Goal: Transaction & Acquisition: Register for event/course

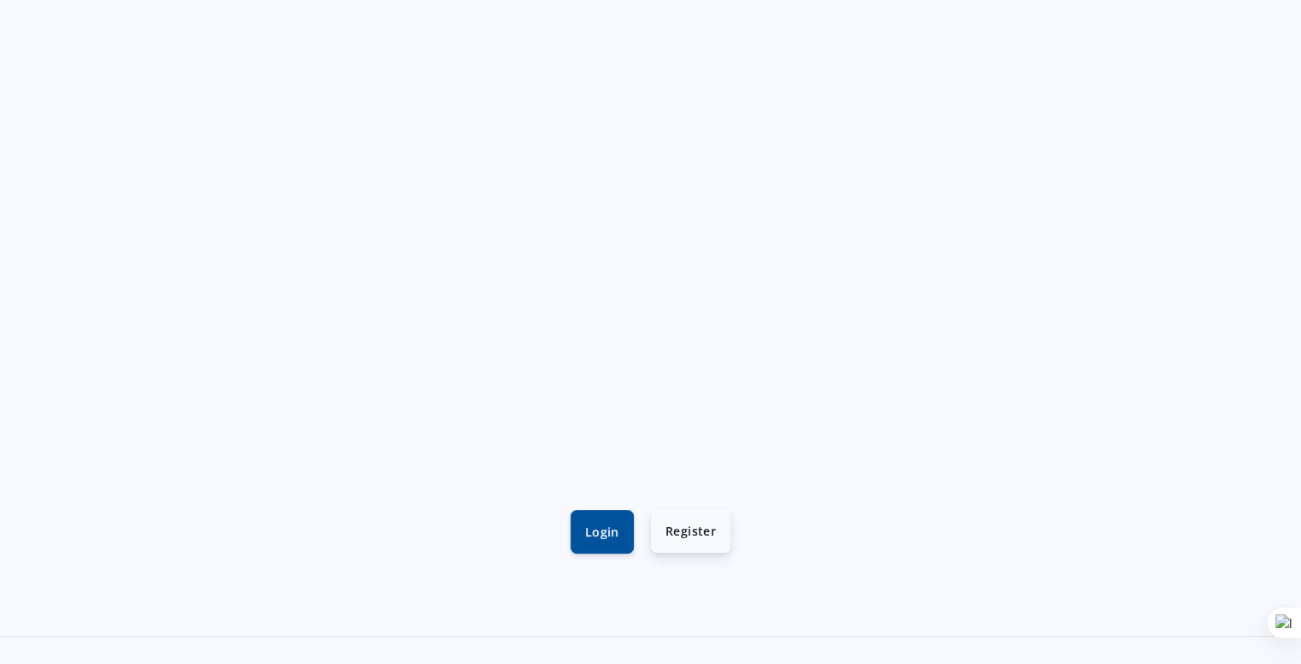
scroll to position [231, 0]
click at [587, 513] on link "Login" at bounding box center [601, 531] width 63 height 44
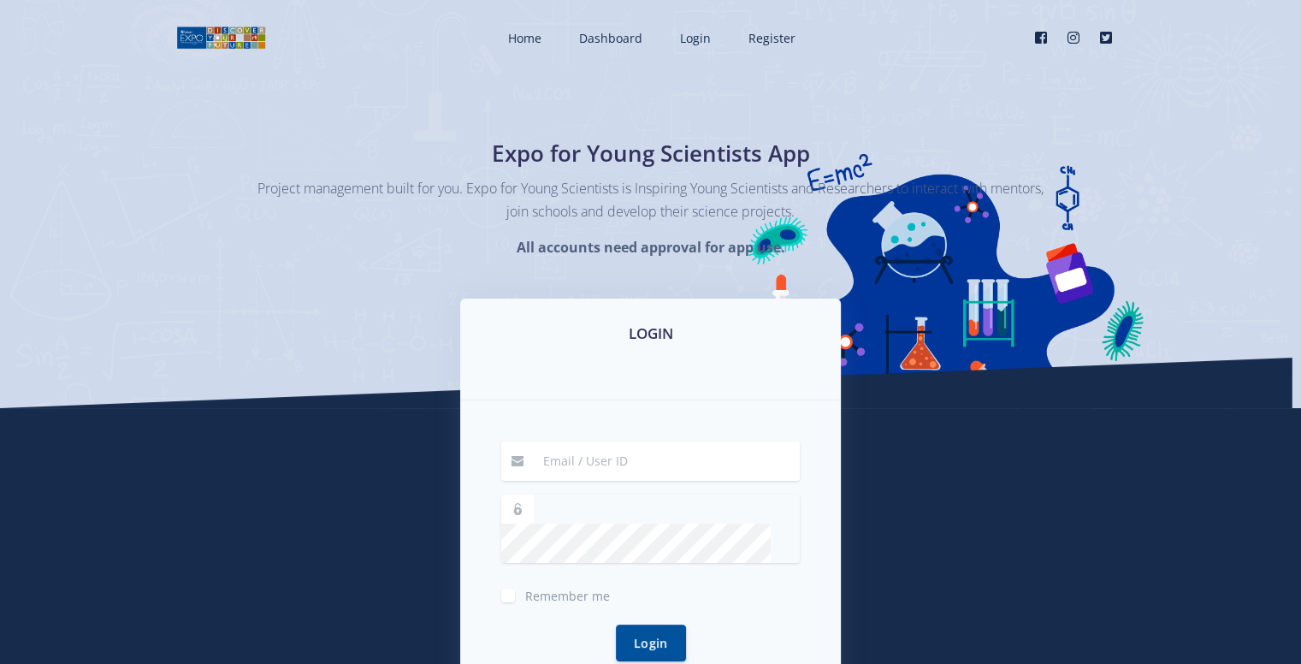
click at [591, 442] on input at bounding box center [666, 460] width 267 height 39
click at [581, 459] on input at bounding box center [666, 460] width 267 height 39
type input "36718"
click at [581, 459] on input "36718" at bounding box center [666, 460] width 267 height 39
click at [645, 610] on button "Login" at bounding box center [651, 612] width 70 height 37
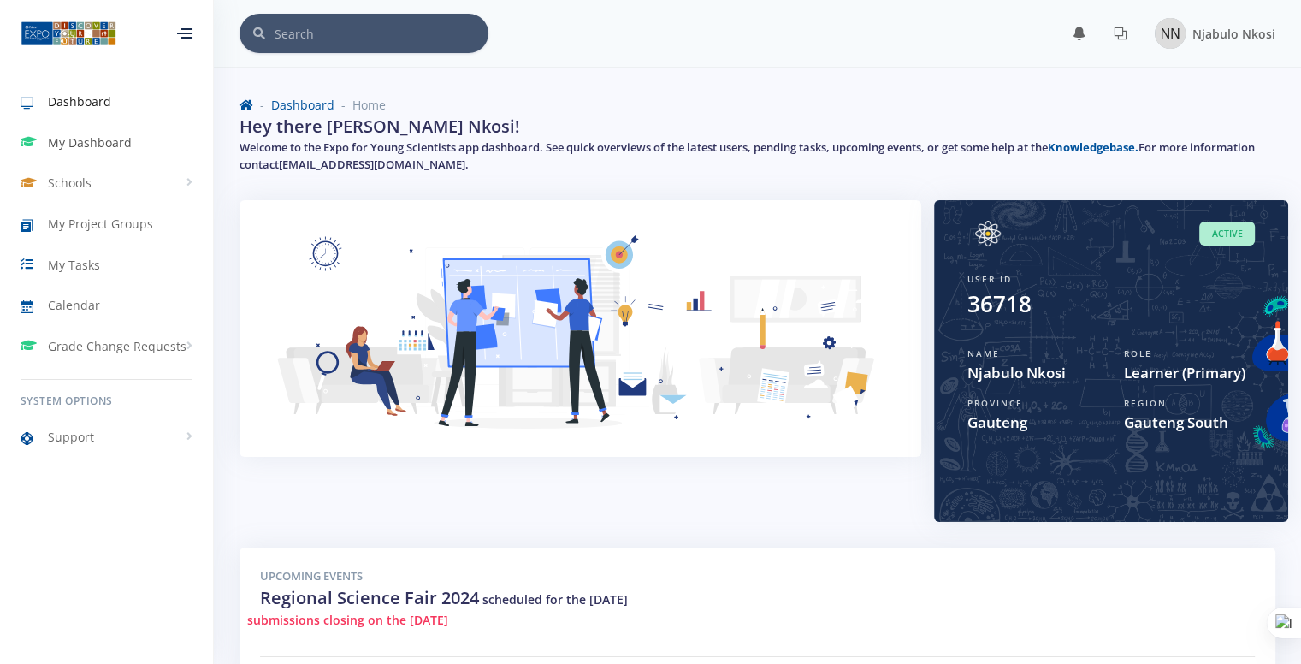
scroll to position [13, 13]
click at [110, 153] on link "My Dashboard" at bounding box center [106, 142] width 213 height 39
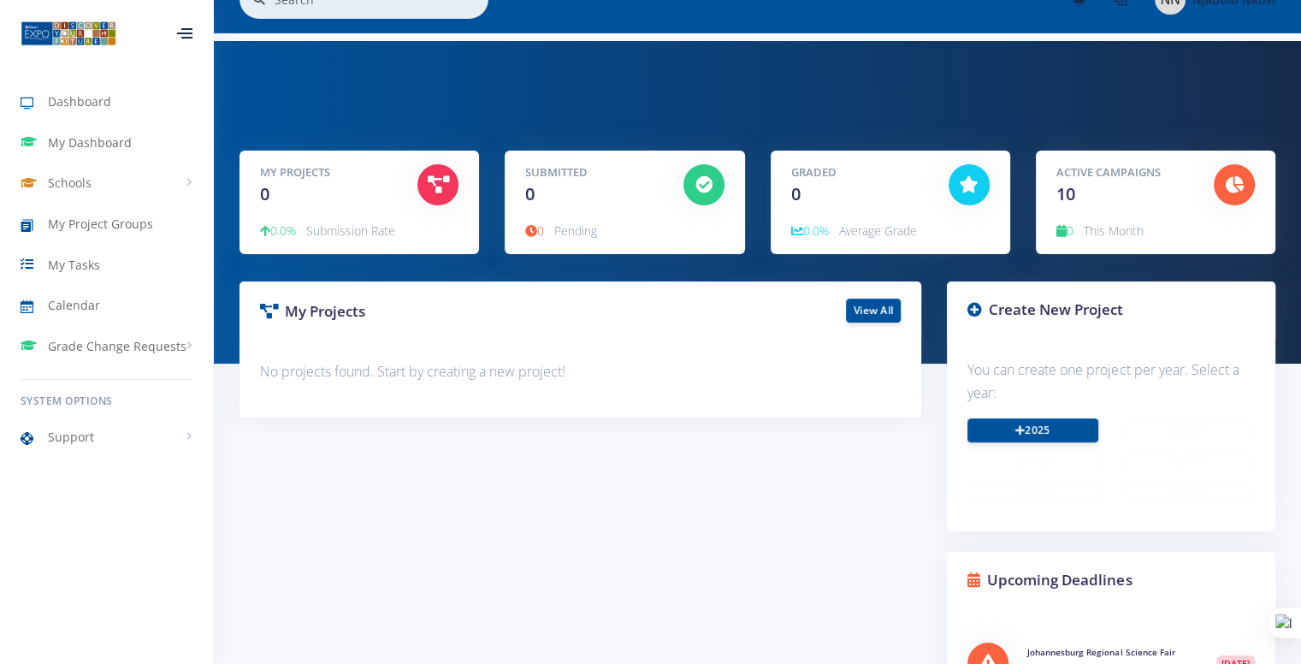
scroll to position [36, 0]
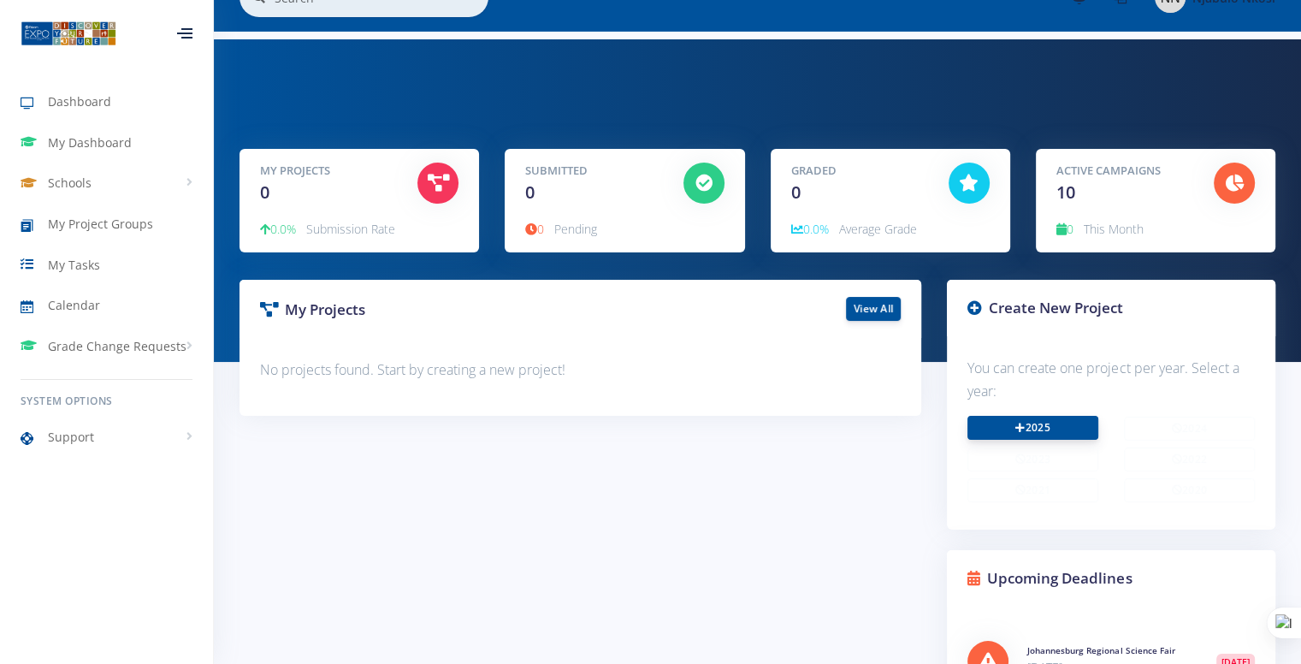
click at [1011, 432] on link "2025" at bounding box center [1032, 428] width 131 height 24
click at [144, 187] on link "Schools" at bounding box center [106, 182] width 213 height 39
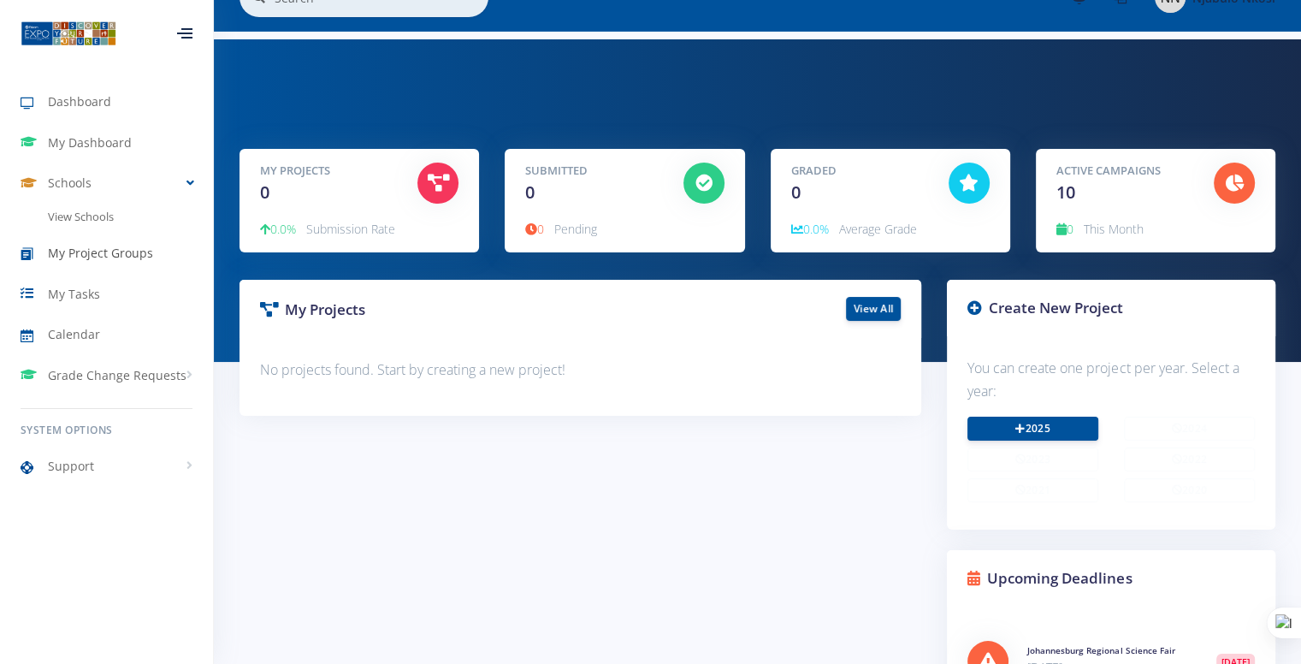
click at [119, 257] on span "My Project Groups" at bounding box center [100, 253] width 105 height 18
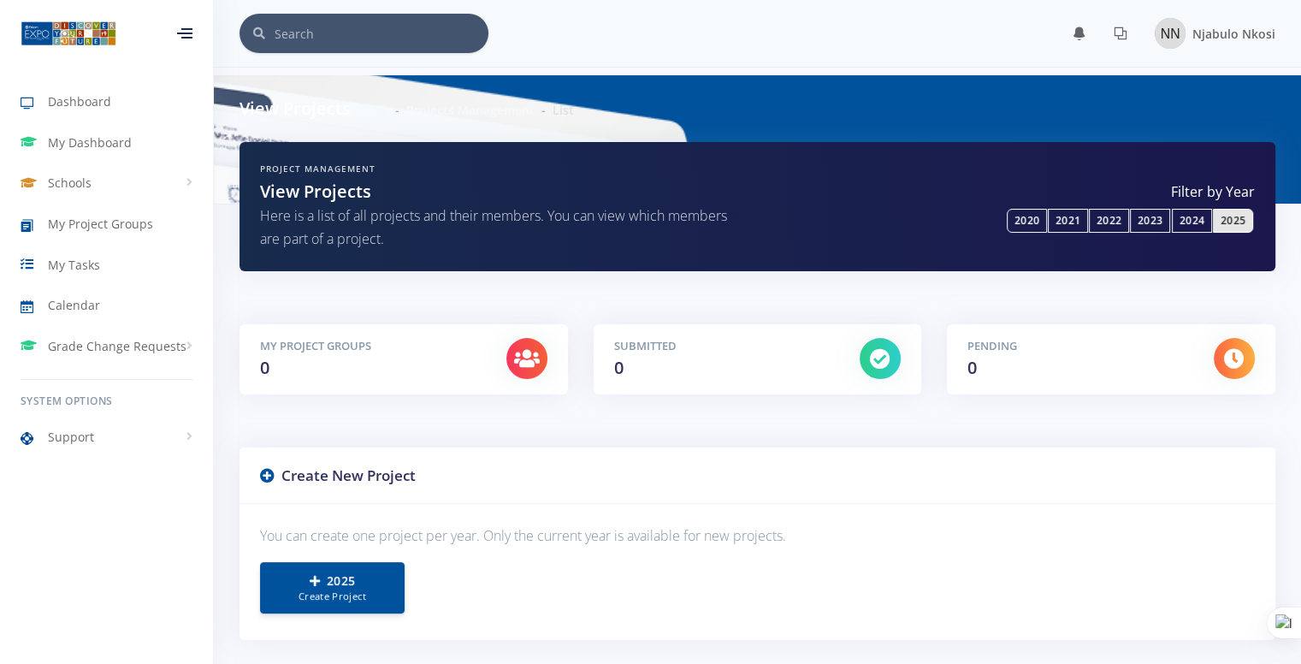
scroll to position [13, 13]
click at [159, 130] on link "My Dashboard" at bounding box center [106, 142] width 213 height 39
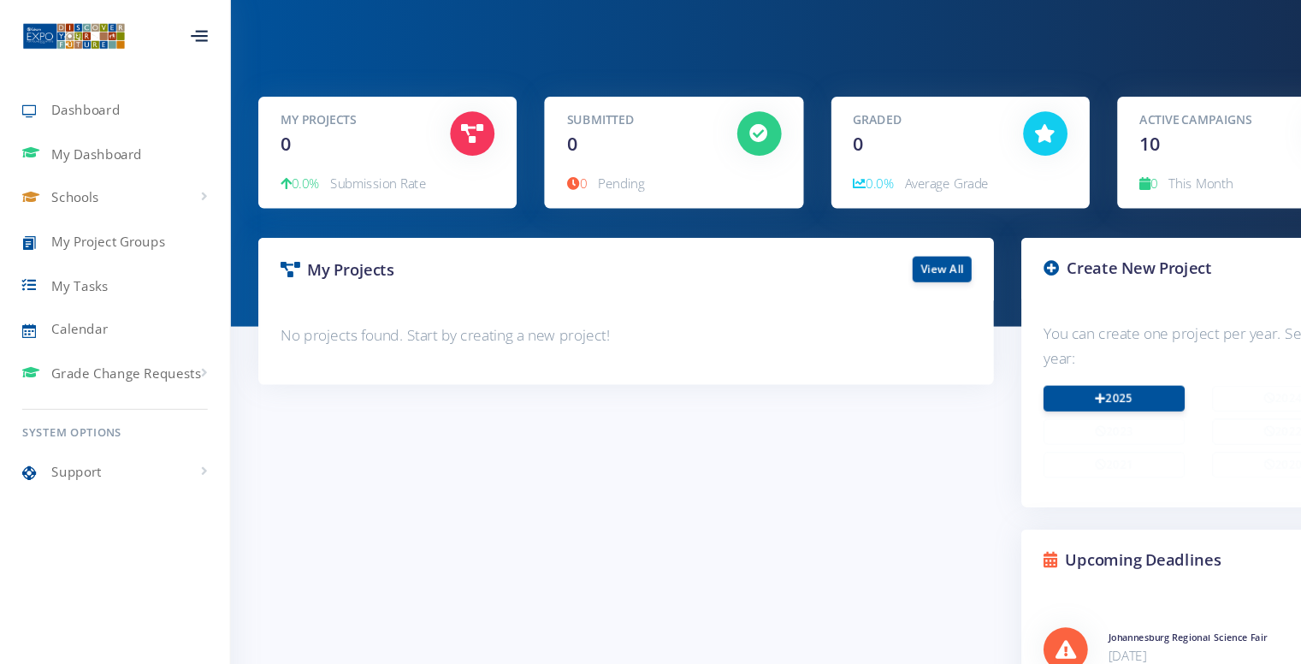
scroll to position [42, 0]
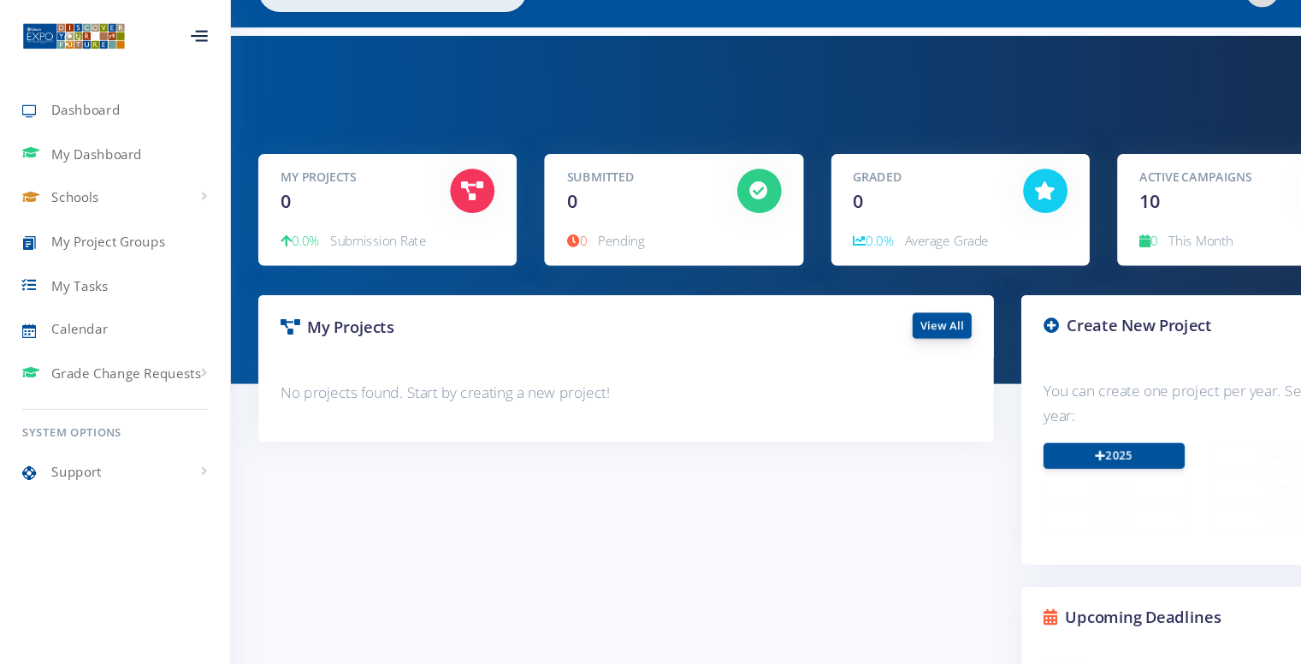
click at [882, 298] on link "View All" at bounding box center [873, 302] width 55 height 24
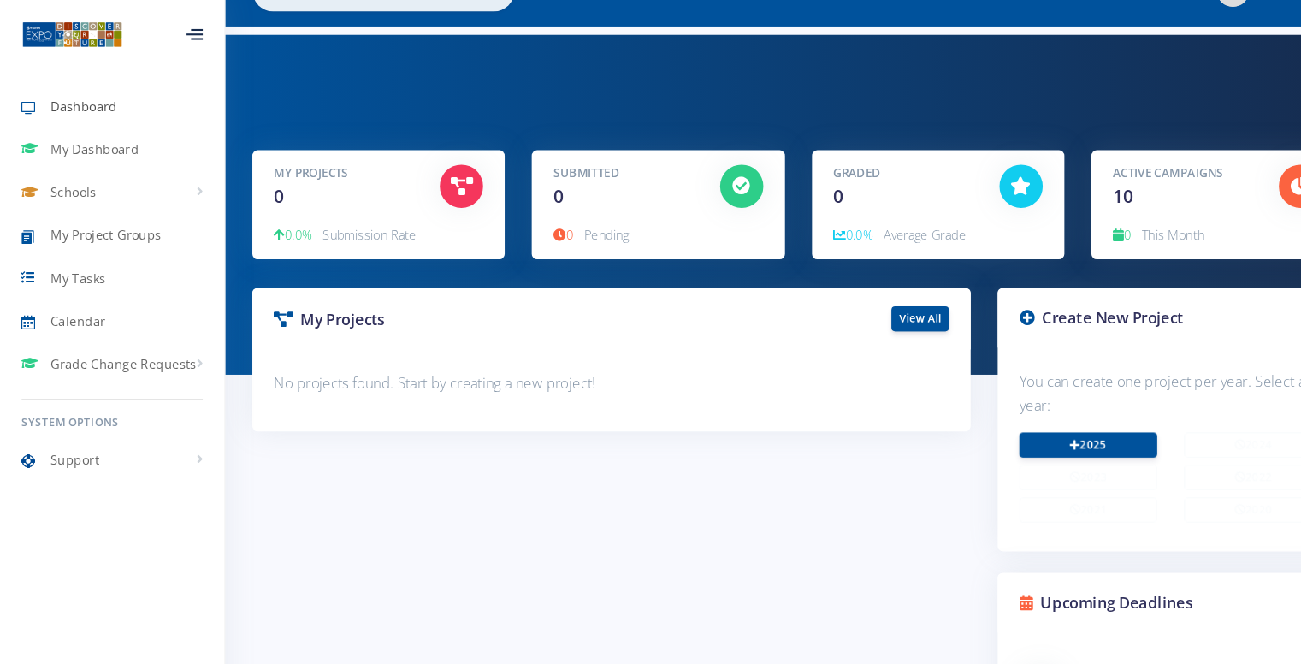
click at [75, 104] on span "Dashboard" at bounding box center [79, 101] width 63 height 18
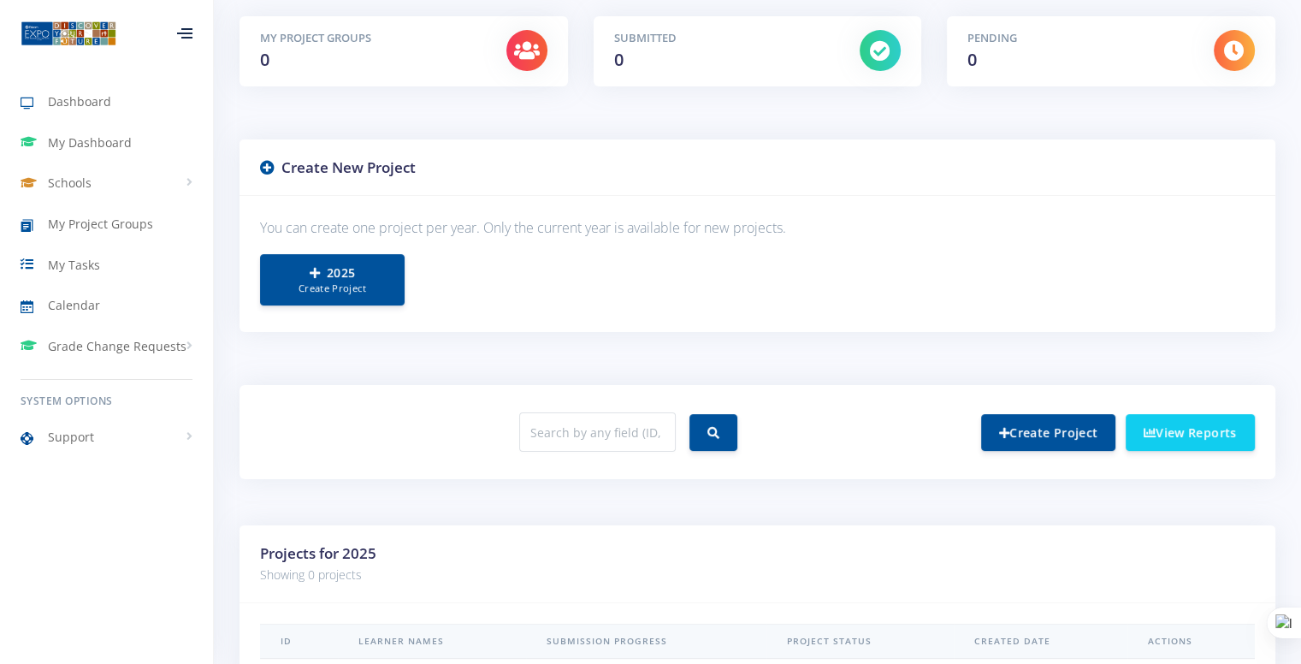
scroll to position [339, 0]
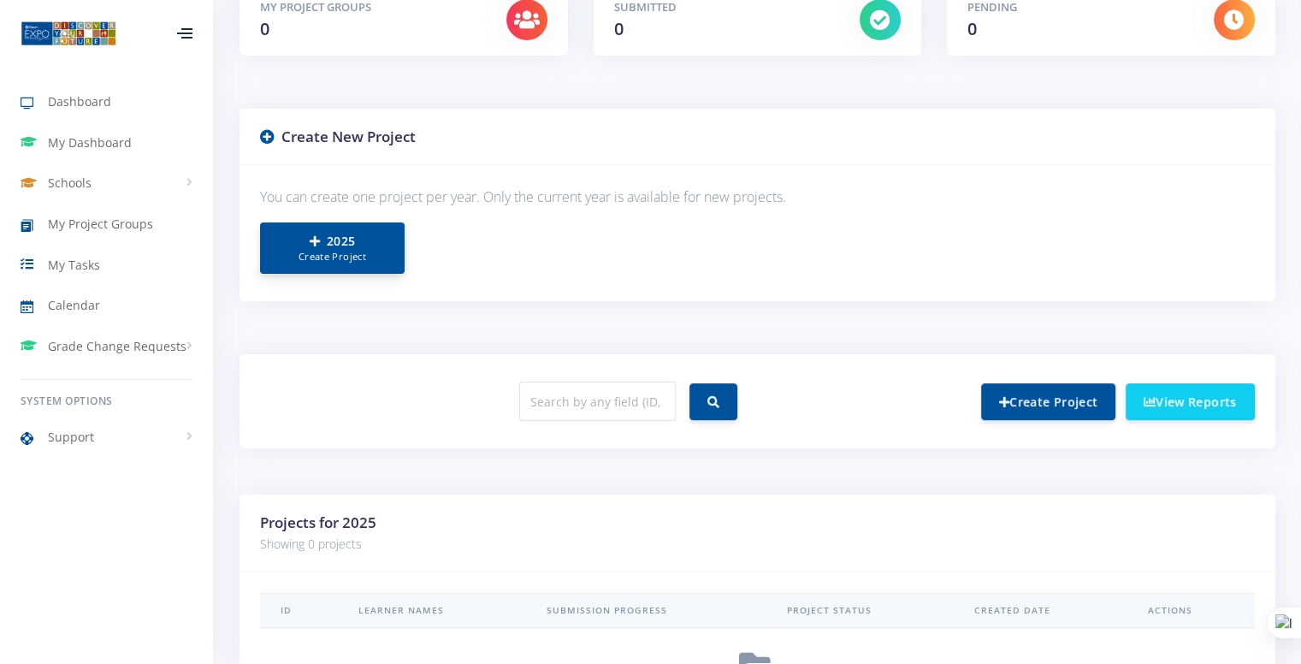
click at [328, 250] on small "Create Project" at bounding box center [332, 257] width 109 height 15
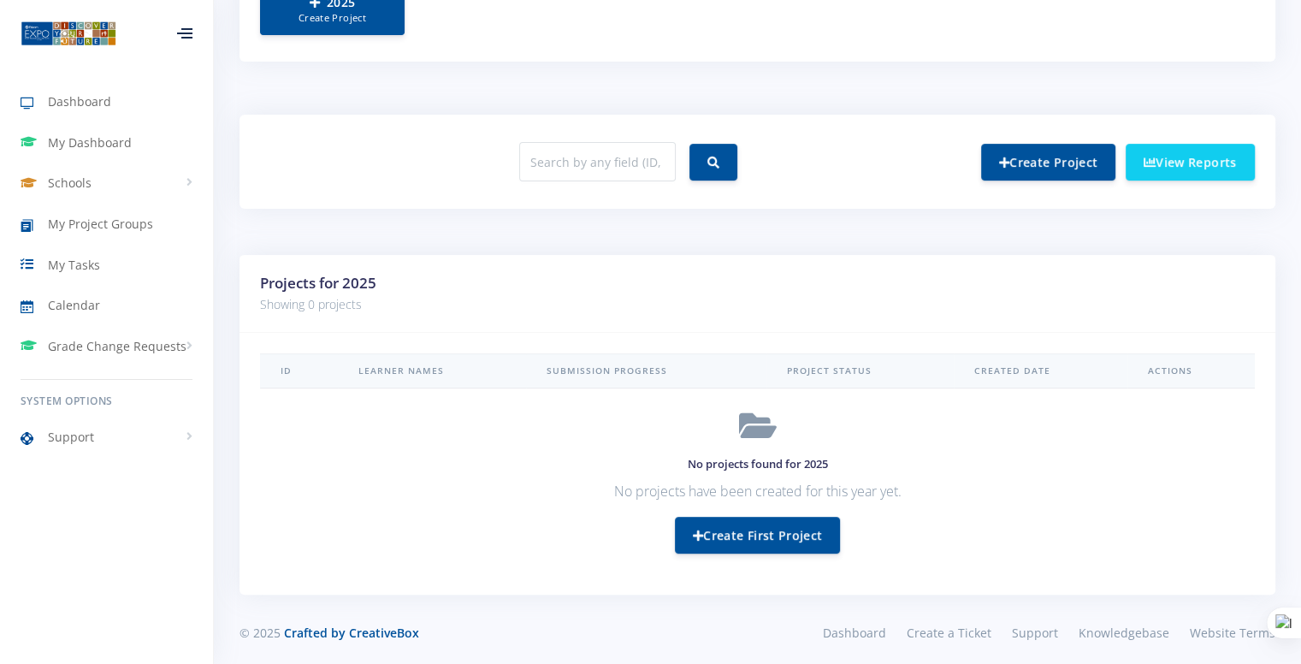
scroll to position [583, 0]
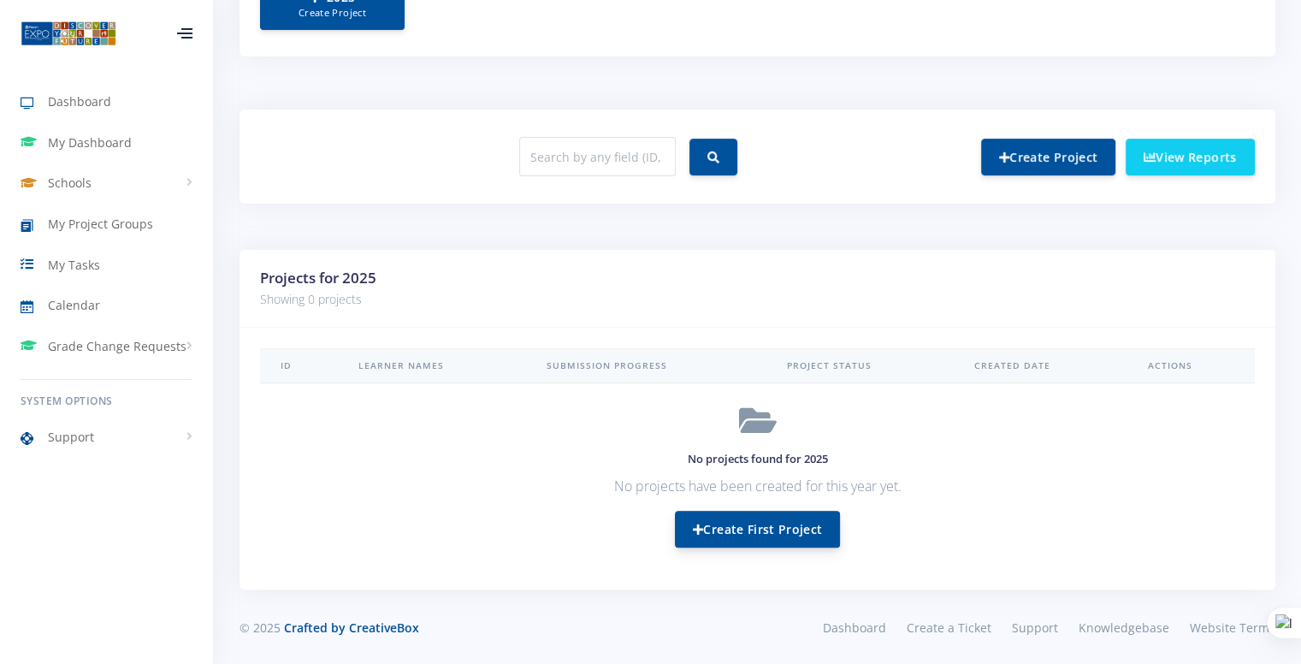
click at [768, 522] on link "Create First Project" at bounding box center [757, 529] width 165 height 37
click at [1029, 143] on link "Create Project" at bounding box center [1048, 156] width 134 height 37
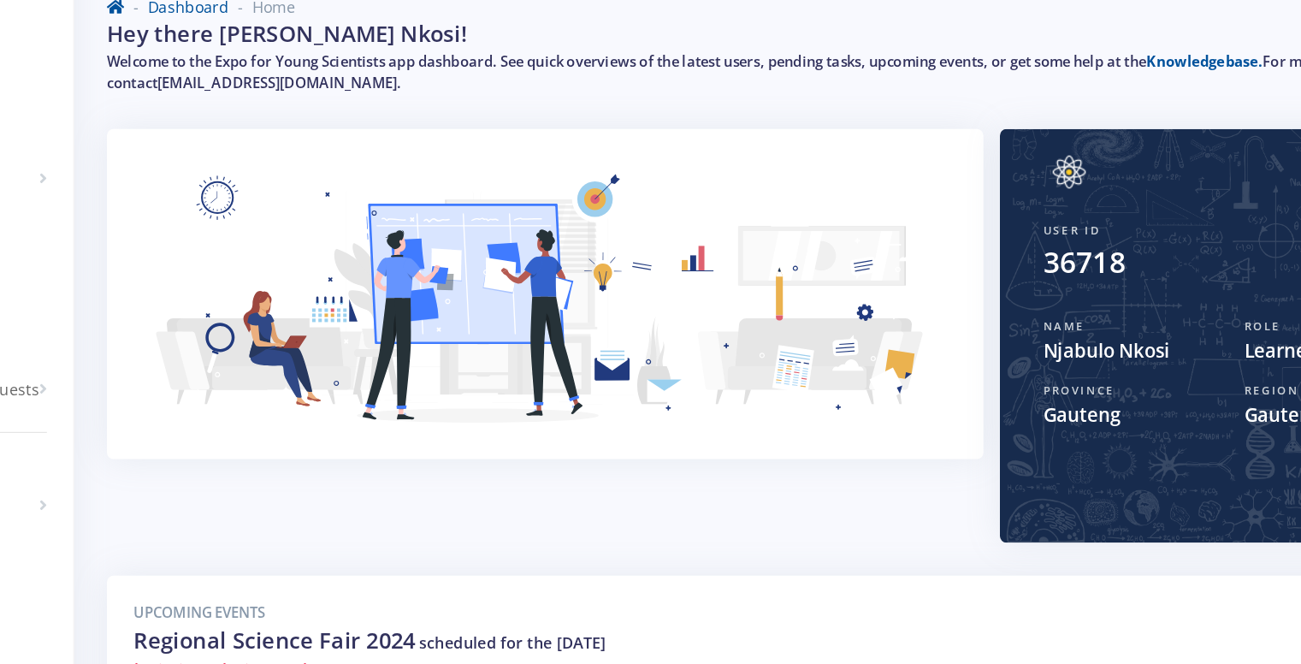
scroll to position [56, 0]
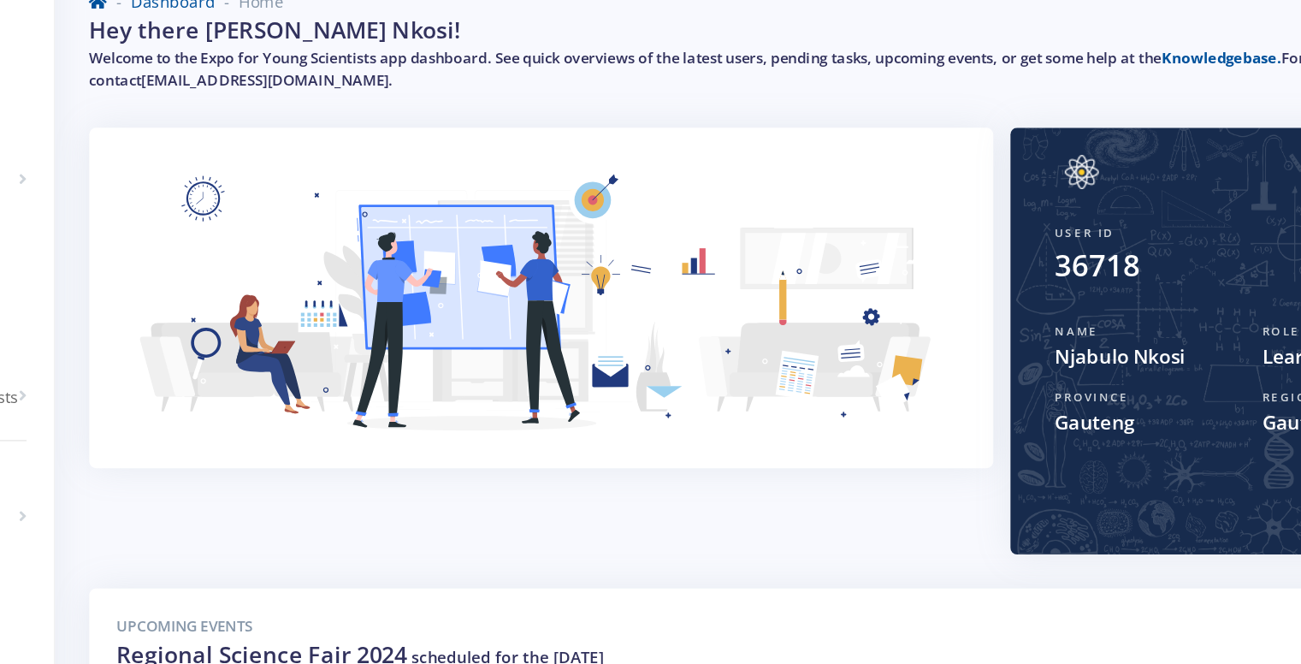
click at [1037, 251] on div "36718" at bounding box center [1110, 247] width 287 height 33
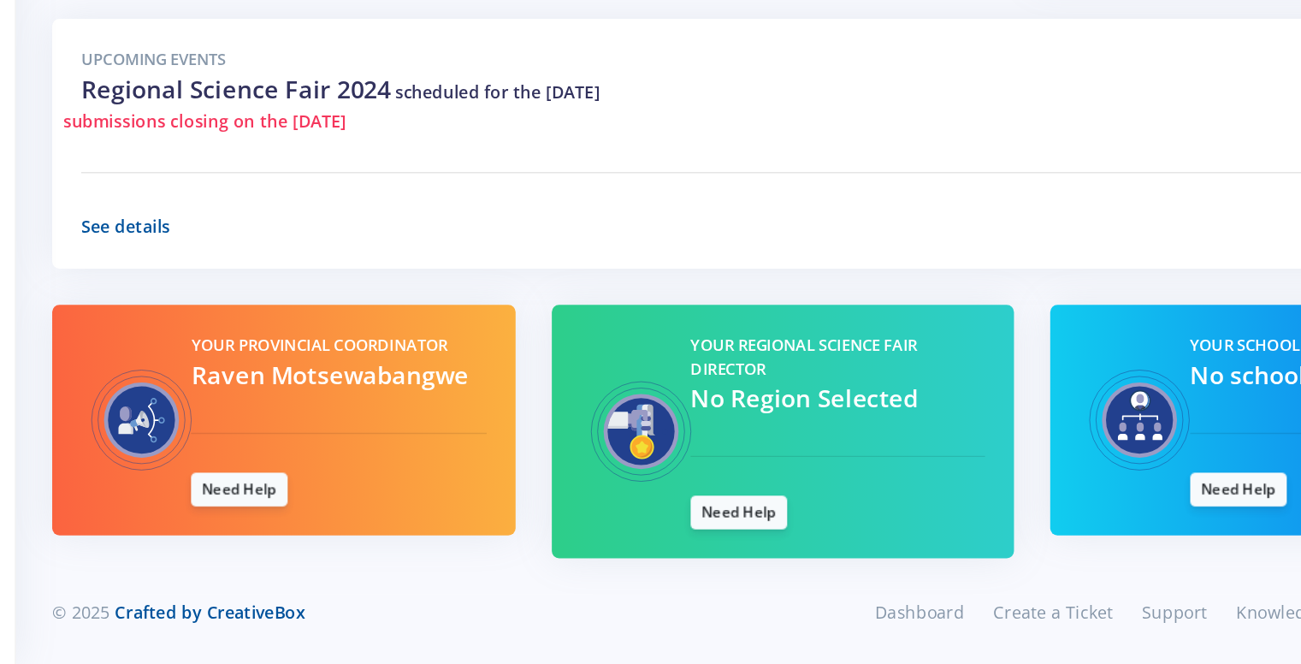
scroll to position [341, 0]
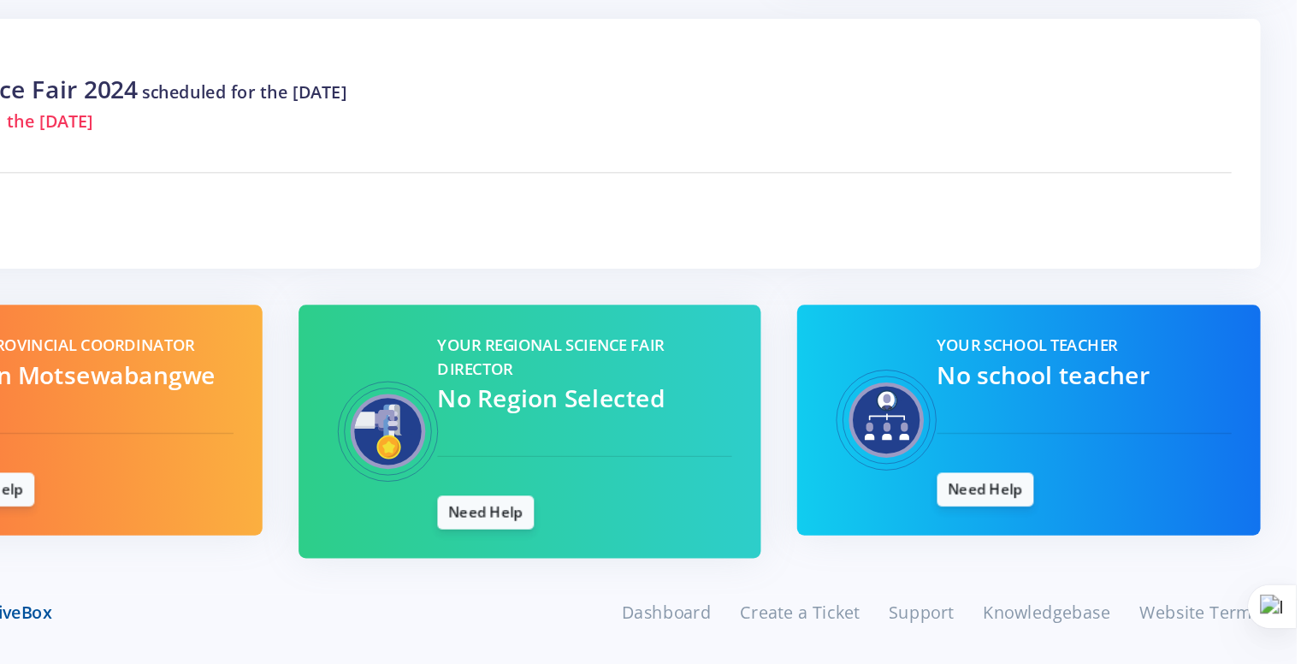
click at [762, 481] on span "No Region Selected" at bounding box center [772, 474] width 161 height 23
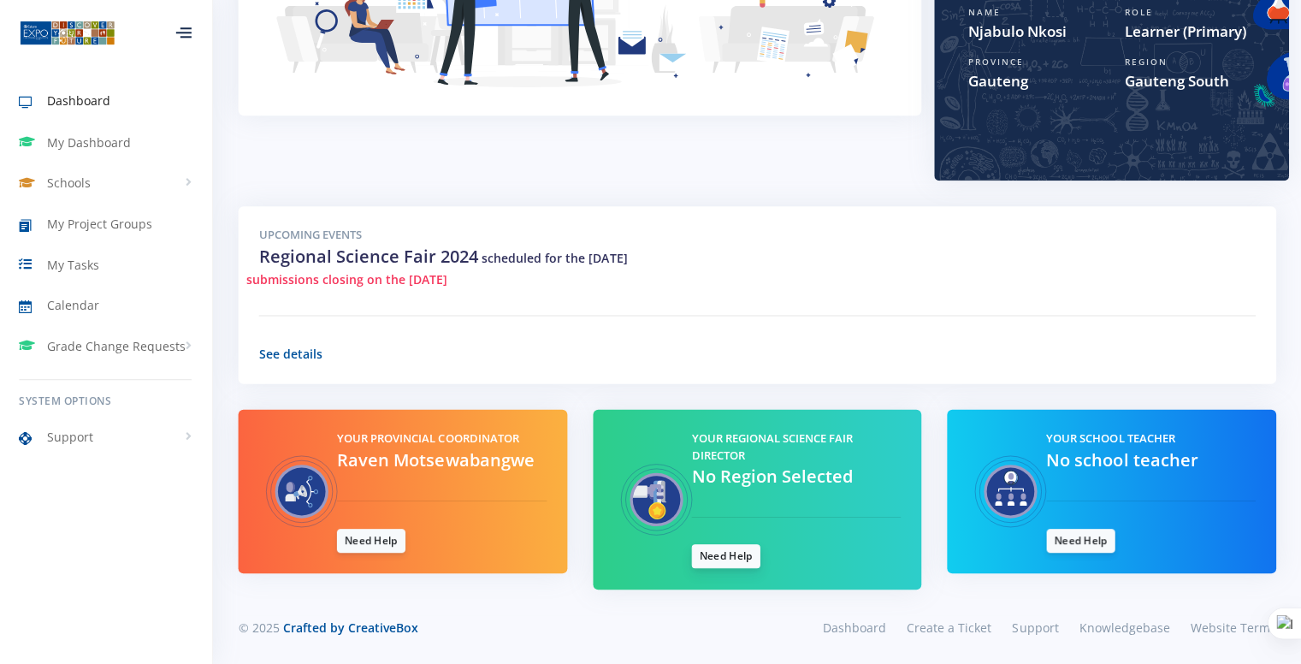
scroll to position [340, 0]
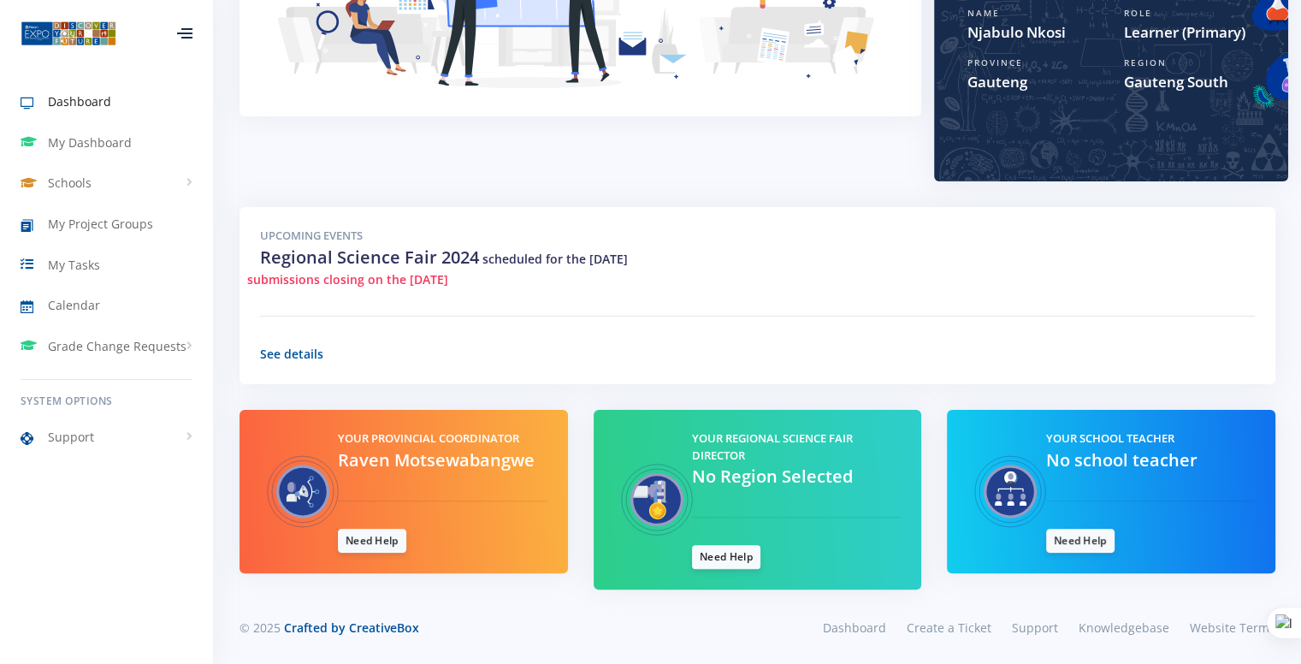
click at [726, 538] on div "Your Regional Science Fair Director No Region Selected Need Help" at bounding box center [796, 499] width 234 height 139
click at [714, 565] on link "Need Help" at bounding box center [726, 556] width 68 height 24
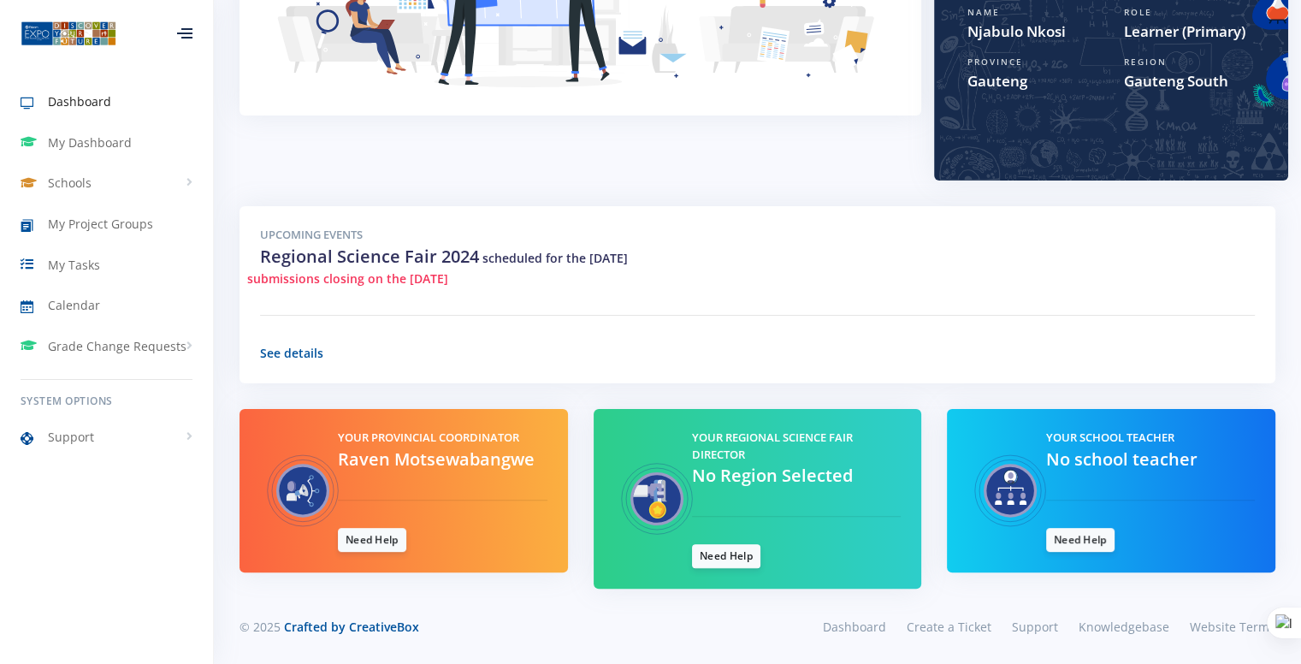
scroll to position [0, 0]
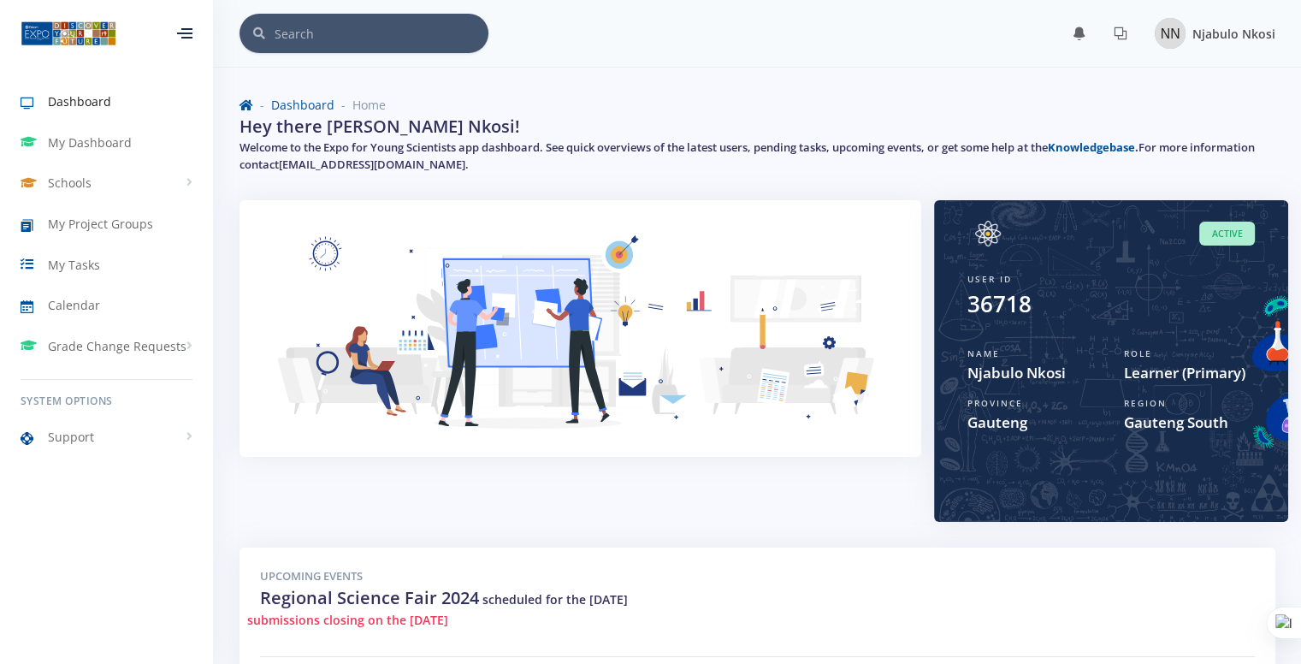
click at [1182, 19] on div "Njabulo Nkosi" at bounding box center [1214, 33] width 121 height 31
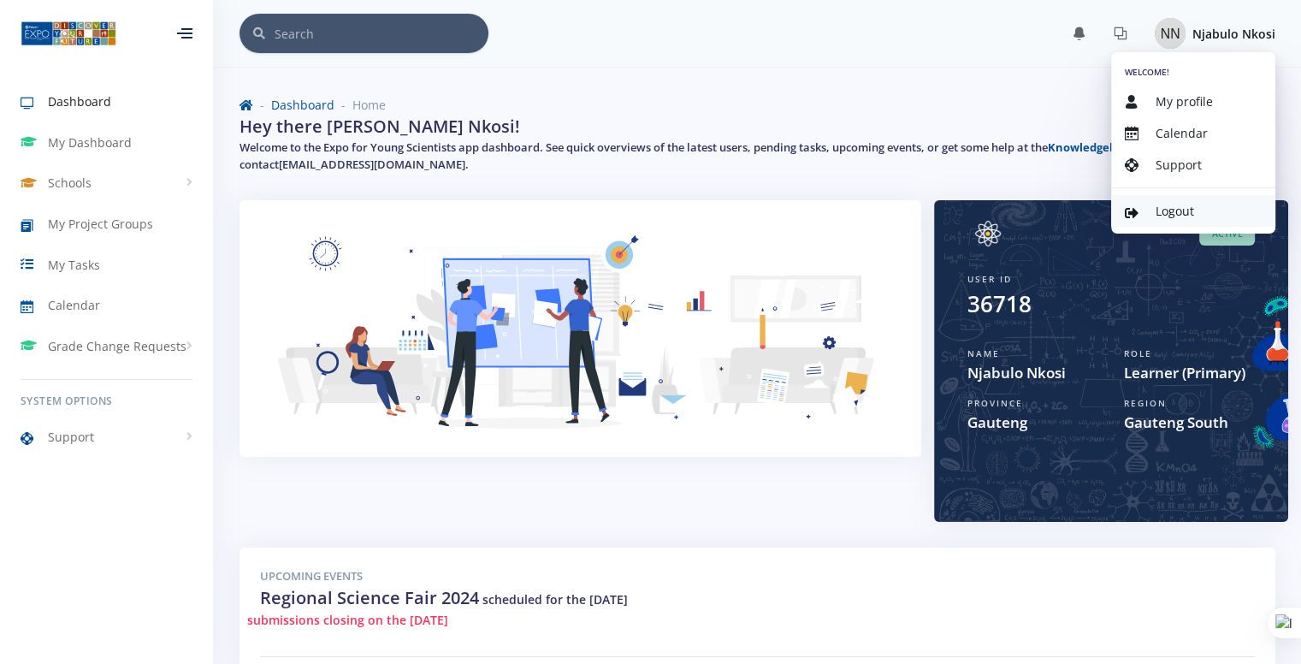
click at [1172, 214] on span "Logout" at bounding box center [1174, 211] width 38 height 16
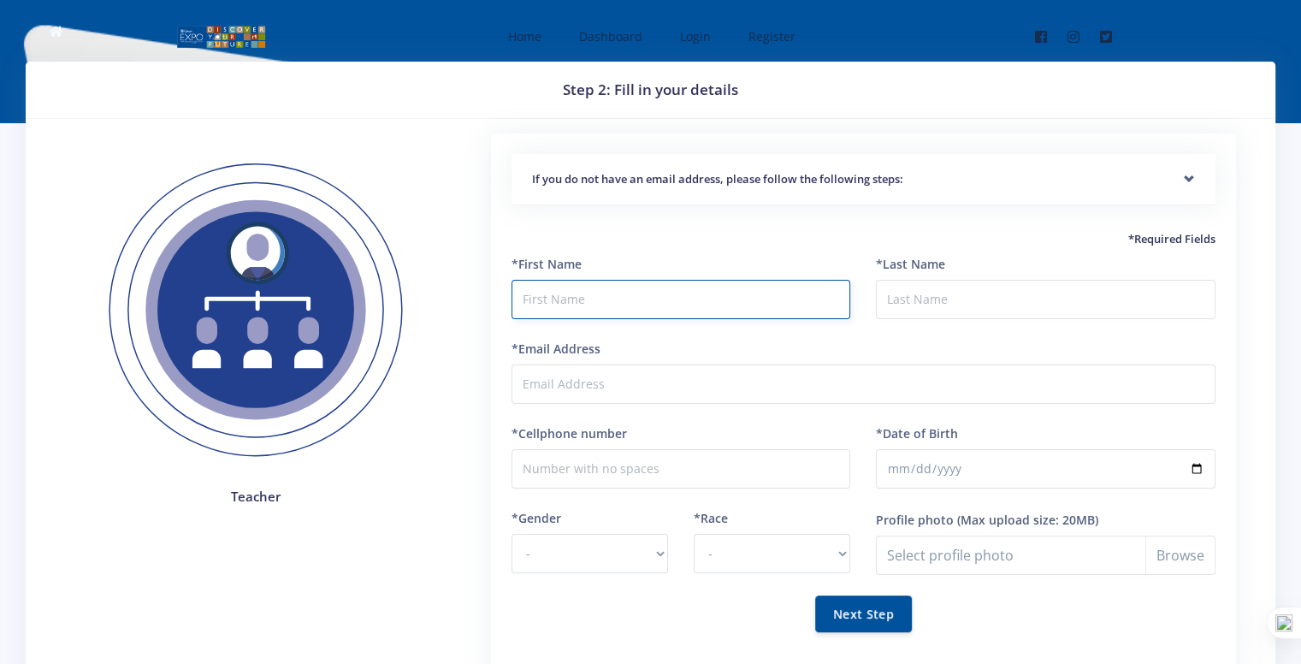
click at [645, 296] on input "text" at bounding box center [680, 299] width 339 height 39
type input "Njabulo"
type input "Nkosi"
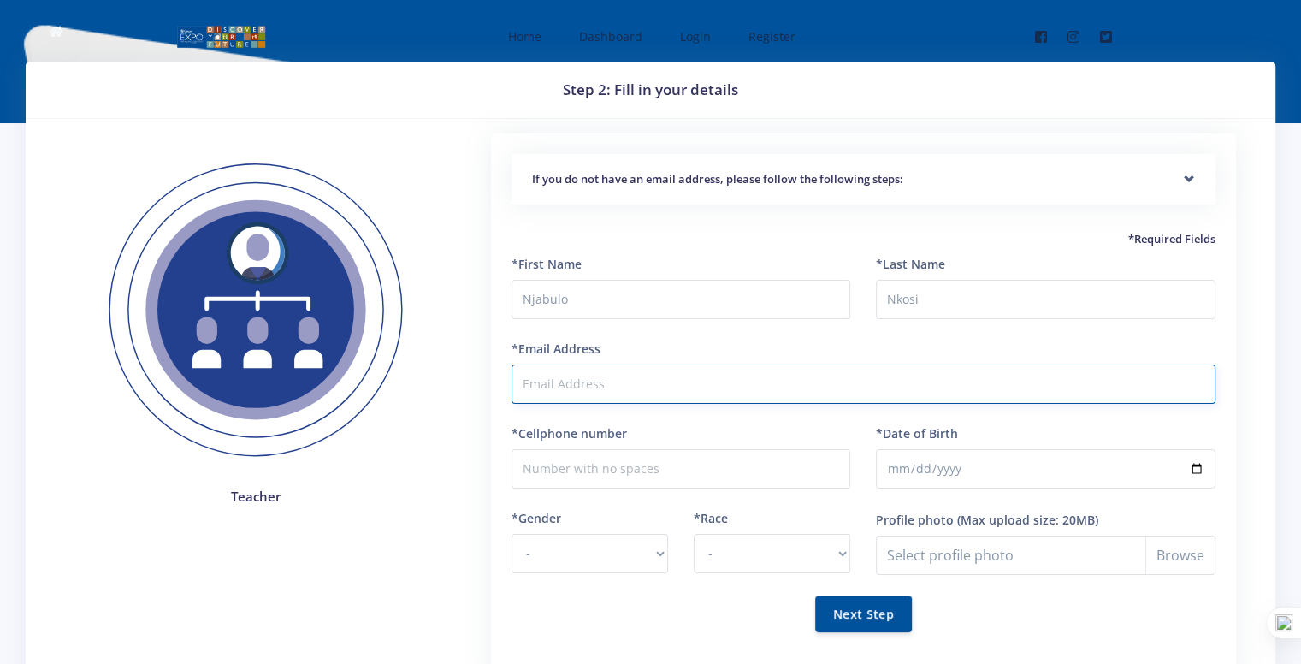
click at [569, 384] on input "*Email Address" at bounding box center [863, 383] width 704 height 39
type input "njabulo20104@gmail.com"
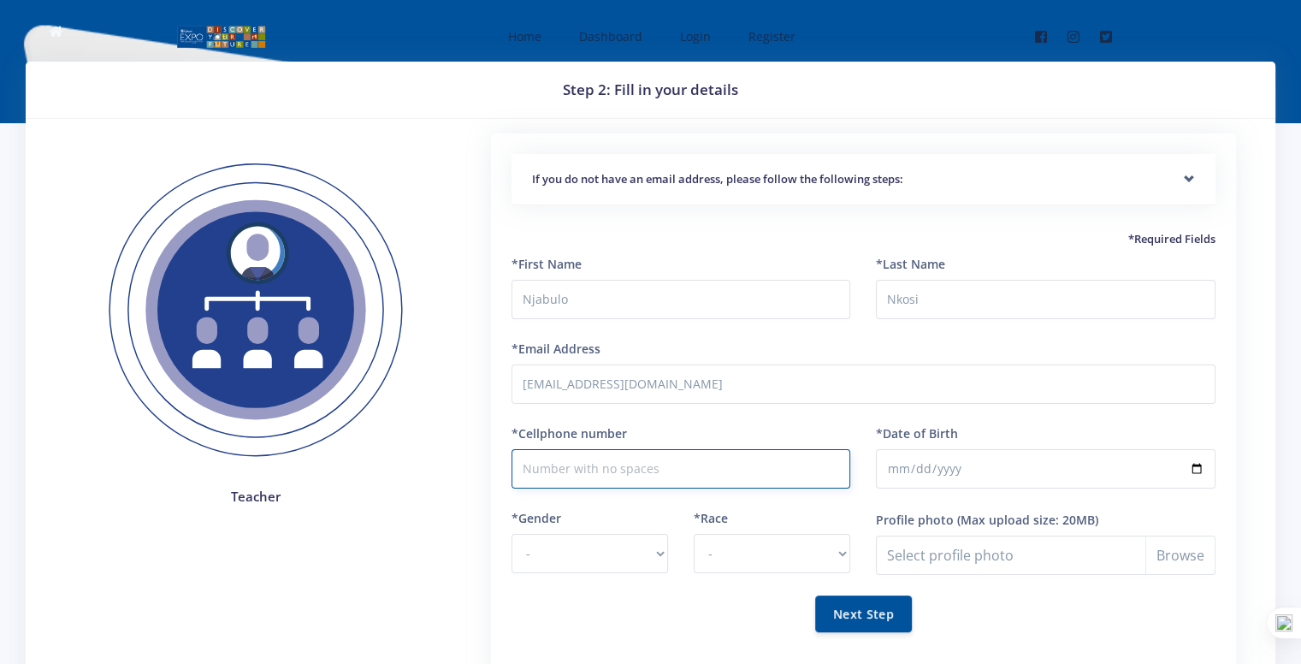
click at [617, 475] on input "*Cellphone number" at bounding box center [680, 468] width 339 height 39
type input "0692576445"
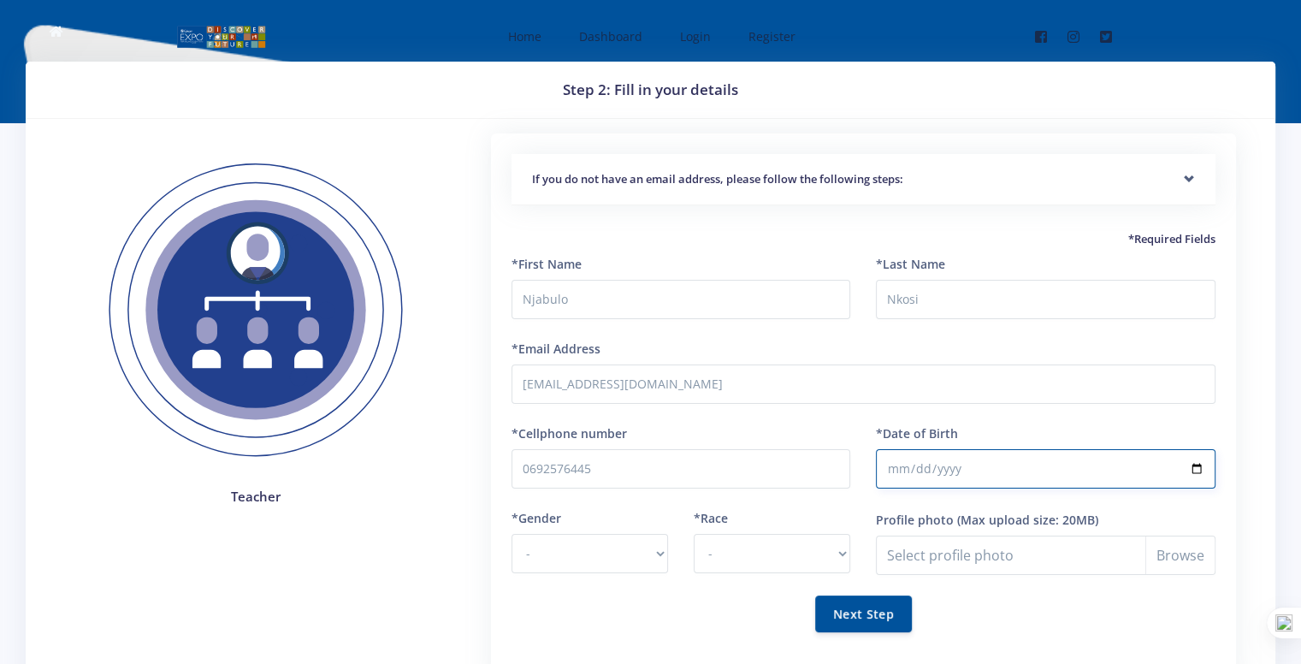
click at [924, 467] on input "*Date of Birth" at bounding box center [1045, 468] width 339 height 39
click at [907, 463] on input "*Date of Birth" at bounding box center [1045, 468] width 339 height 39
drag, startPoint x: 907, startPoint y: 463, endPoint x: 927, endPoint y: 468, distance: 20.1
click at [927, 468] on input "*Date of Birth" at bounding box center [1045, 468] width 339 height 39
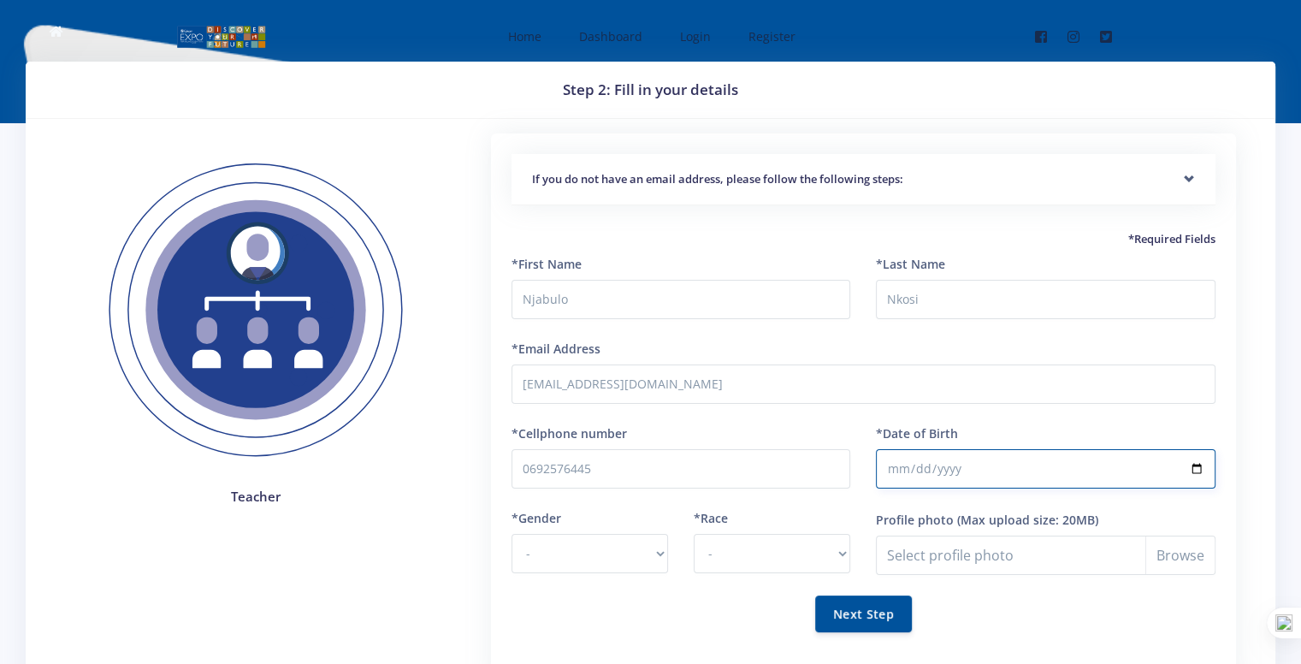
type input "[DATE]"
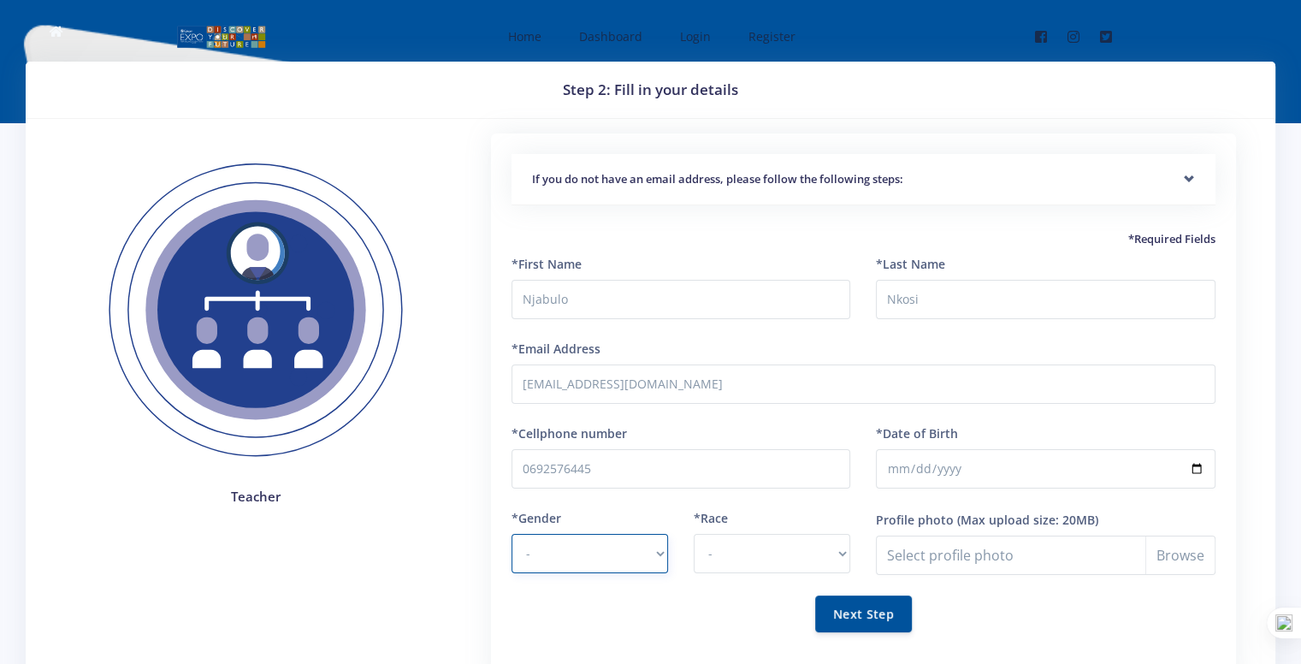
click at [588, 543] on select "- [DEMOGRAPHIC_DATA] [DEMOGRAPHIC_DATA]" at bounding box center [589, 553] width 156 height 39
select select "M"
click at [511, 534] on select "- [DEMOGRAPHIC_DATA] [DEMOGRAPHIC_DATA]" at bounding box center [589, 553] width 156 height 39
click at [735, 538] on select "- [DEMOGRAPHIC_DATA] Coloured Indian White Other" at bounding box center [771, 553] width 156 height 39
select select "[DEMOGRAPHIC_DATA]"
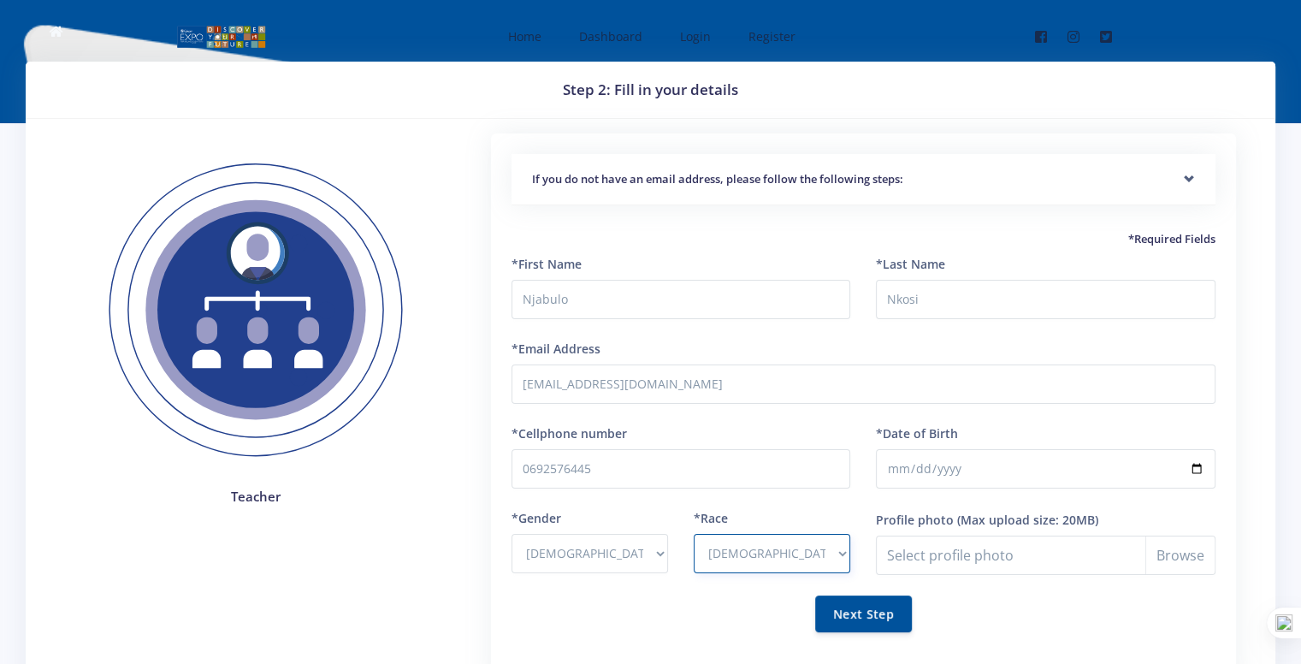
click at [693, 534] on select "- [DEMOGRAPHIC_DATA] Coloured Indian White Other" at bounding box center [771, 553] width 156 height 39
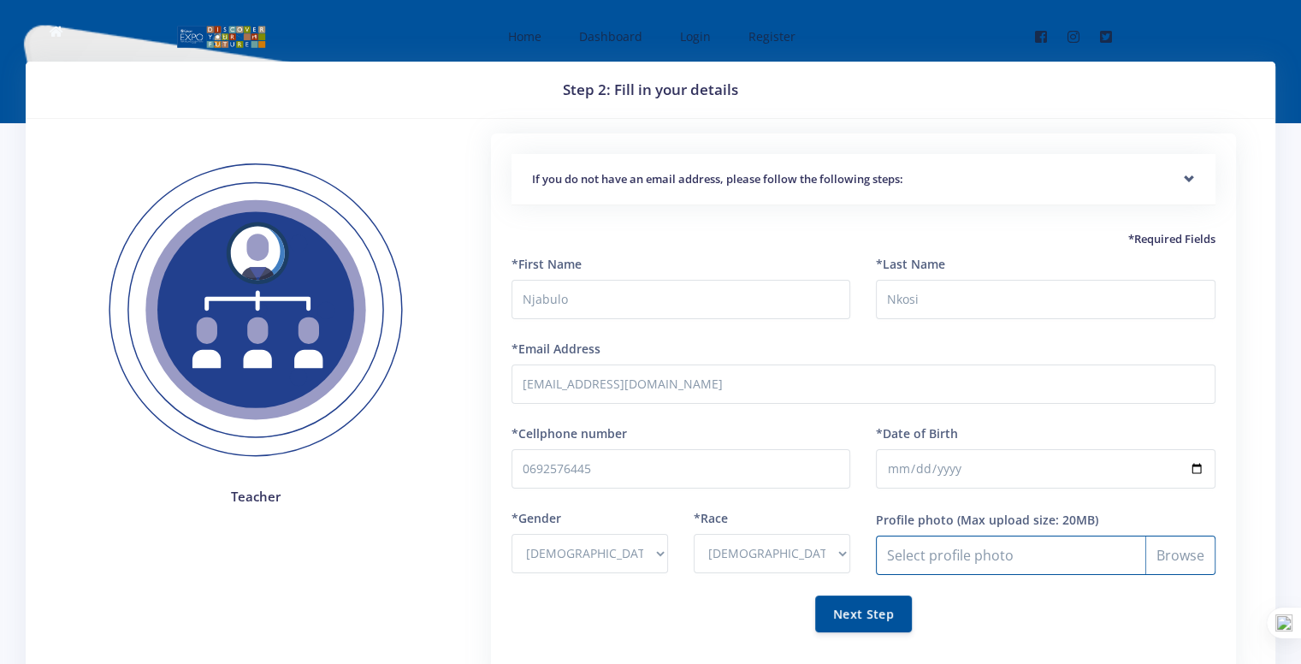
click at [924, 536] on input "Profile photo" at bounding box center [1045, 554] width 339 height 39
click at [863, 605] on button "Next Step" at bounding box center [863, 612] width 97 height 37
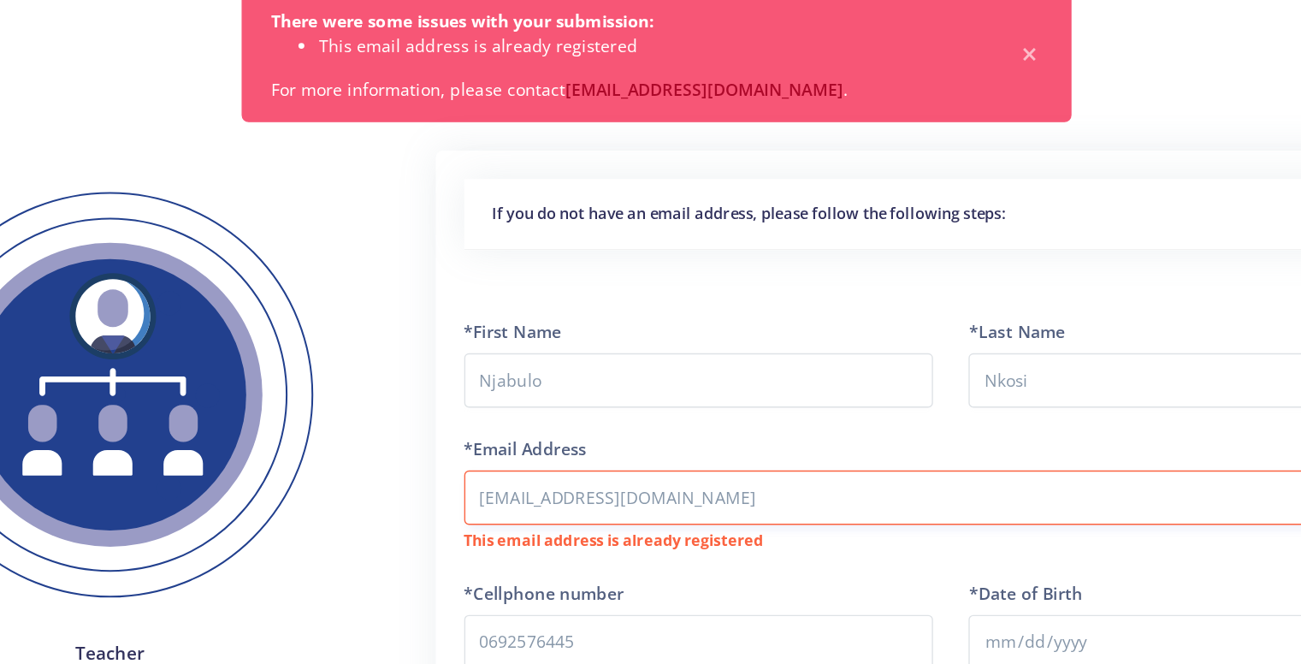
click at [671, 485] on input "njabulo20104@gmail.com" at bounding box center [863, 493] width 704 height 39
type input "n"
click at [584, 496] on input "njabulo758@gmail.com" at bounding box center [863, 493] width 704 height 39
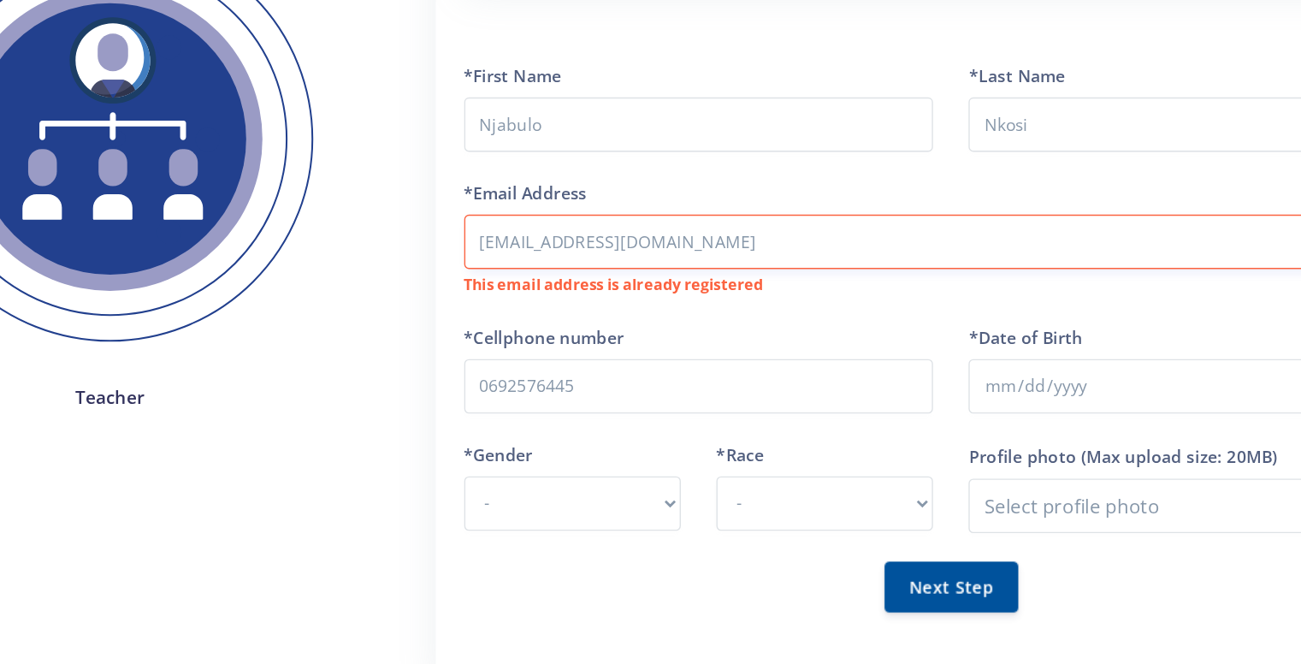
scroll to position [137, 0]
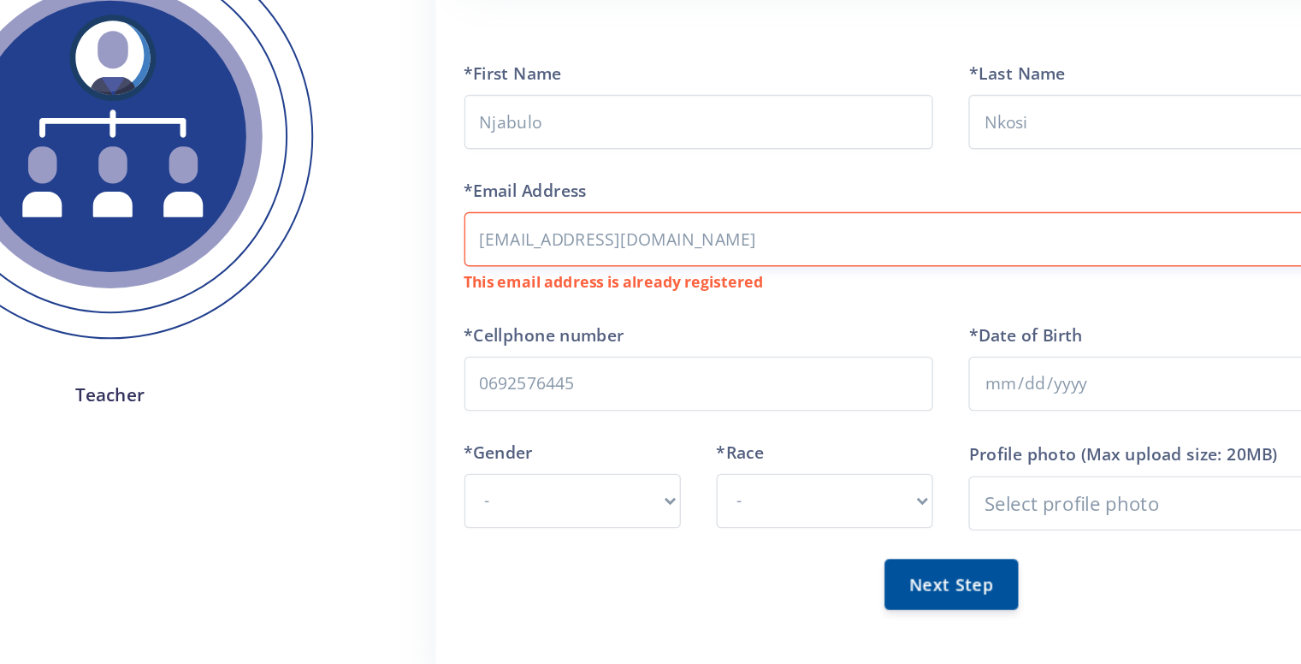
type input "[EMAIL_ADDRESS][DOMAIN_NAME]"
click at [815, 587] on button "Next Step" at bounding box center [863, 605] width 97 height 37
click at [630, 540] on select "- [DEMOGRAPHIC_DATA] [DEMOGRAPHIC_DATA]" at bounding box center [589, 545] width 156 height 39
select select "M"
click at [511, 526] on select "- [DEMOGRAPHIC_DATA] [DEMOGRAPHIC_DATA]" at bounding box center [589, 545] width 156 height 39
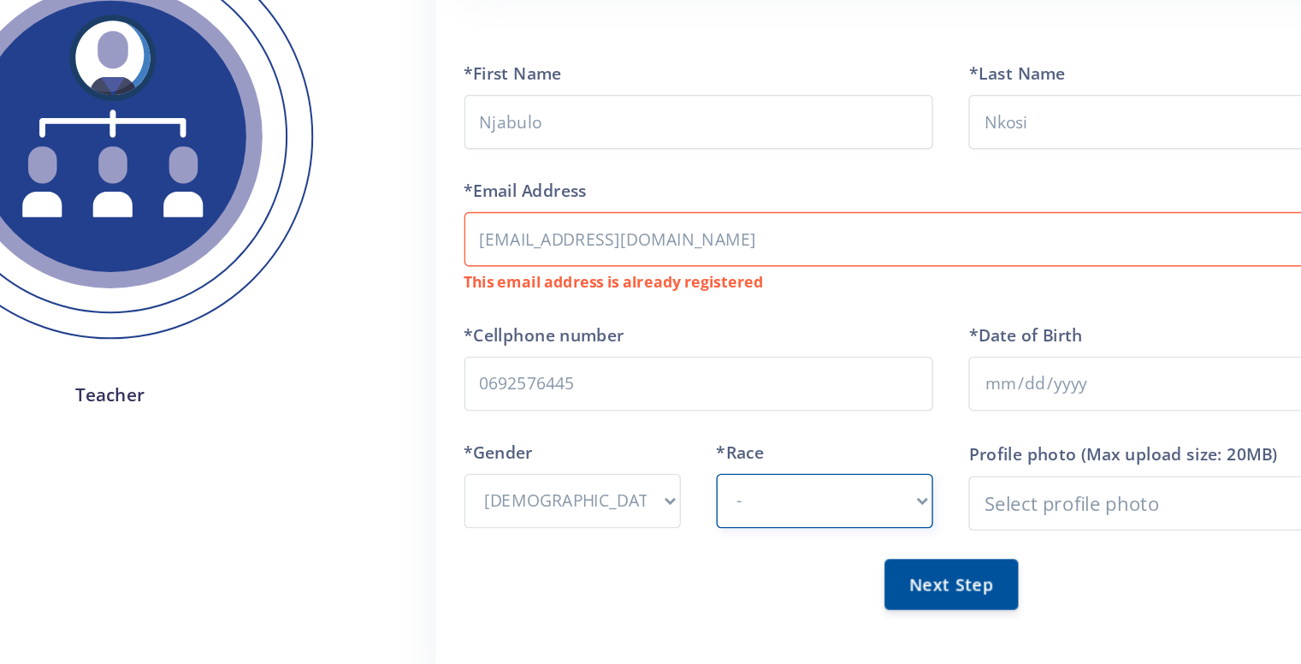
click at [721, 527] on select "- [DEMOGRAPHIC_DATA] Coloured Indian White Other" at bounding box center [771, 545] width 156 height 39
select select "[DEMOGRAPHIC_DATA]"
click at [693, 526] on select "- [DEMOGRAPHIC_DATA] Coloured Indian White Other" at bounding box center [771, 545] width 156 height 39
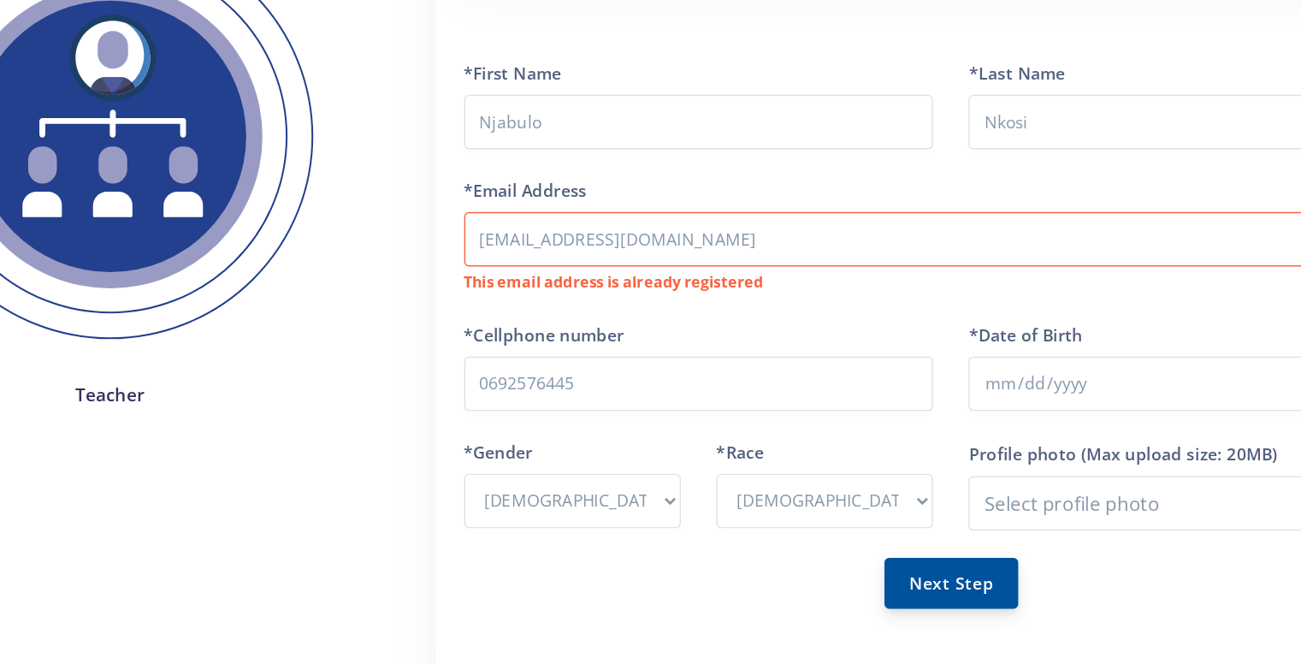
click at [872, 589] on button "Next Step" at bounding box center [863, 605] width 97 height 37
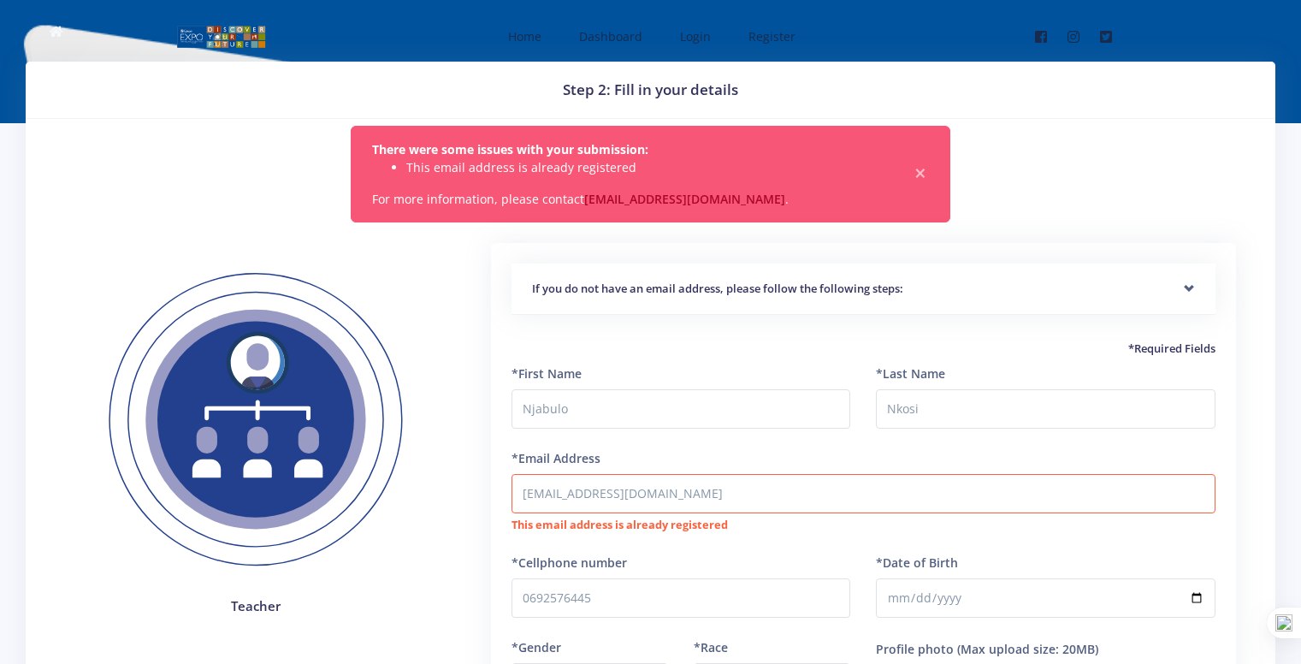
scroll to position [54, 0]
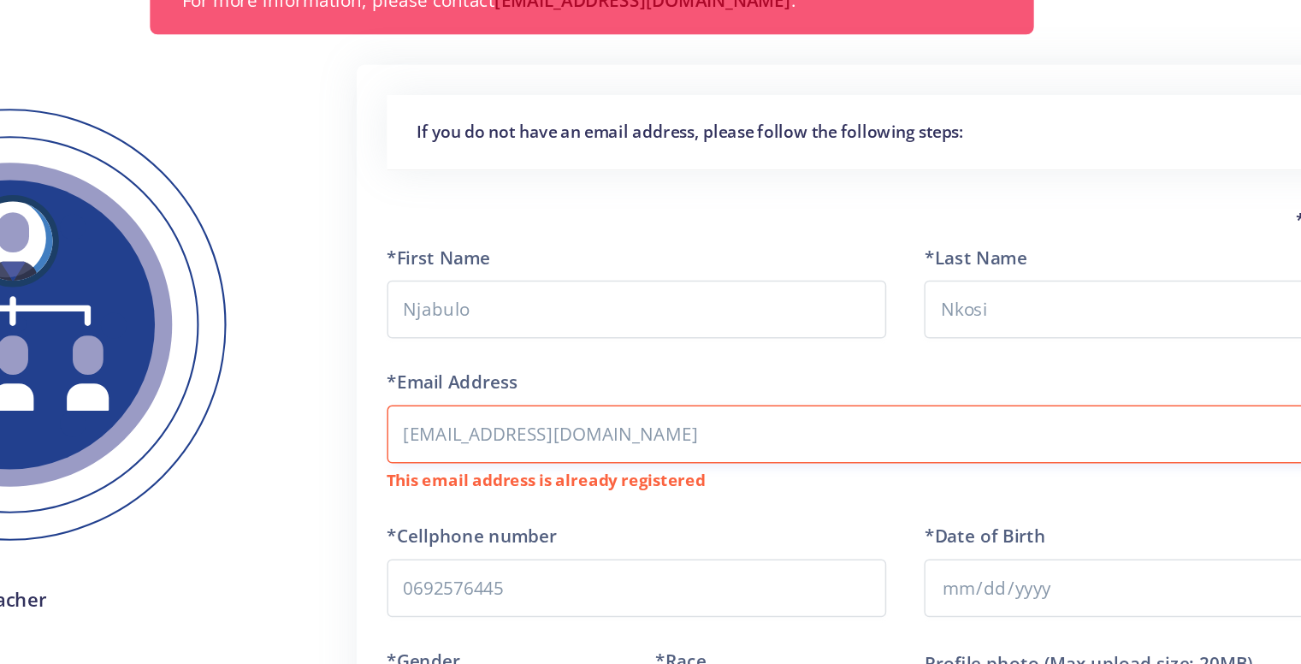
click at [699, 455] on input "[EMAIL_ADDRESS][DOMAIN_NAME]" at bounding box center [863, 439] width 704 height 39
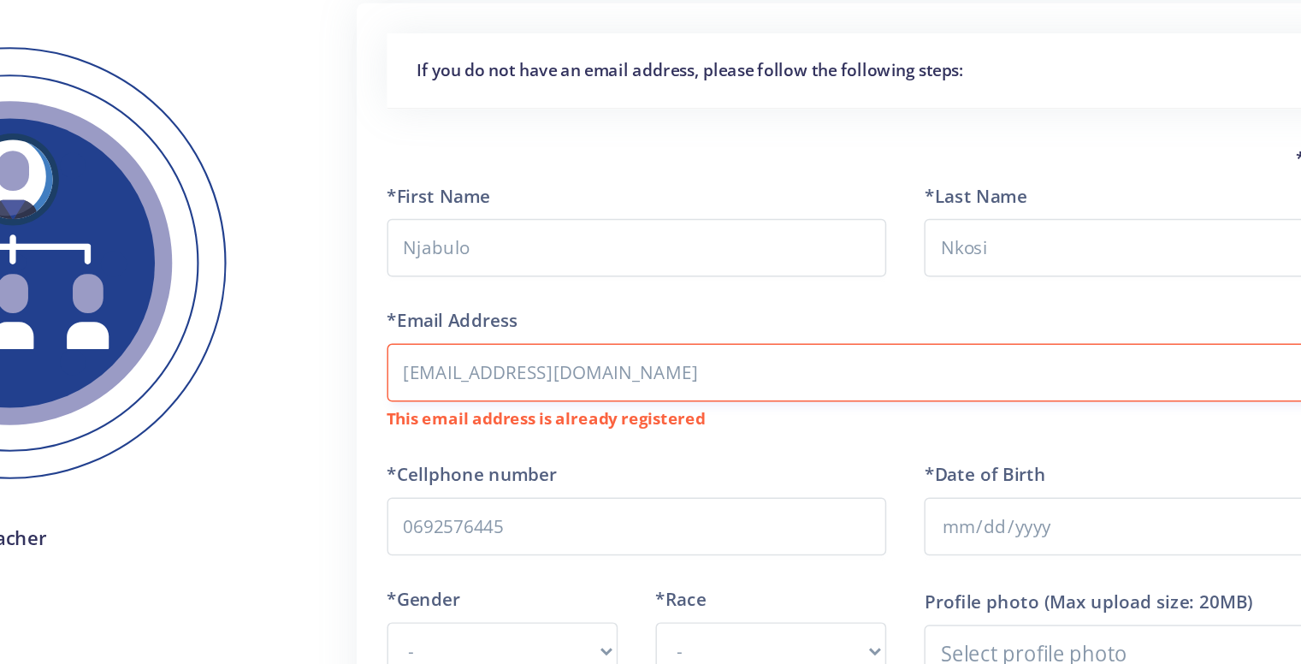
scroll to position [160, 0]
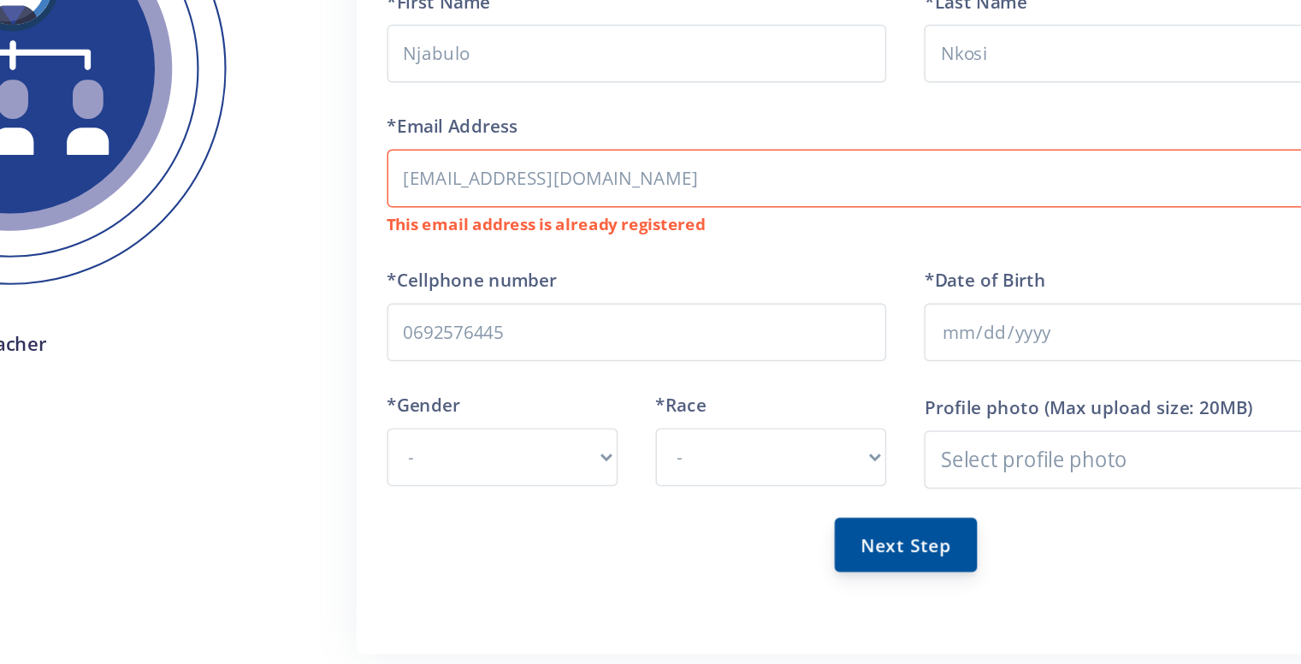
click at [878, 584] on button "Next Step" at bounding box center [863, 582] width 97 height 37
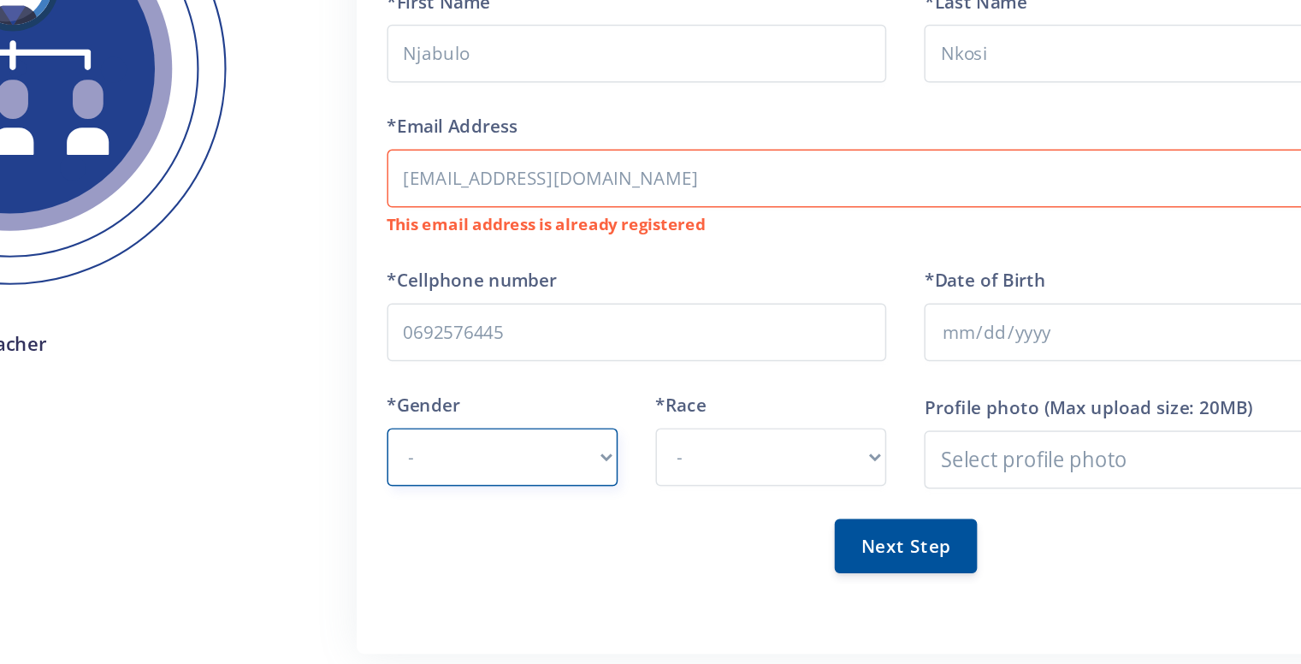
click at [599, 524] on select "- [DEMOGRAPHIC_DATA] [DEMOGRAPHIC_DATA]" at bounding box center [589, 522] width 156 height 39
select select "M"
click at [511, 503] on select "- [DEMOGRAPHIC_DATA] [DEMOGRAPHIC_DATA]" at bounding box center [589, 522] width 156 height 39
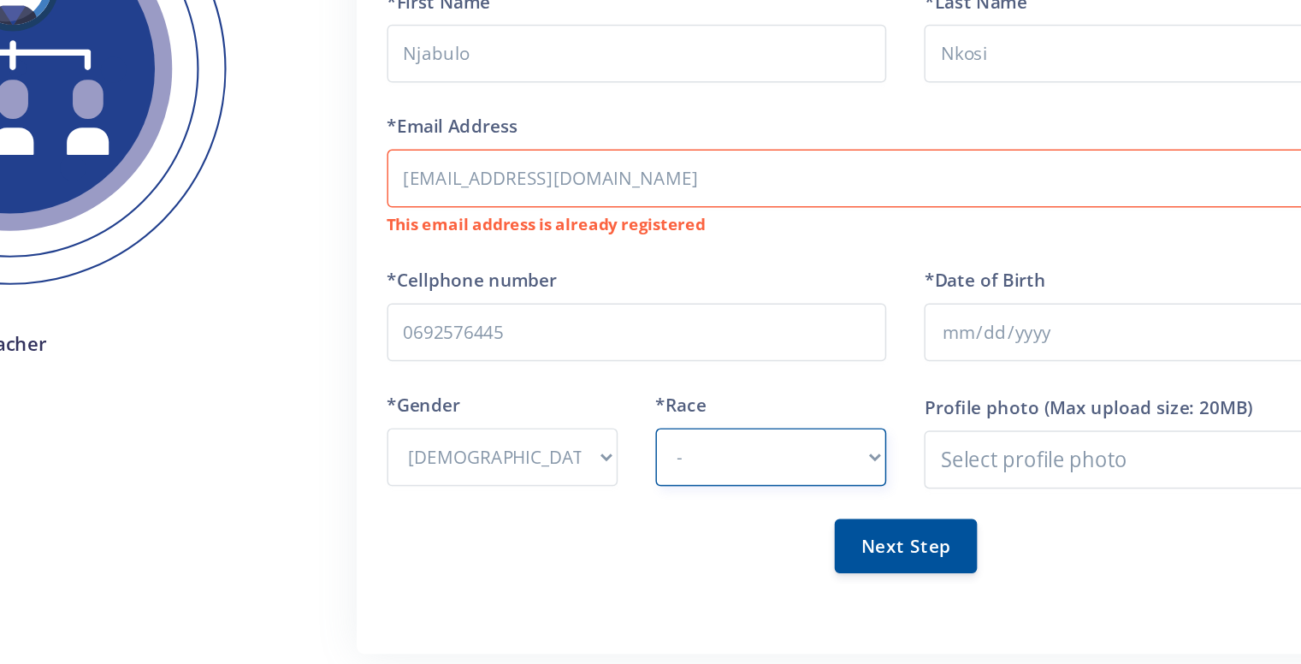
click at [743, 528] on select "- [DEMOGRAPHIC_DATA] Coloured Indian White Other" at bounding box center [771, 522] width 156 height 39
select select "[DEMOGRAPHIC_DATA]"
click at [693, 503] on select "- [DEMOGRAPHIC_DATA] Coloured Indian White Other" at bounding box center [771, 522] width 156 height 39
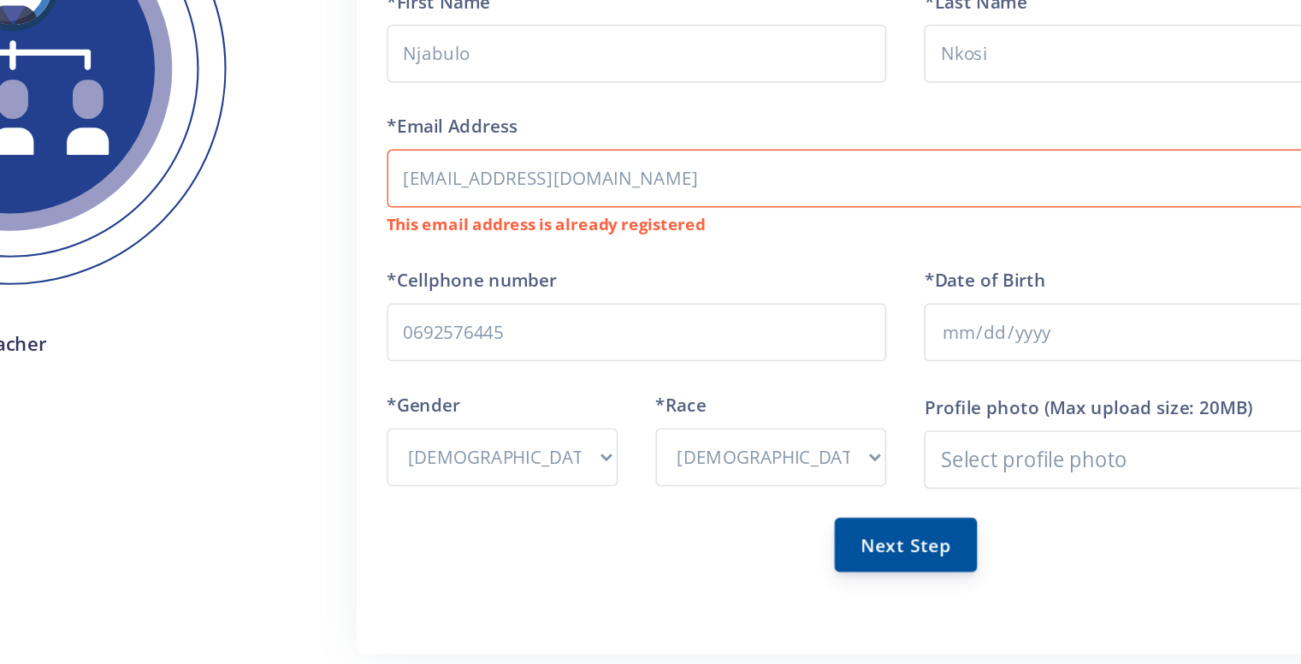
click at [876, 580] on button "Next Step" at bounding box center [863, 582] width 97 height 37
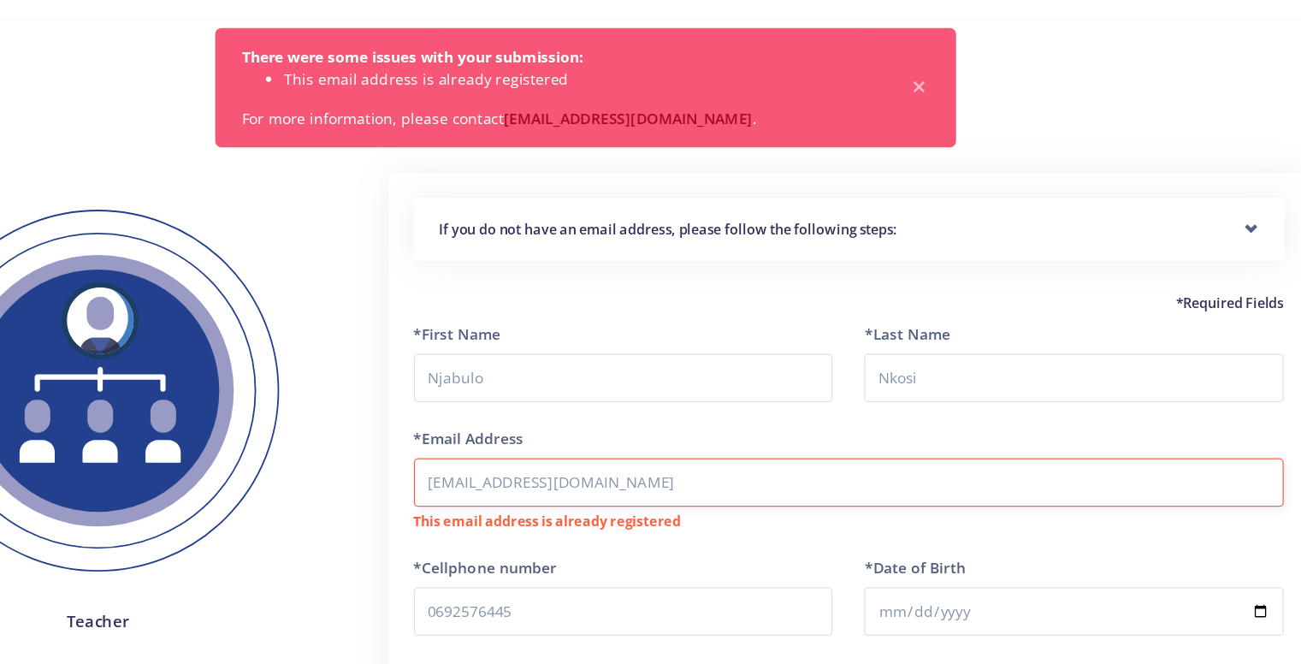
click at [690, 501] on input "[EMAIL_ADDRESS][DOMAIN_NAME]" at bounding box center [863, 493] width 704 height 39
type input "n"
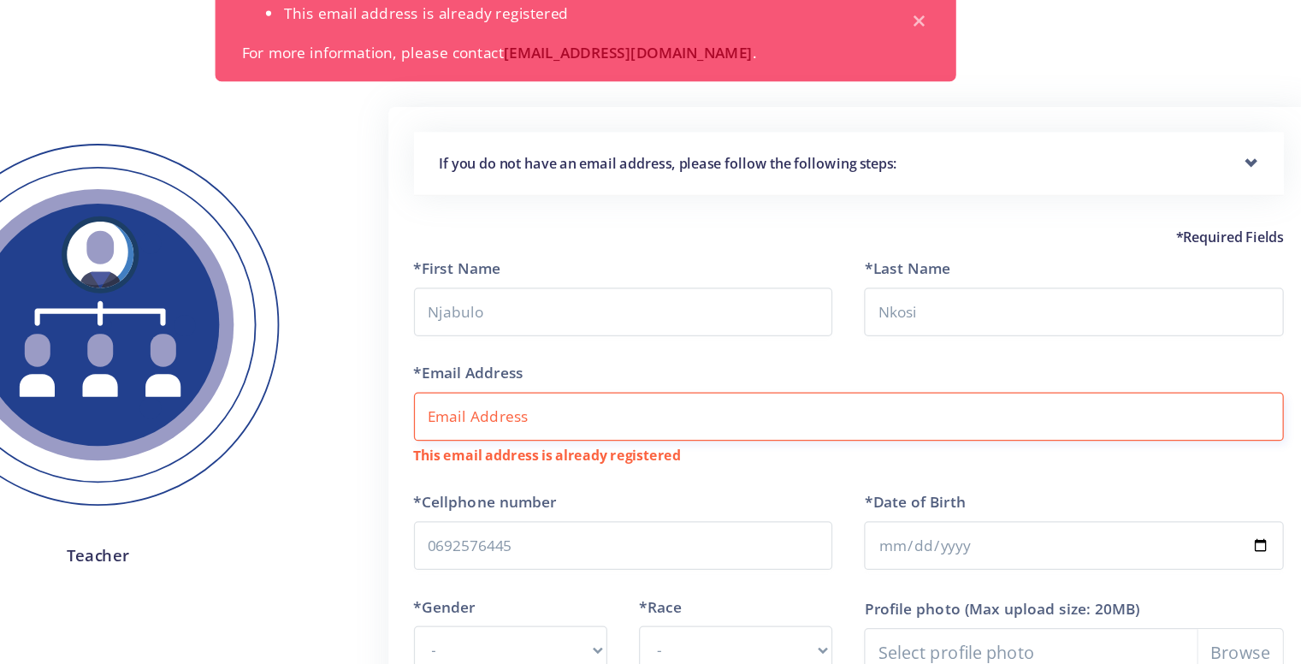
scroll to position [35, 0]
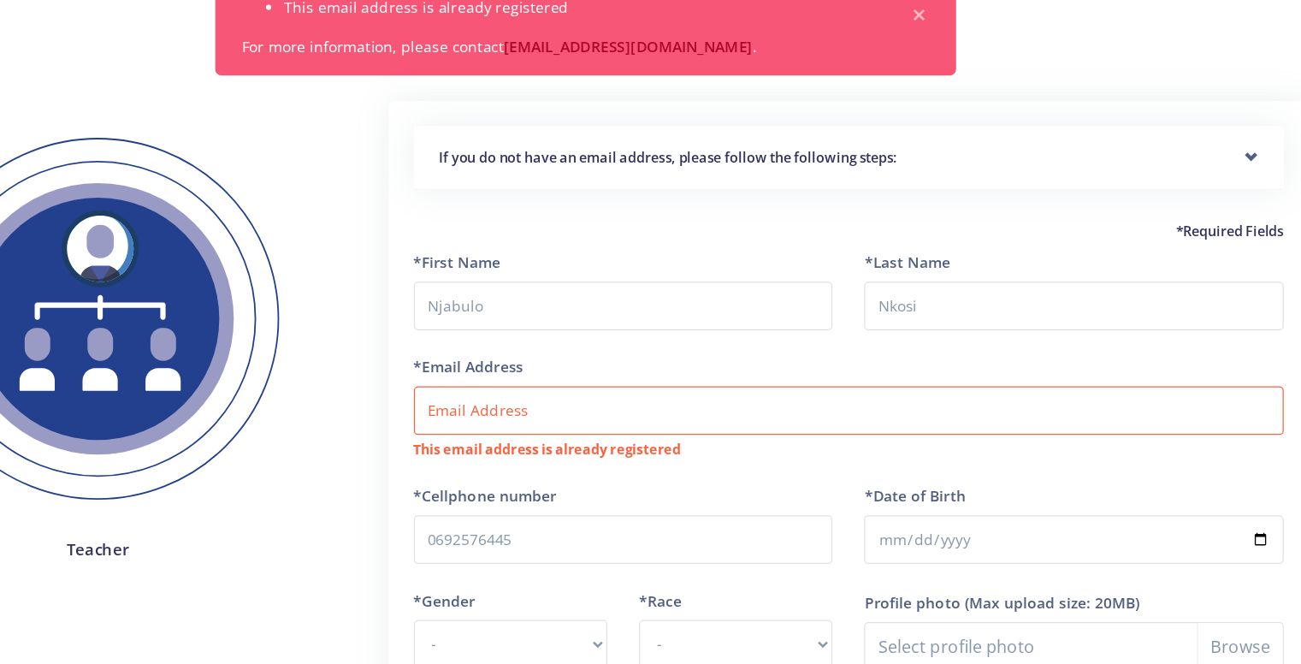
click at [880, 251] on h5 "If you do not have an email address, please follow the following steps:" at bounding box center [863, 253] width 663 height 17
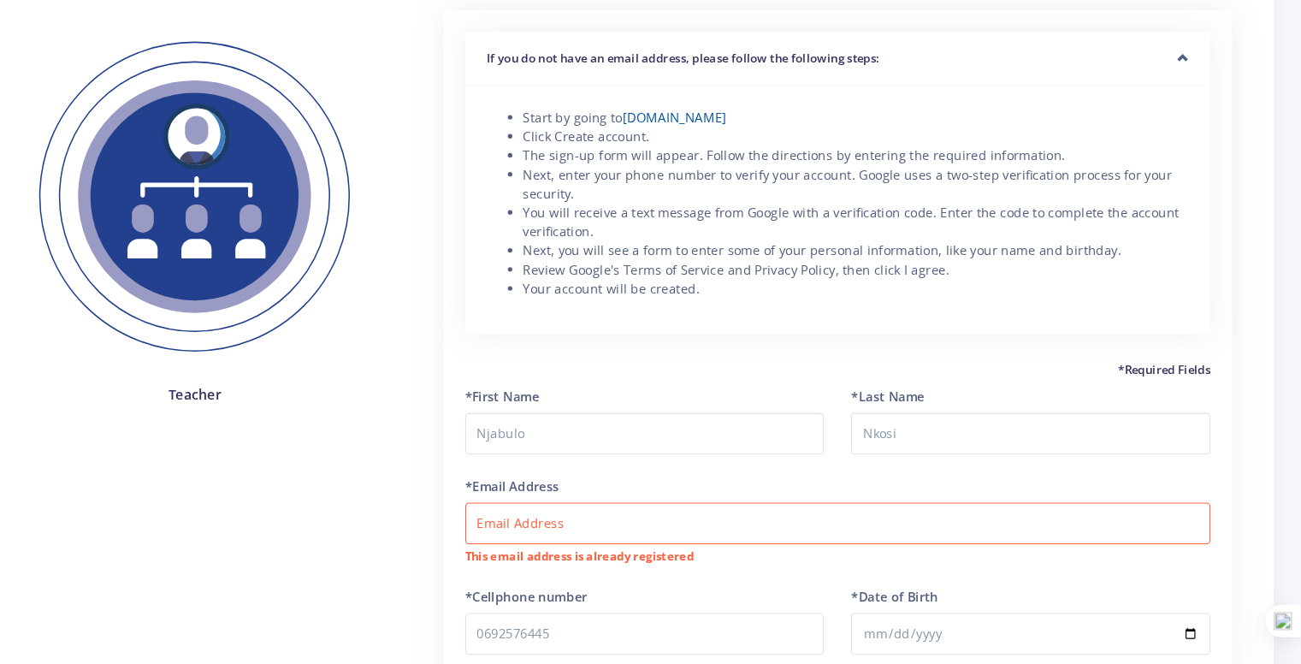
scroll to position [197, 0]
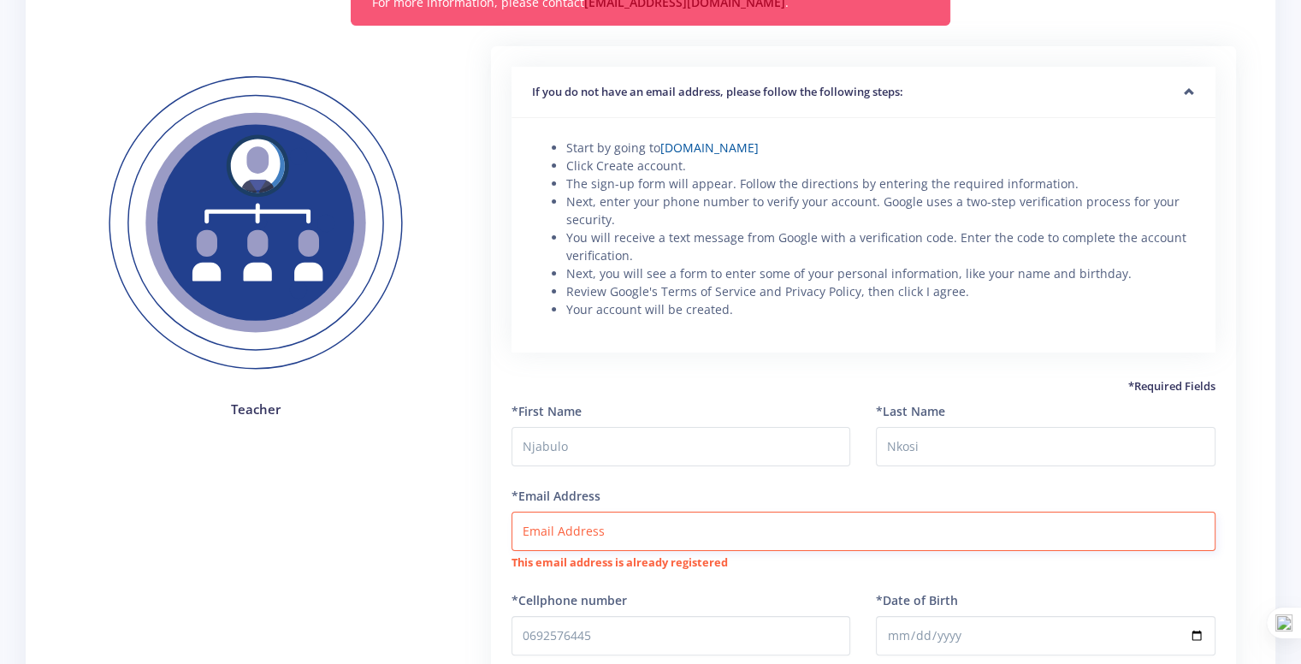
click at [534, 545] on input "*Email Address" at bounding box center [863, 530] width 704 height 39
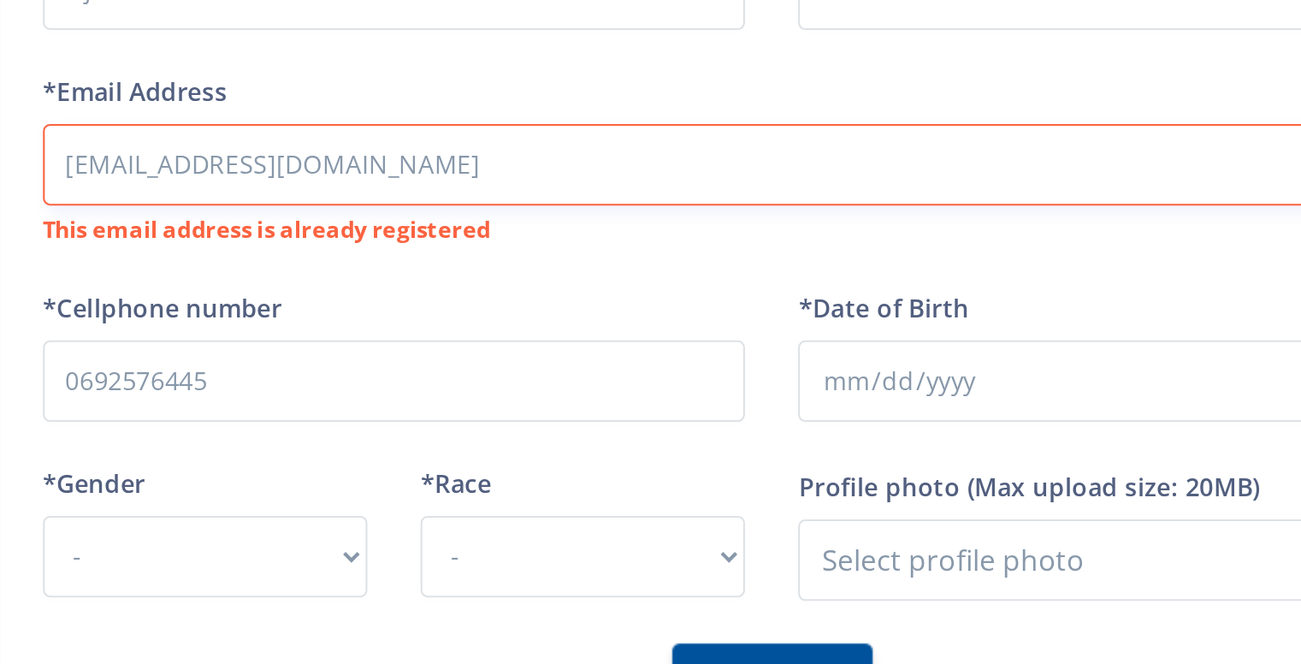
scroll to position [470, 0]
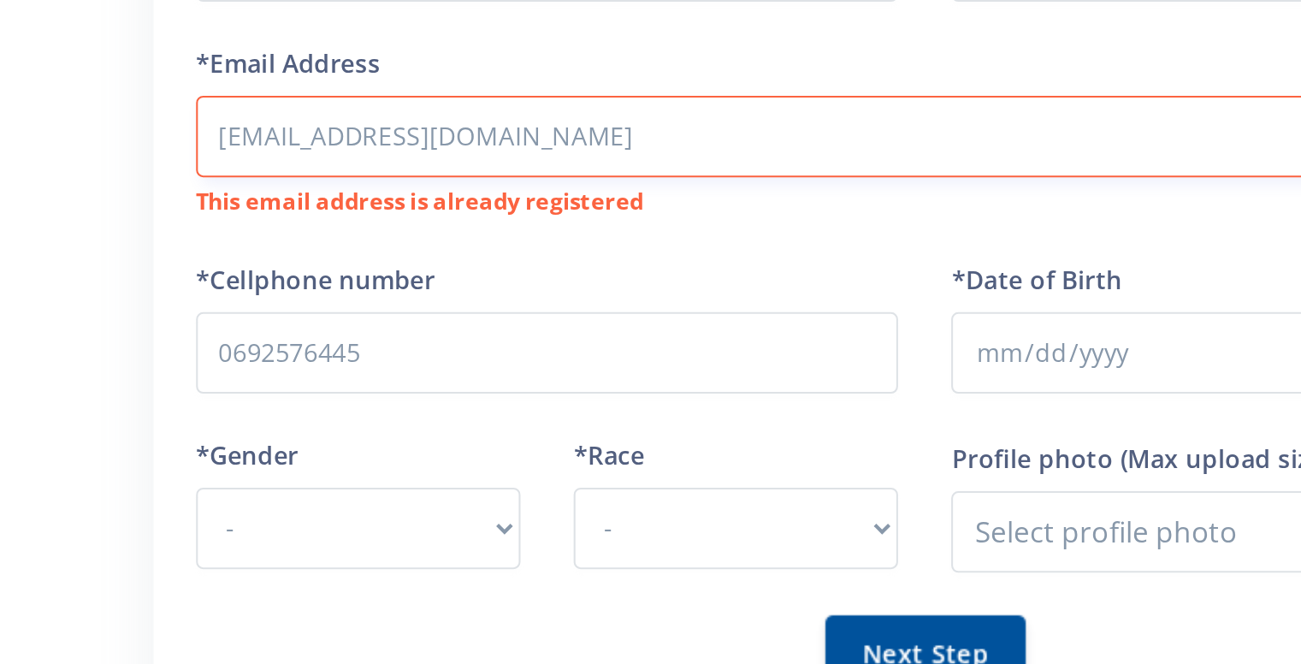
type input "[EMAIL_ADDRESS][DOMAIN_NAME]"
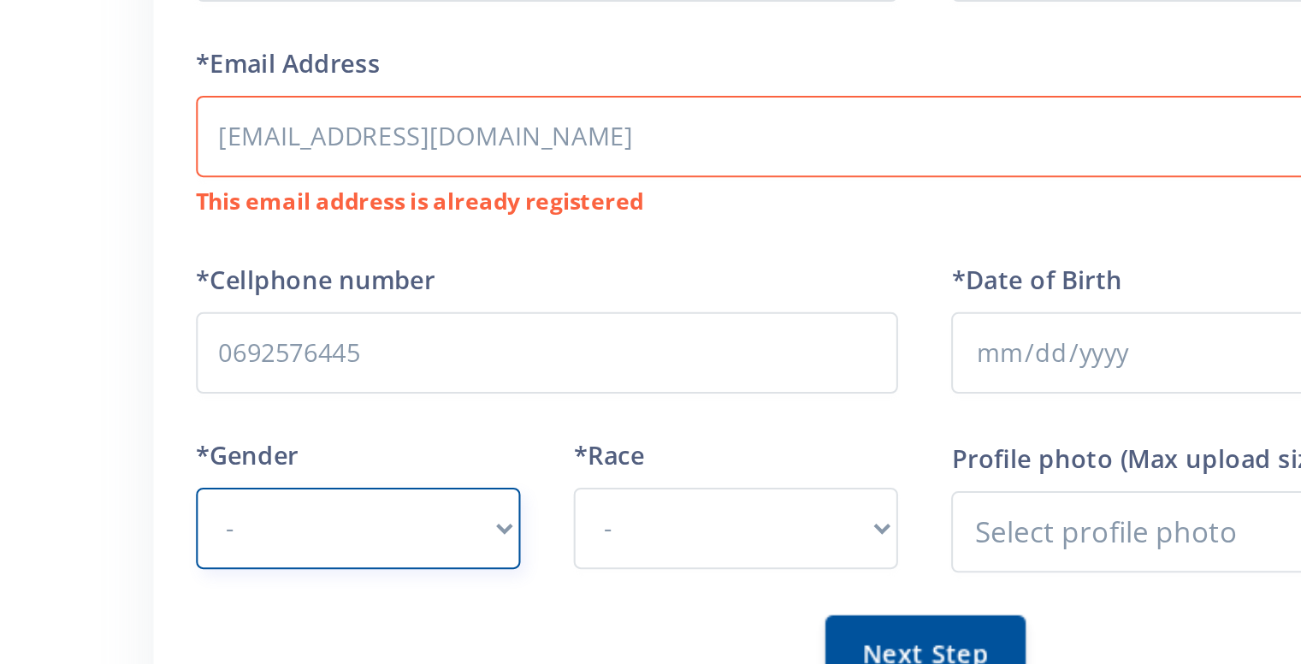
click at [566, 442] on select "- Male Female" at bounding box center [589, 446] width 156 height 39
select select "M"
click at [511, 427] on select "- Male Female" at bounding box center [589, 446] width 156 height 39
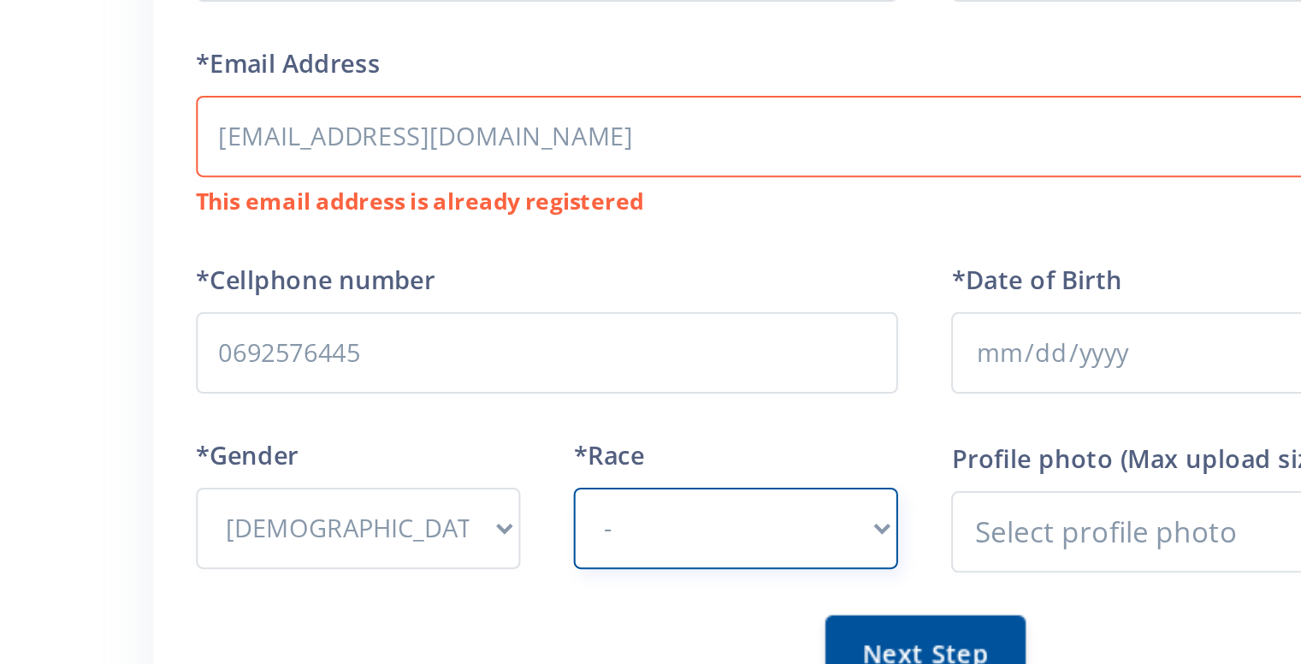
click at [737, 450] on select "- African Asian Coloured Indian White Other" at bounding box center [771, 446] width 156 height 39
select select "African"
click at [693, 427] on select "- African Asian Coloured Indian White Other" at bounding box center [771, 446] width 156 height 39
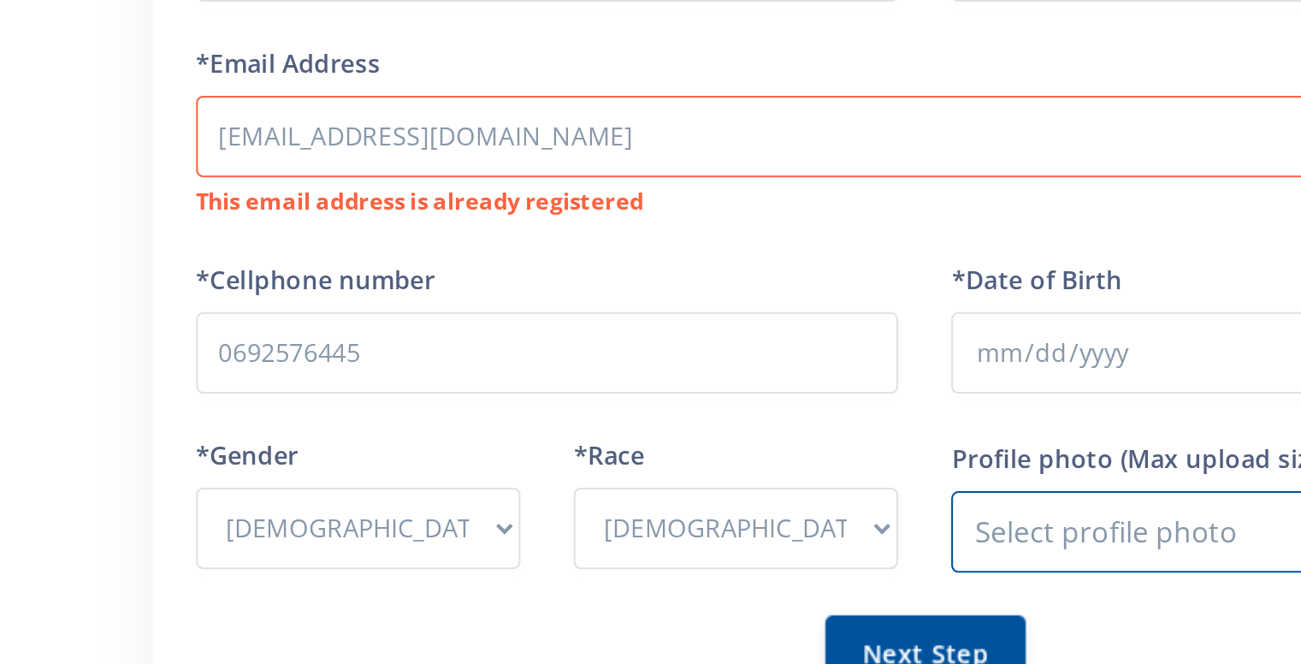
click at [917, 442] on input "Profile photo" at bounding box center [1045, 447] width 339 height 39
click at [675, 265] on input "[EMAIL_ADDRESS][DOMAIN_NAME]" at bounding box center [863, 257] width 704 height 39
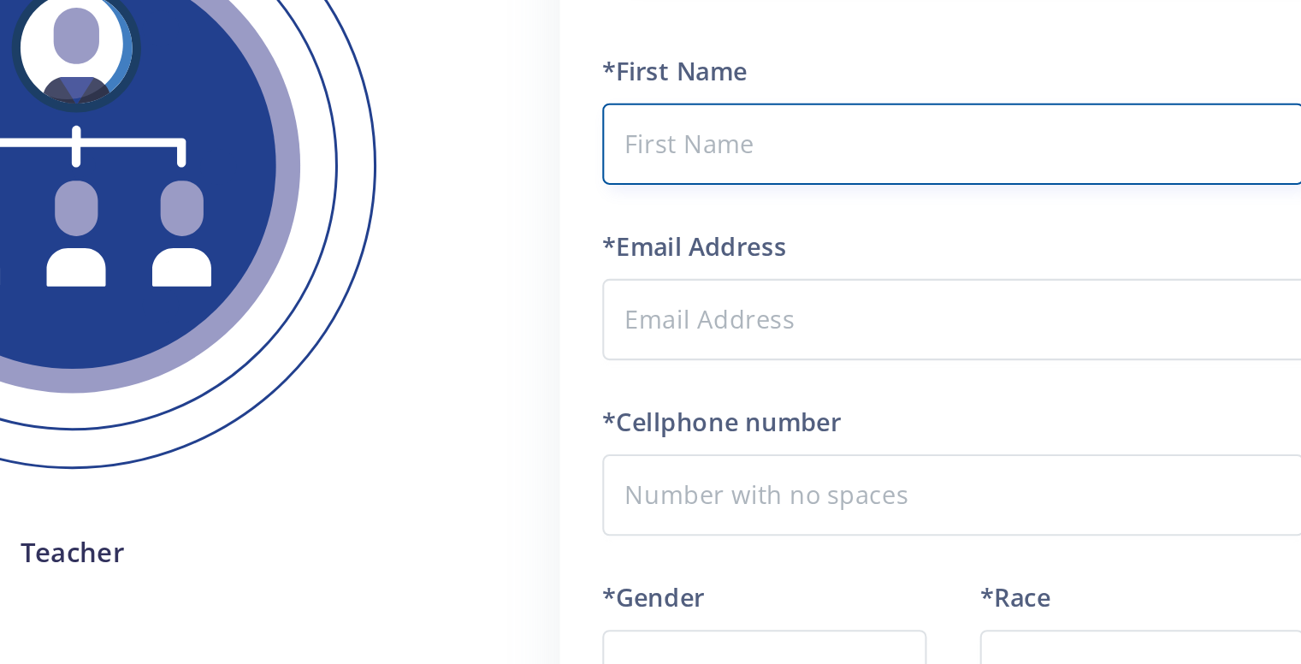
click at [543, 299] on input "text" at bounding box center [680, 299] width 339 height 39
type input "Njabulo"
type input "Nkosi"
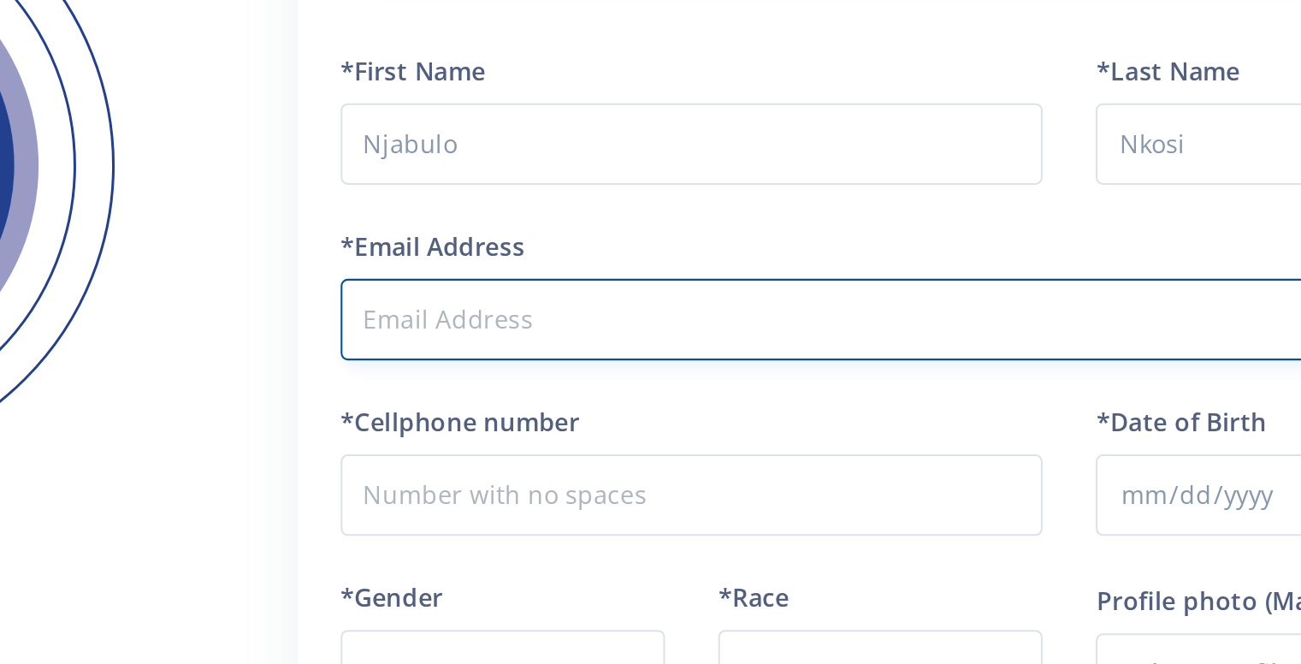
click at [658, 381] on input "*Email Address" at bounding box center [863, 383] width 704 height 39
click at [579, 387] on input "*Email Address" at bounding box center [863, 383] width 704 height 39
type input "[EMAIL_ADDRESS][DOMAIN_NAME]"
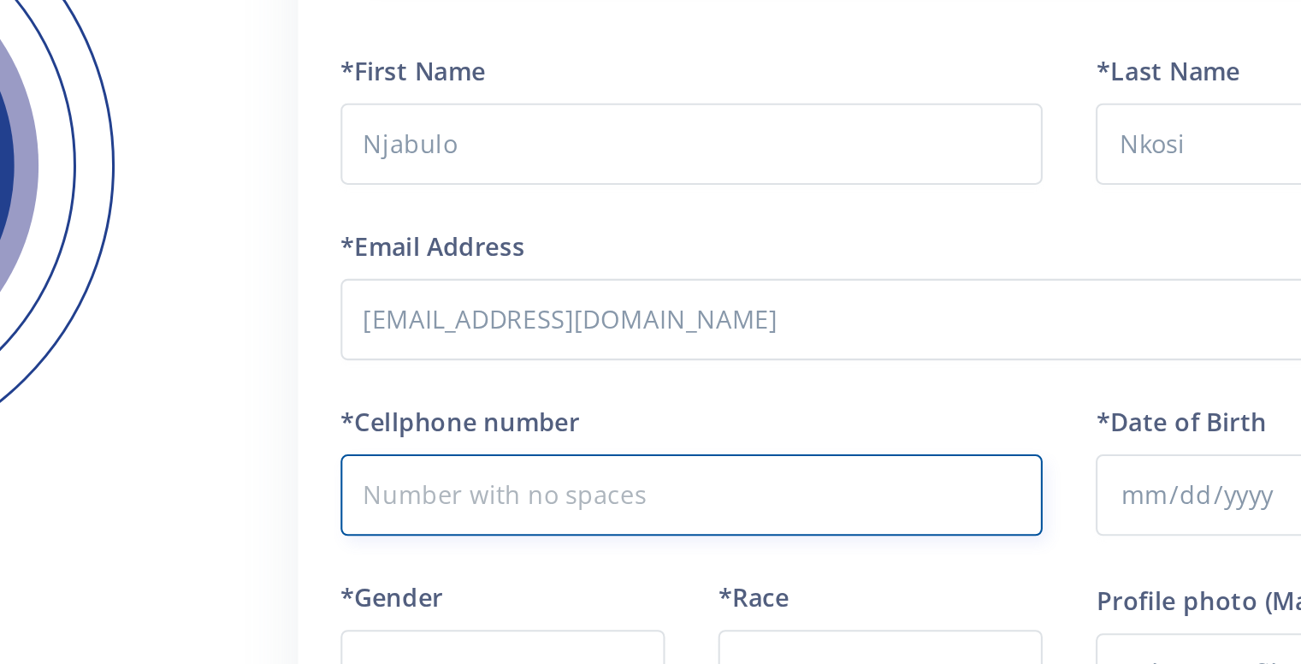
click at [574, 471] on input "*Cellphone number" at bounding box center [680, 468] width 339 height 39
type input "0692576445"
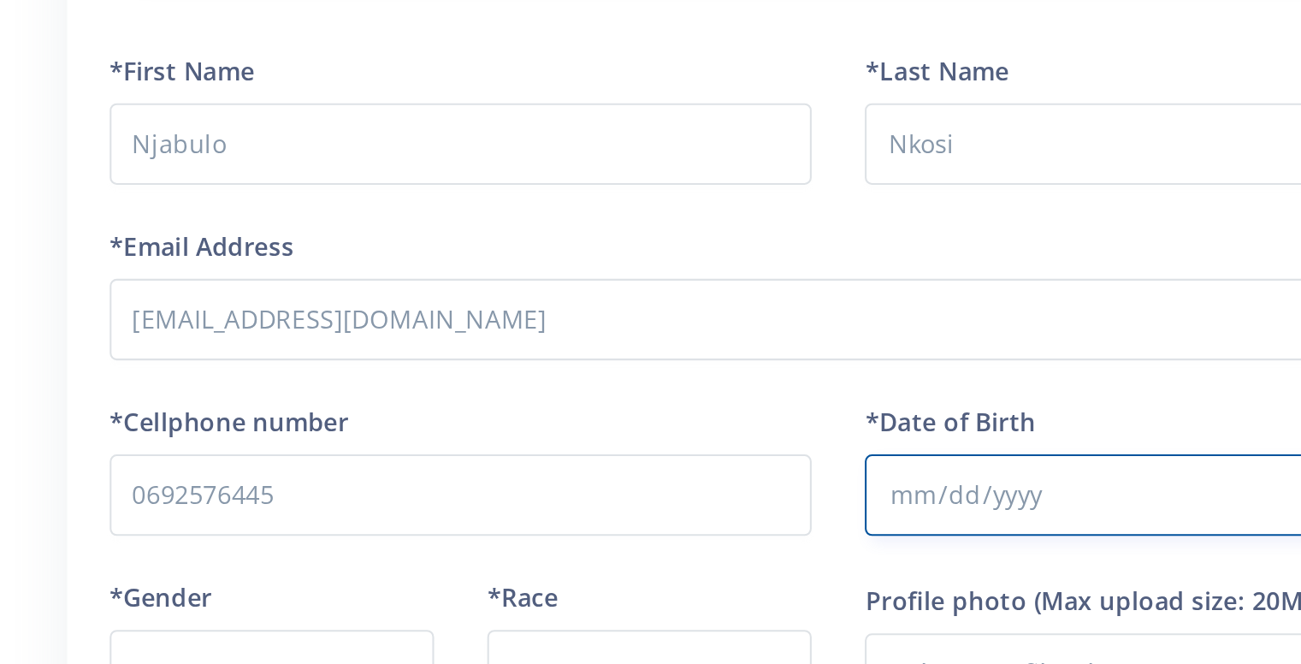
click at [1010, 475] on input "*Date of Birth" at bounding box center [1045, 468] width 339 height 39
click at [910, 464] on input "*Date of Birth" at bounding box center [1045, 468] width 339 height 39
type input "2010-07-21"
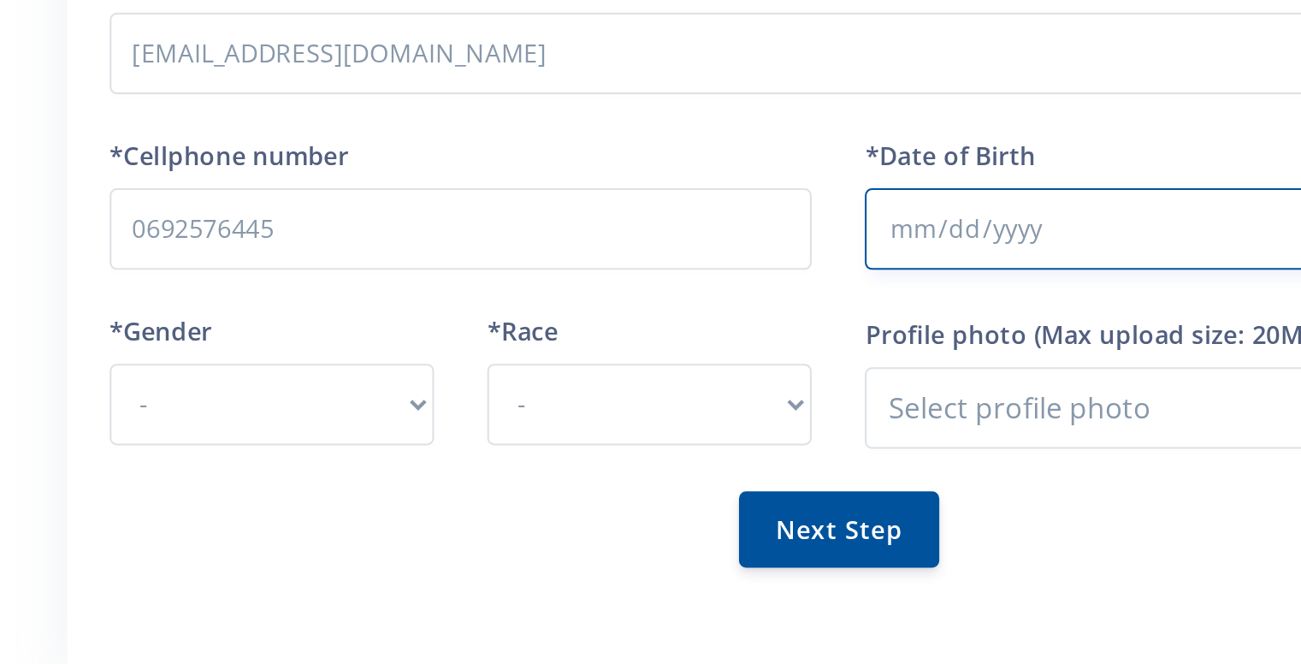
scroll to position [17, 0]
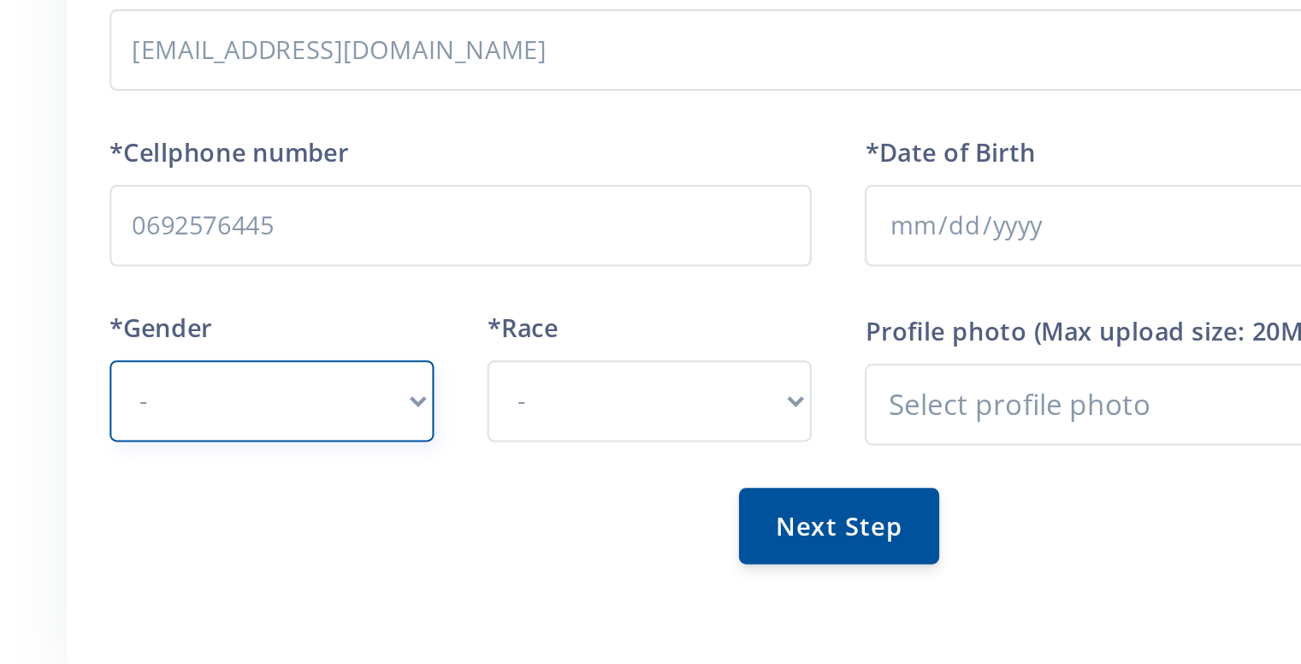
click at [588, 538] on select "- Male Female" at bounding box center [589, 535] width 156 height 39
select select "M"
click at [511, 516] on select "- Male Female" at bounding box center [589, 535] width 156 height 39
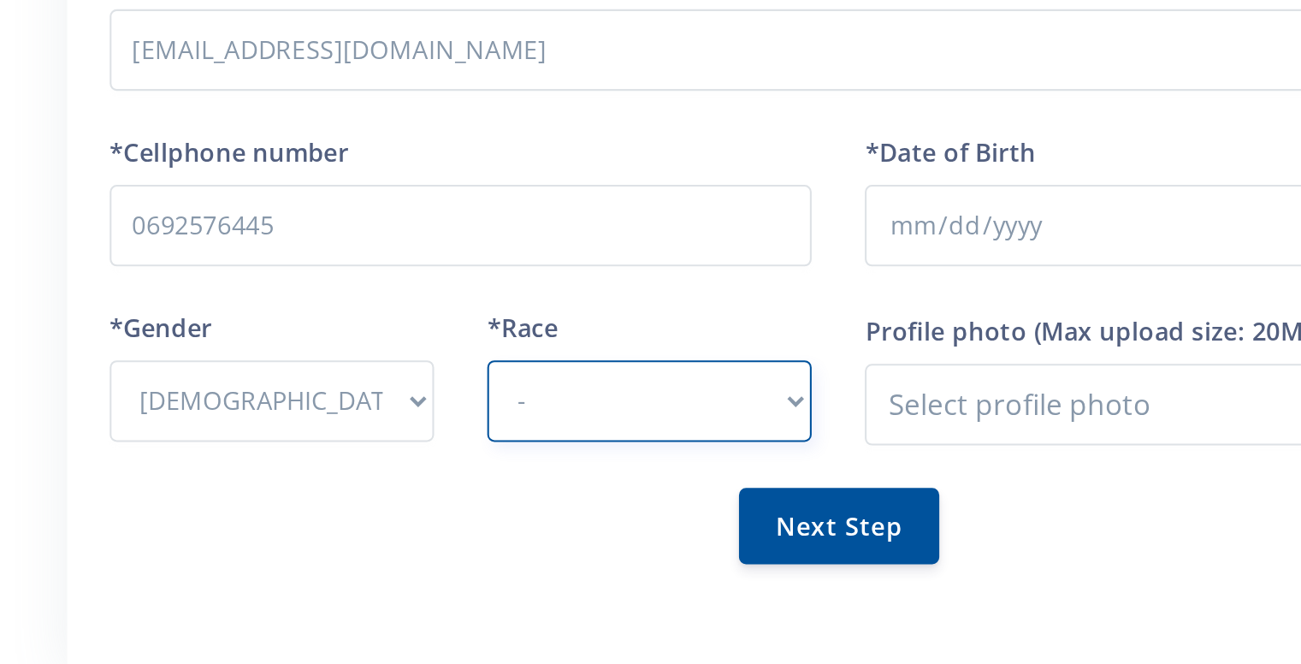
click at [728, 545] on select "- African Asian Coloured Indian White Other" at bounding box center [771, 535] width 156 height 39
select select "African"
click at [693, 516] on select "- African Asian Coloured Indian White Other" at bounding box center [771, 535] width 156 height 39
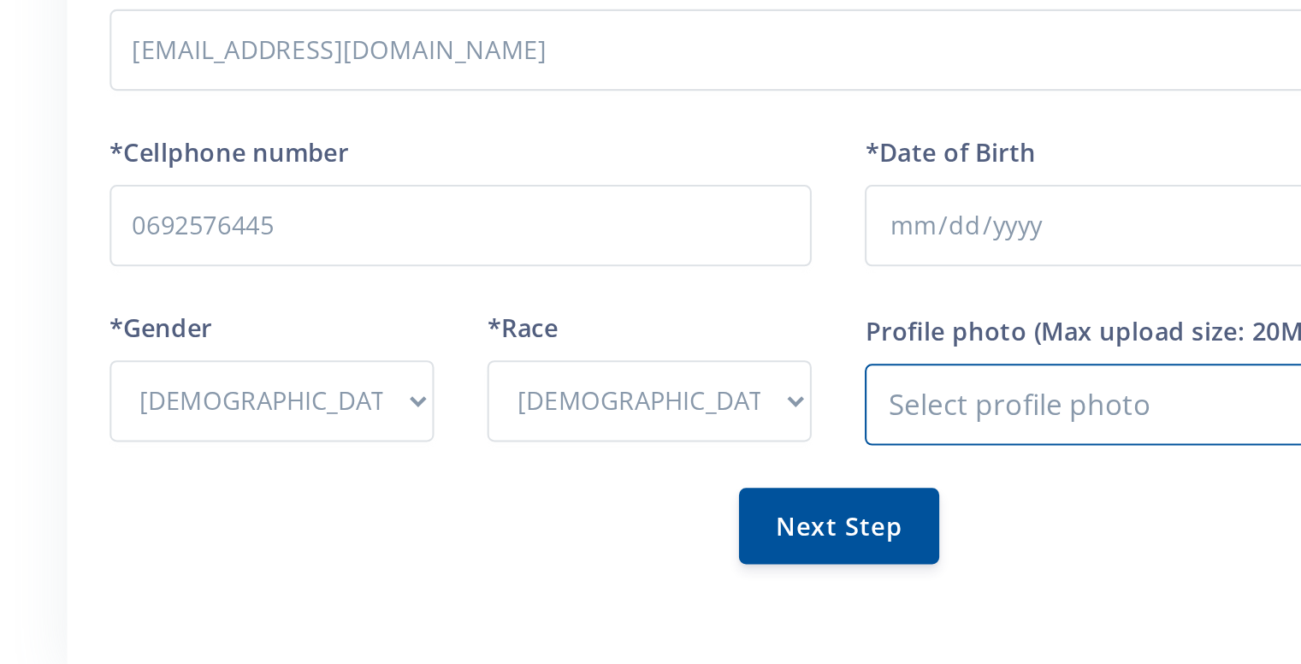
click at [926, 522] on input "Profile photo" at bounding box center [1045, 537] width 339 height 39
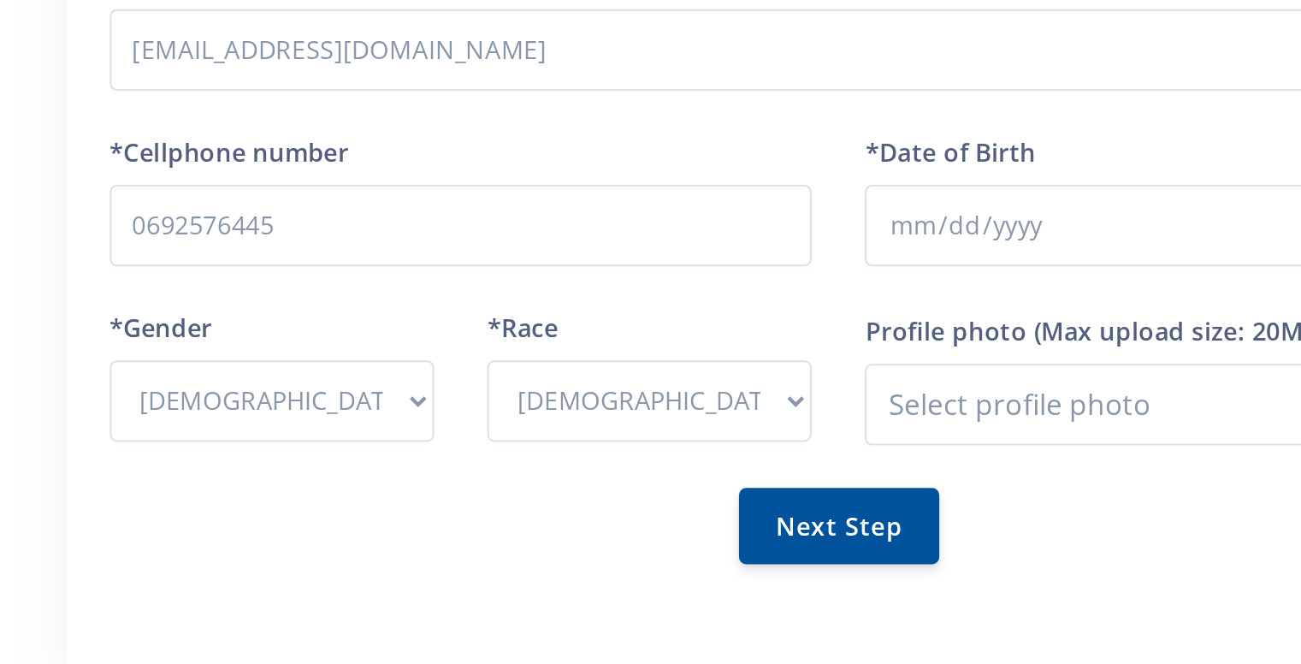
click at [885, 578] on button "Next Step" at bounding box center [863, 596] width 97 height 37
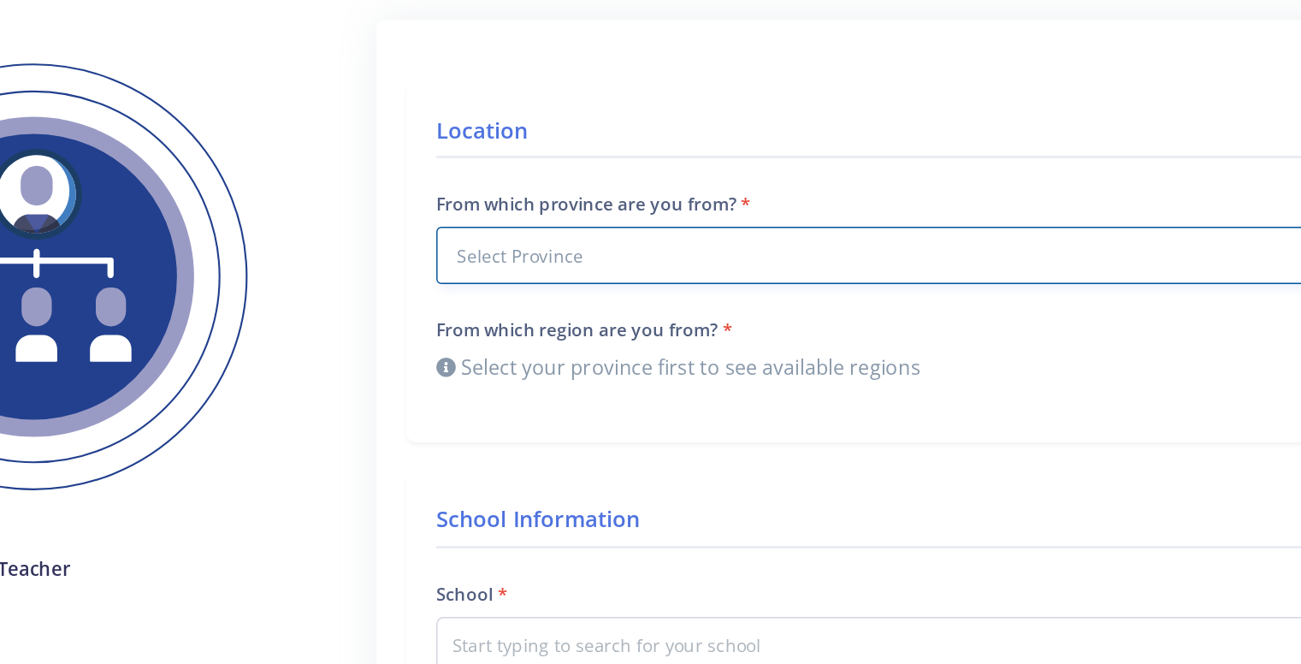
click at [652, 292] on select "Select Province Western Cape Eastern Cape Northern Cape North West Free State" at bounding box center [863, 294] width 663 height 39
select select "7"
click at [532, 275] on select "Select Province Western Cape Eastern Cape Northern Cape North West Free State" at bounding box center [863, 294] width 663 height 39
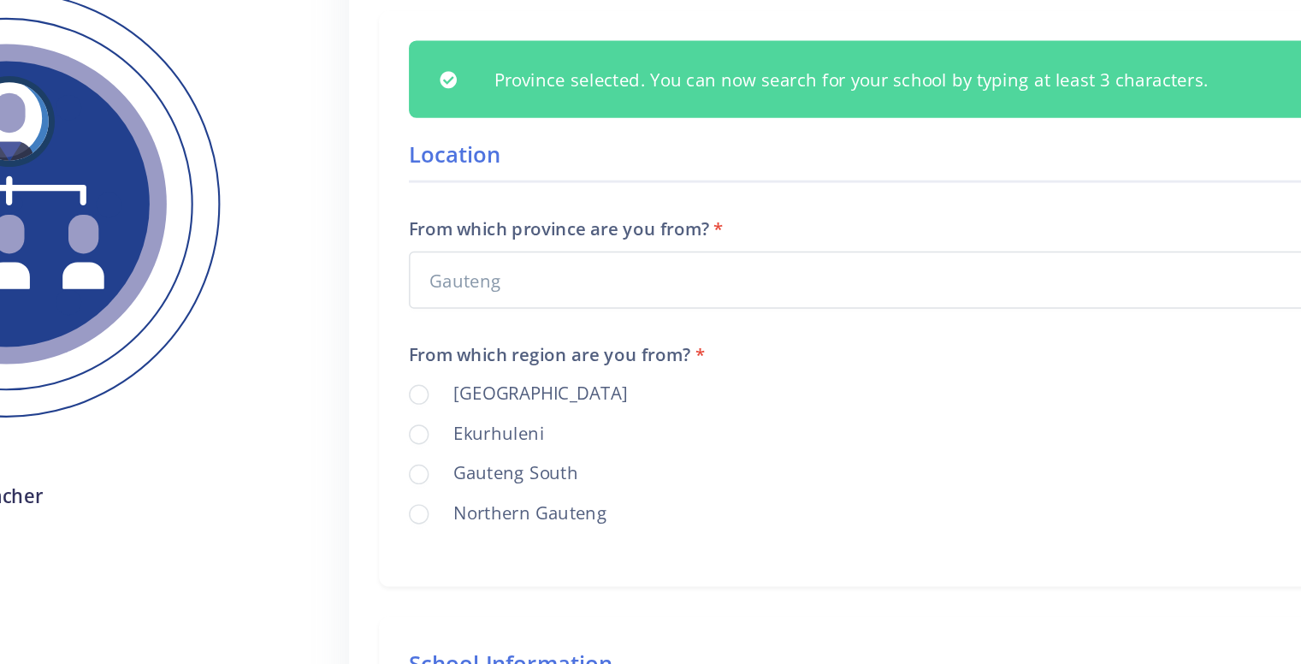
click at [546, 469] on div "Ekurhuleni" at bounding box center [863, 466] width 663 height 21
click at [556, 467] on label "Ekurhuleni" at bounding box center [590, 464] width 69 height 14
click at [556, 467] on input "Ekurhuleni" at bounding box center [561, 461] width 11 height 11
radio input "true"
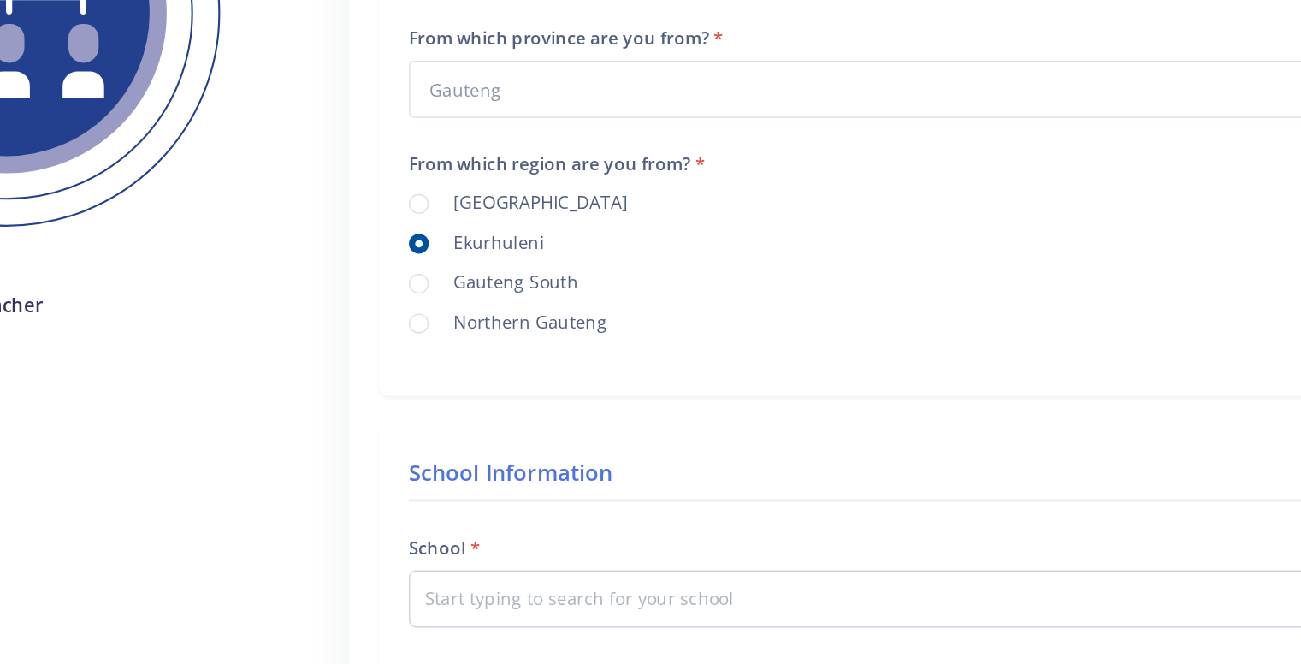
scroll to position [95, 0]
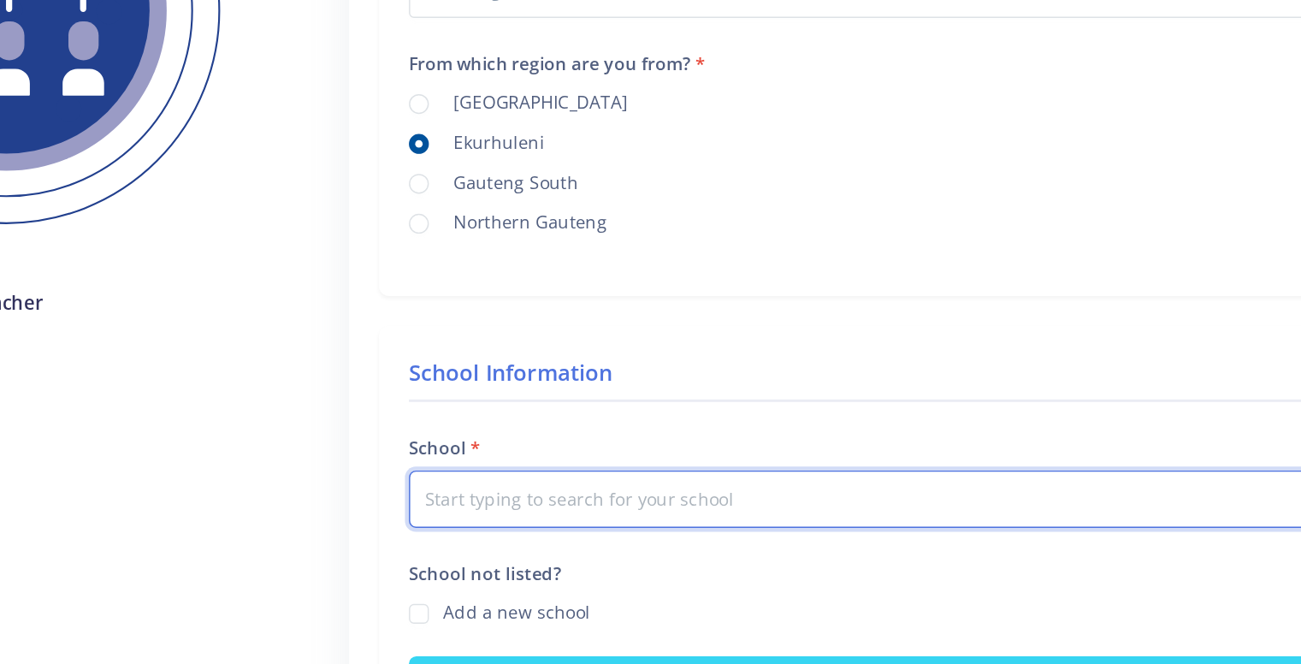
click at [584, 552] on input "text" at bounding box center [863, 549] width 663 height 39
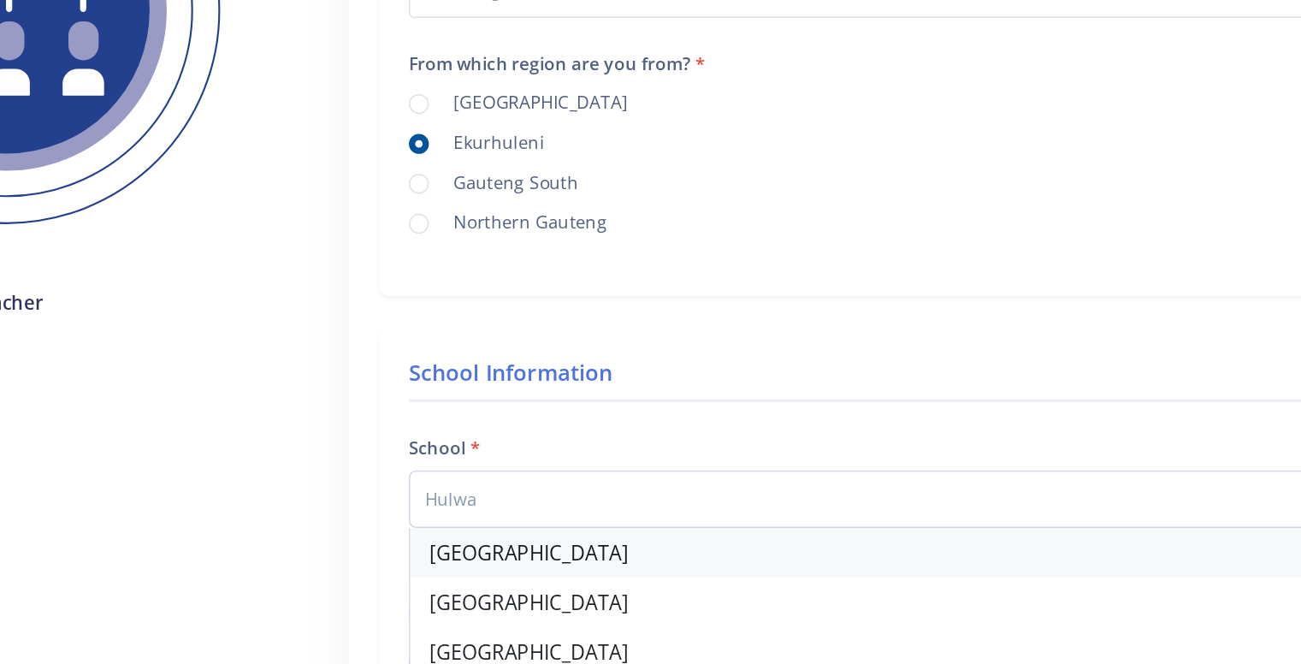
click at [585, 592] on div "Hulwazi Secondary School" at bounding box center [863, 587] width 661 height 34
type input "Hulwazi Secondary School"
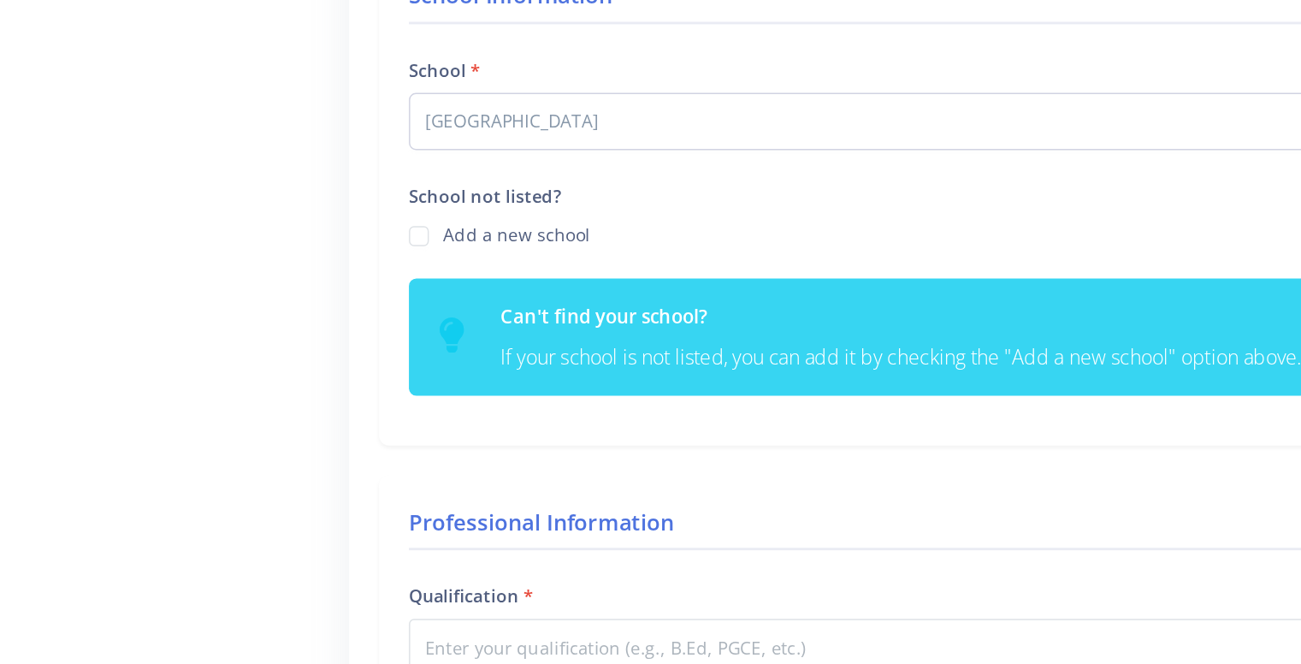
scroll to position [516, 0]
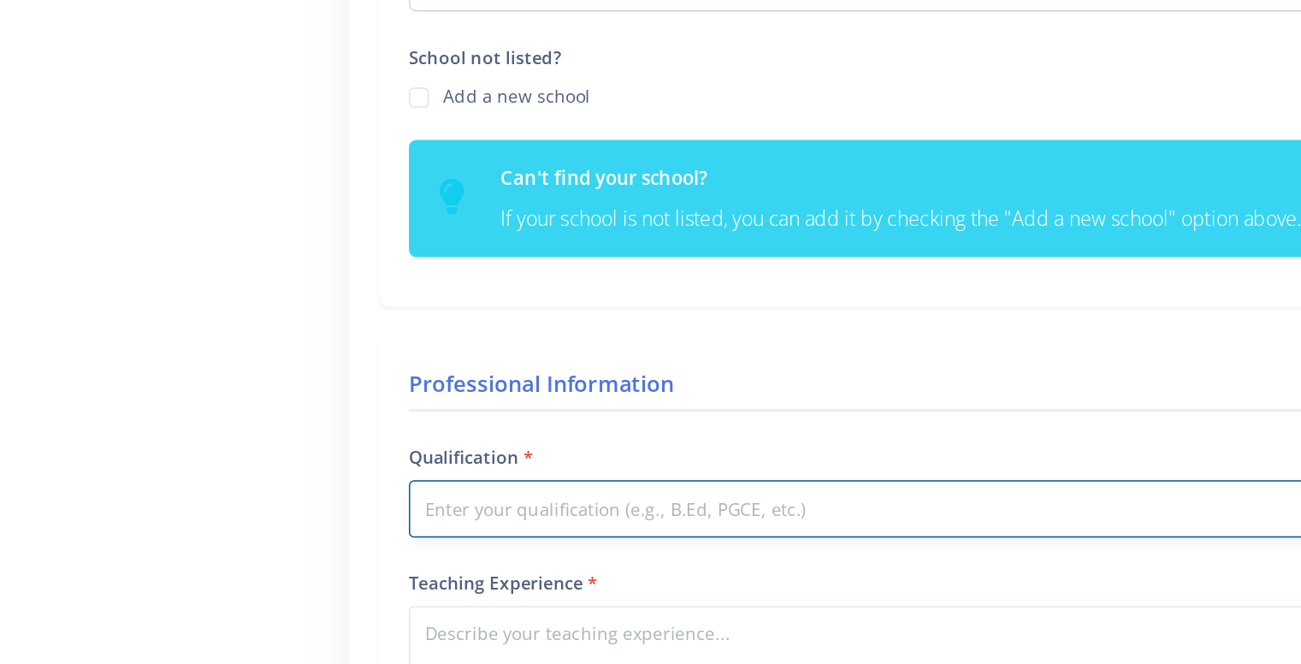
click at [590, 550] on input "Qualification" at bounding box center [863, 556] width 663 height 39
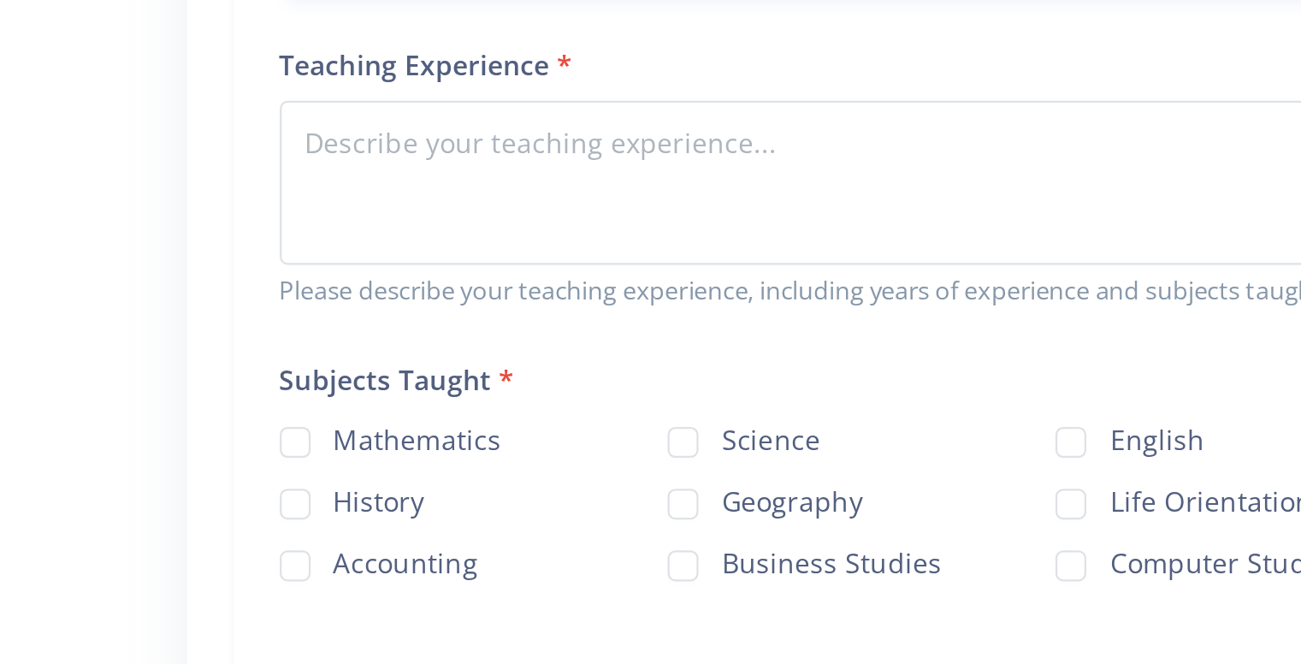
scroll to position [797, 0]
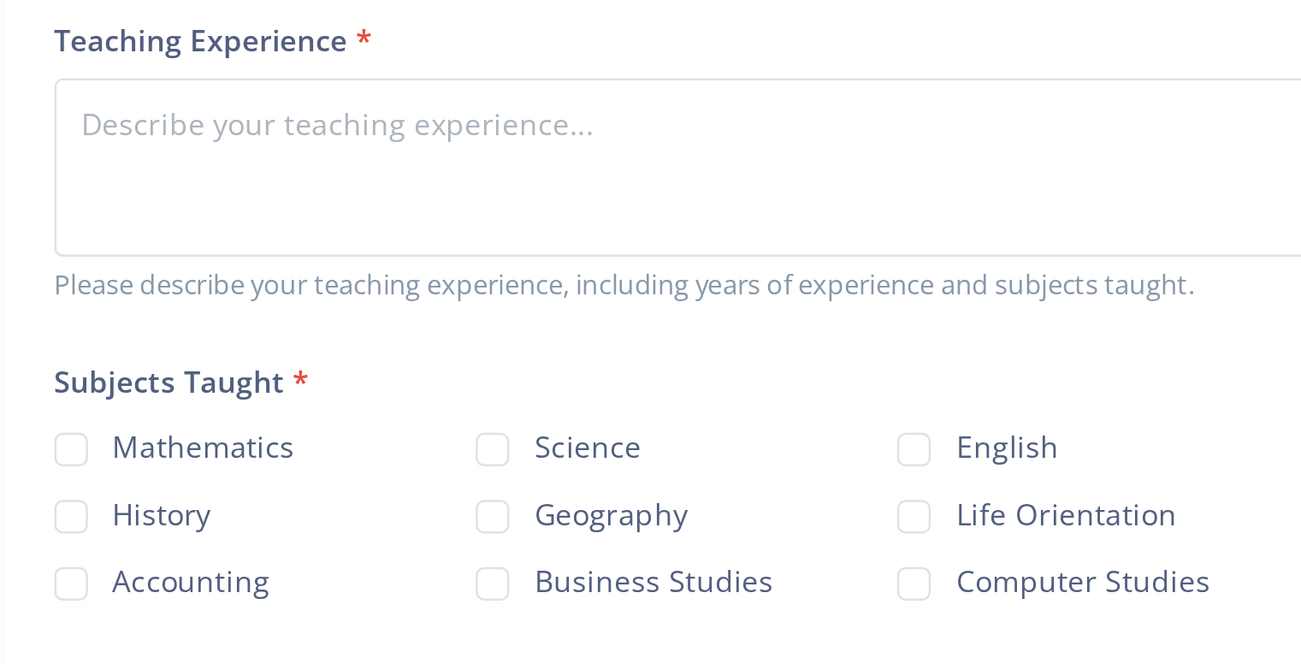
click at [809, 391] on div "Subjects Taught Mathematics Science English Afrikaans History" at bounding box center [863, 439] width 663 height 102
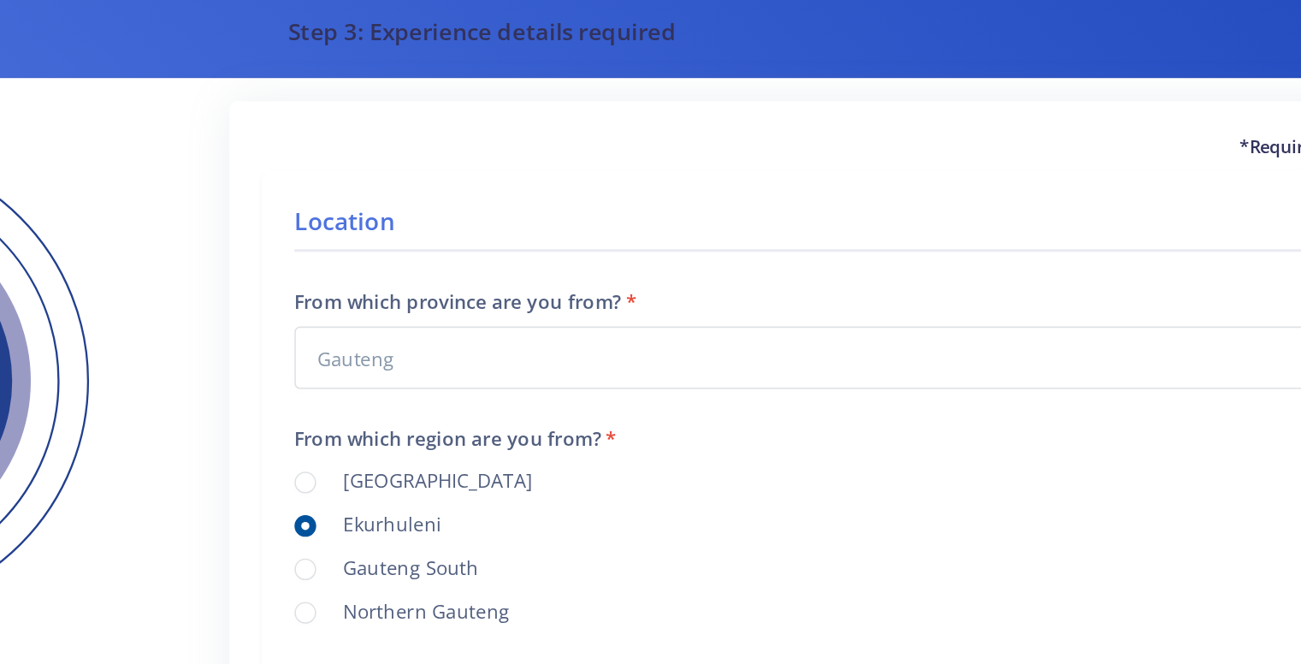
scroll to position [0, 0]
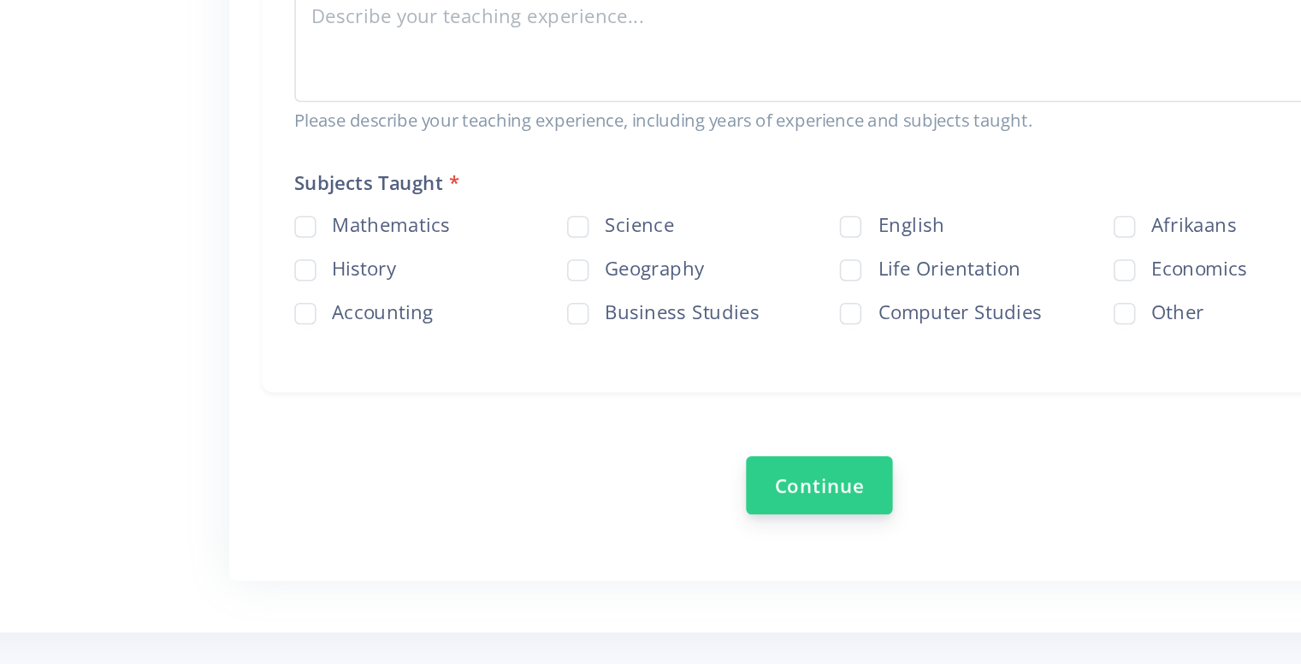
click at [862, 540] on button "Continue" at bounding box center [863, 550] width 92 height 37
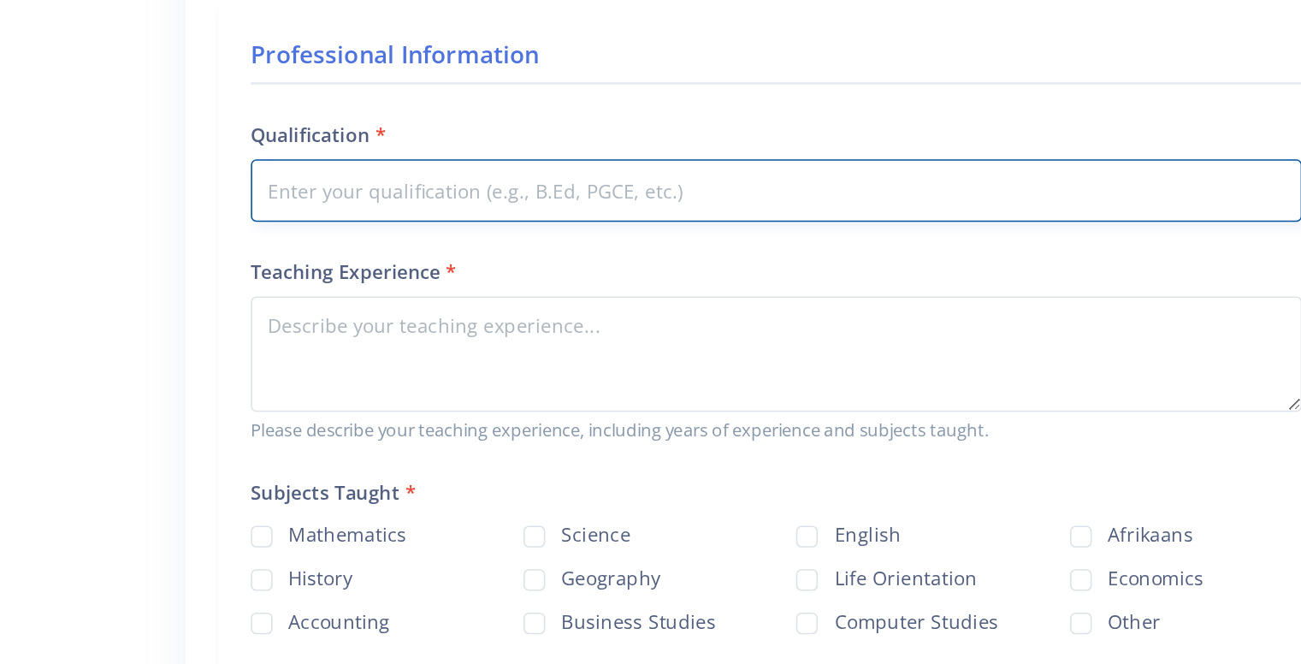
scroll to position [836, 0]
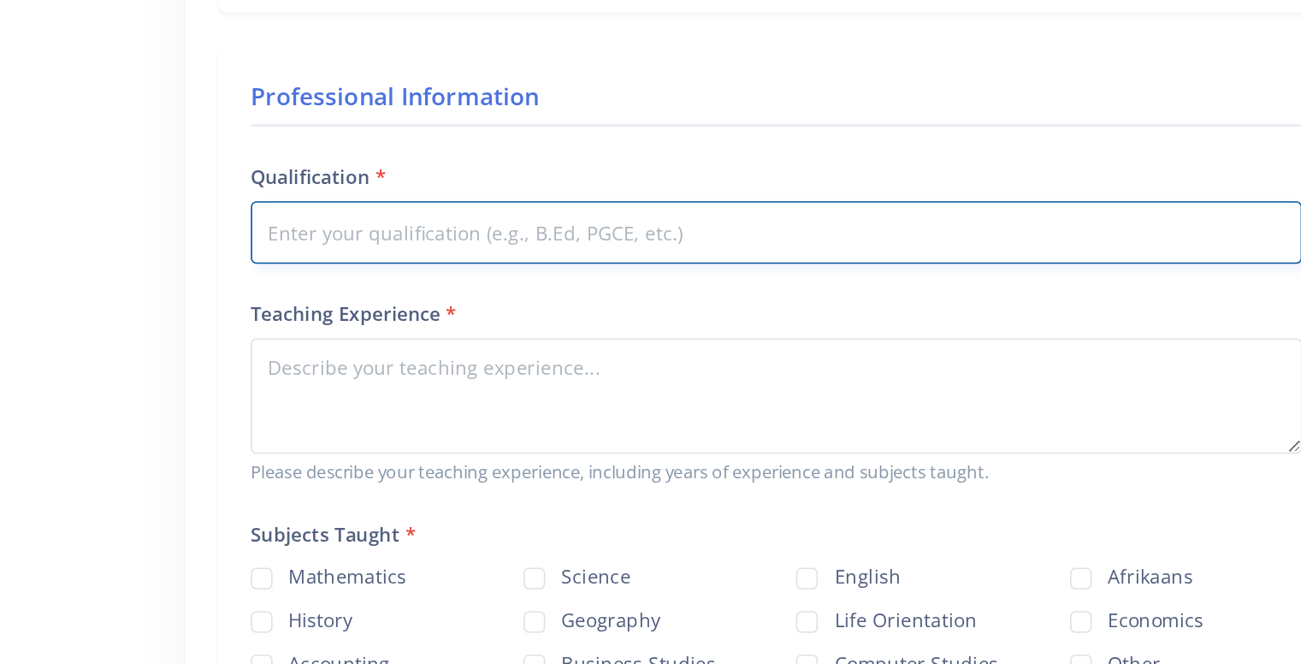
click at [746, 153] on input "Qualification" at bounding box center [863, 169] width 663 height 39
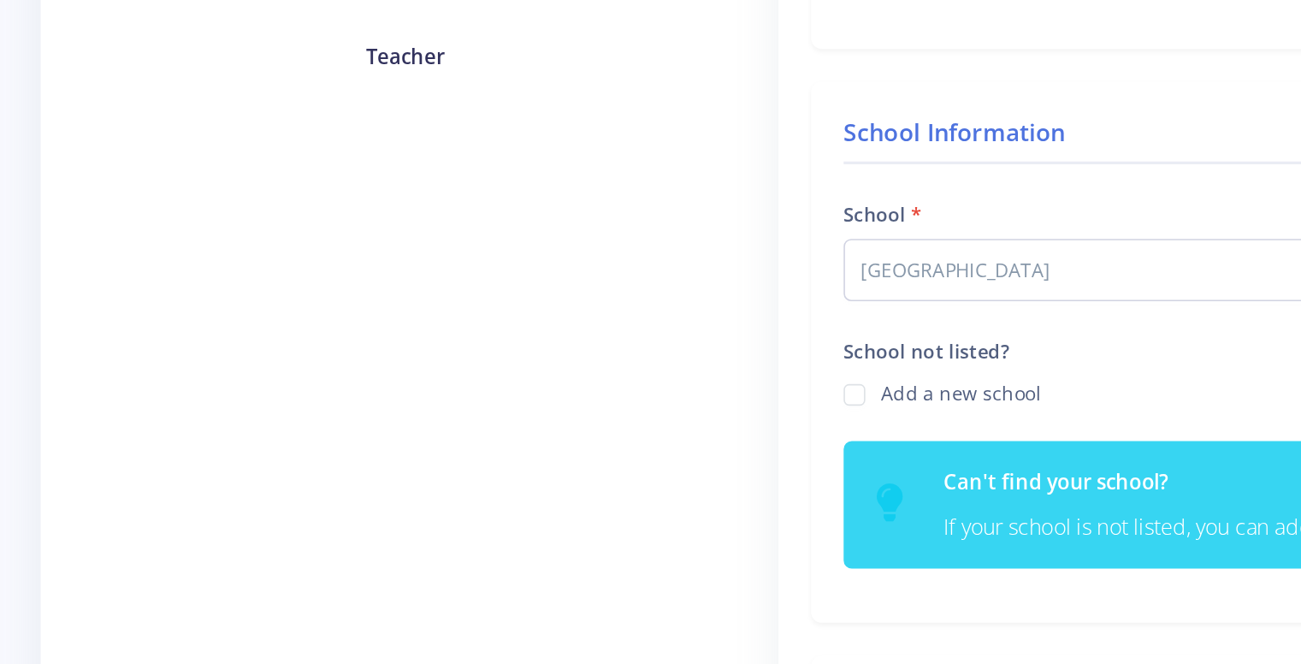
scroll to position [263, 0]
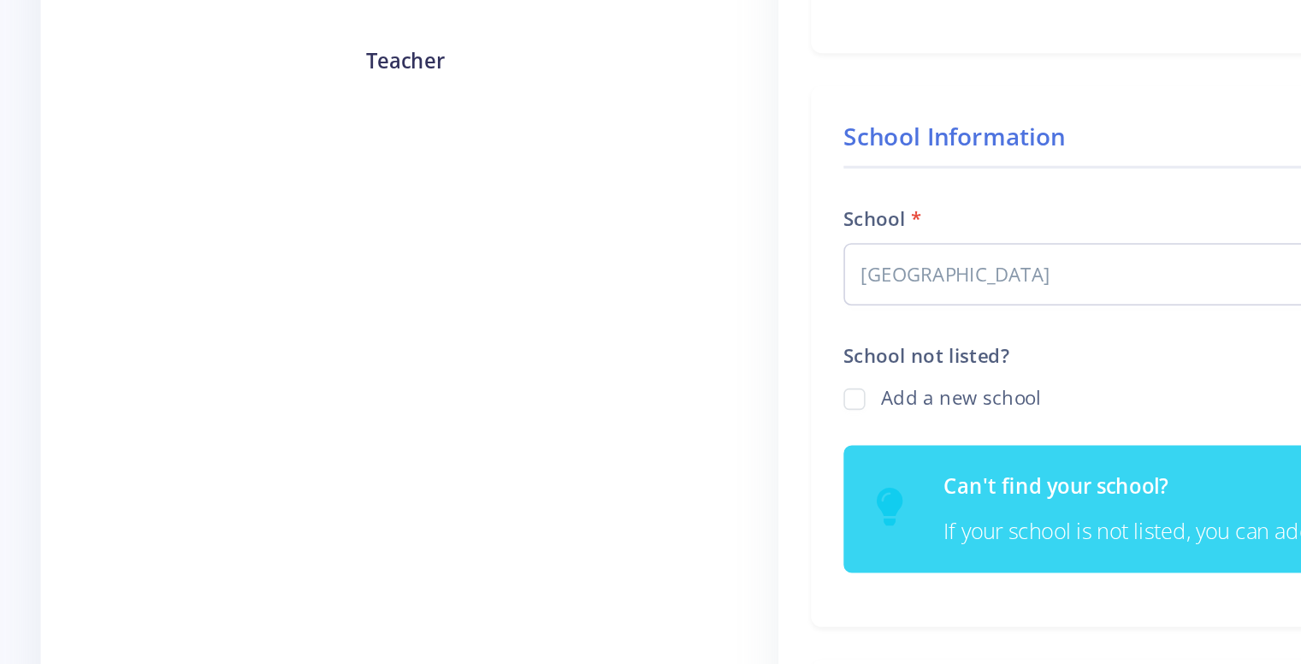
click at [263, 239] on h4 "Teacher" at bounding box center [256, 247] width 354 height 20
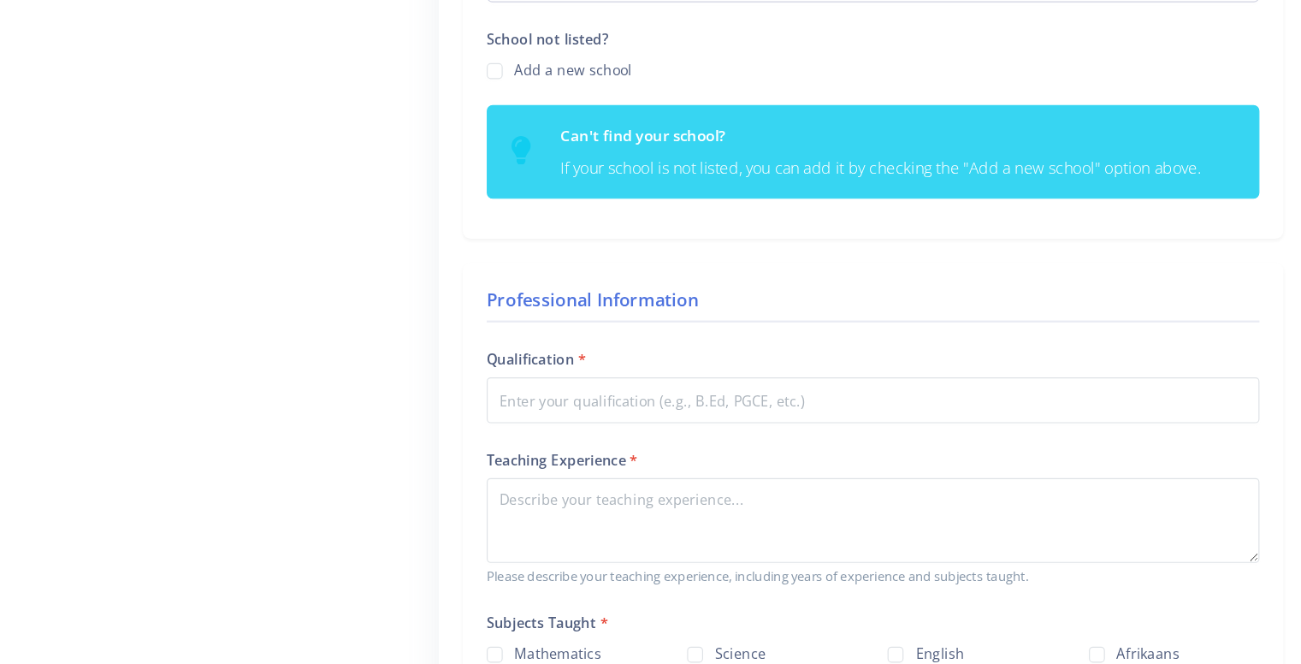
scroll to position [572, 0]
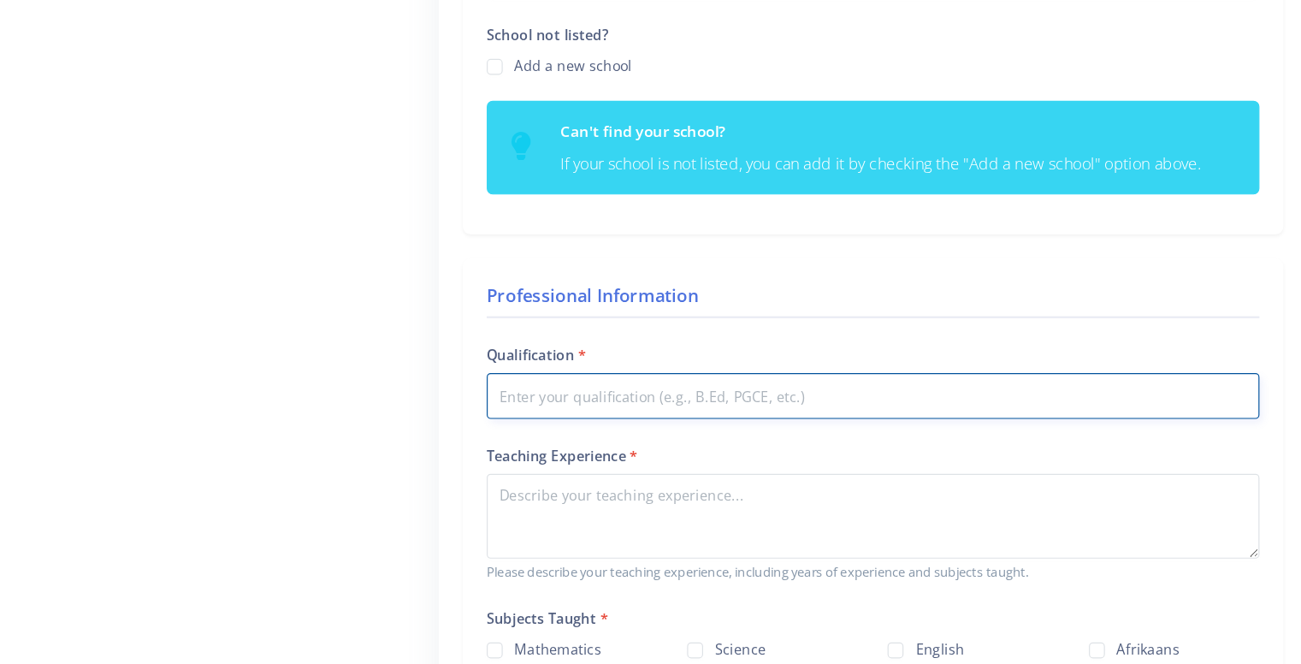
click at [632, 424] on input "Qualification" at bounding box center [863, 433] width 663 height 39
type input "B"
type input "B.Ed"
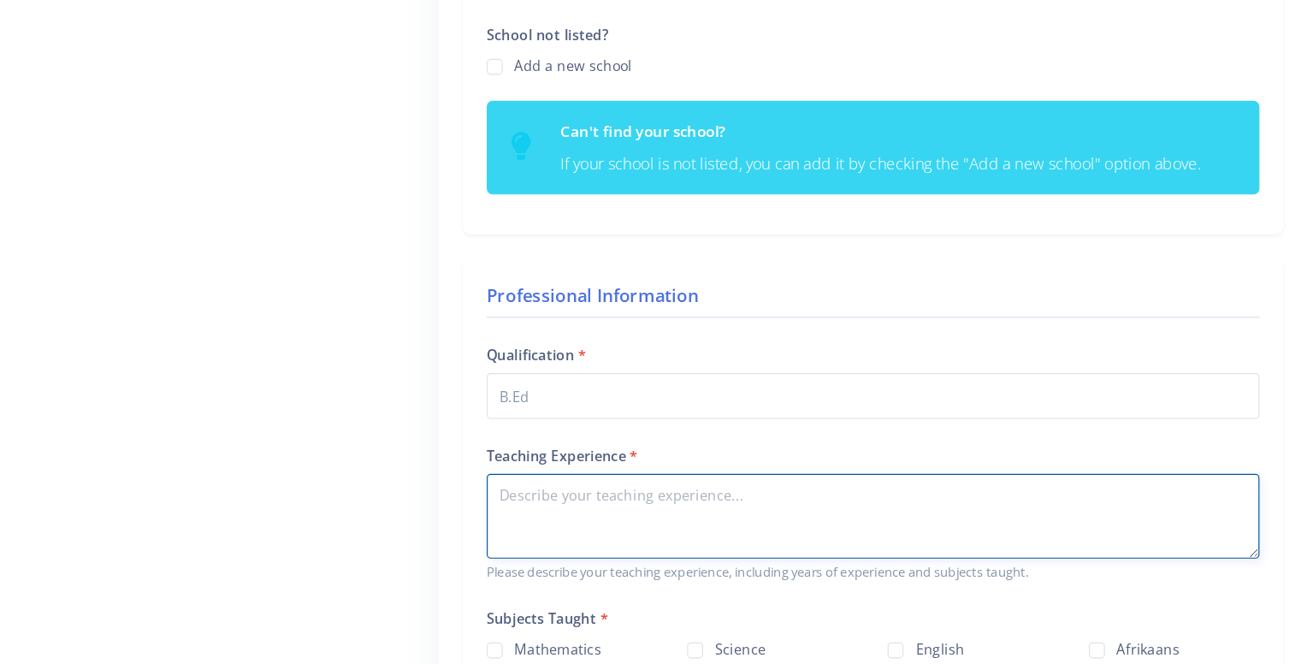
click at [583, 516] on textarea "Teaching Experience" at bounding box center [863, 536] width 663 height 73
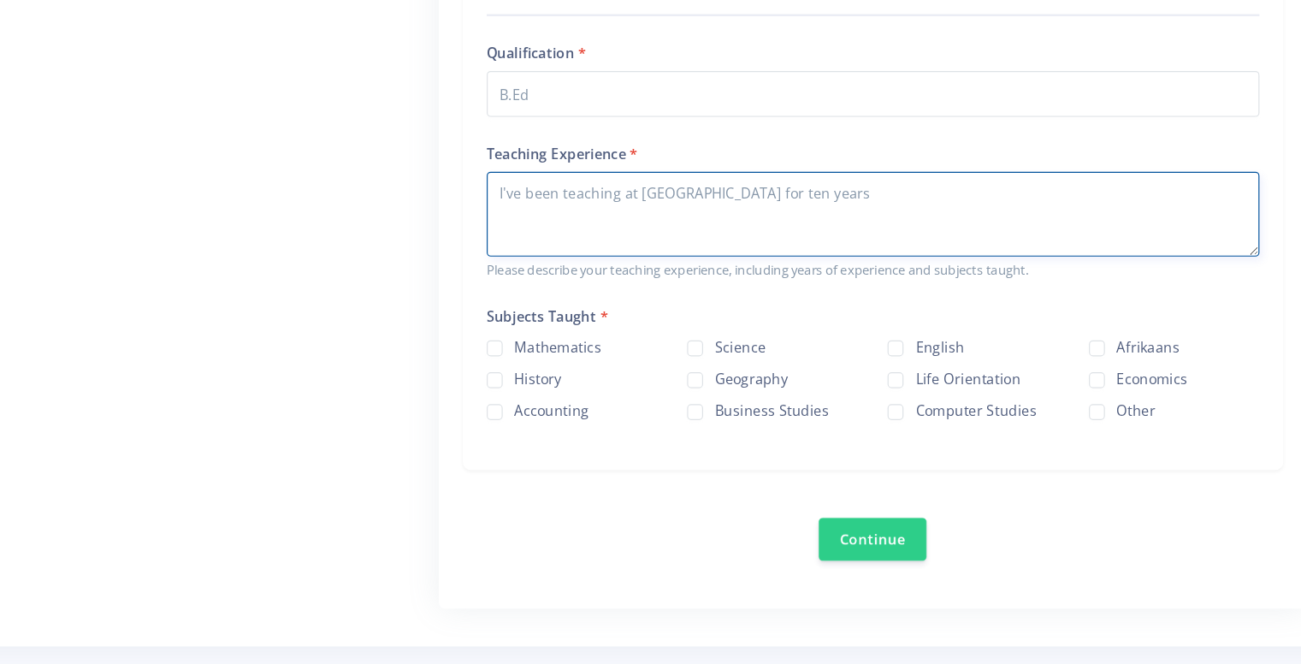
scroll to position [831, 0]
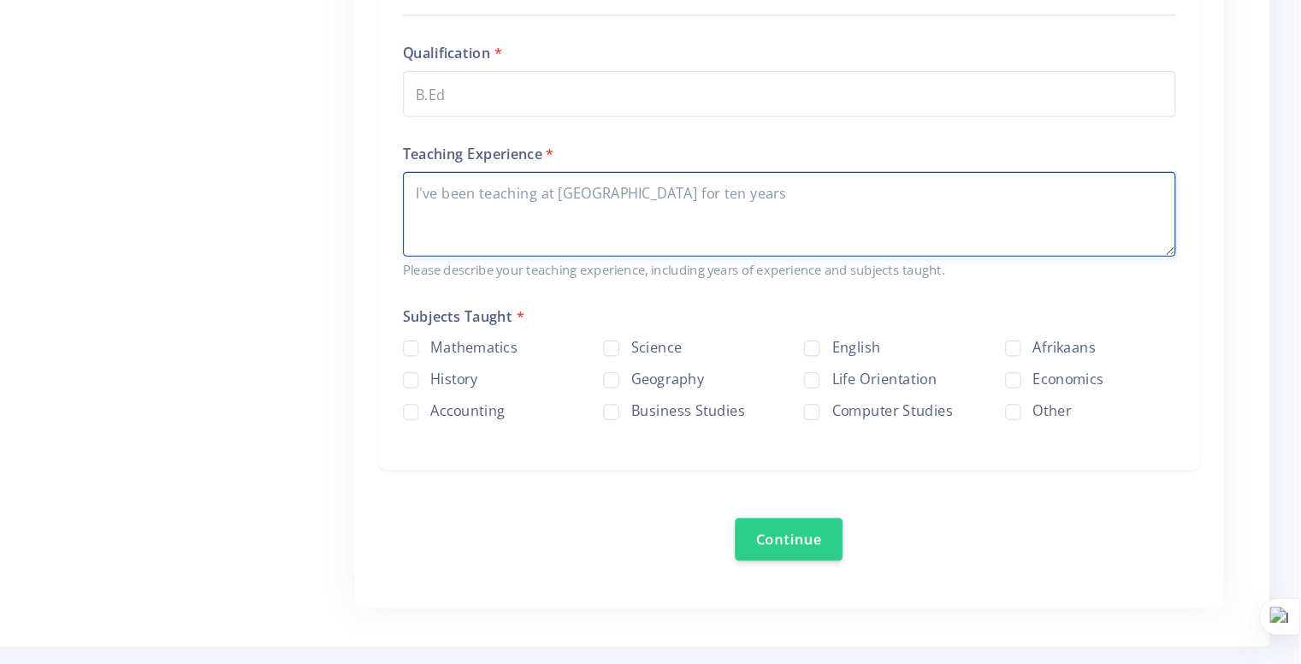
type textarea "I've been teaching at HUlwazi secondary school for ten years"
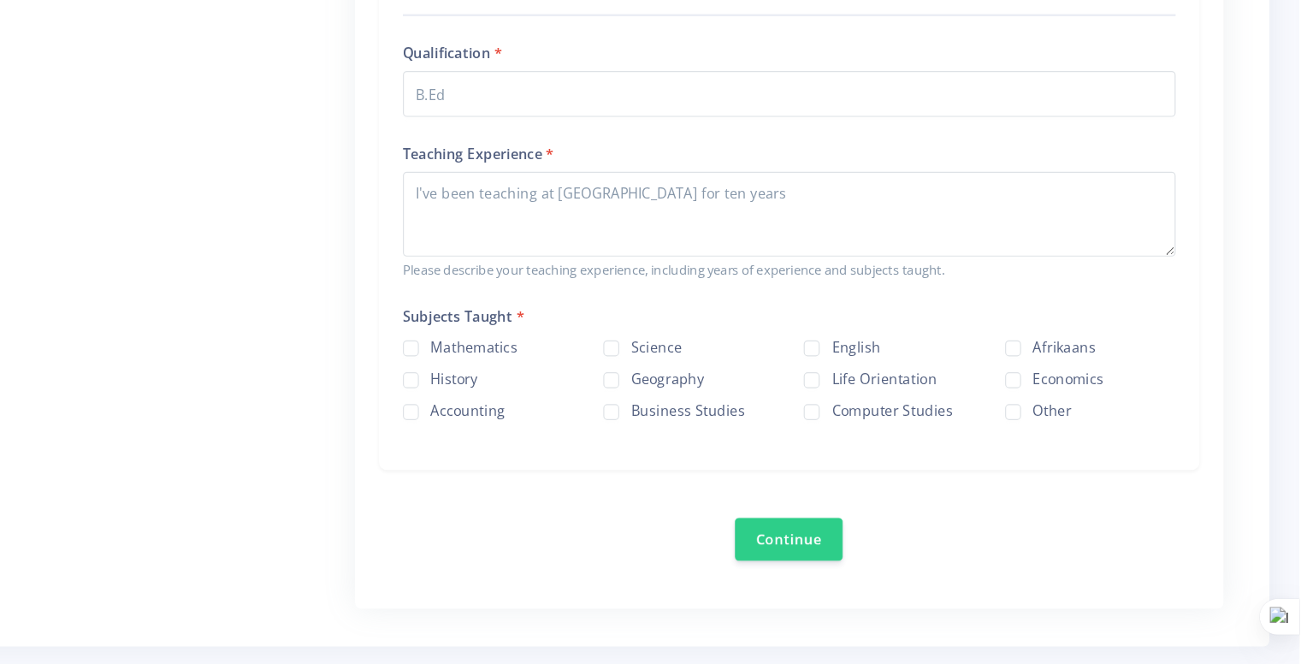
click at [728, 392] on label "Science" at bounding box center [750, 389] width 44 height 14
click at [728, 392] on input "Science" at bounding box center [733, 386] width 11 height 11
checkbox input "true"
drag, startPoint x: 878, startPoint y: 512, endPoint x: 854, endPoint y: 562, distance: 55.1
click at [854, 562] on div "Continue" at bounding box center [863, 545] width 704 height 57
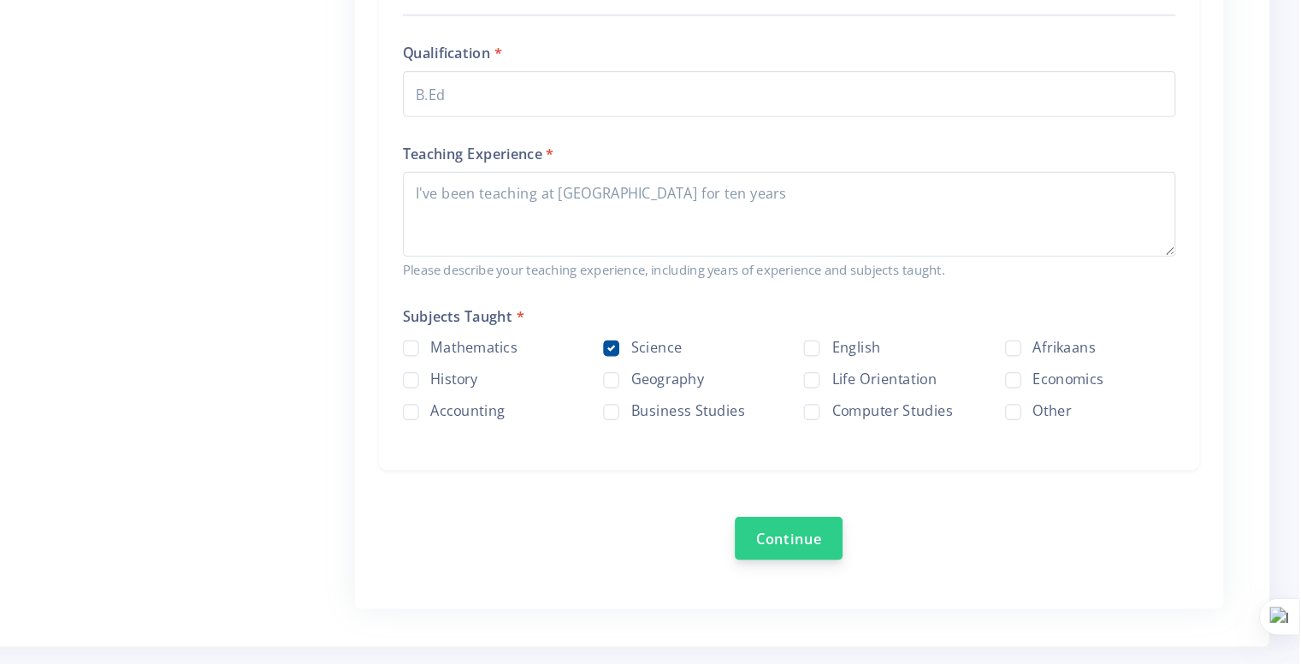
click at [854, 562] on button "Continue" at bounding box center [863, 555] width 92 height 37
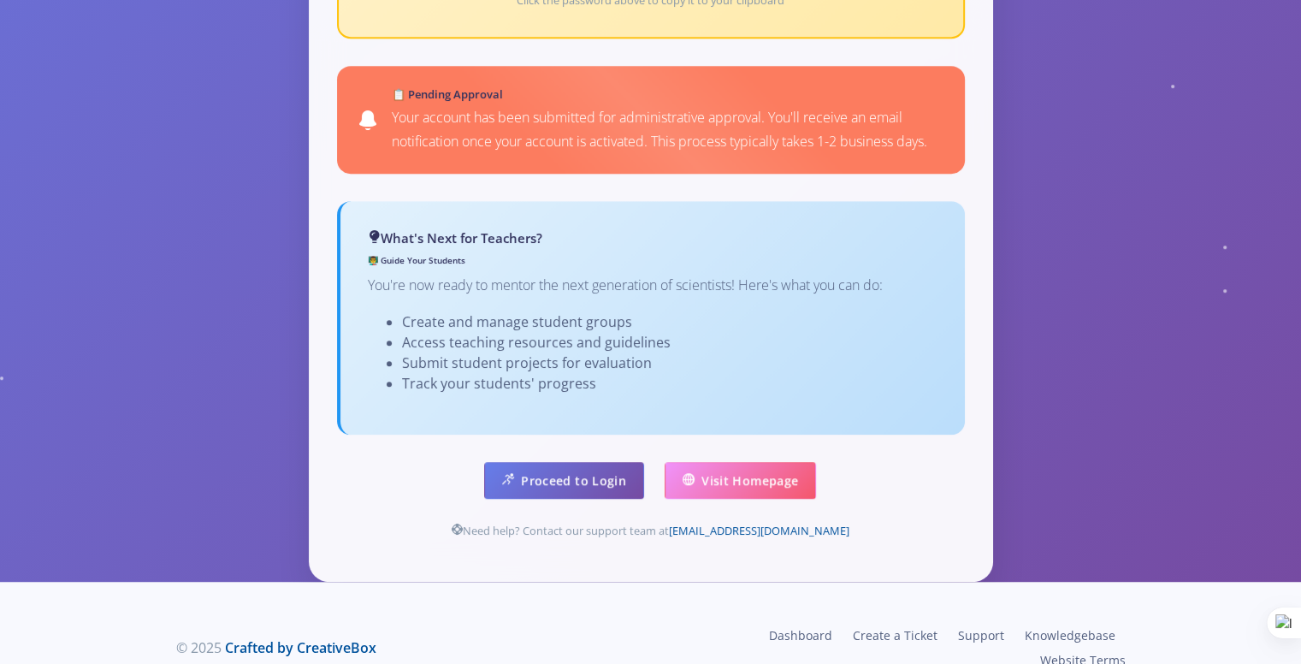
scroll to position [1015, 0]
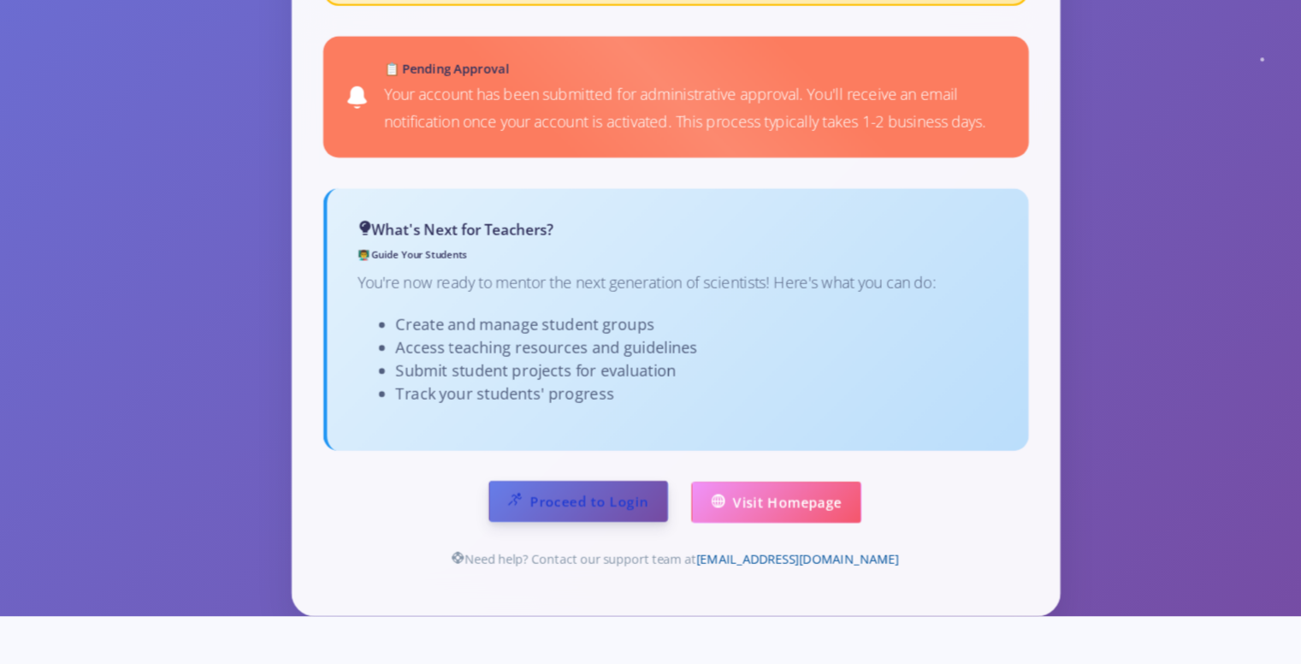
click at [564, 461] on link "Proceed to Login" at bounding box center [564, 479] width 160 height 37
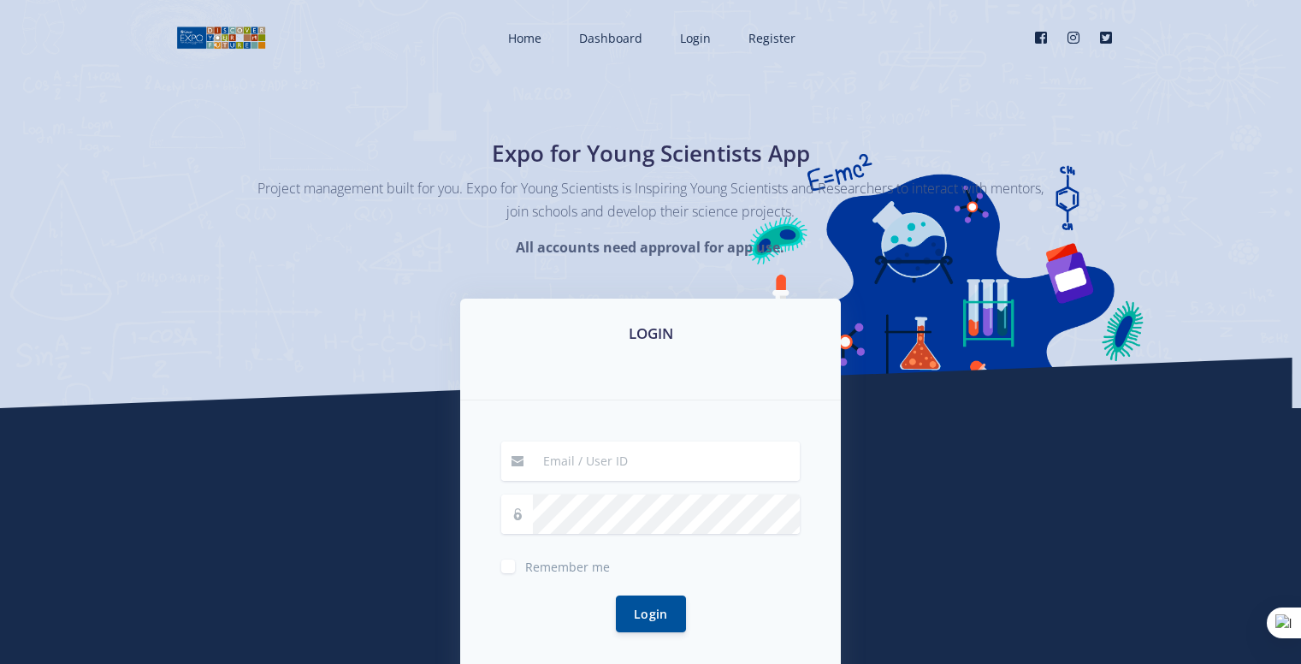
scroll to position [60, 0]
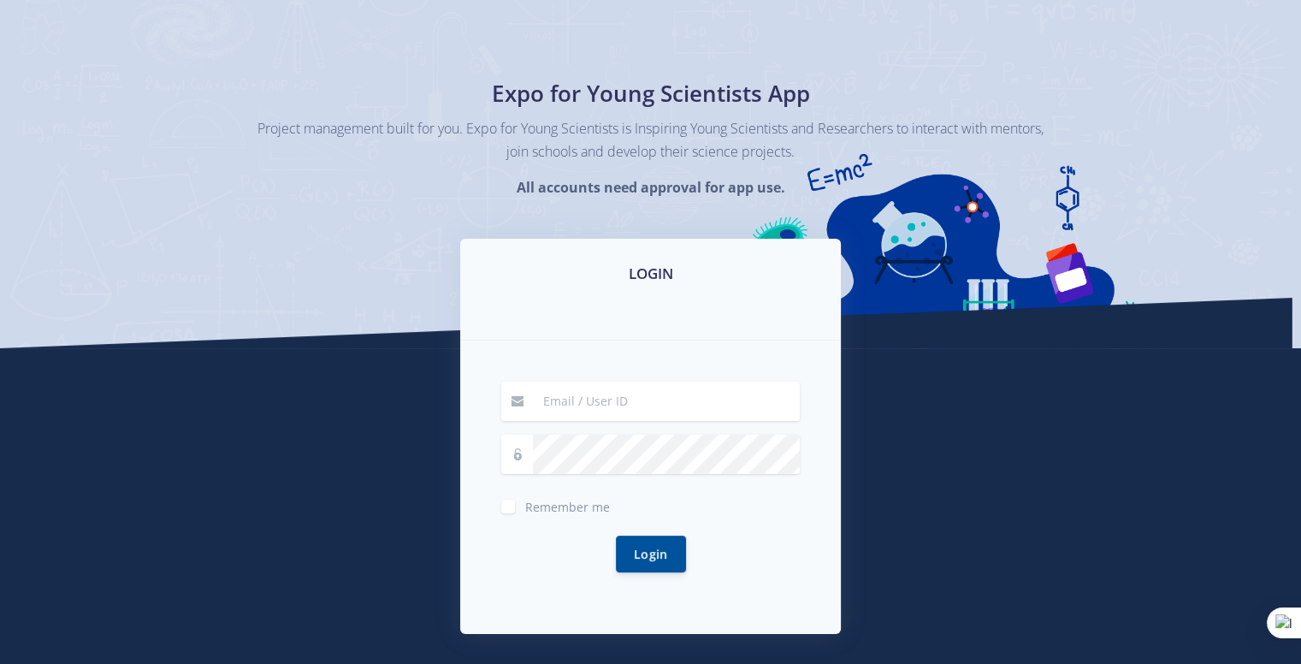
type input "36718"
click at [652, 391] on input "36718" at bounding box center [666, 400] width 267 height 39
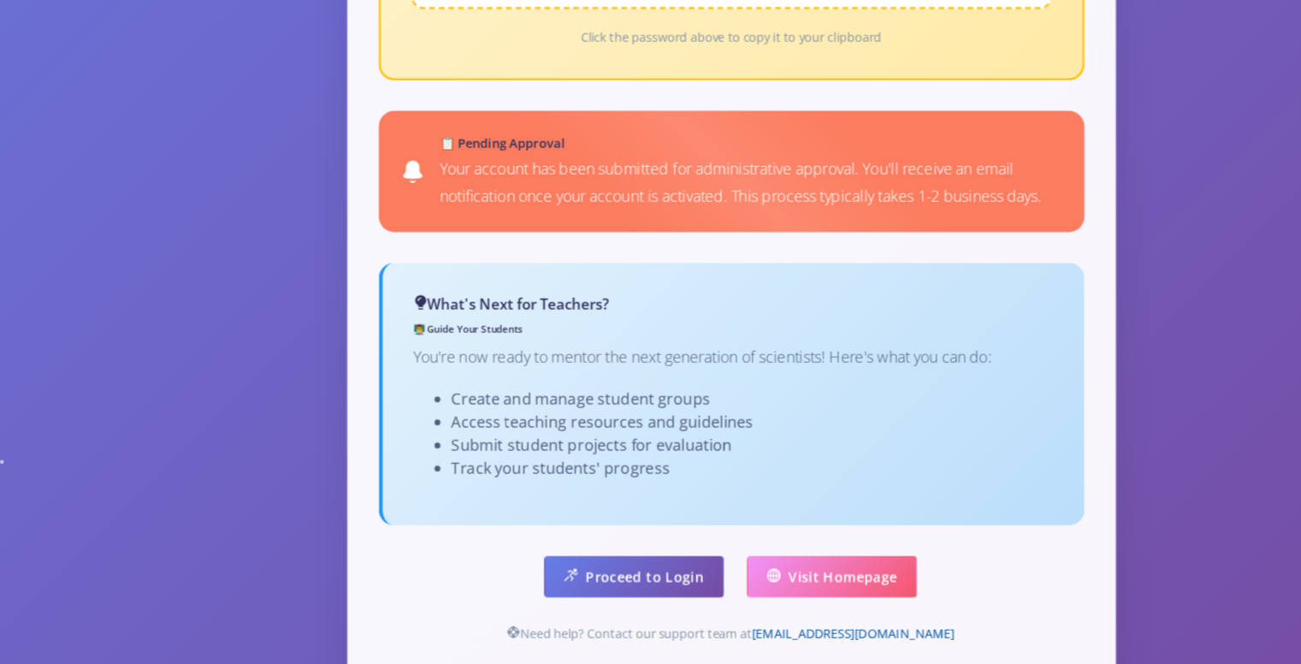
scroll to position [913, 0]
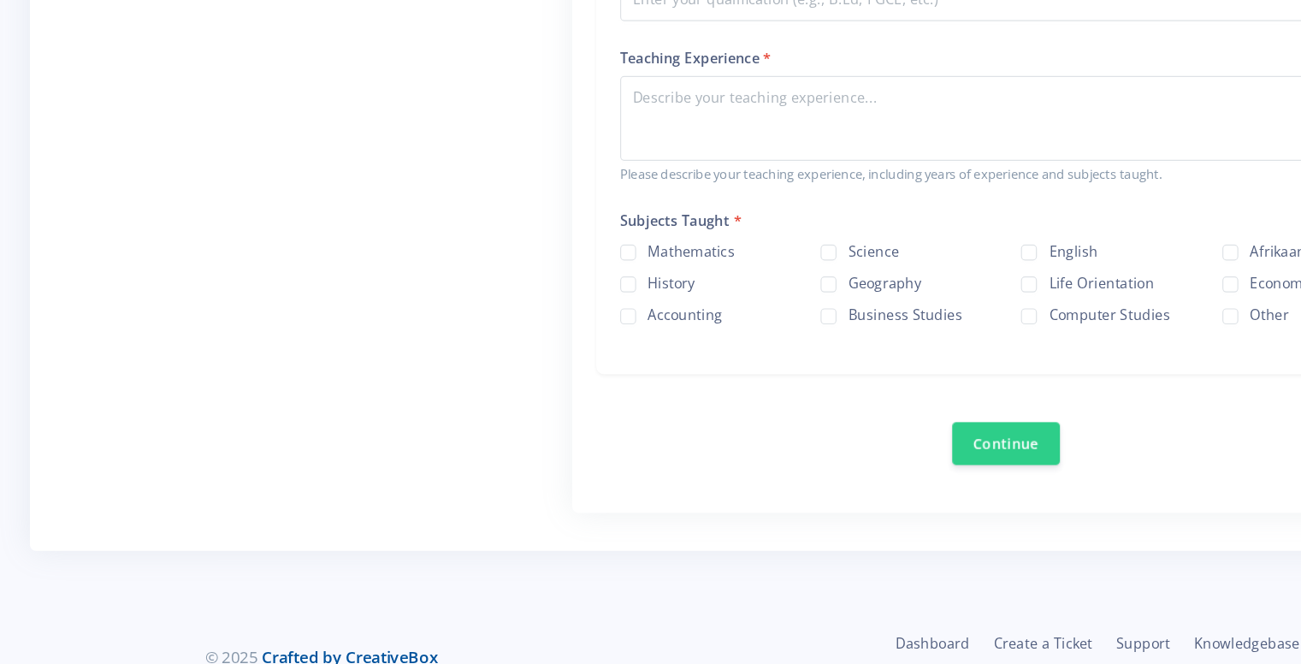
scroll to position [831, 0]
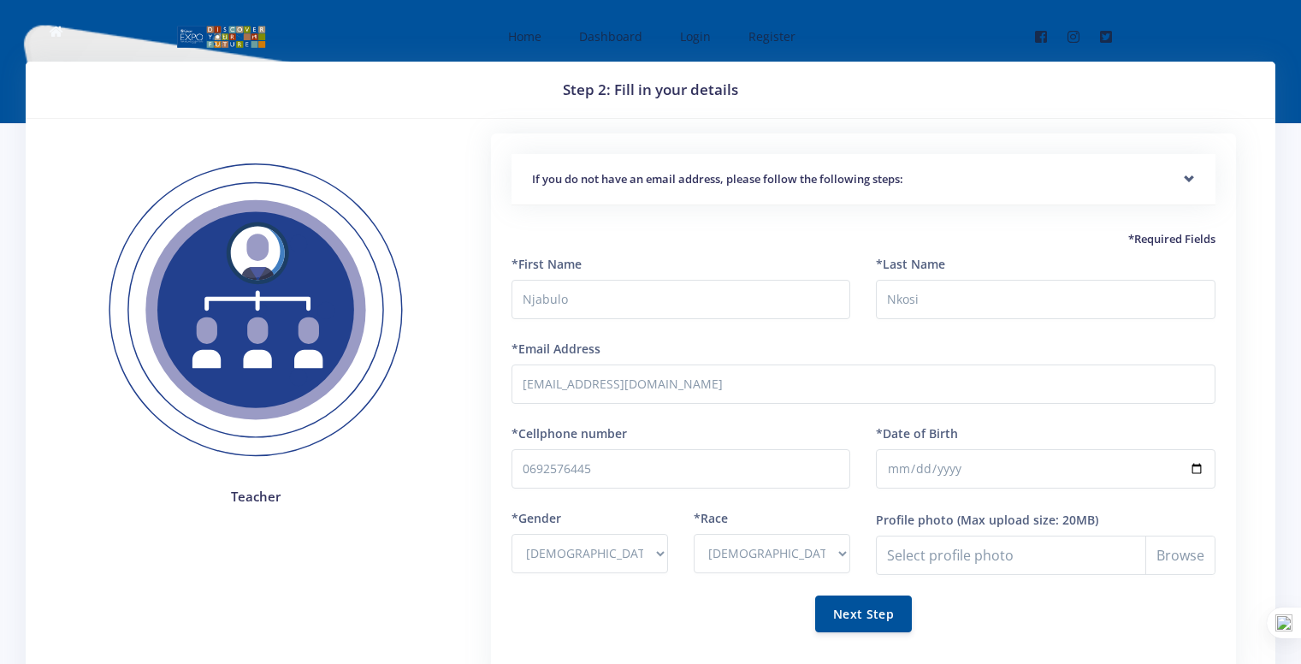
select select "M"
select select "[DEMOGRAPHIC_DATA]"
select select "M"
select select "[DEMOGRAPHIC_DATA]"
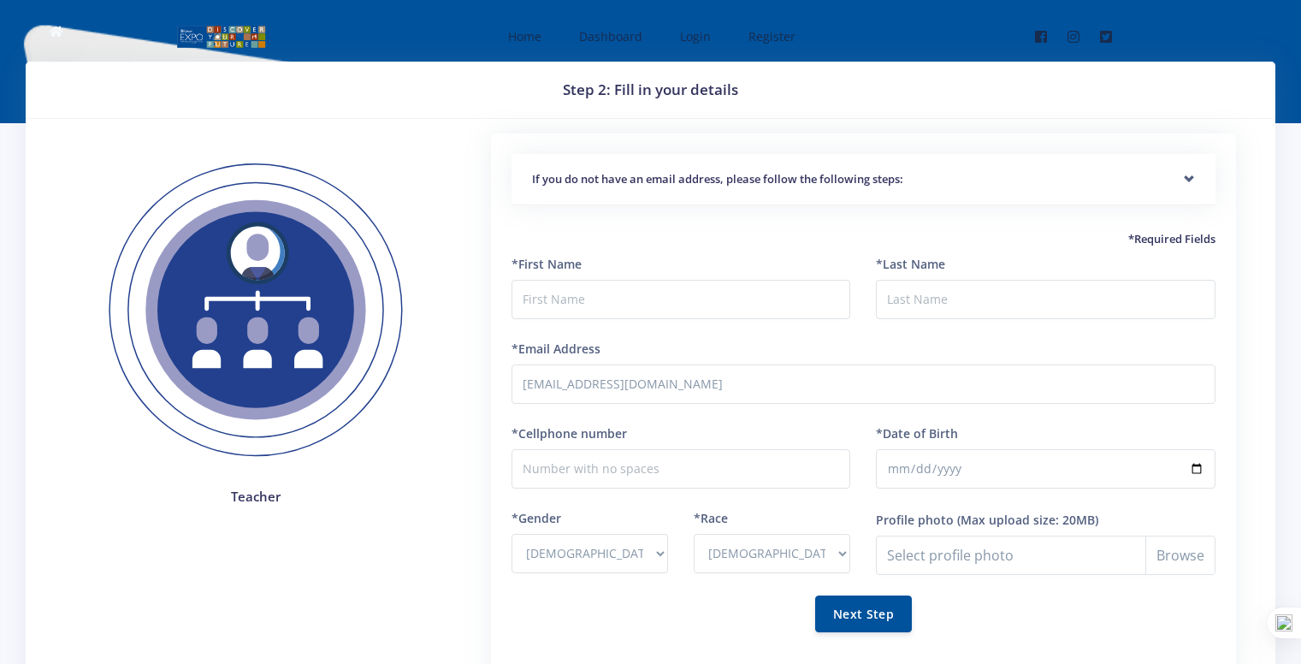
select select "M"
select select "African"
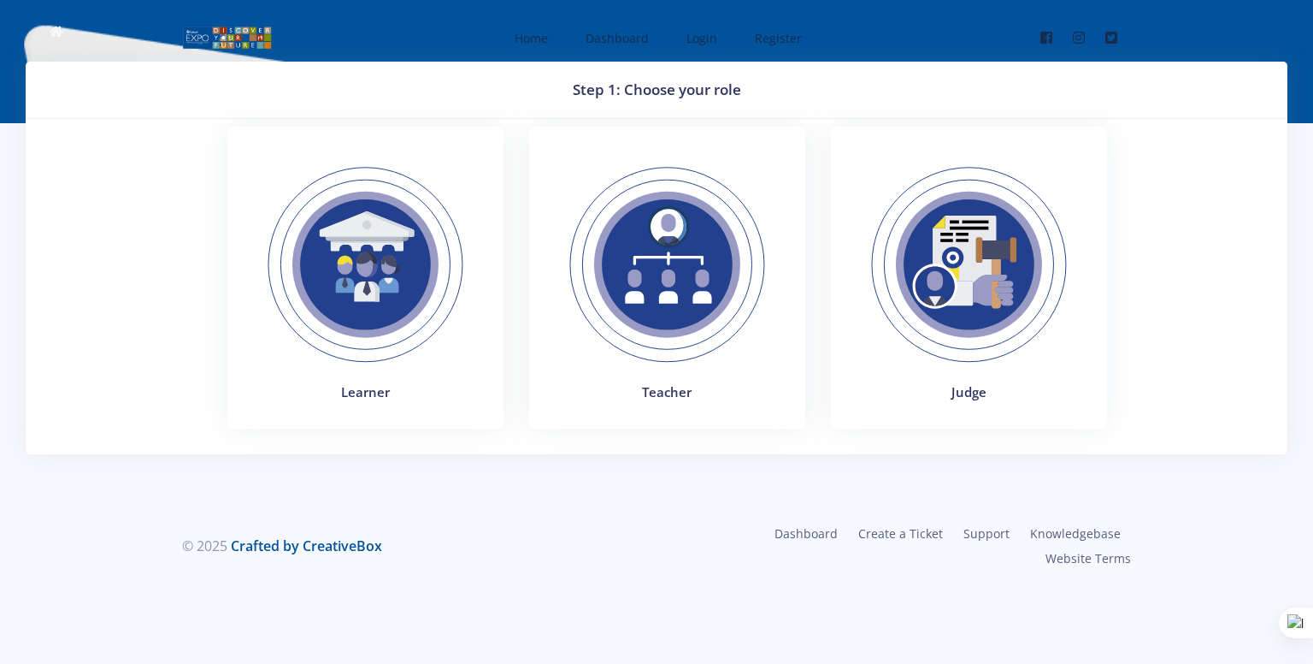
click at [385, 239] on img at bounding box center [365, 264] width 235 height 235
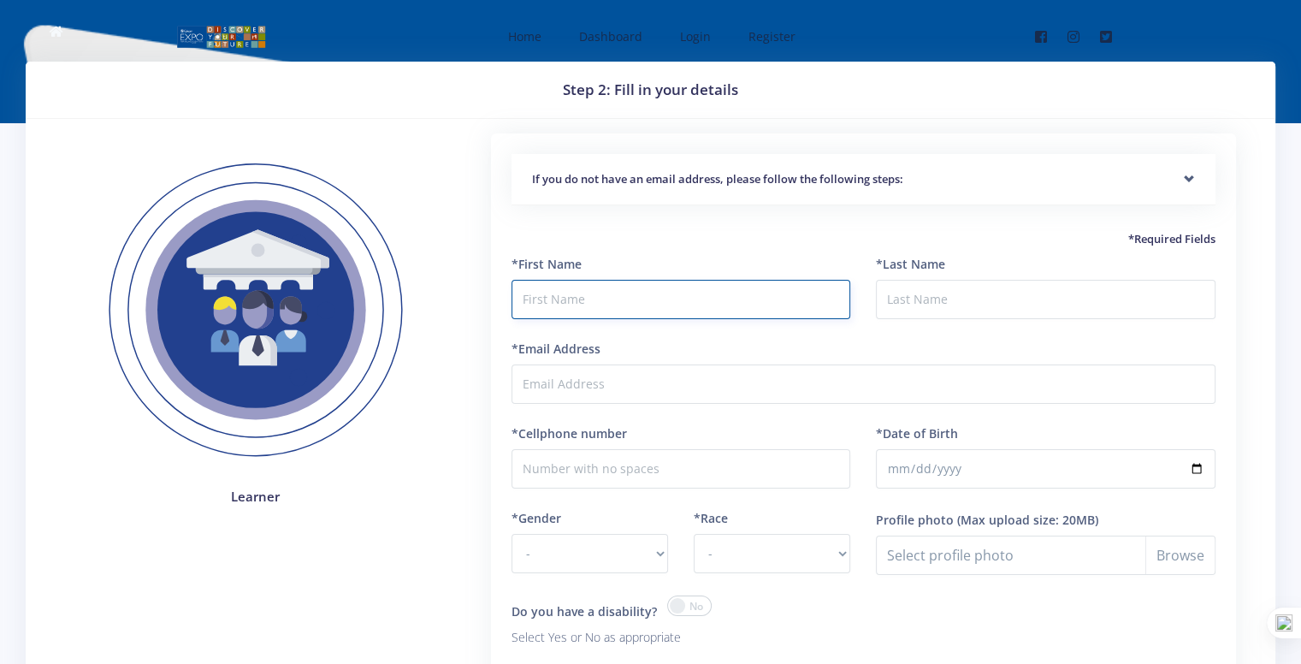
click at [535, 298] on input "text" at bounding box center [680, 299] width 339 height 39
type input "Njabulo"
type input "Nkosi"
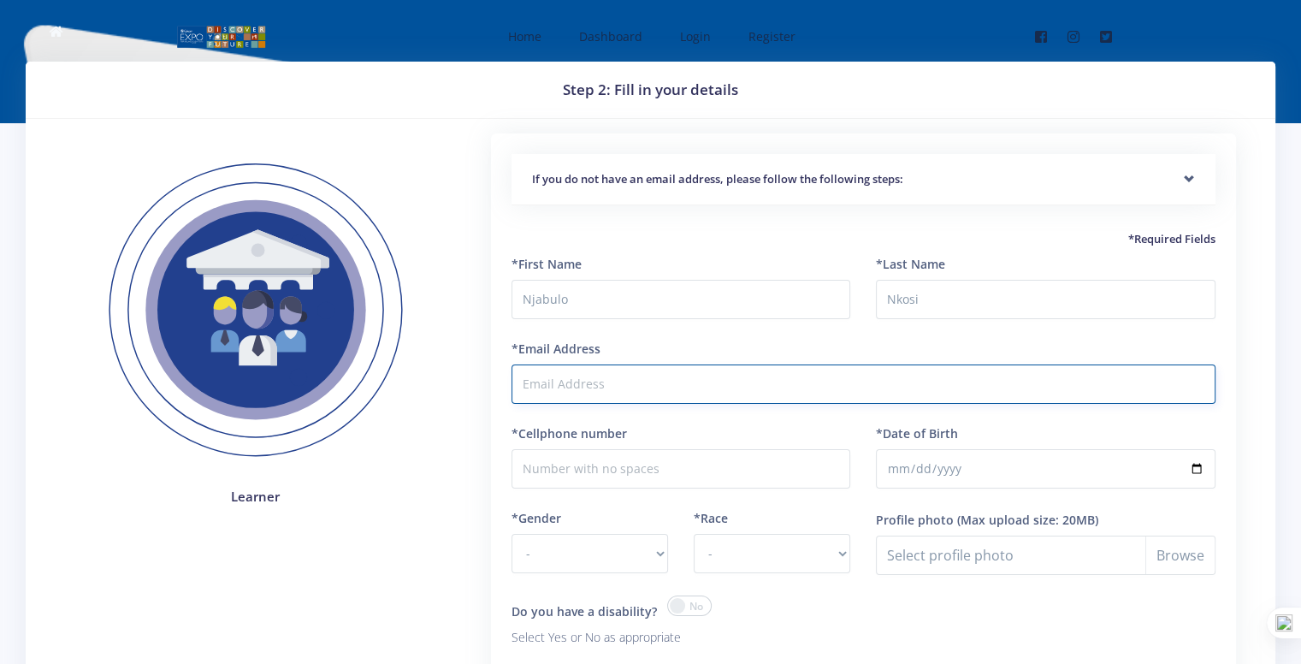
click at [557, 379] on input "*Email Address" at bounding box center [863, 383] width 704 height 39
click at [580, 387] on input "*Email Address" at bounding box center [863, 383] width 704 height 39
type input "mr.nkosi20101@gmail.com"
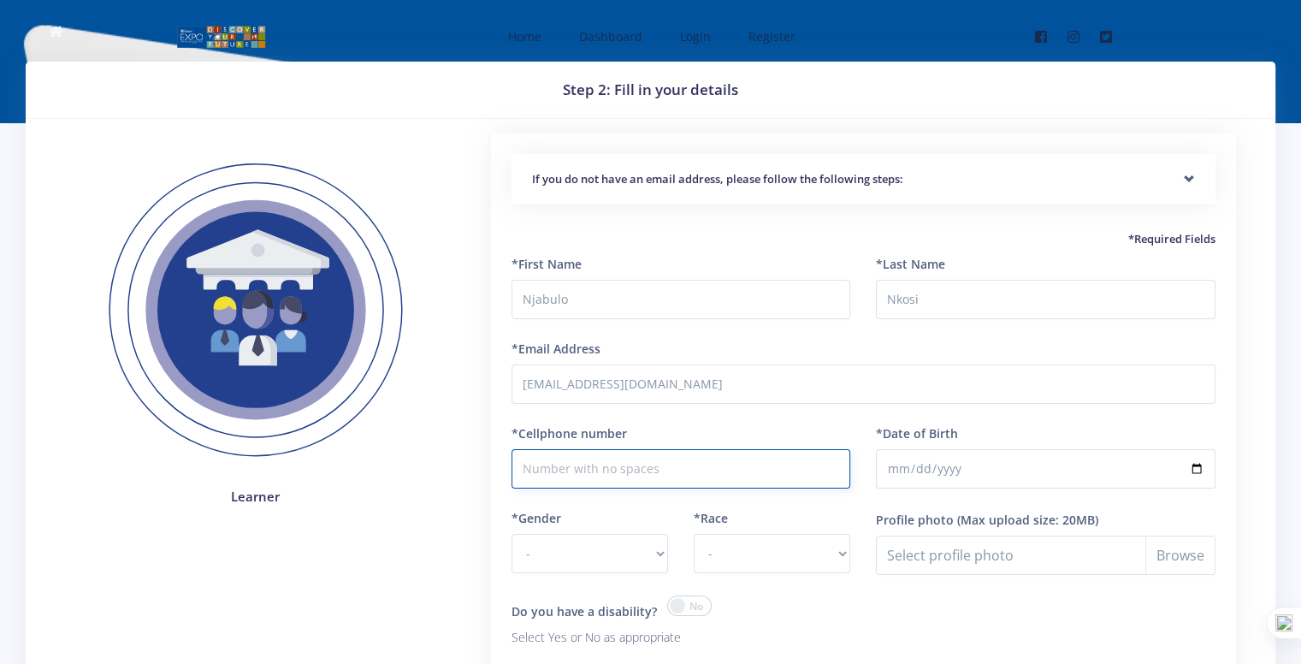
click at [568, 481] on input "*Cellphone number" at bounding box center [680, 468] width 339 height 39
type input "0692576445"
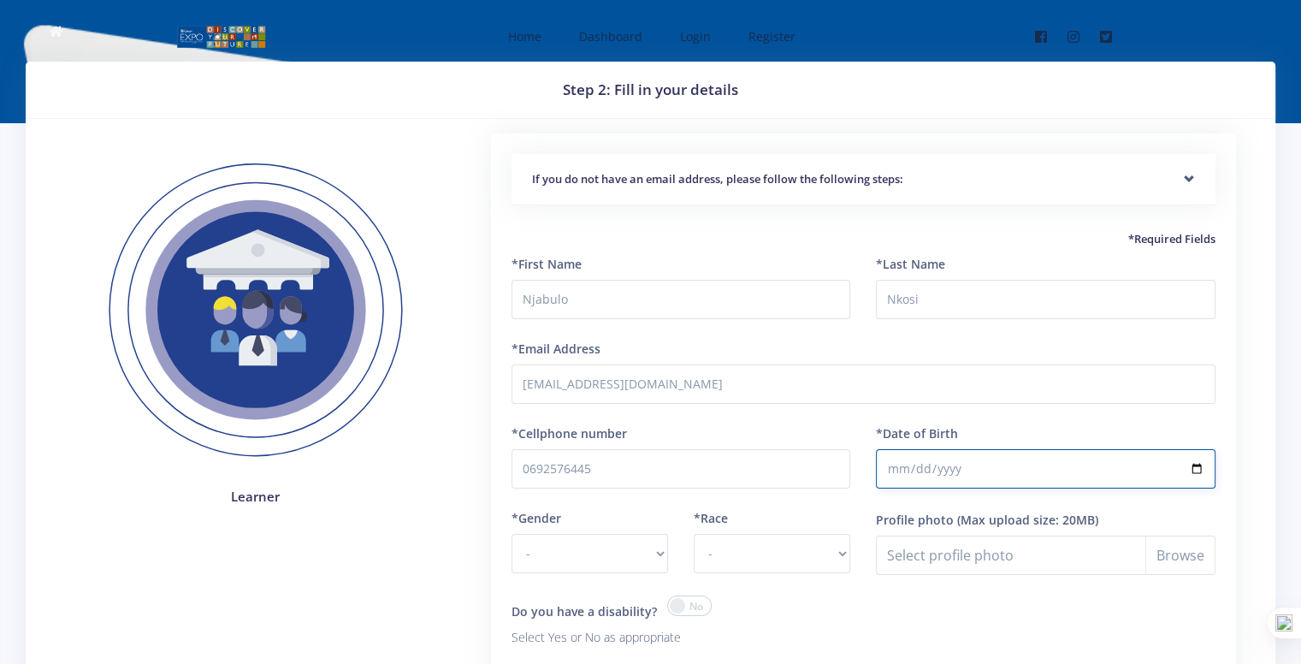
click at [995, 469] on input "*Date of Birth" at bounding box center [1045, 468] width 339 height 39
type input "2010-02-01"
click at [995, 469] on input "*Date of Birth" at bounding box center [1045, 468] width 339 height 39
drag, startPoint x: 924, startPoint y: 463, endPoint x: 934, endPoint y: 475, distance: 15.8
click at [934, 475] on input "*Date of Birth" at bounding box center [1045, 468] width 339 height 39
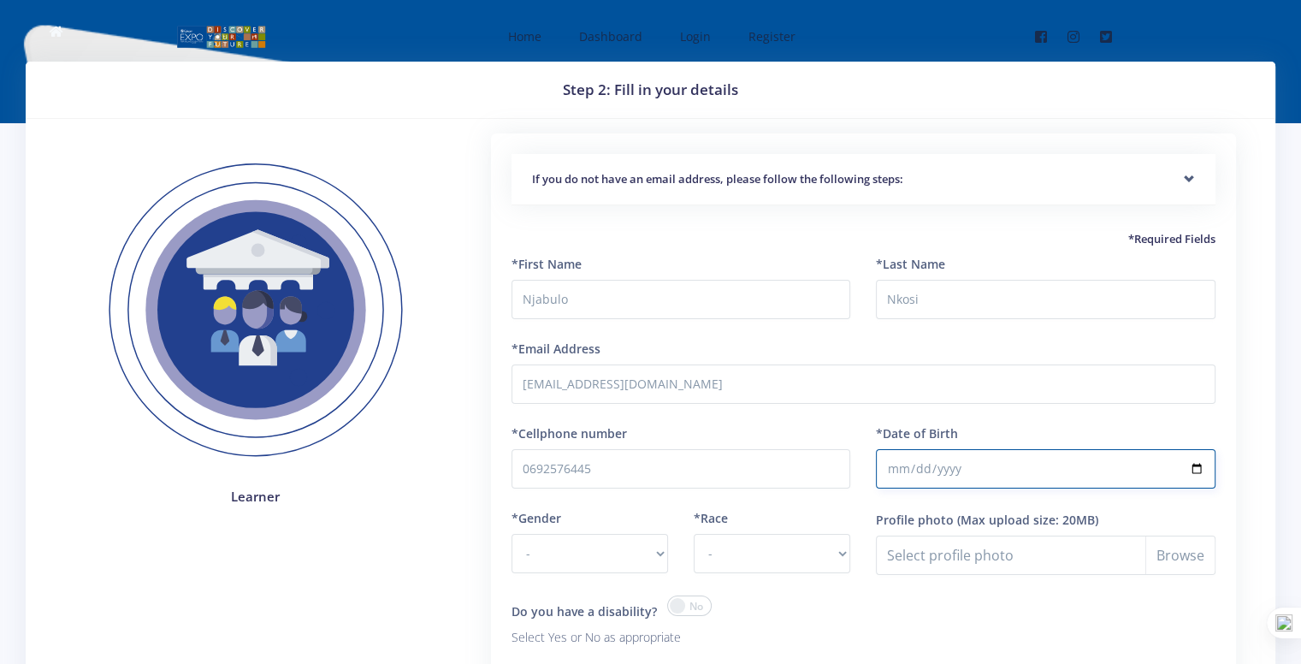
type input "2010-07-21"
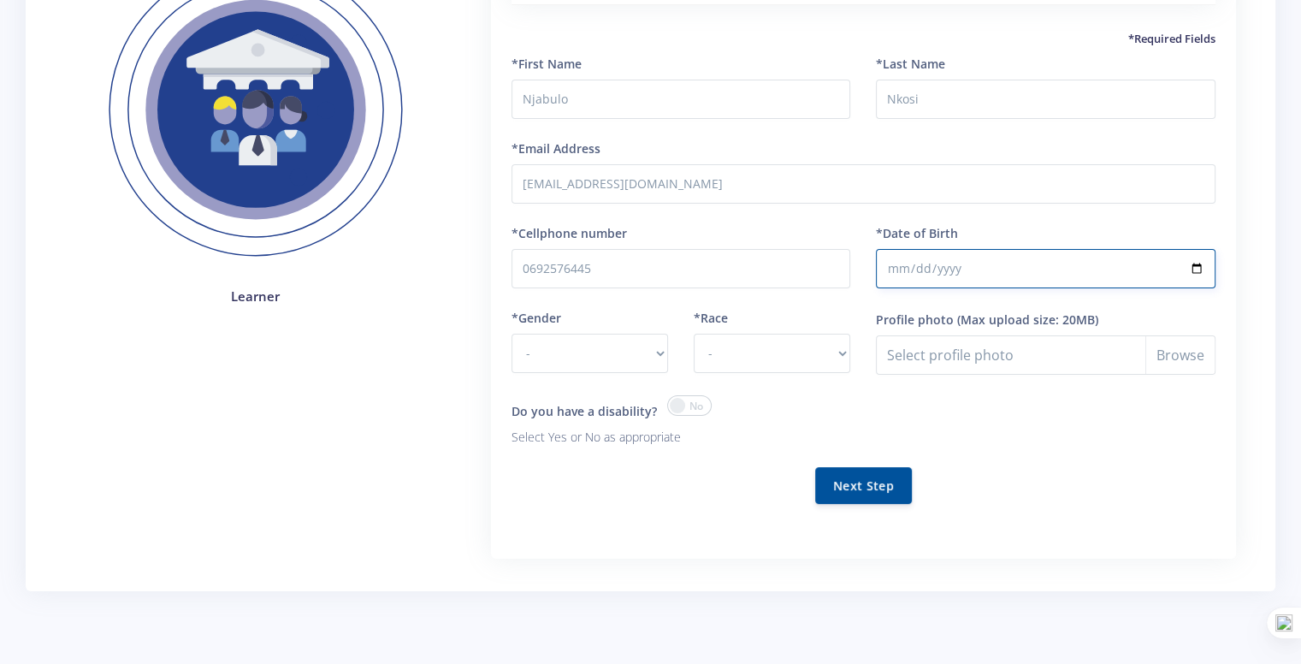
scroll to position [202, 0]
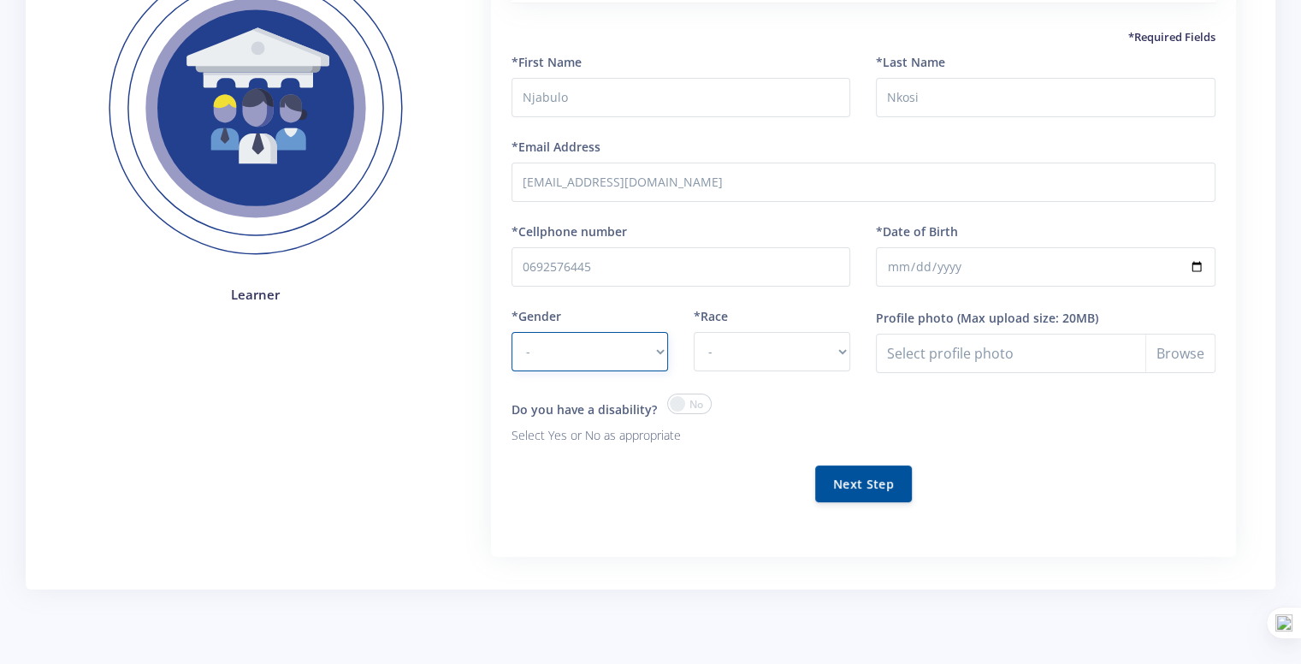
click at [543, 333] on select "- Male Female" at bounding box center [589, 351] width 156 height 39
select select "M"
click at [511, 332] on select "- Male Female" at bounding box center [589, 351] width 156 height 39
click at [736, 350] on select "- African Asian Coloured Indian White Other" at bounding box center [771, 351] width 156 height 39
select select "African"
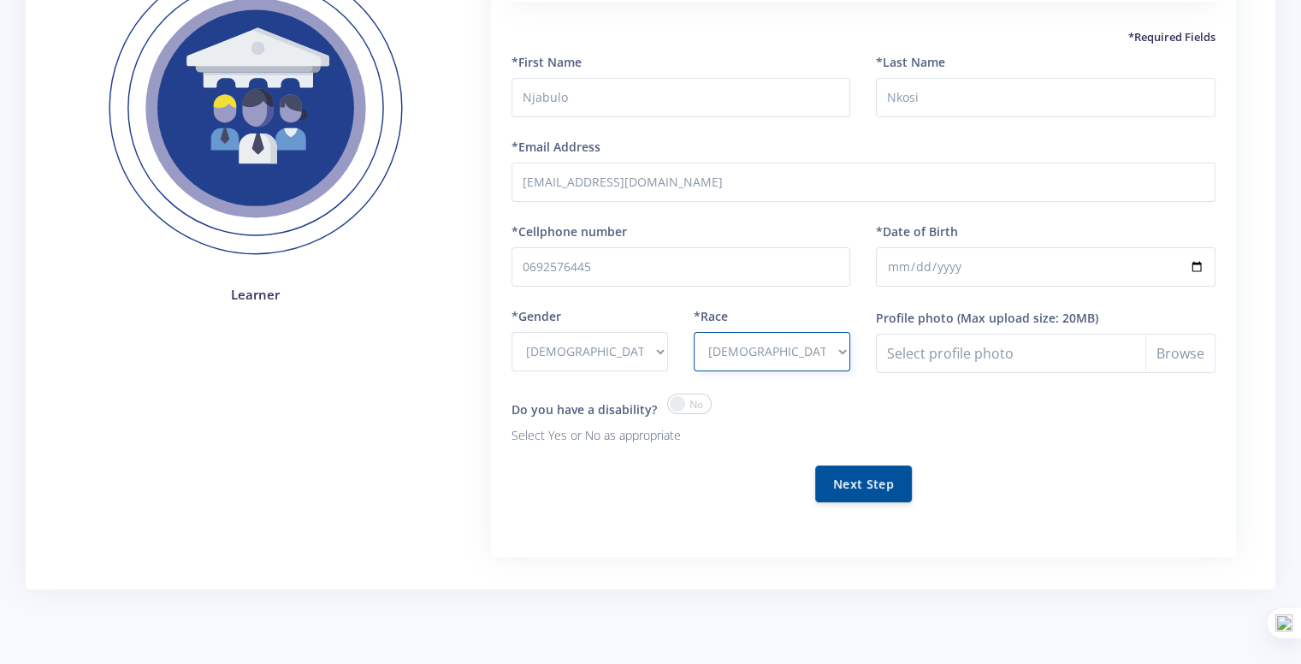
click at [693, 332] on select "- African Asian Coloured Indian White Other" at bounding box center [771, 351] width 156 height 39
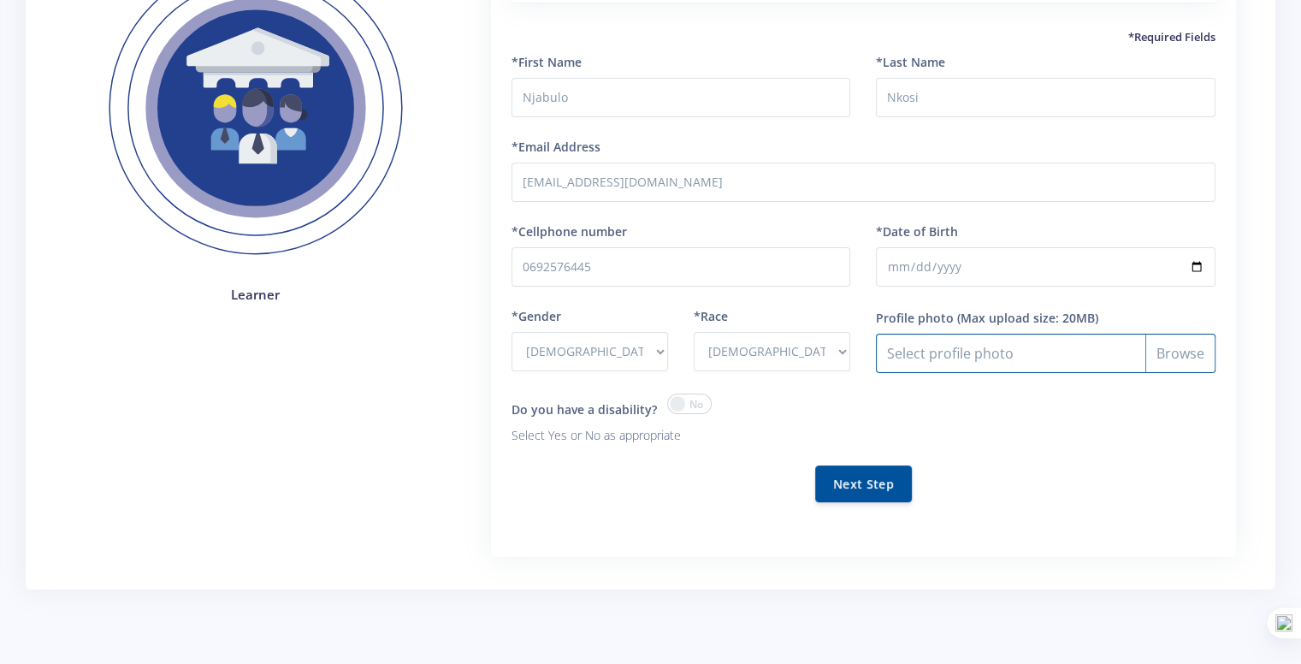
click at [981, 346] on input "Profile photo" at bounding box center [1045, 352] width 339 height 39
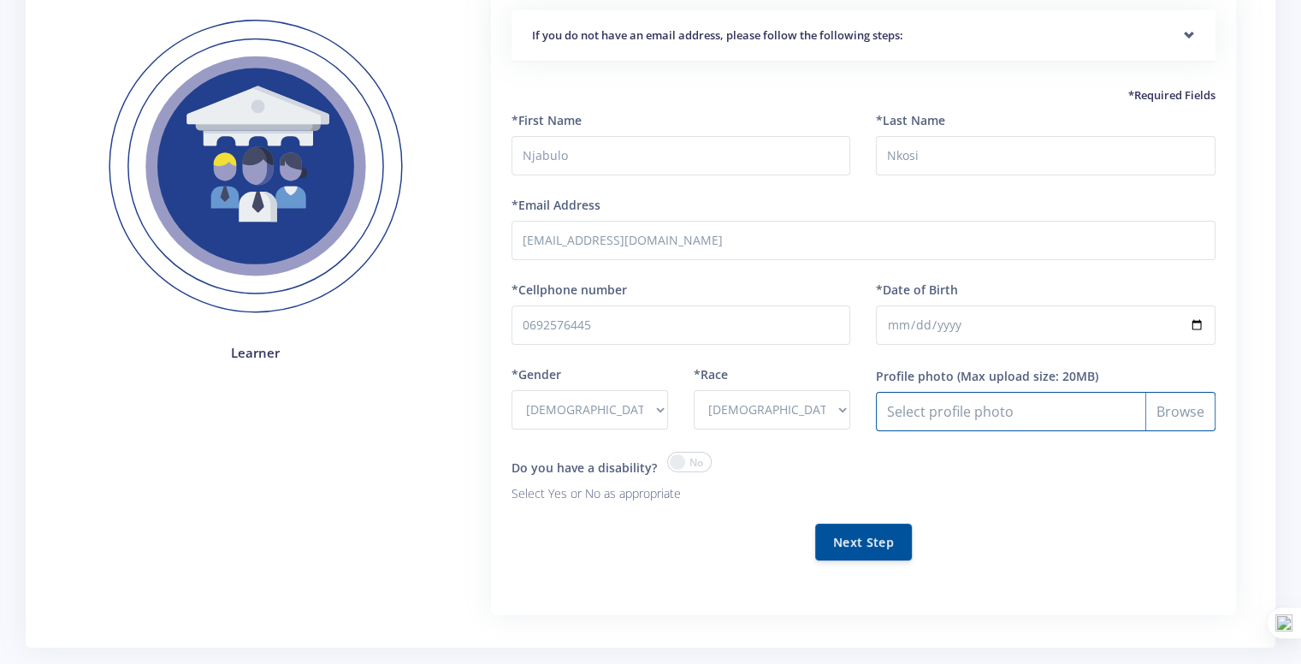
scroll to position [142, 0]
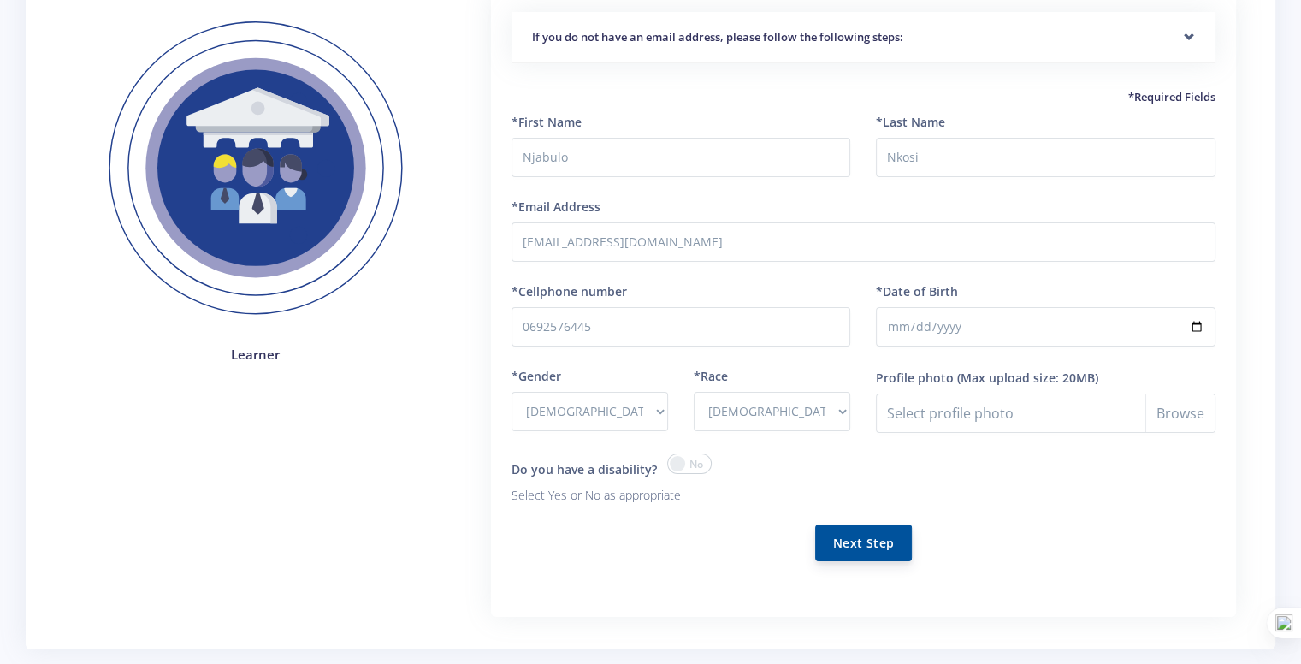
click at [871, 547] on button "Next Step" at bounding box center [863, 542] width 97 height 37
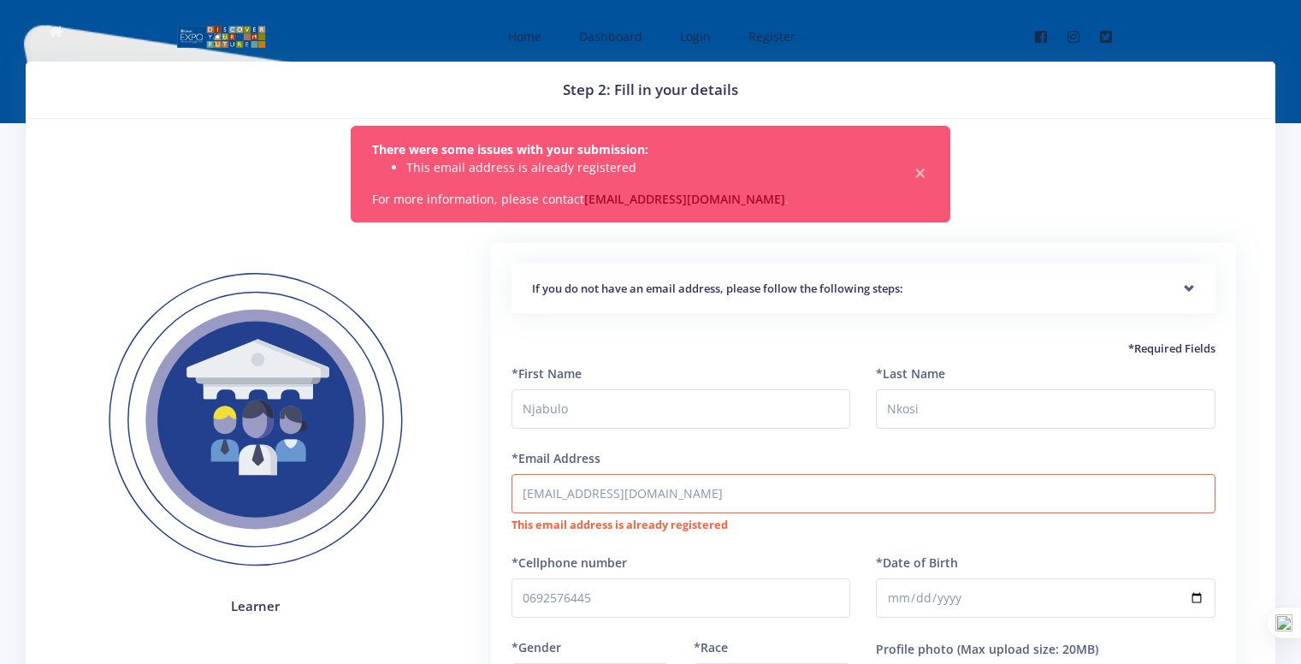
scroll to position [81, 0]
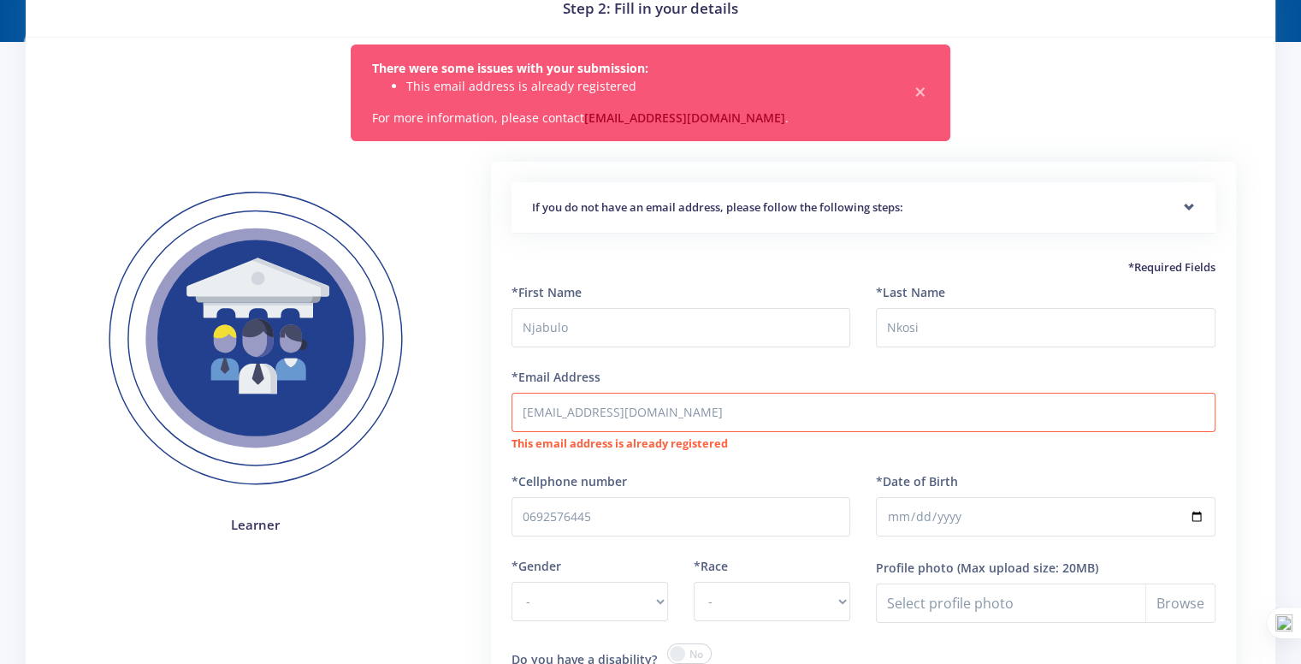
click at [760, 245] on div "If you do not have an email address, please follow the following steps: Start b…" at bounding box center [863, 221] width 704 height 78
click at [584, 423] on input "mr.nkosi20101@gmail.com" at bounding box center [863, 411] width 704 height 39
click at [678, 419] on input "mr.nkosi20101@gmail.com" at bounding box center [863, 411] width 704 height 39
type input "m"
click at [763, 140] on div "There were some issues with your submission: This email address is already regi…" at bounding box center [650, 99] width 625 height 110
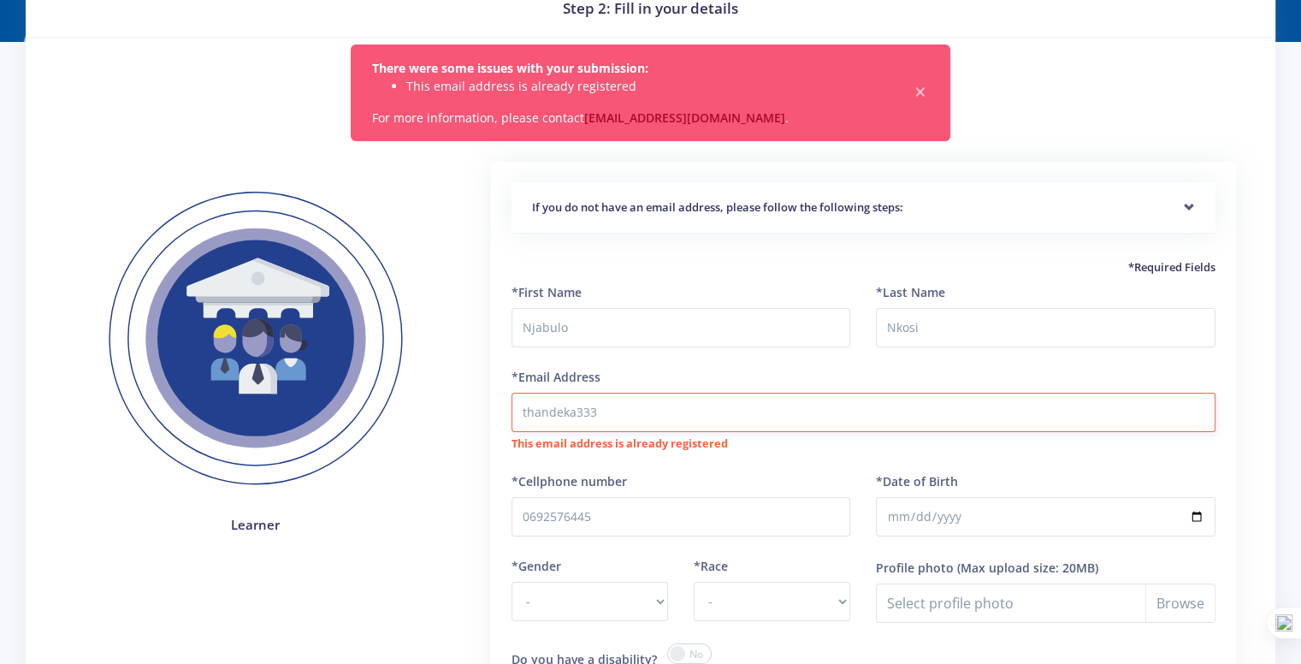
click at [574, 418] on input "thandeka333" at bounding box center [863, 411] width 704 height 39
click at [636, 417] on input "thandekakhoza333" at bounding box center [863, 411] width 704 height 39
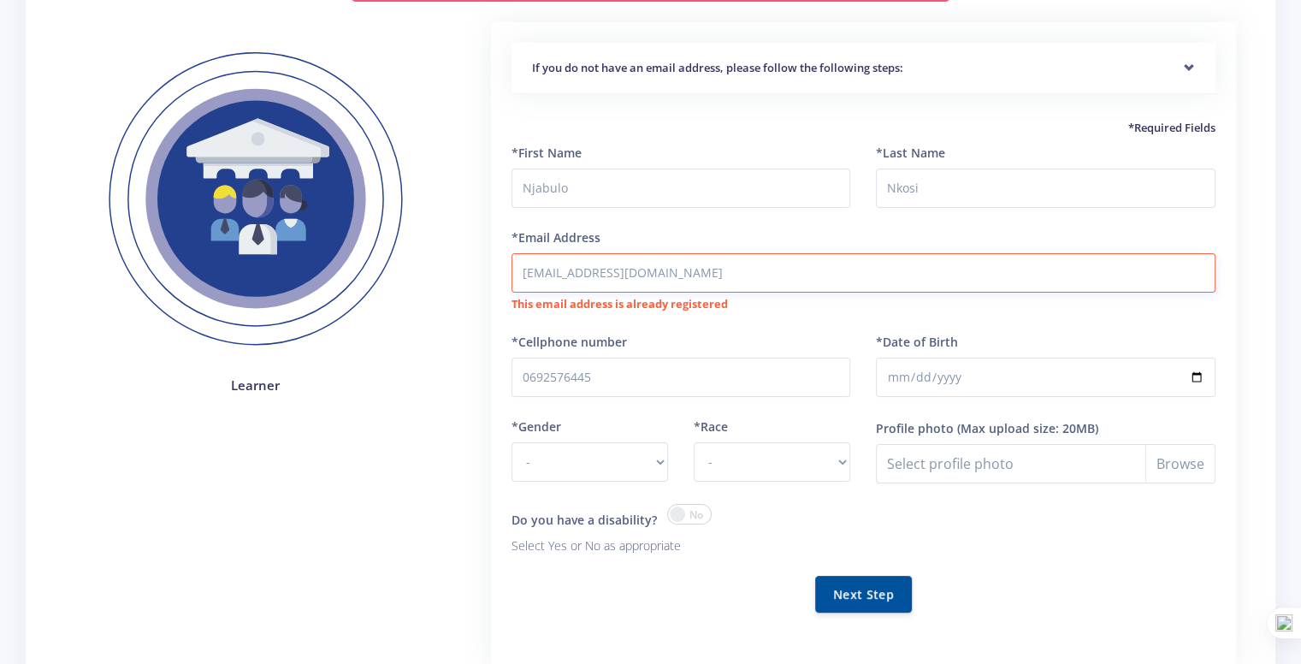
scroll to position [221, 0]
type input "[EMAIL_ADDRESS][DOMAIN_NAME]"
drag, startPoint x: 564, startPoint y: 481, endPoint x: 575, endPoint y: 449, distance: 33.5
click at [575, 449] on div "*Gender - Male Female" at bounding box center [590, 459] width 182 height 86
click at [575, 449] on select "- Male Female" at bounding box center [589, 460] width 156 height 39
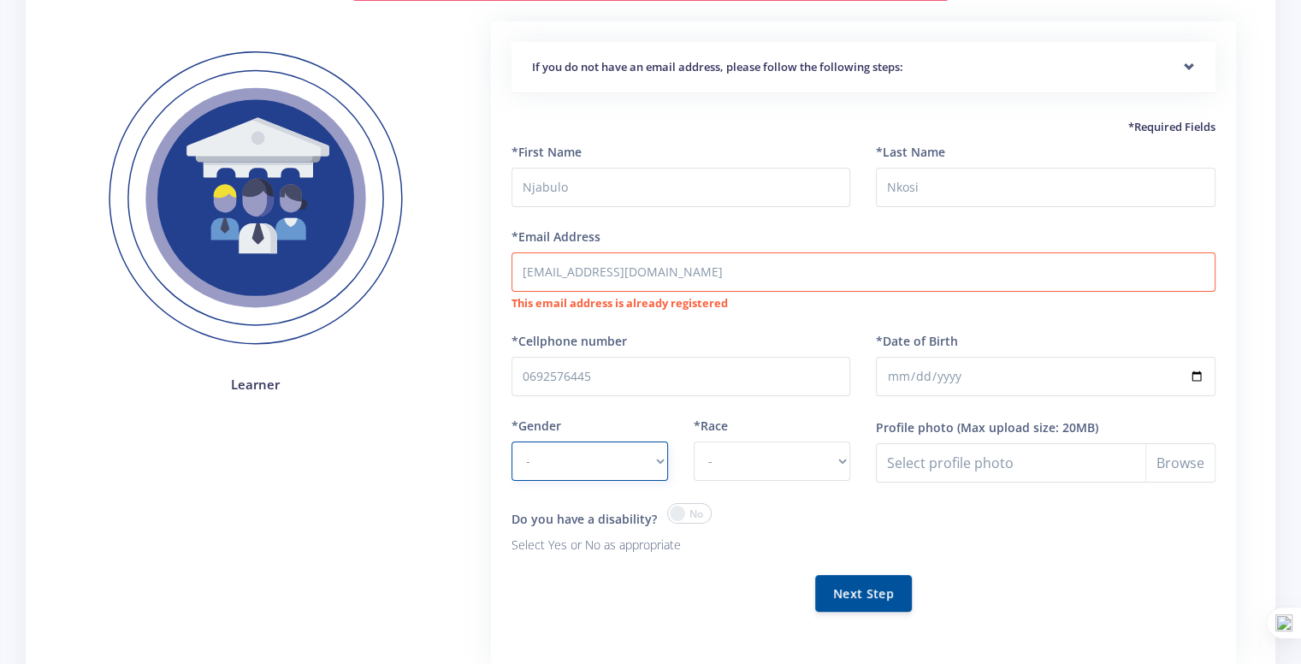
select select "M"
click at [511, 441] on select "- Male Female" at bounding box center [589, 460] width 156 height 39
click at [726, 448] on select "- African Asian Coloured Indian White Other" at bounding box center [771, 460] width 156 height 39
select select "African"
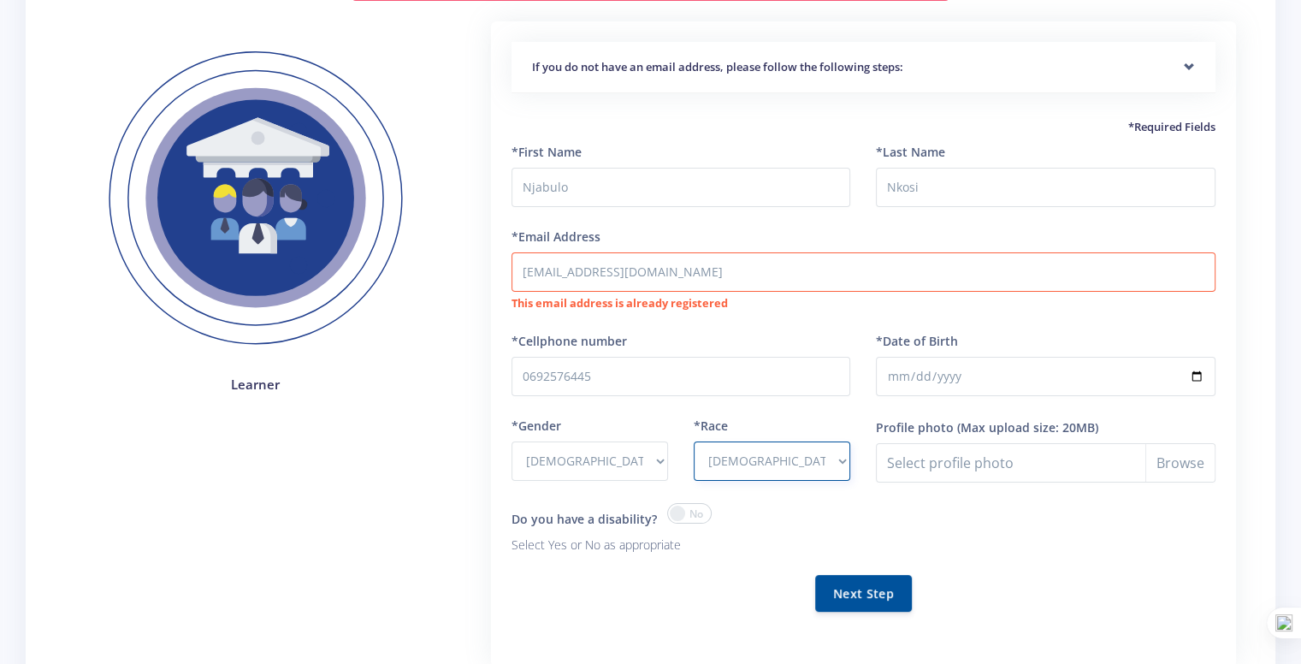
click at [693, 441] on select "- African Asian Coloured Indian White Other" at bounding box center [771, 460] width 156 height 39
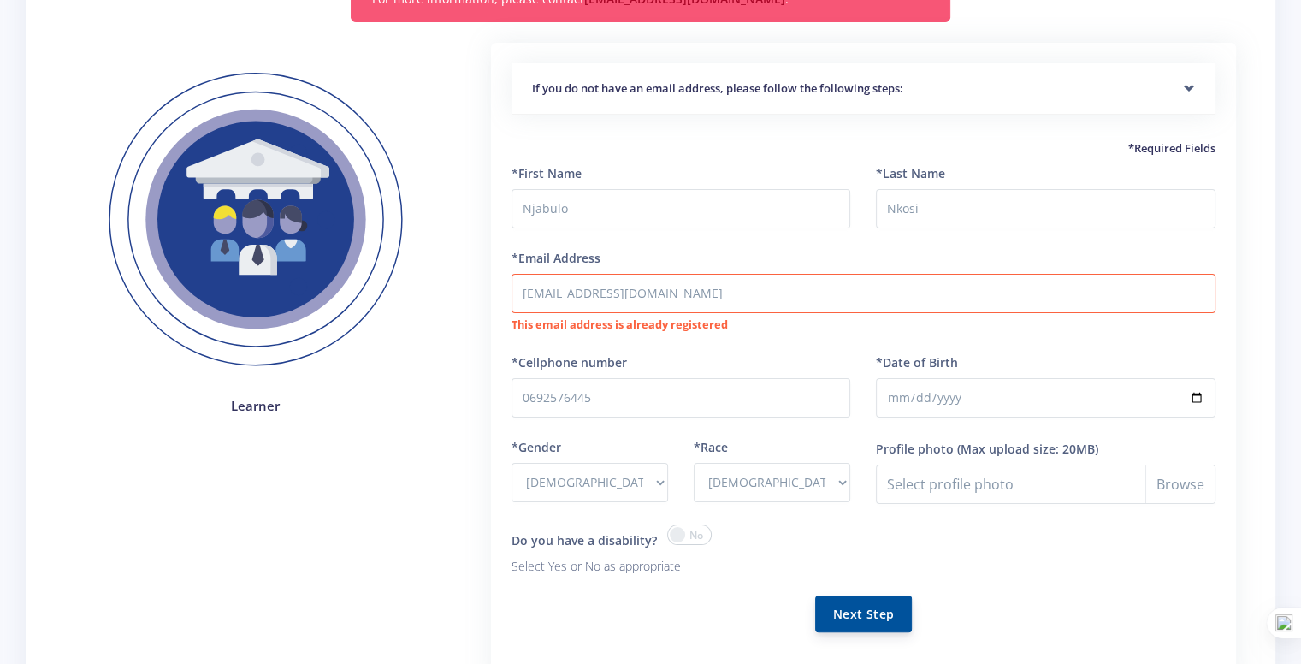
click at [838, 606] on button "Next Step" at bounding box center [863, 613] width 97 height 37
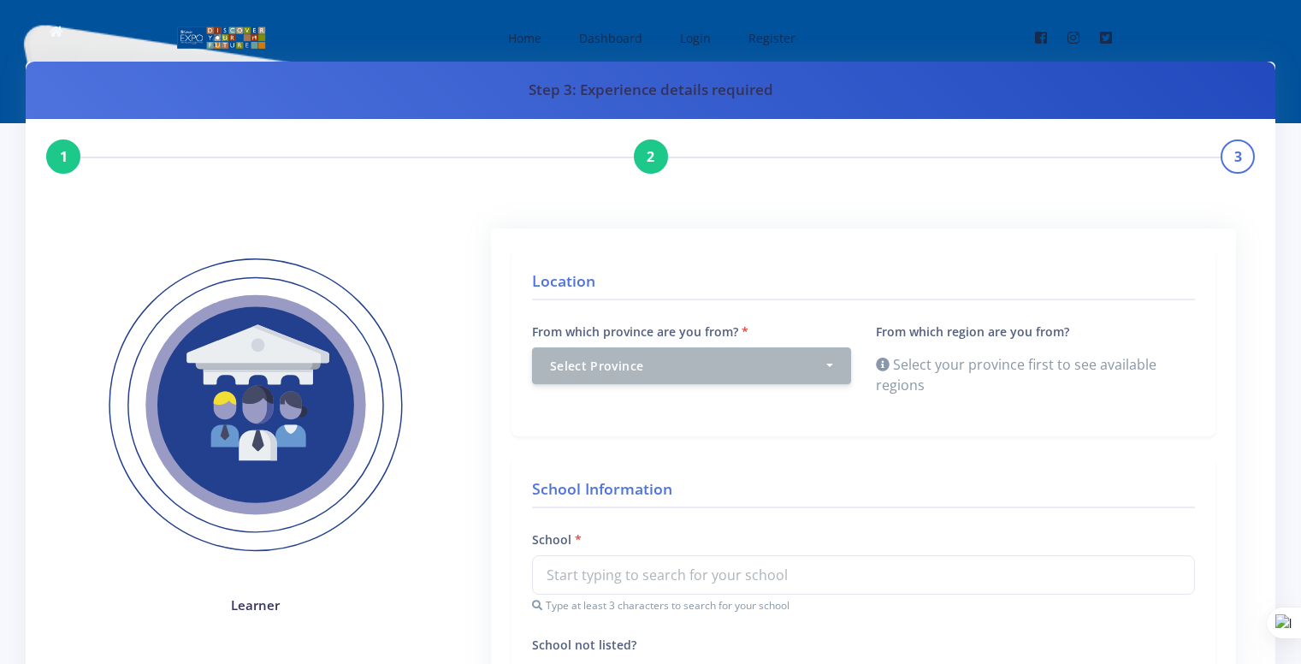
scroll to position [258, 0]
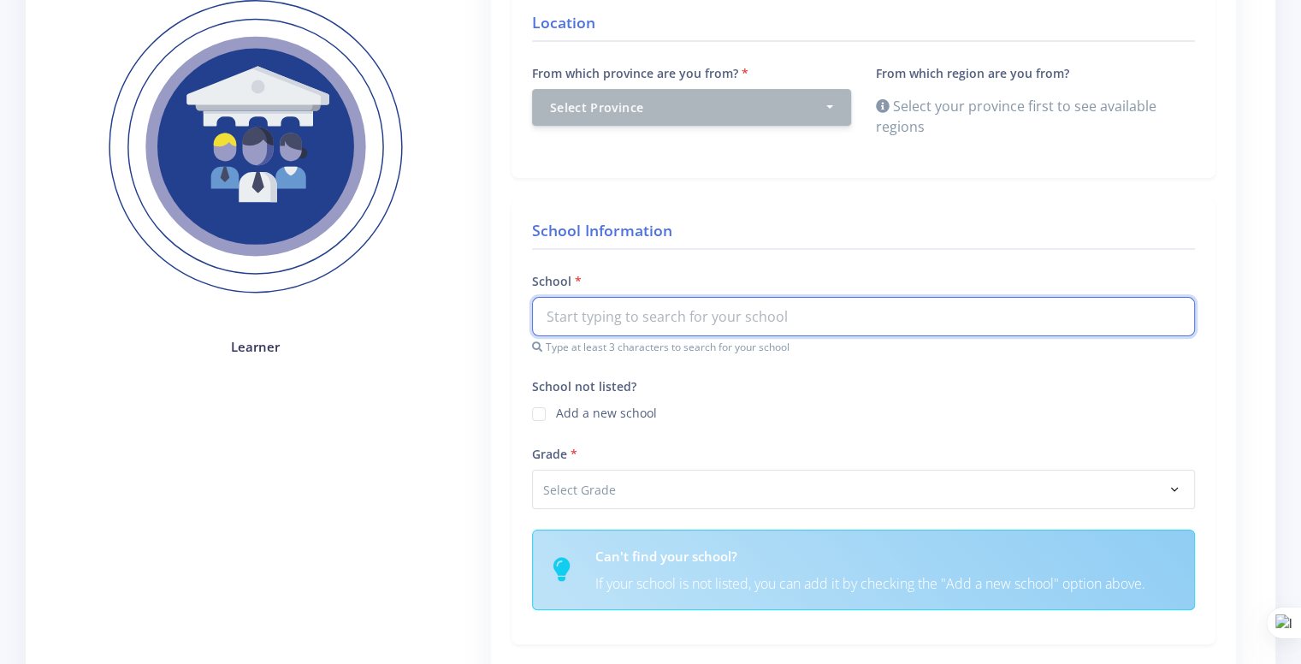
click at [612, 298] on input "text" at bounding box center [863, 316] width 663 height 39
click at [647, 322] on input "text" at bounding box center [863, 316] width 663 height 39
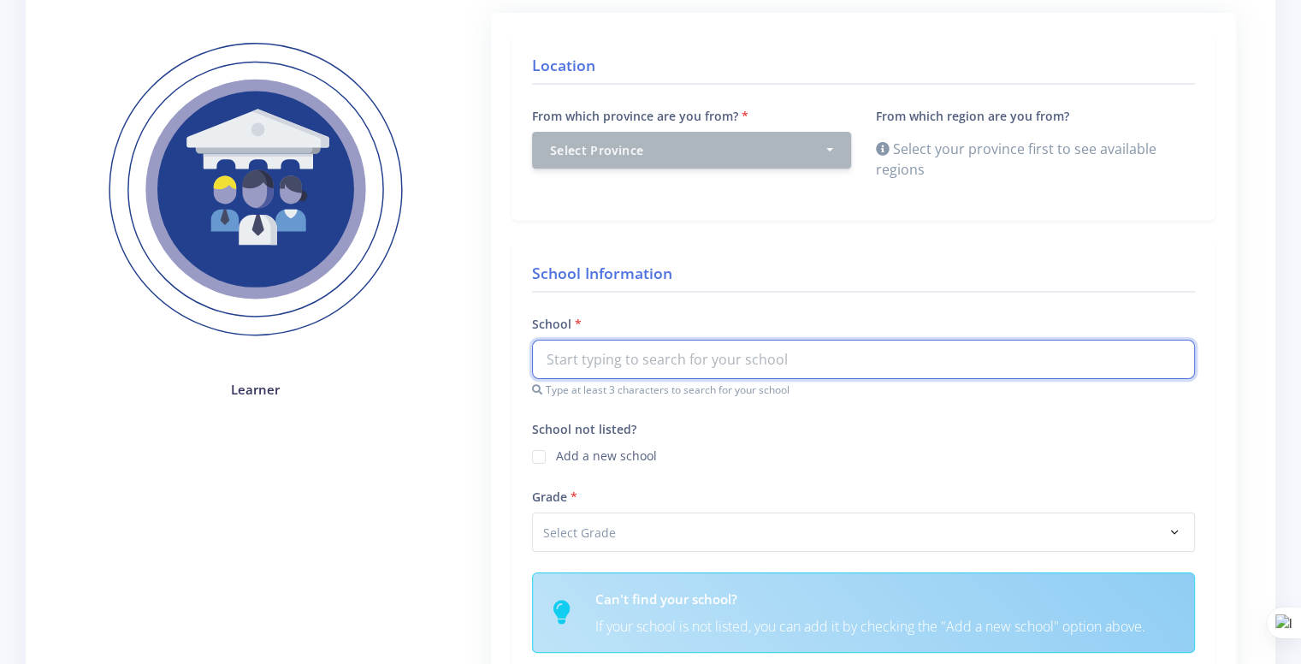
scroll to position [202, 0]
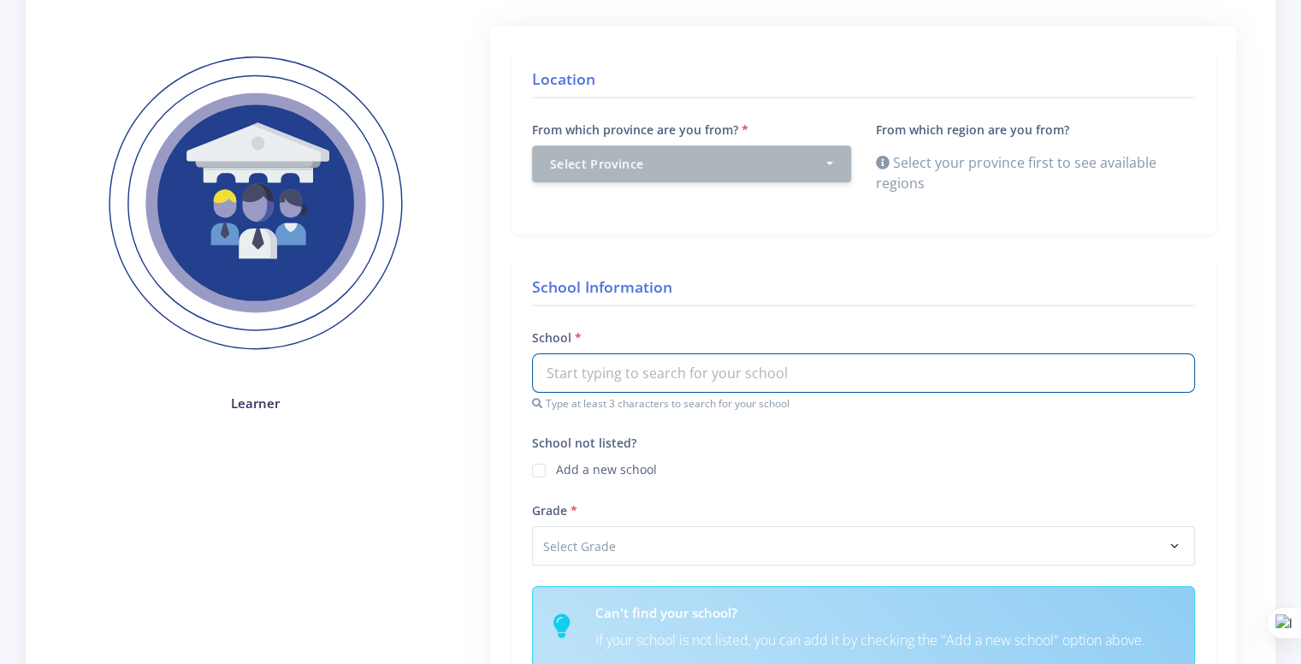
click at [697, 189] on div "From which province are you from? Select Province Western Cape Eastern Cape Nor…" at bounding box center [691, 166] width 345 height 95
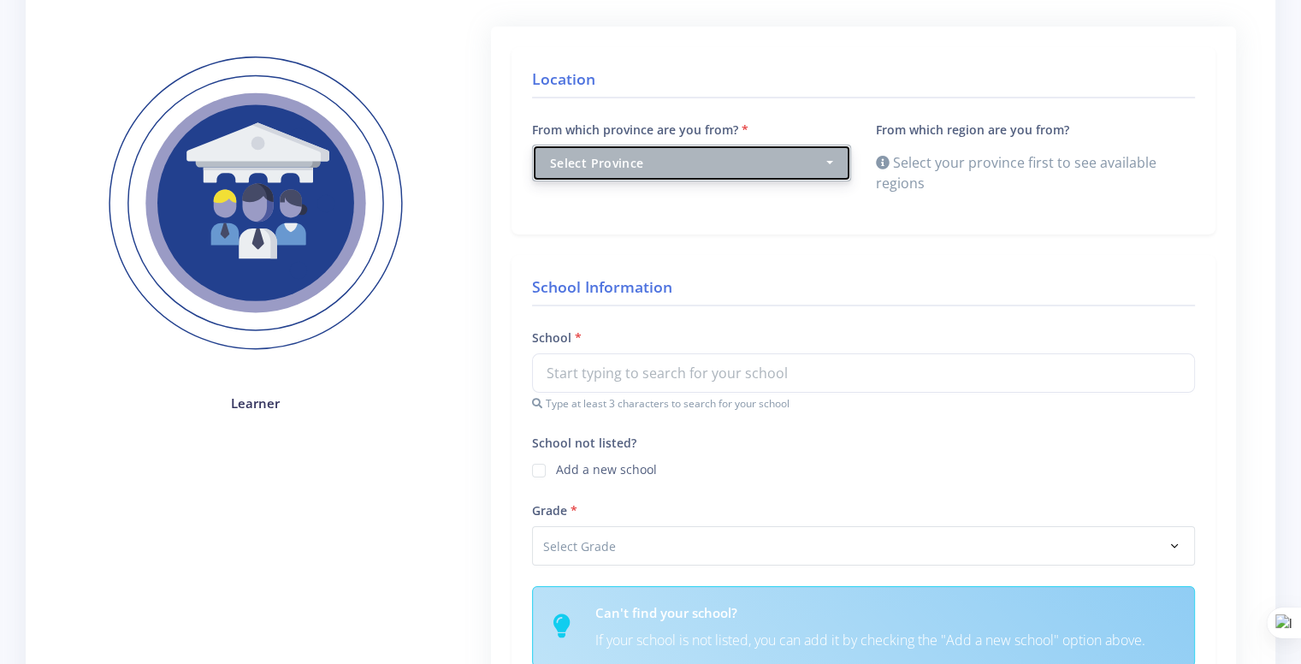
click at [718, 155] on div "Select Province" at bounding box center [686, 163] width 273 height 18
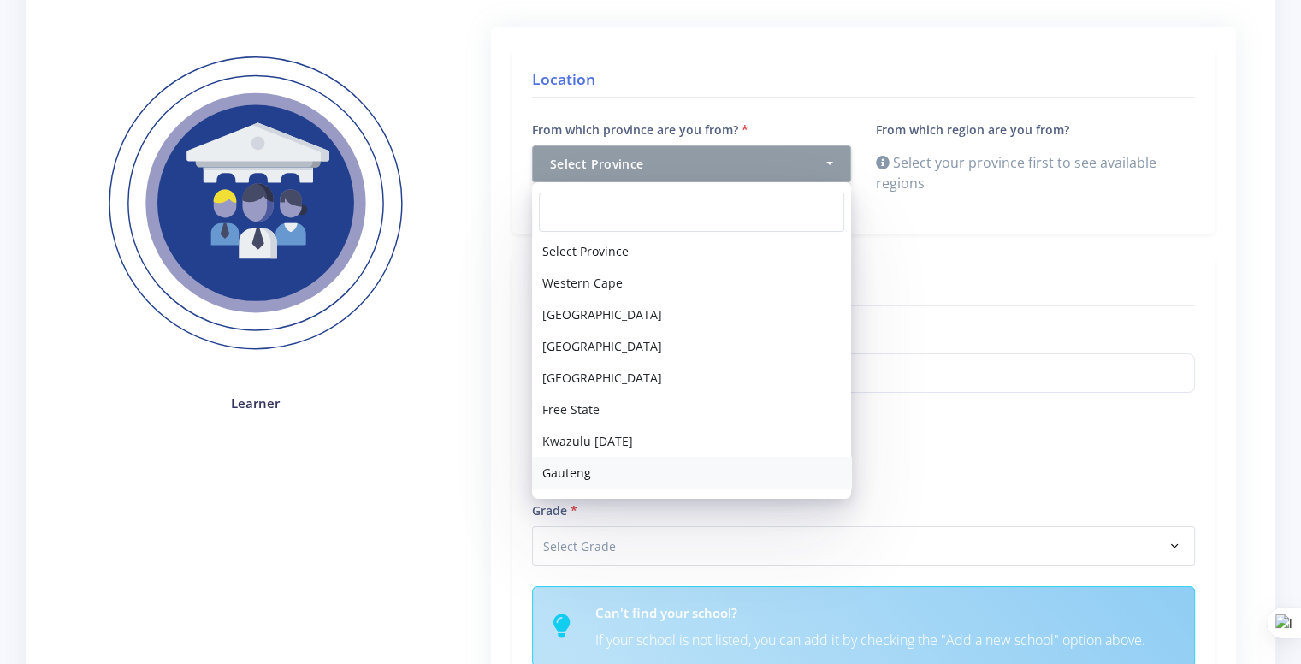
click at [618, 466] on link "Gauteng" at bounding box center [691, 473] width 319 height 32
select select "7"
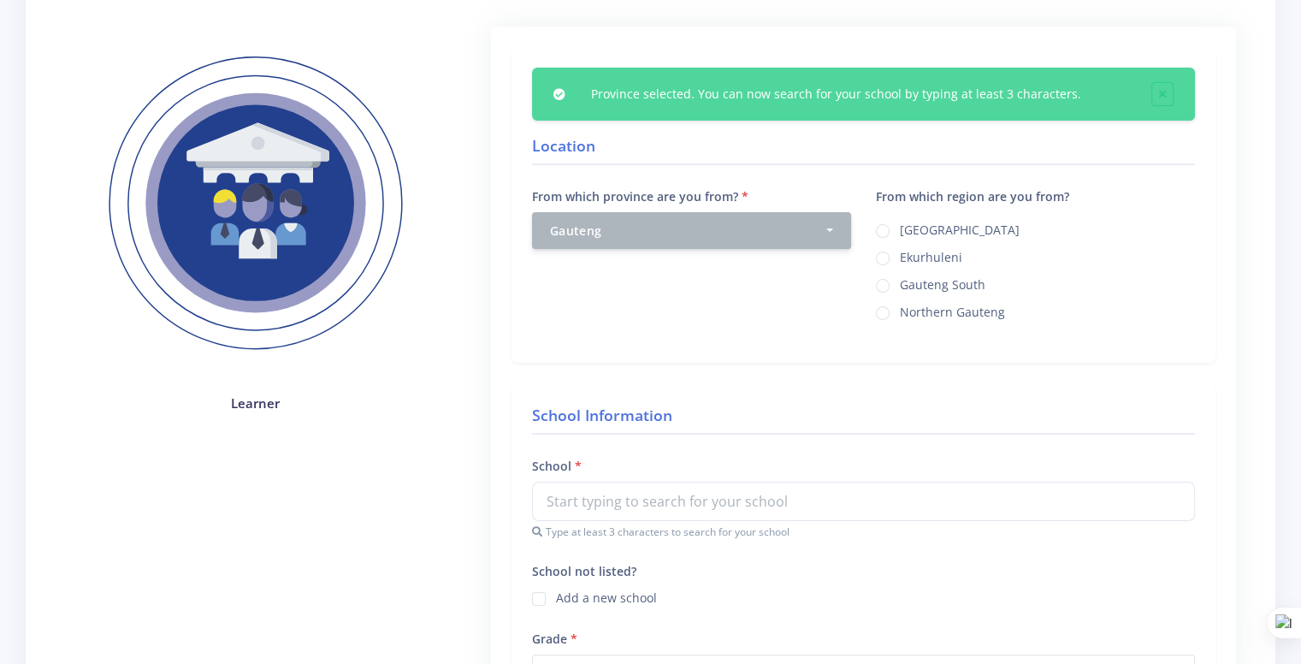
click at [891, 246] on div "Ekurhuleni" at bounding box center [1035, 256] width 319 height 21
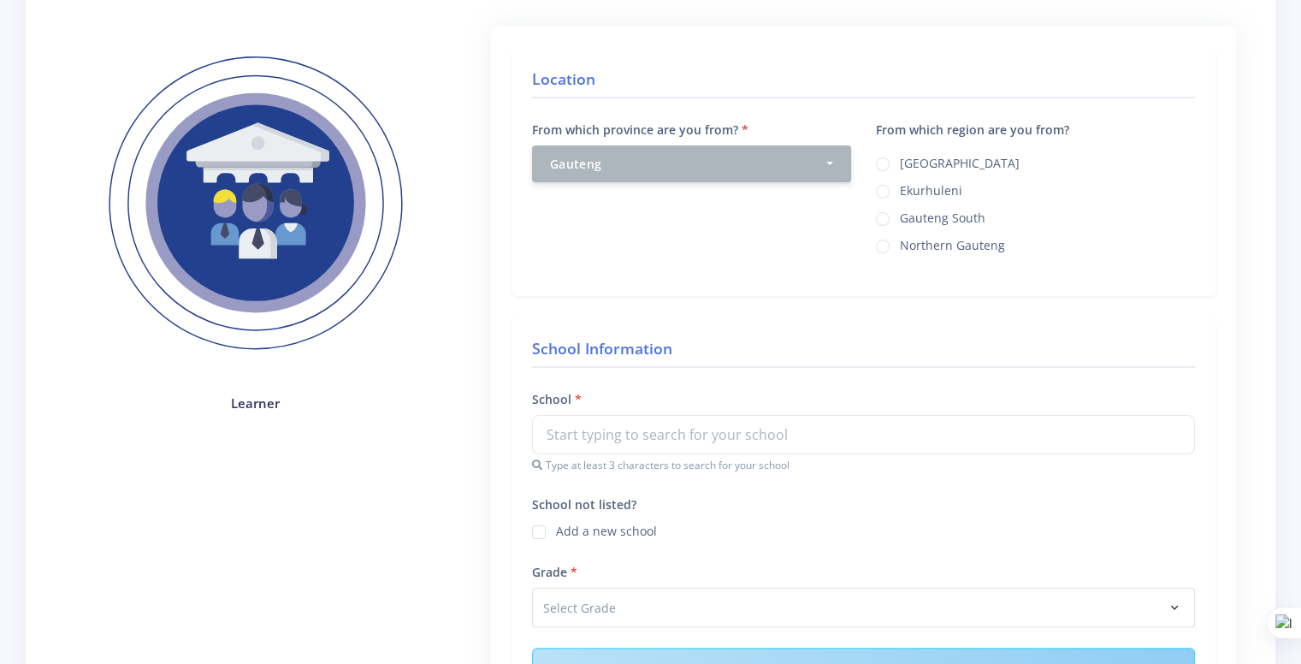
drag, startPoint x: 882, startPoint y: 254, endPoint x: 884, endPoint y: 206, distance: 48.0
click at [884, 206] on div "From which region are you from? Johannesburg Ekurhuleni Gauteng South" at bounding box center [1035, 197] width 345 height 156
click at [900, 184] on label "Ekurhuleni" at bounding box center [931, 188] width 62 height 14
click at [900, 184] on input "Ekurhuleni" at bounding box center [905, 185] width 11 height 11
radio input "true"
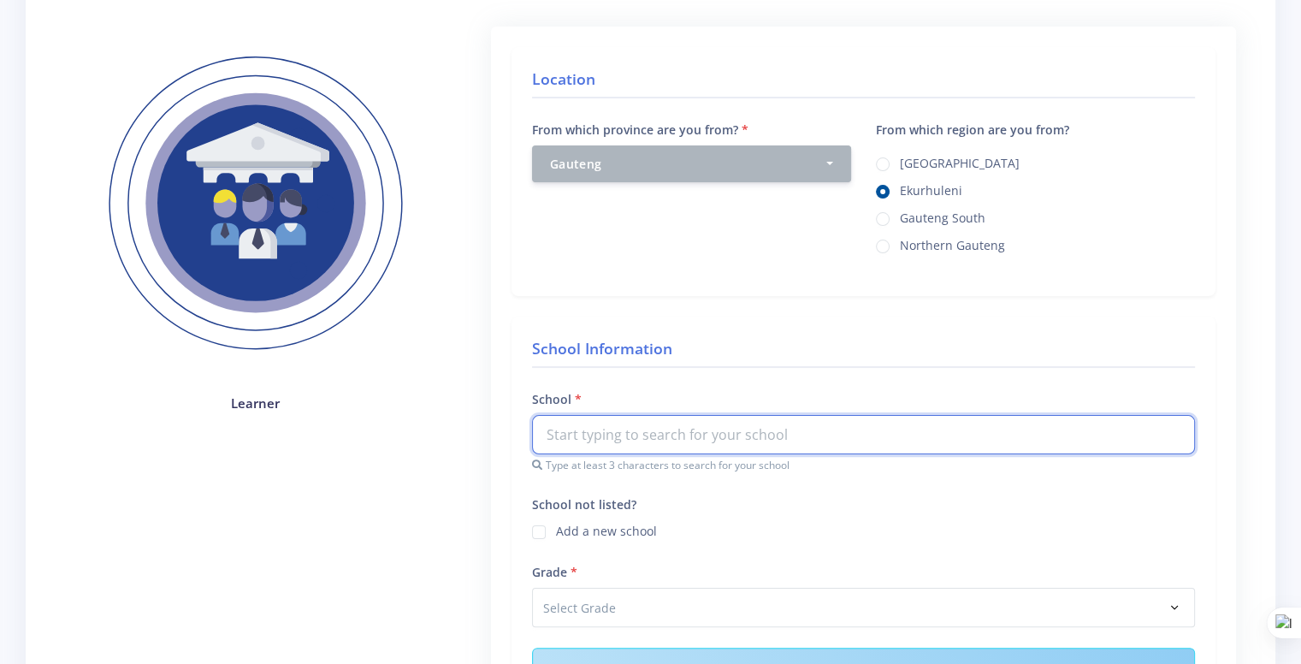
click at [650, 440] on input "text" at bounding box center [863, 434] width 663 height 39
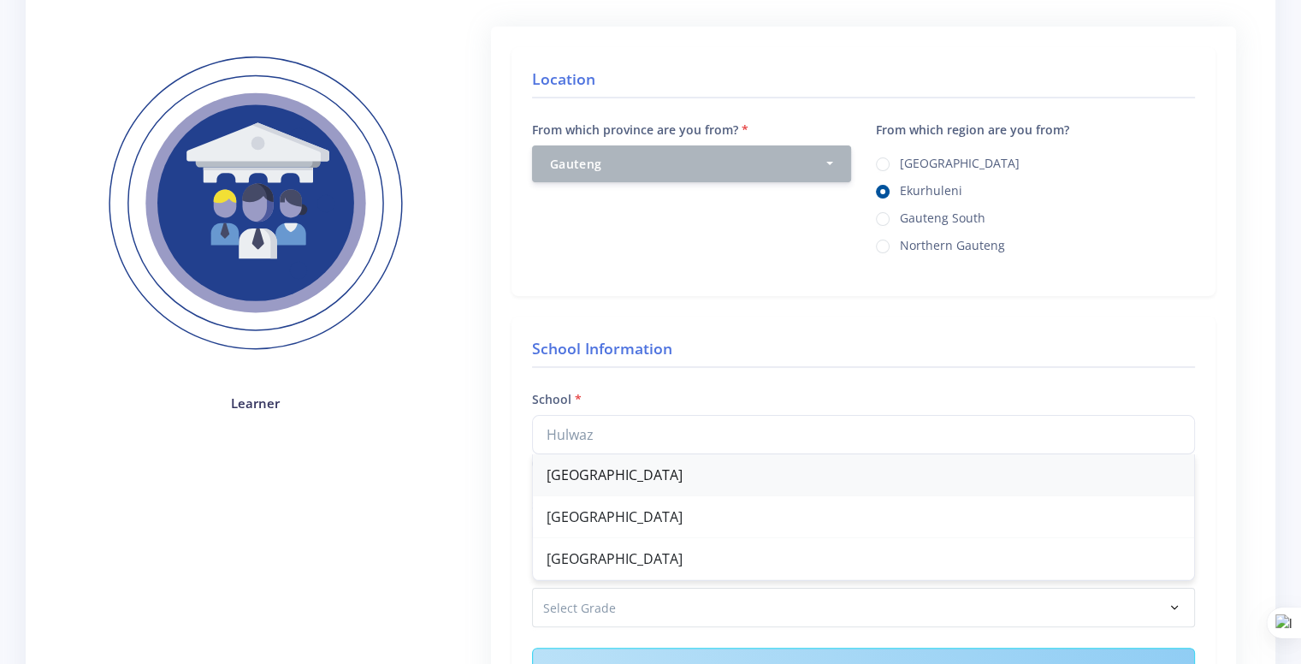
click at [641, 465] on div "Hulwazi Secondary School" at bounding box center [863, 475] width 661 height 42
type input "Hulwazi Secondary School"
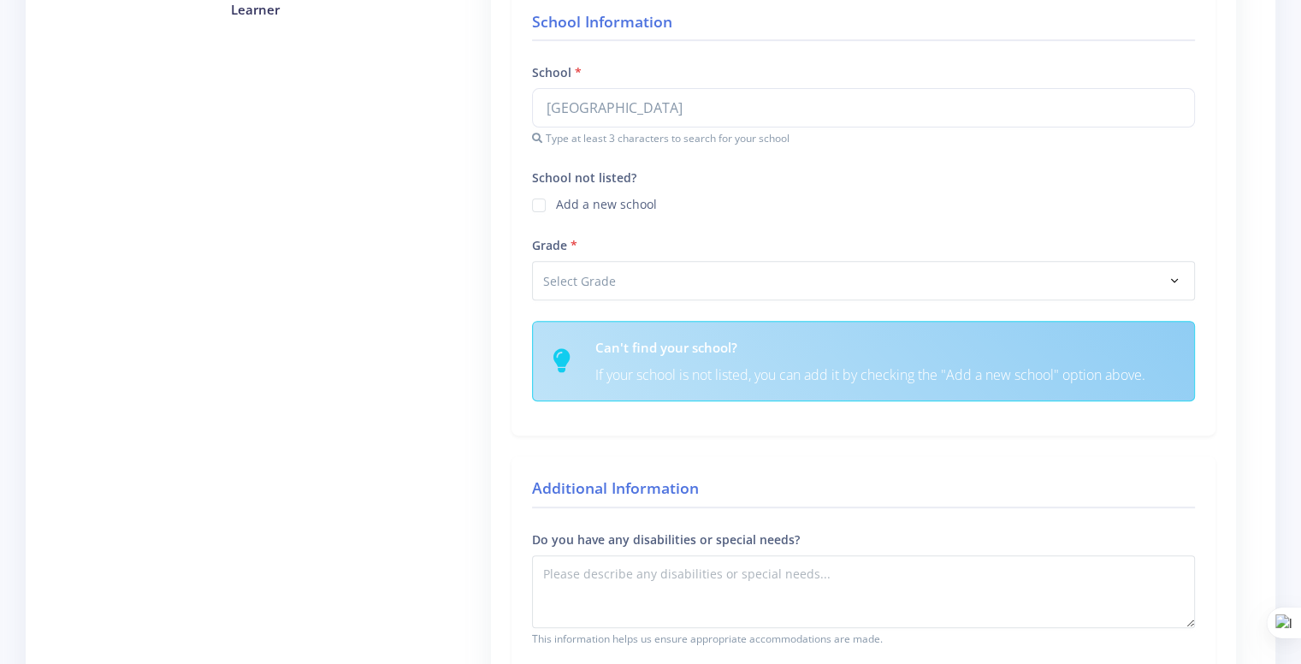
scroll to position [597, 0]
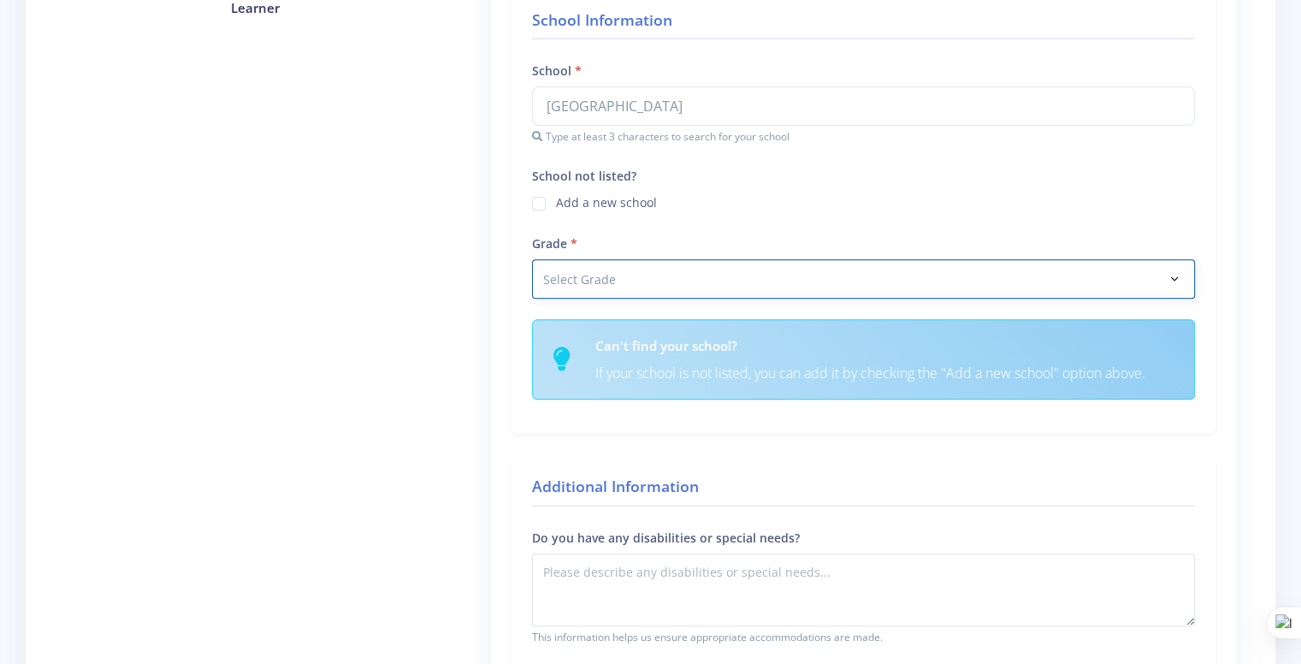
click at [653, 259] on select "Select Grade Grade 4 Grade 5 Grade 6 Grade 7" at bounding box center [863, 278] width 663 height 39
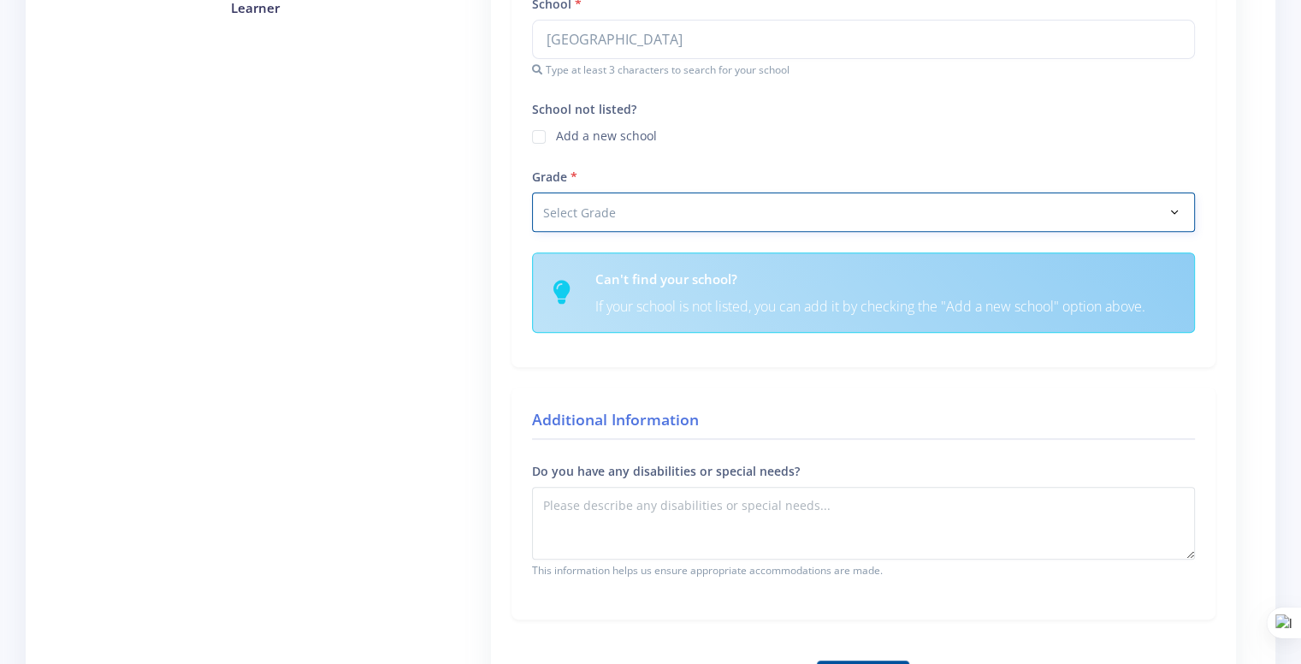
select select "Grade 9"
click at [532, 192] on select "Select Grade Grade 4 Grade 5 Grade 6 Grade 7" at bounding box center [863, 211] width 663 height 39
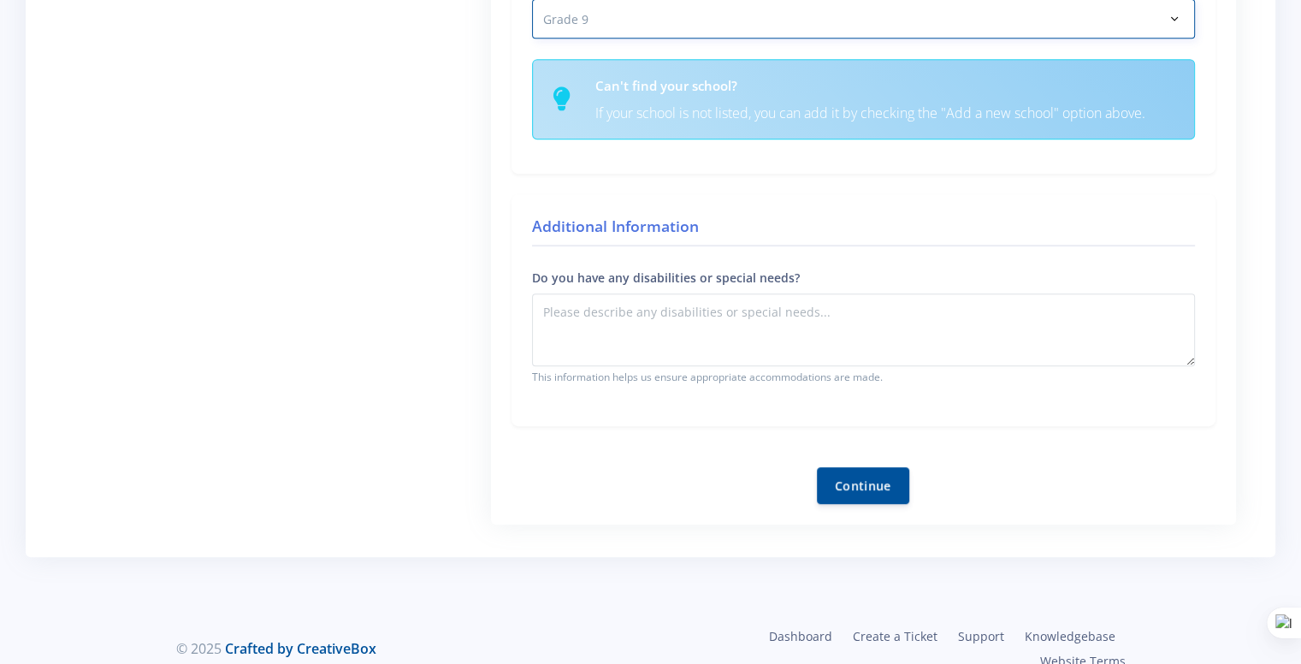
scroll to position [795, 0]
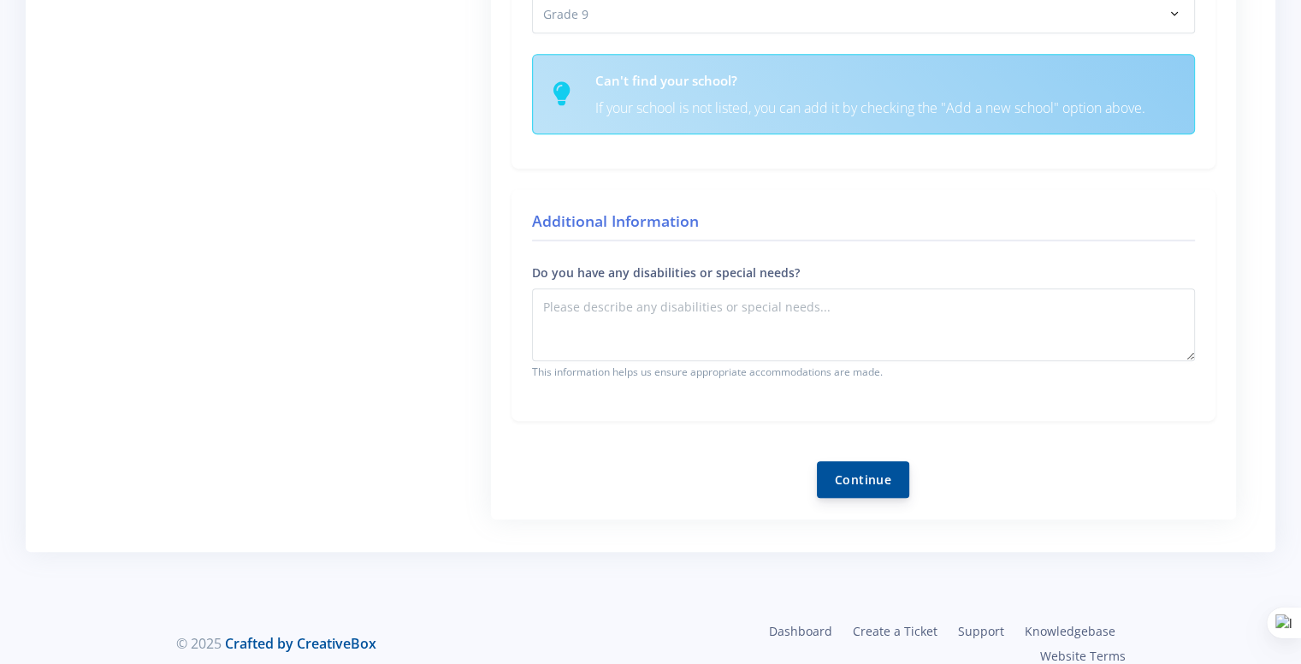
click at [854, 464] on button "Continue" at bounding box center [863, 479] width 92 height 37
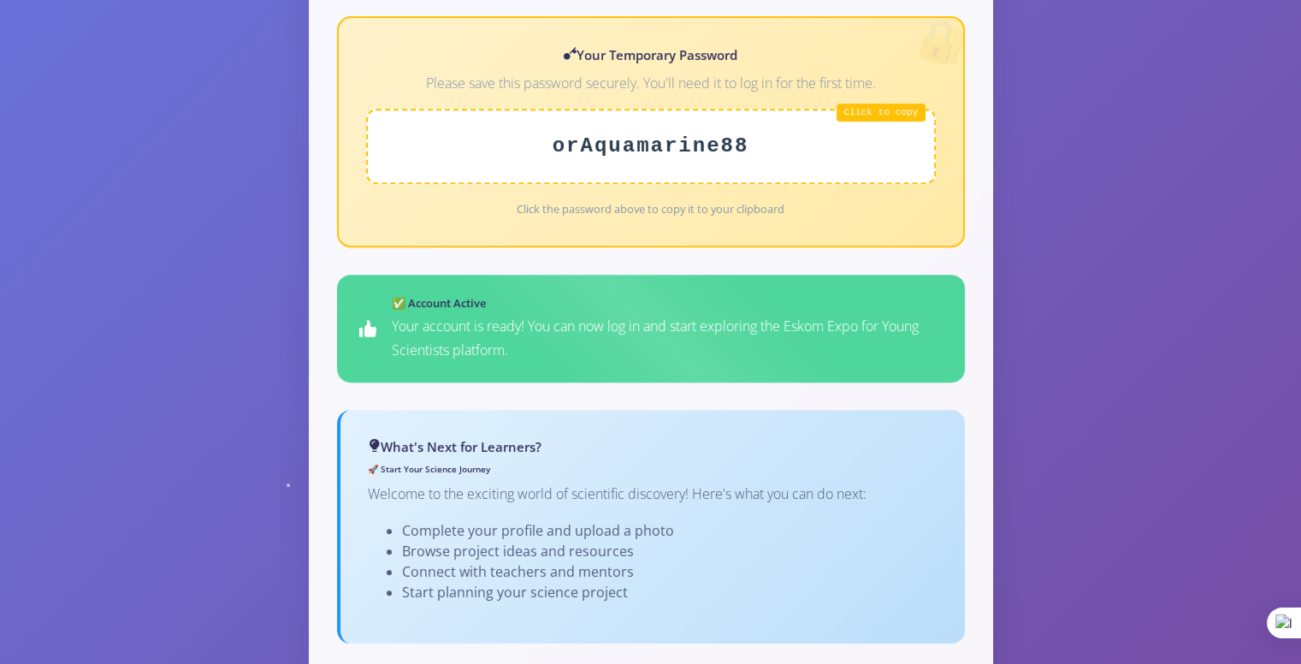
scroll to position [691, 0]
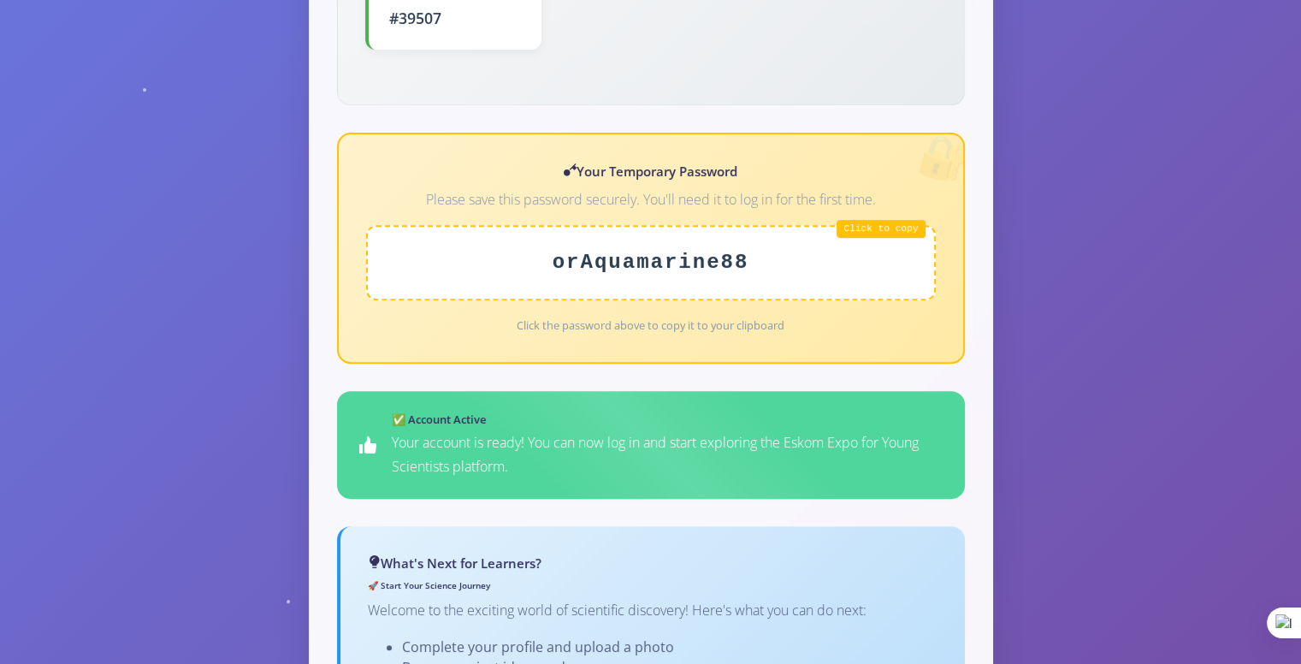
click at [876, 225] on div "orAquamarine88" at bounding box center [651, 262] width 570 height 75
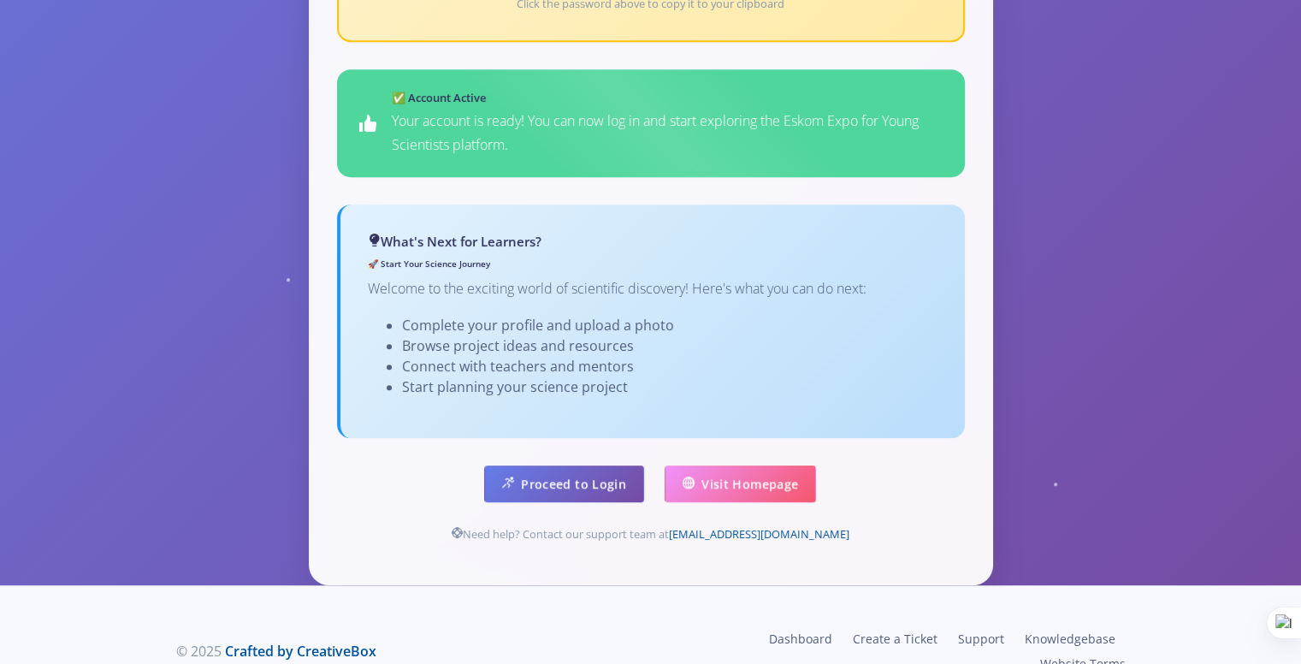
scroll to position [1016, 0]
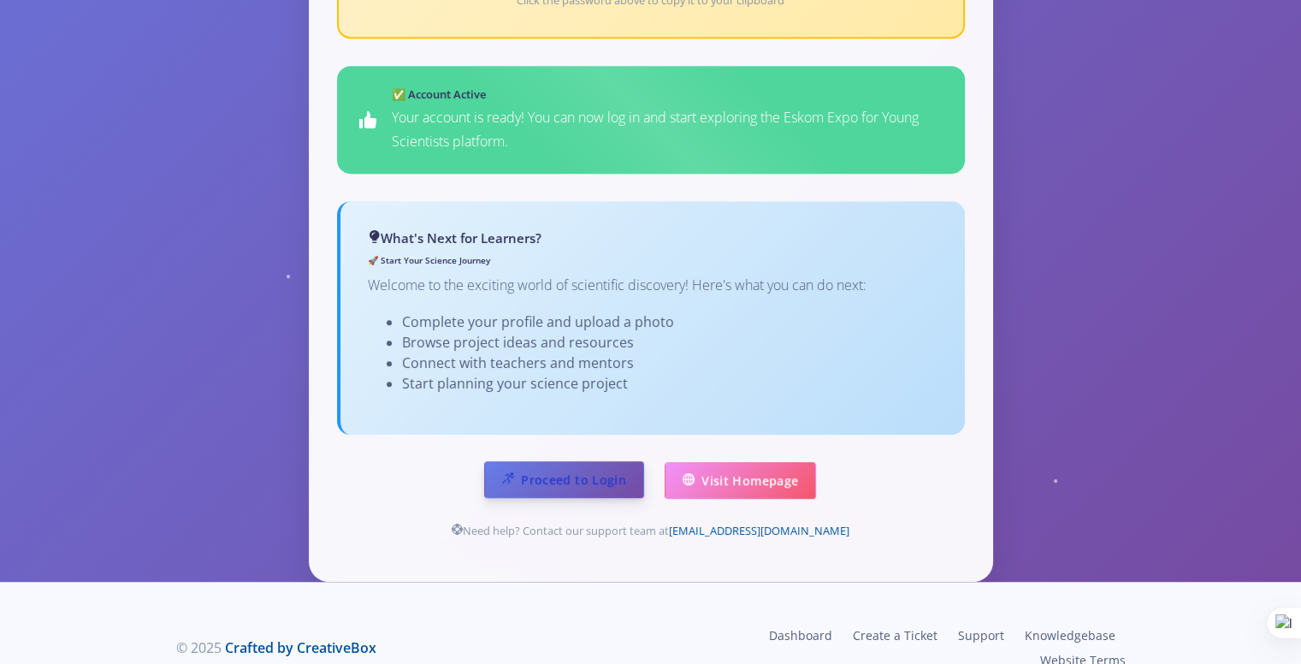
click at [600, 461] on link "Proceed to Login" at bounding box center [564, 479] width 160 height 37
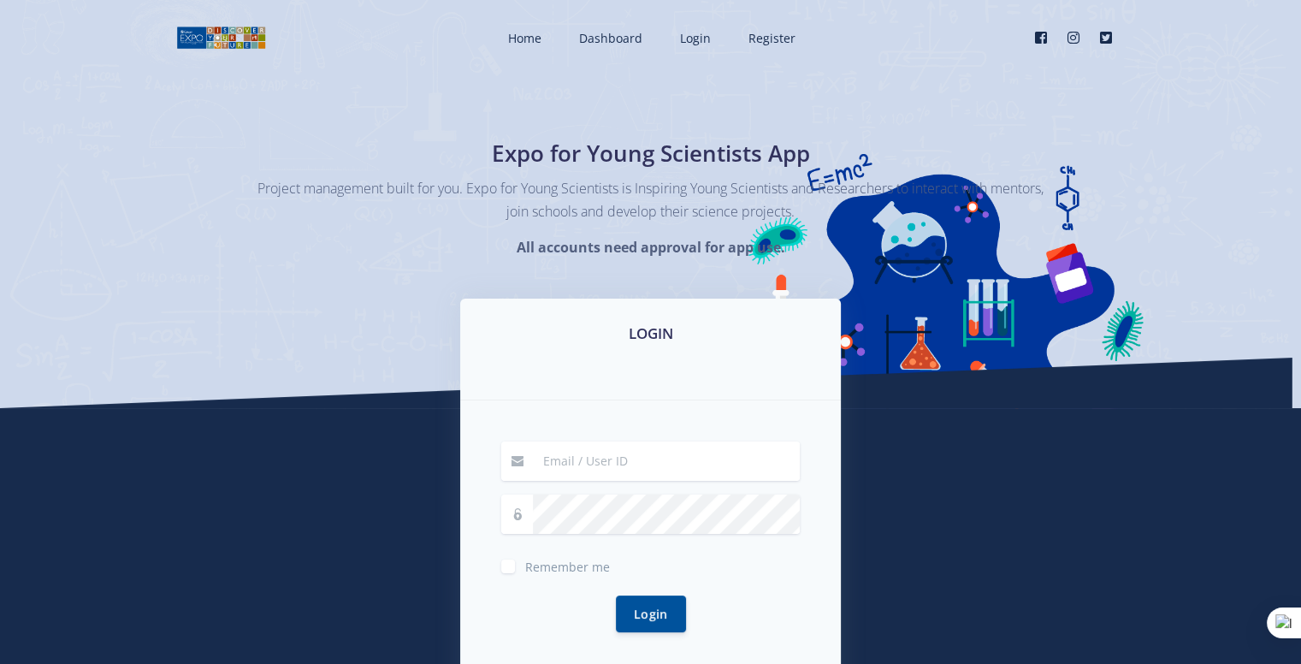
type input "36718"
click at [525, 569] on label "Remember me" at bounding box center [567, 563] width 85 height 14
click at [525, 565] on input "Remember me" at bounding box center [530, 559] width 11 height 11
checkbox input "true"
click at [665, 617] on button "Login" at bounding box center [651, 612] width 70 height 37
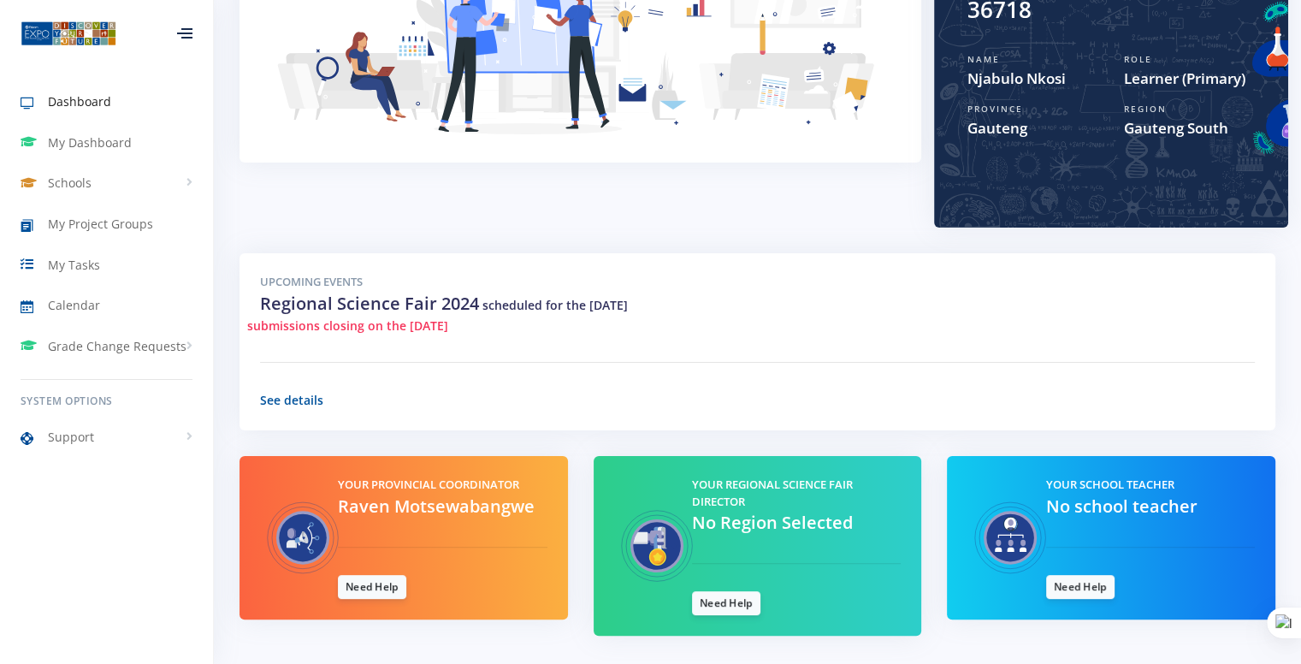
scroll to position [341, 0]
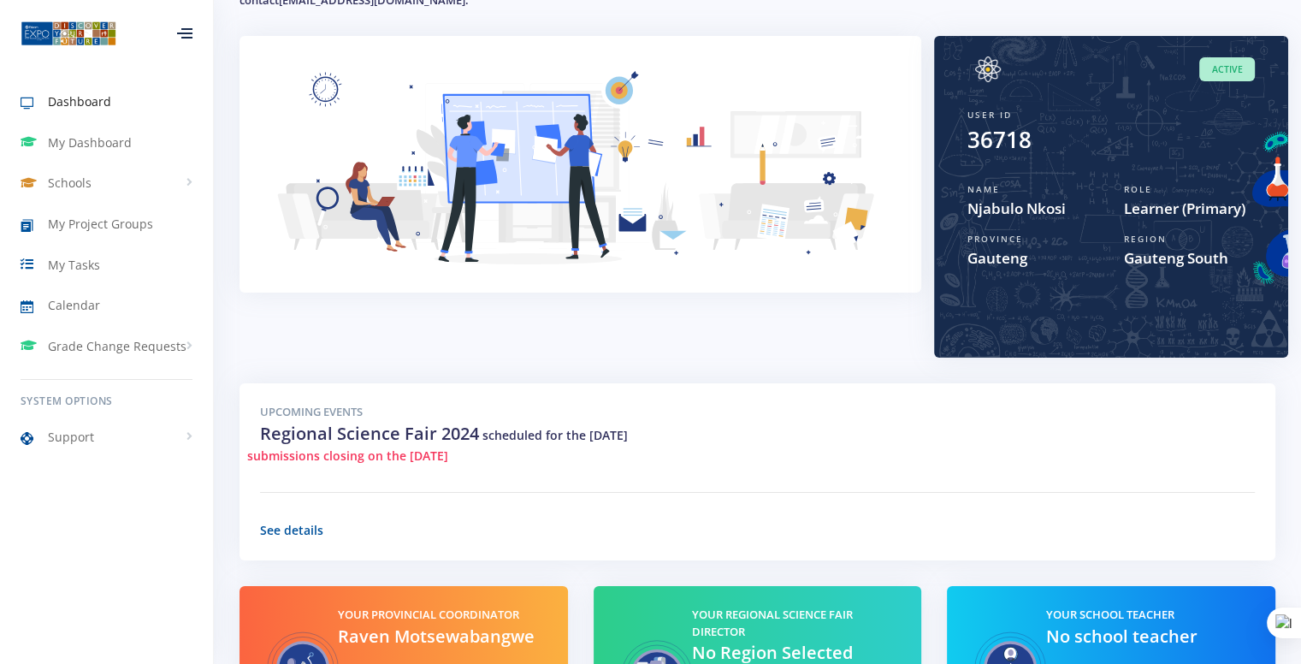
scroll to position [167, 0]
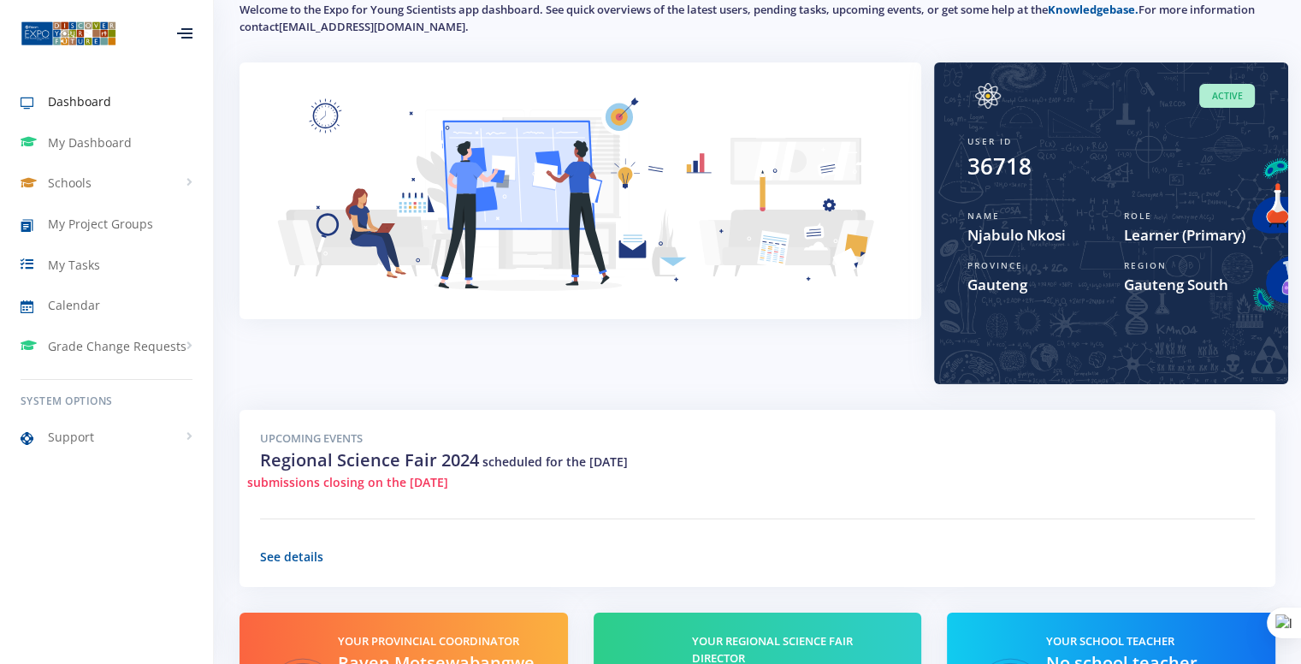
scroll to position [341, 0]
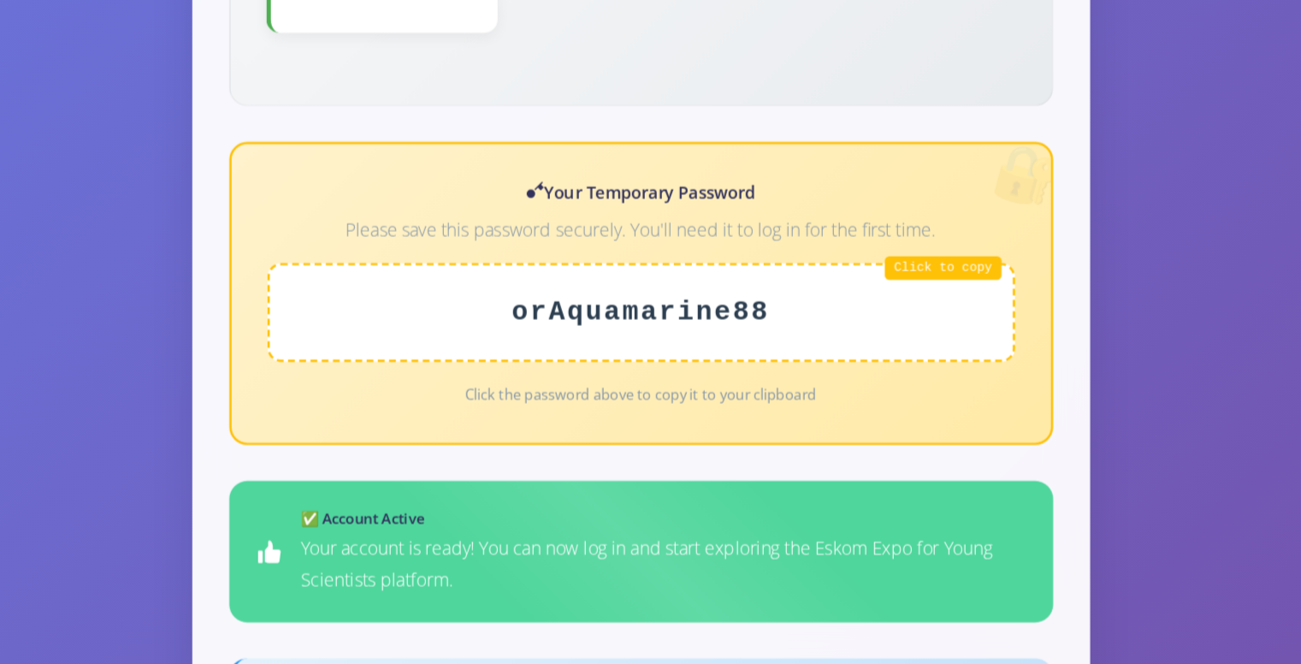
scroll to position [561, 0]
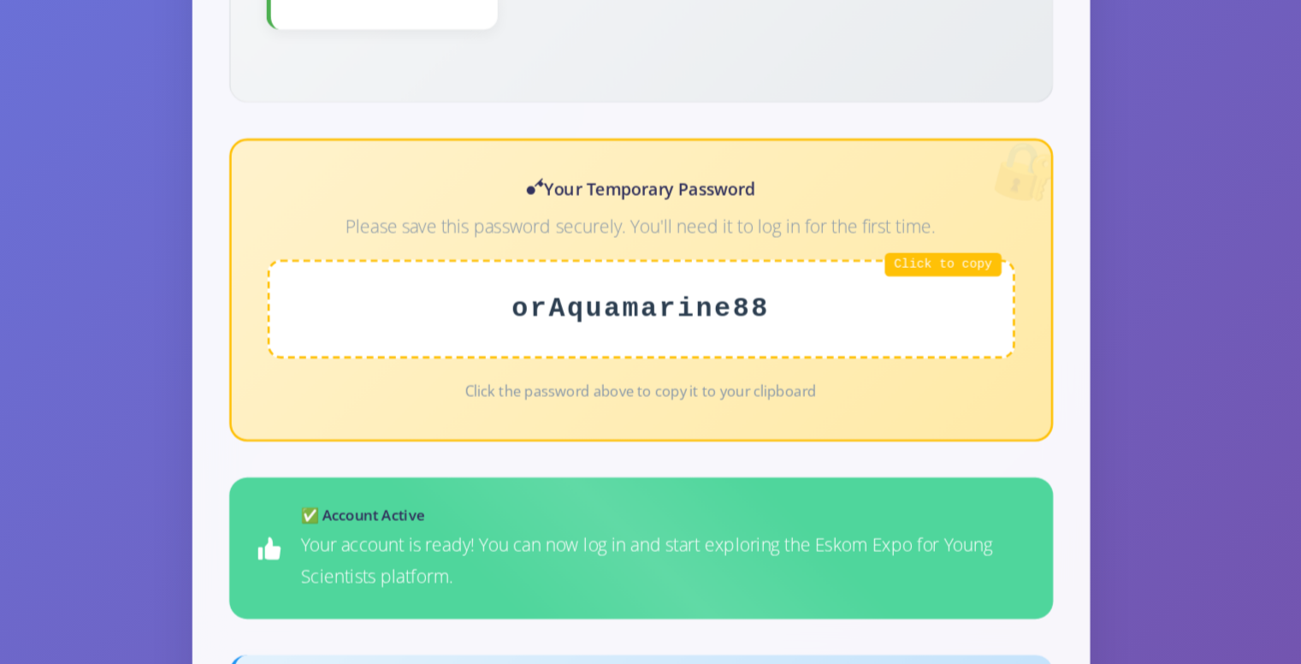
click at [854, 367] on div "orAquamarine88" at bounding box center [651, 392] width 570 height 75
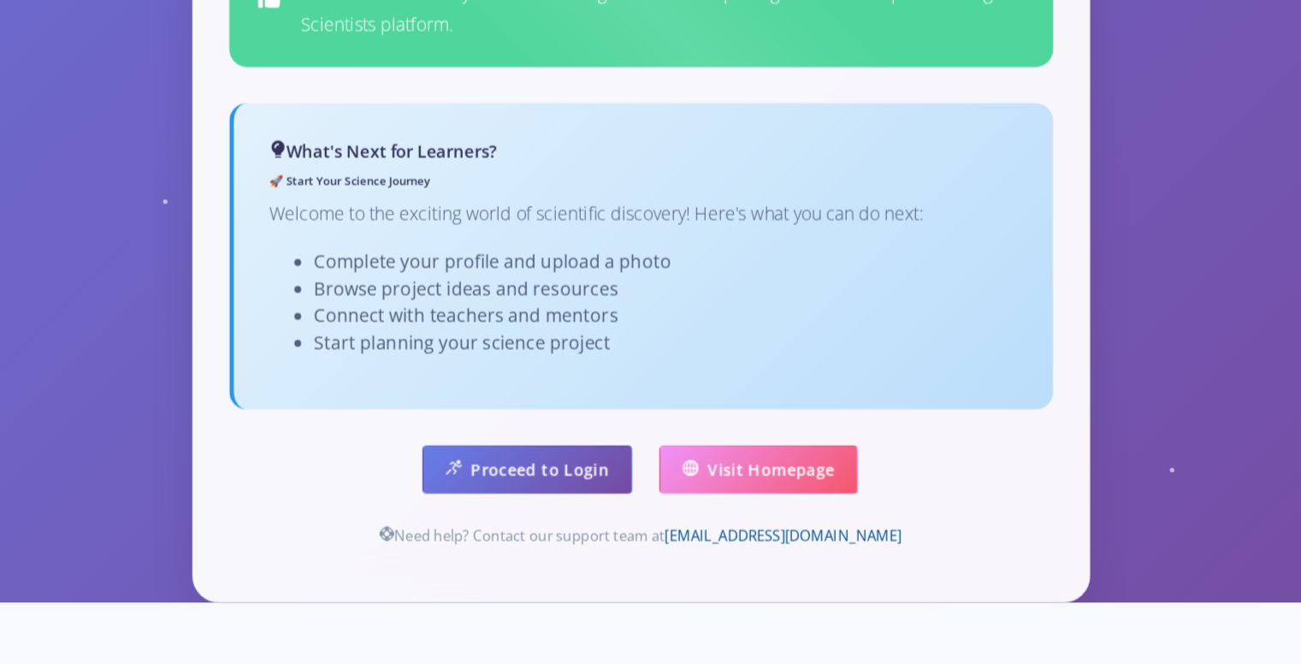
scroll to position [1016, 0]
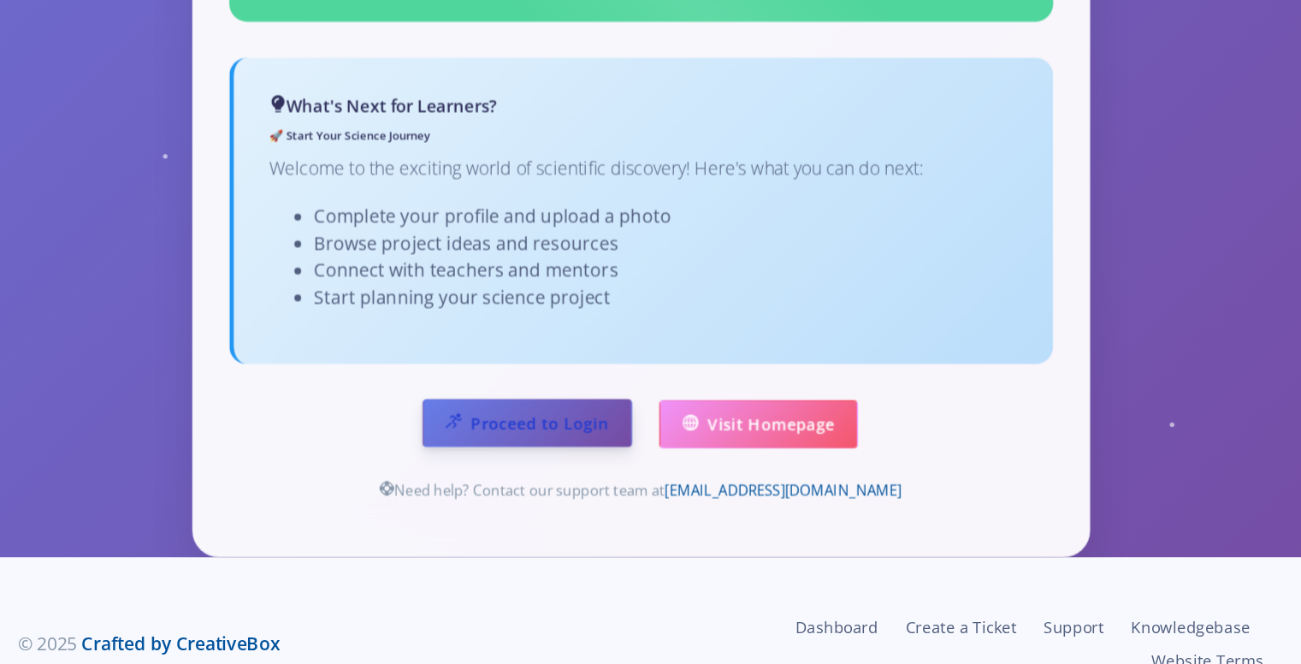
click at [584, 461] on link "Proceed to Login" at bounding box center [564, 479] width 160 height 37
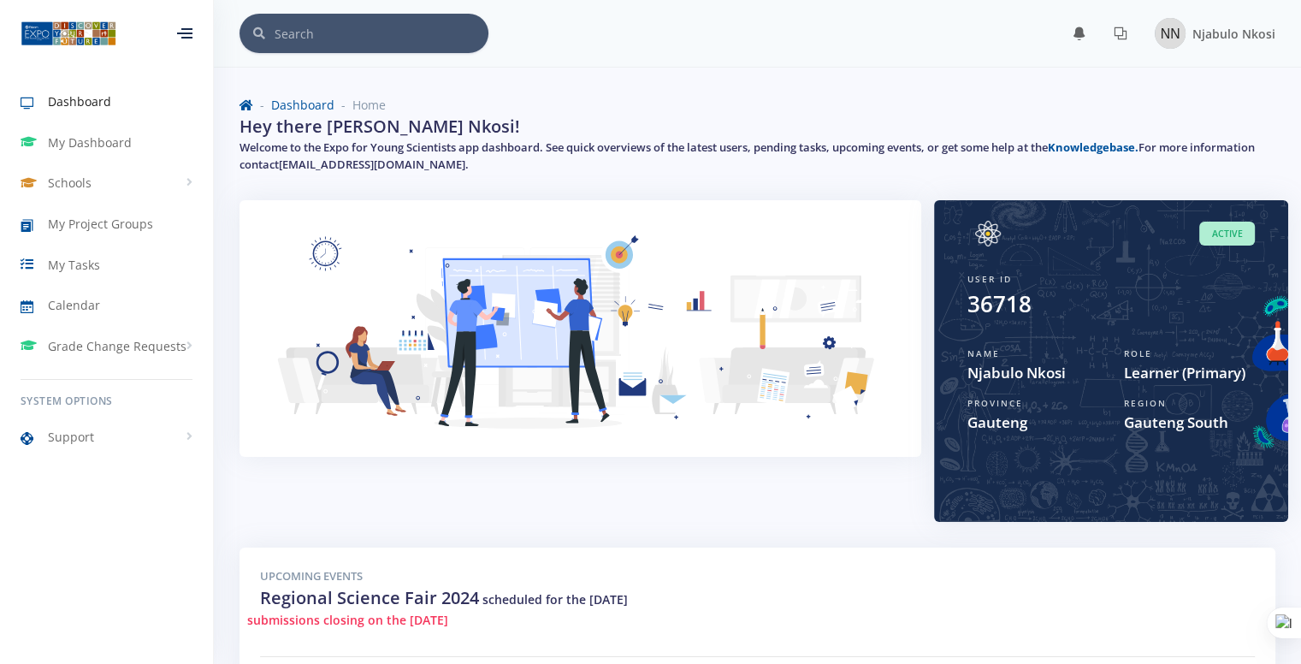
scroll to position [13, 13]
click at [1231, 39] on span "Njabulo Nkosi" at bounding box center [1233, 34] width 83 height 16
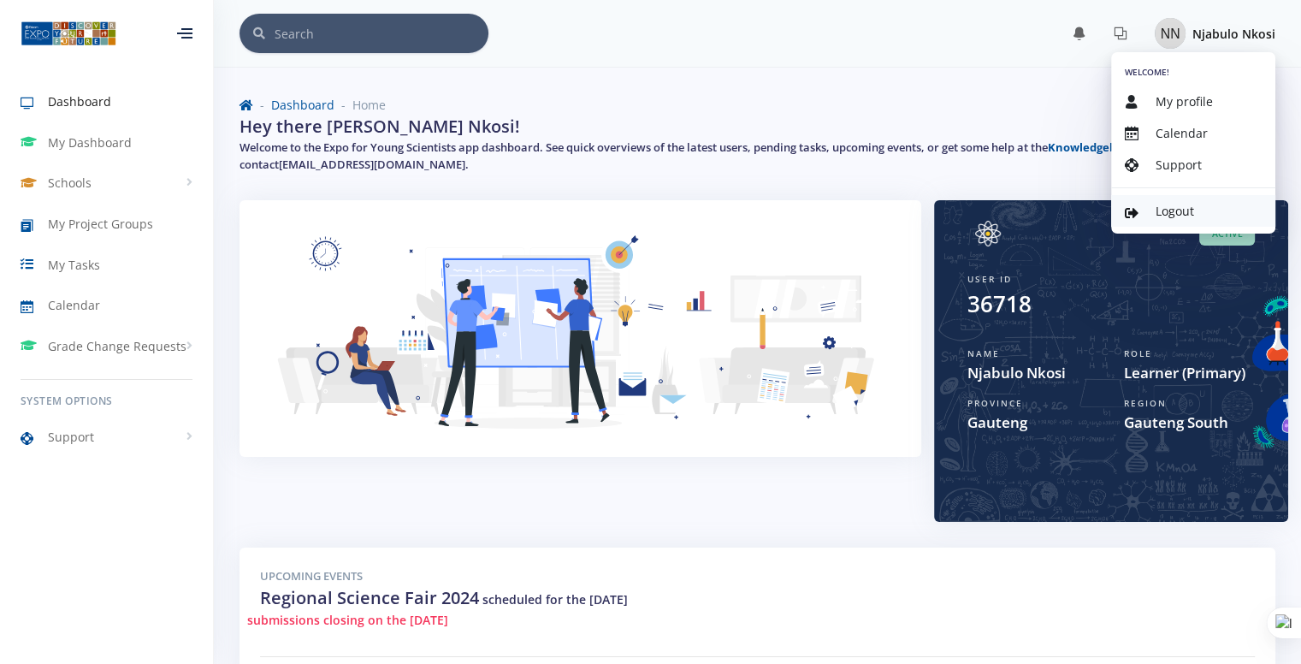
click at [1175, 199] on link "Logout" at bounding box center [1193, 211] width 164 height 32
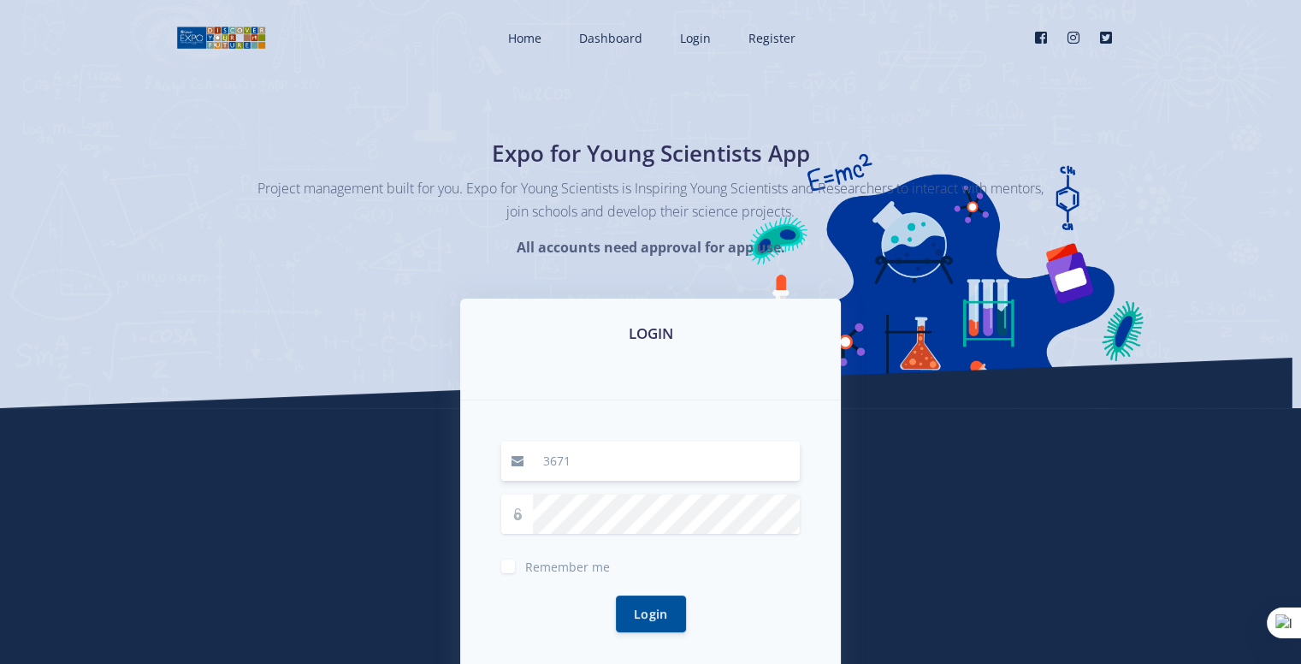
click at [575, 456] on input "3671" at bounding box center [666, 460] width 267 height 39
type input "3"
type input "thandekakhoza33@gmail.com"
drag, startPoint x: 511, startPoint y: 499, endPoint x: 516, endPoint y: 512, distance: 14.2
click at [516, 512] on span at bounding box center [517, 513] width 32 height 39
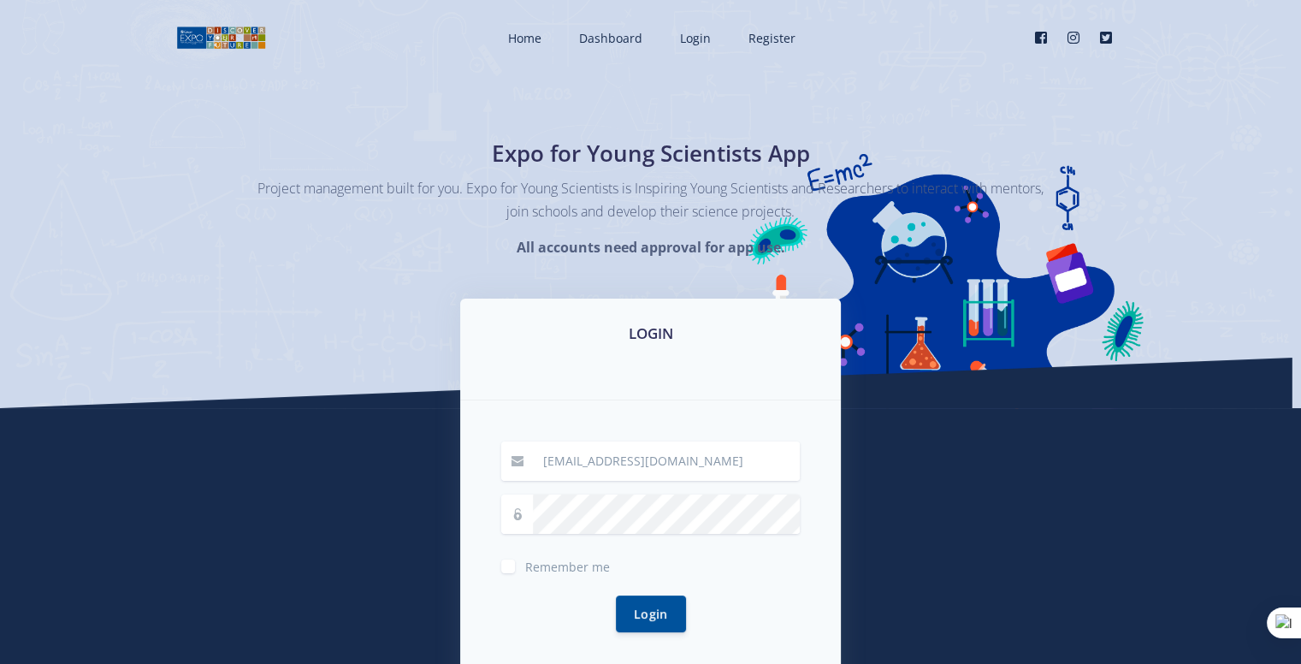
click at [516, 512] on icon at bounding box center [517, 514] width 12 height 12
drag, startPoint x: 511, startPoint y: 561, endPoint x: 658, endPoint y: 620, distance: 158.5
click at [658, 620] on form "thandekakhoza33@gmail.com Remember me Login" at bounding box center [650, 546] width 298 height 211
click at [658, 620] on button "Login" at bounding box center [651, 612] width 70 height 37
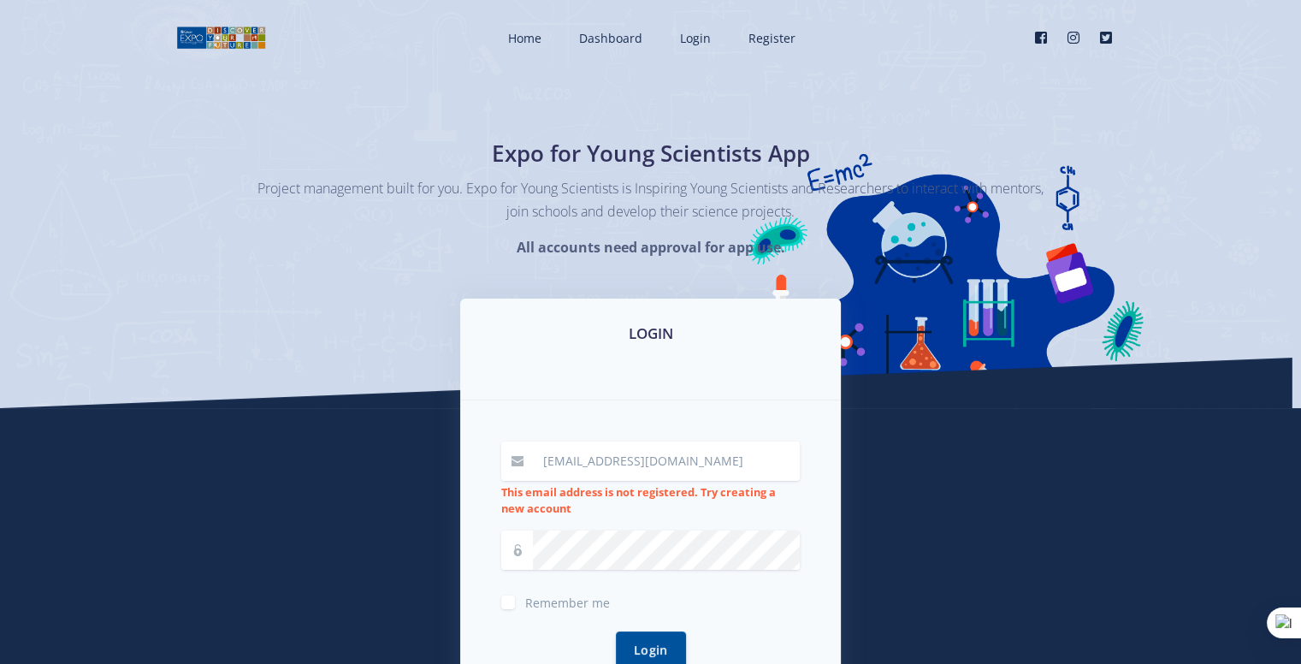
scroll to position [260, 0]
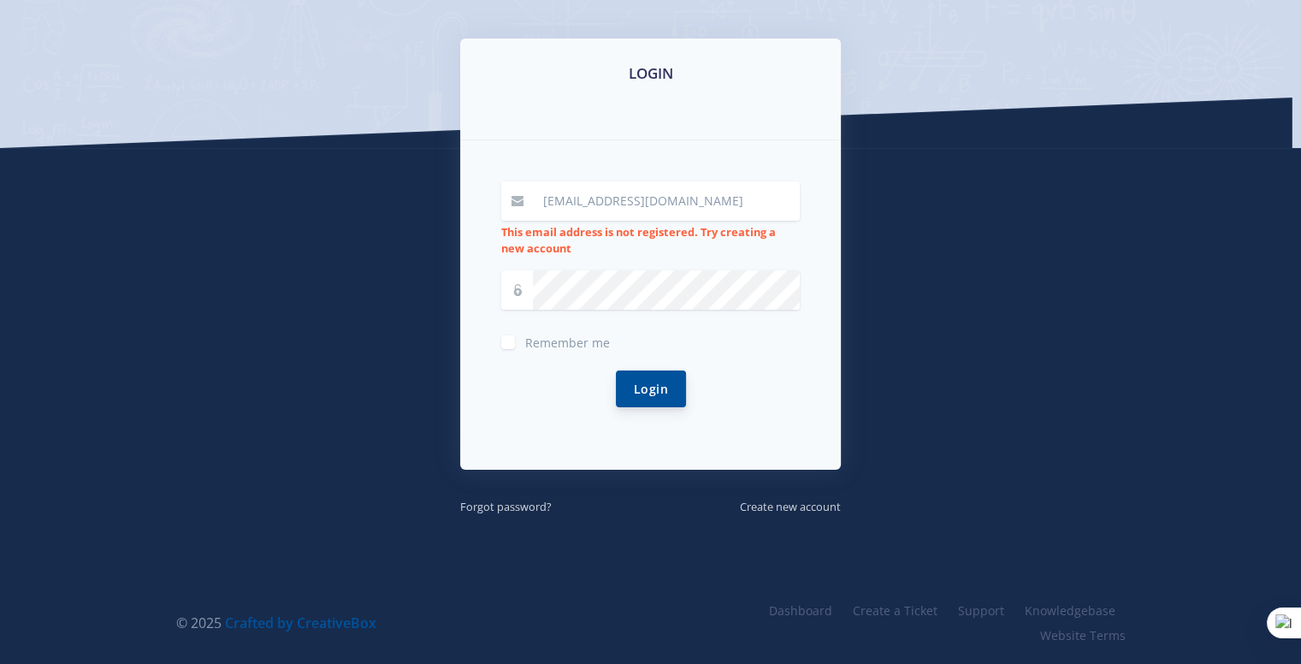
click at [636, 382] on button "Login" at bounding box center [651, 388] width 70 height 37
click at [528, 504] on small "Forgot password?" at bounding box center [505, 506] width 91 height 15
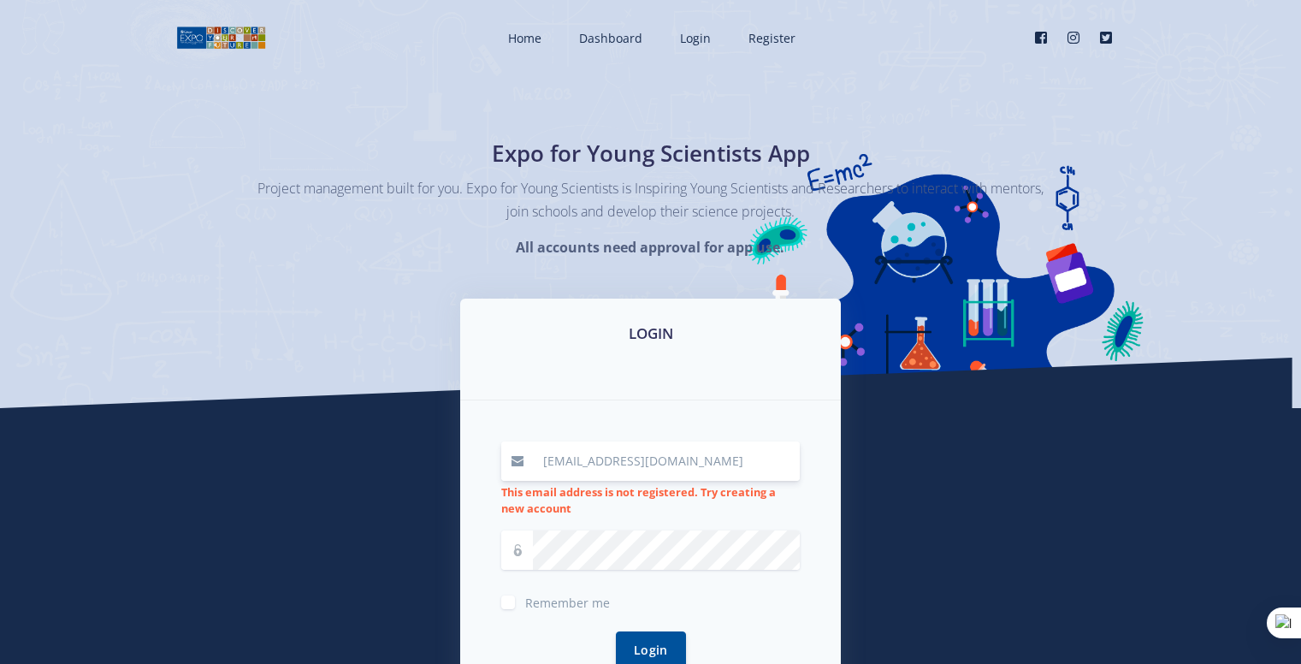
scroll to position [260, 0]
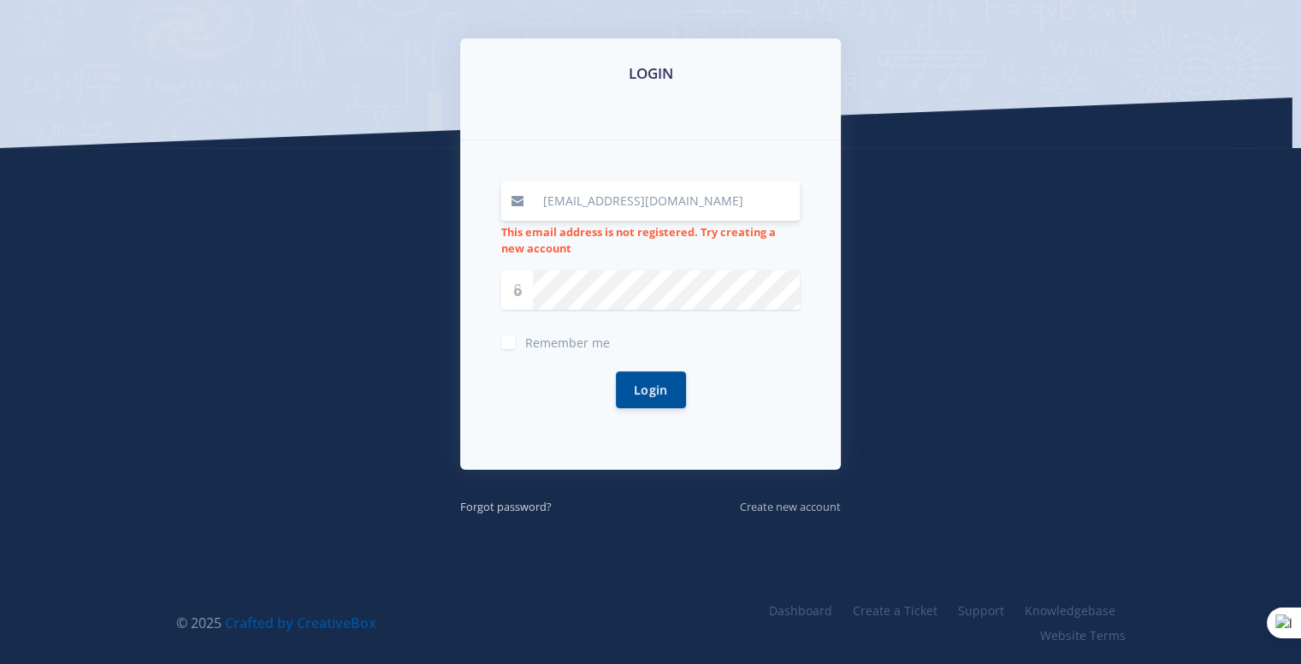
click at [784, 501] on small "Create new account" at bounding box center [790, 506] width 101 height 15
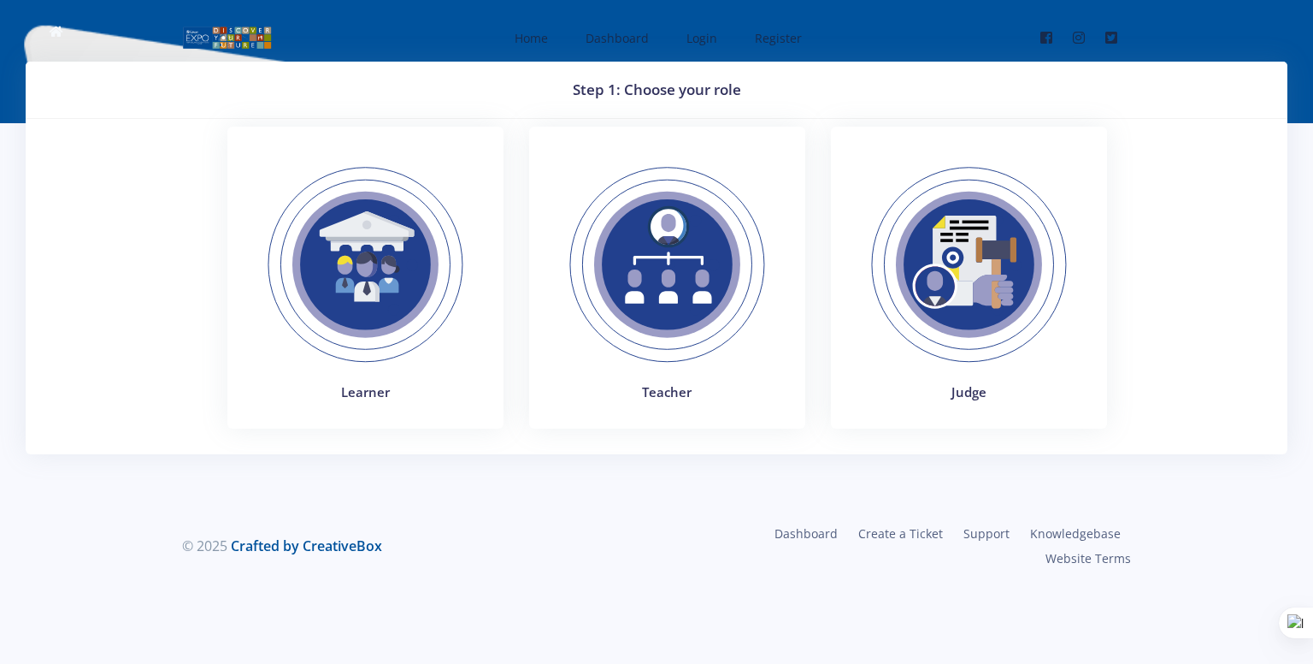
click at [461, 373] on img at bounding box center [365, 264] width 235 height 235
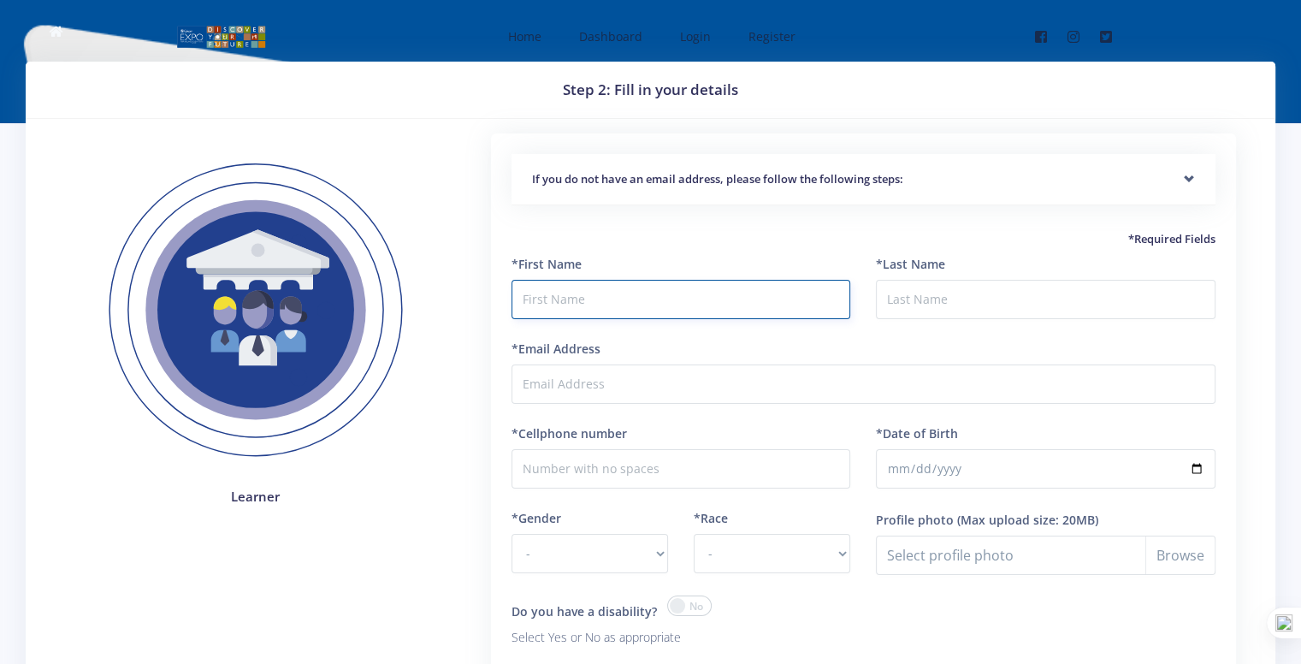
click at [608, 306] on input "text" at bounding box center [680, 299] width 339 height 39
type input "Njabulo"
type input "Nkosi"
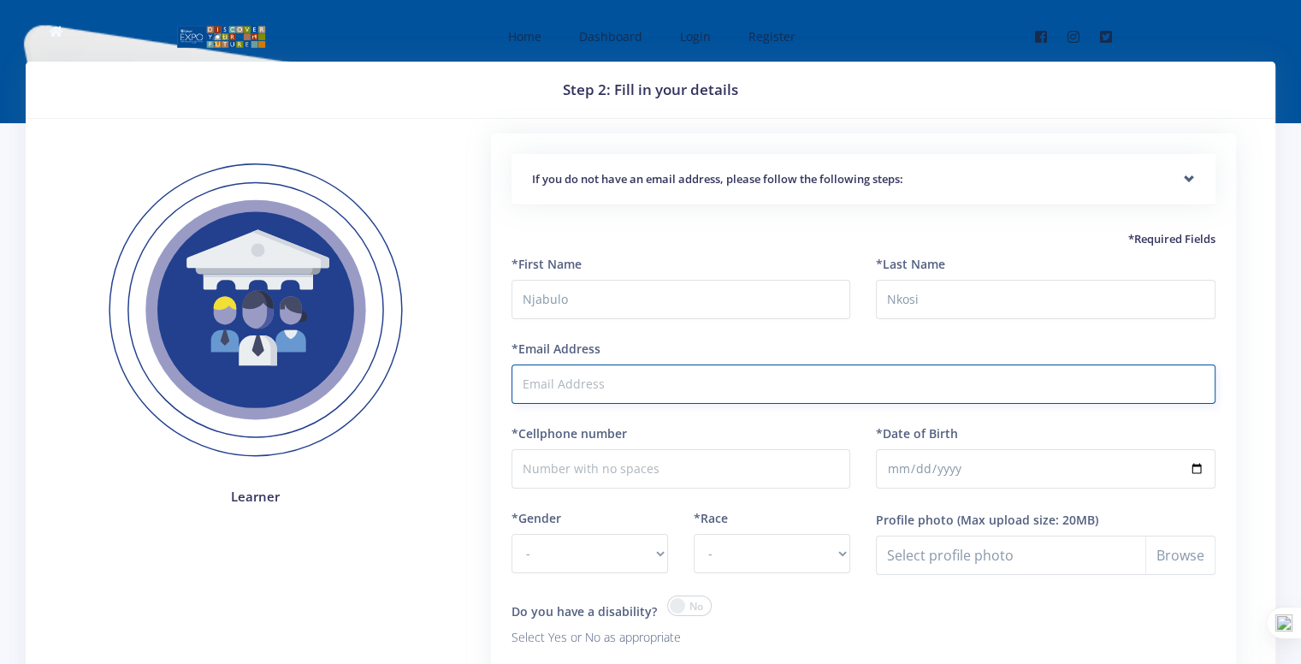
click at [605, 387] on input "*Email Address" at bounding box center [863, 383] width 704 height 39
type input "thandekakhoza333@gmail.com"
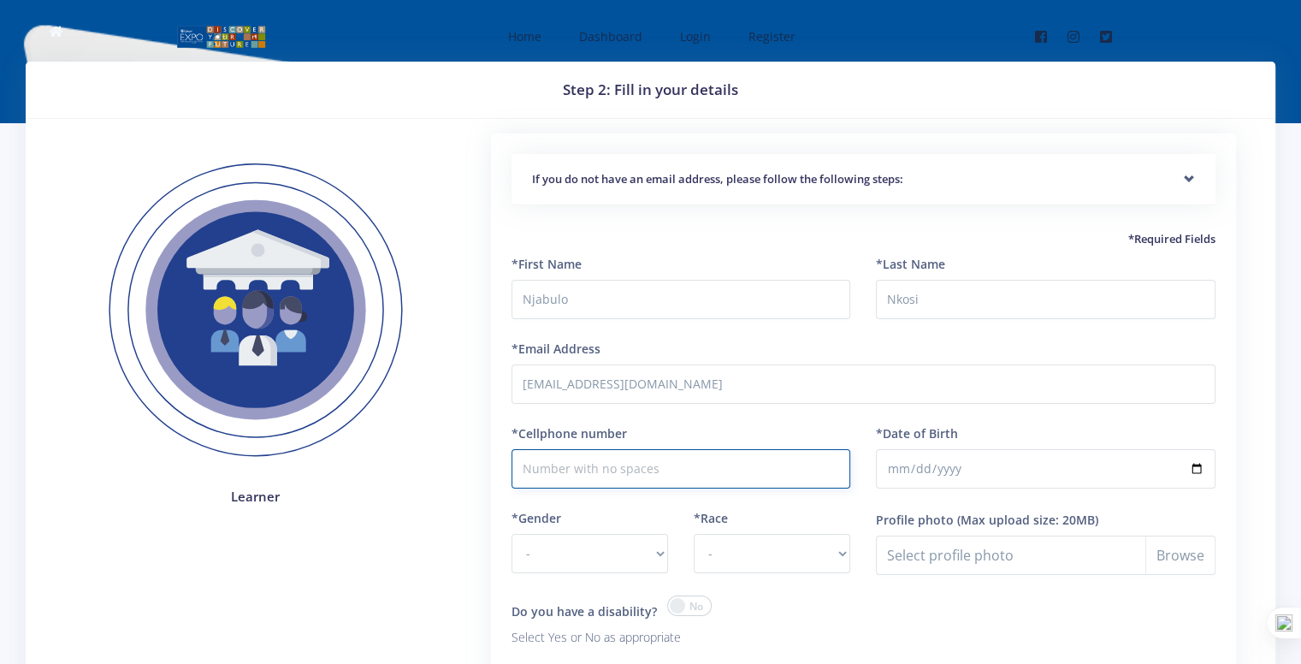
click at [605, 484] on input "*Cellphone number" at bounding box center [680, 468] width 339 height 39
type input "0692576445"
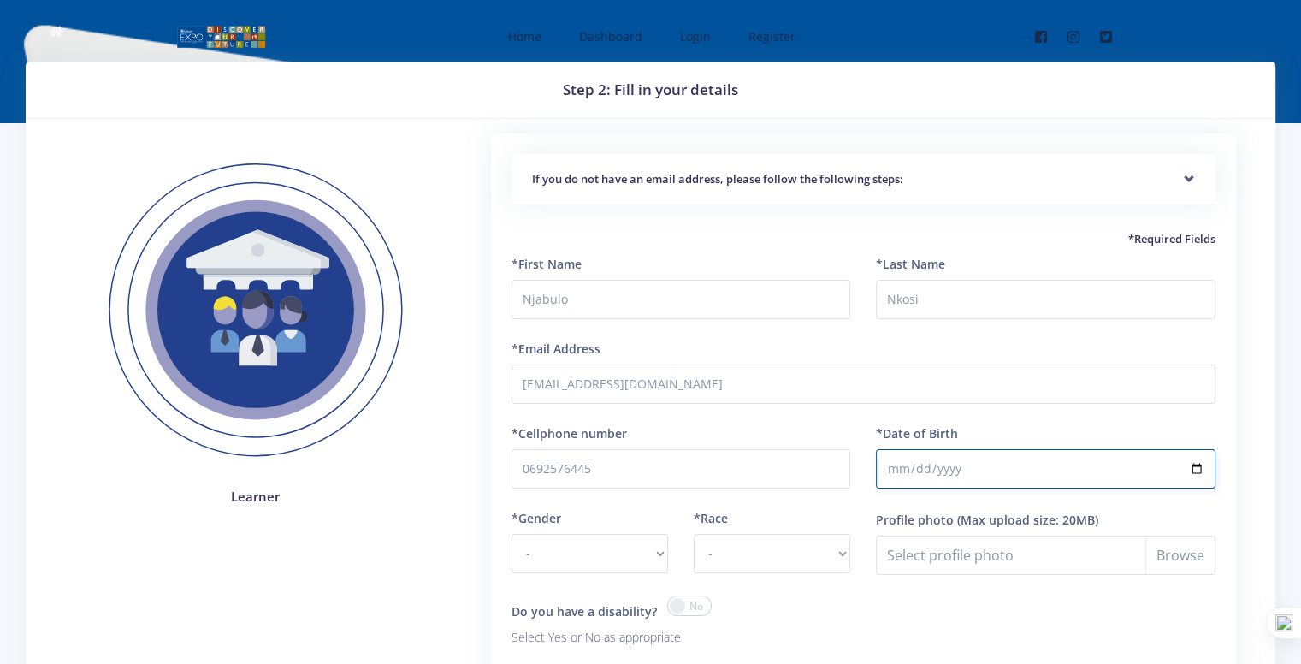
click at [920, 458] on input "*Date of Birth" at bounding box center [1045, 468] width 339 height 39
click at [913, 458] on input "*Date of Birth" at bounding box center [1045, 468] width 339 height 39
click at [890, 475] on input "*Date of Birth" at bounding box center [1045, 468] width 339 height 39
click at [894, 471] on input "*Date of Birth" at bounding box center [1045, 468] width 339 height 39
type input "2010-07-21"
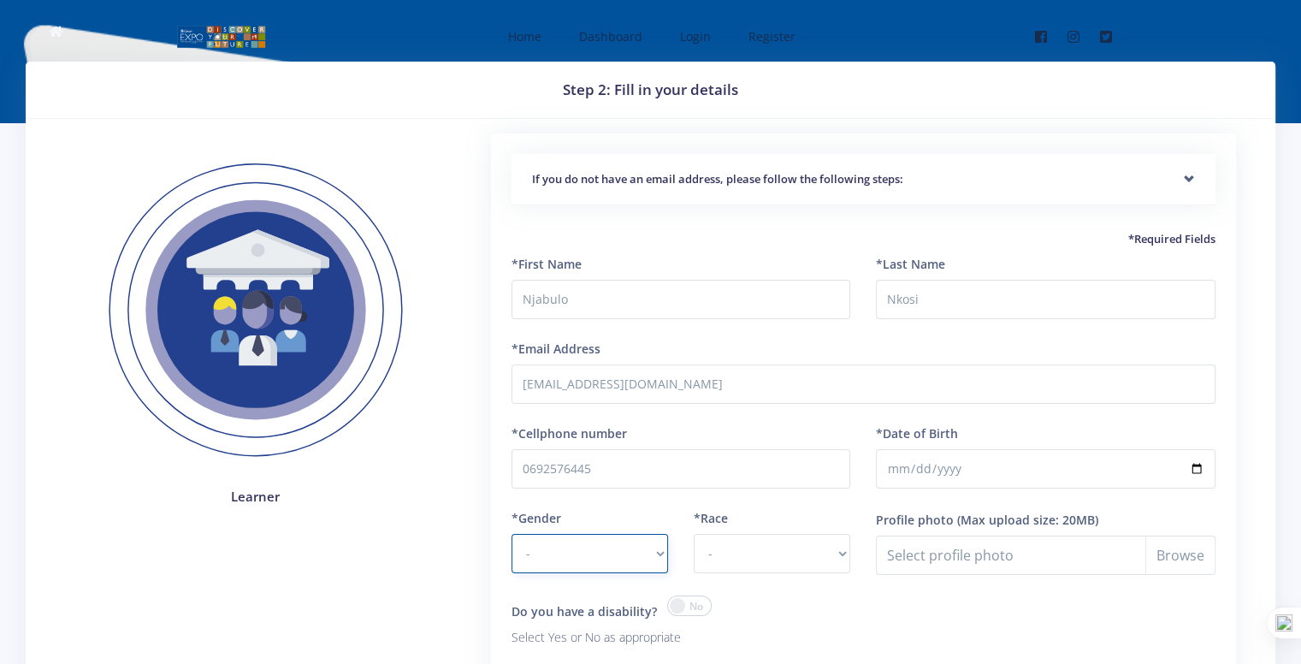
click at [564, 547] on select "- Male Female" at bounding box center [589, 553] width 156 height 39
click at [810, 541] on select "- African Asian Coloured Indian White Other" at bounding box center [771, 553] width 156 height 39
click at [596, 568] on select "- Male Female" at bounding box center [589, 553] width 156 height 39
select select "M"
click at [511, 534] on select "- Male Female" at bounding box center [589, 553] width 156 height 39
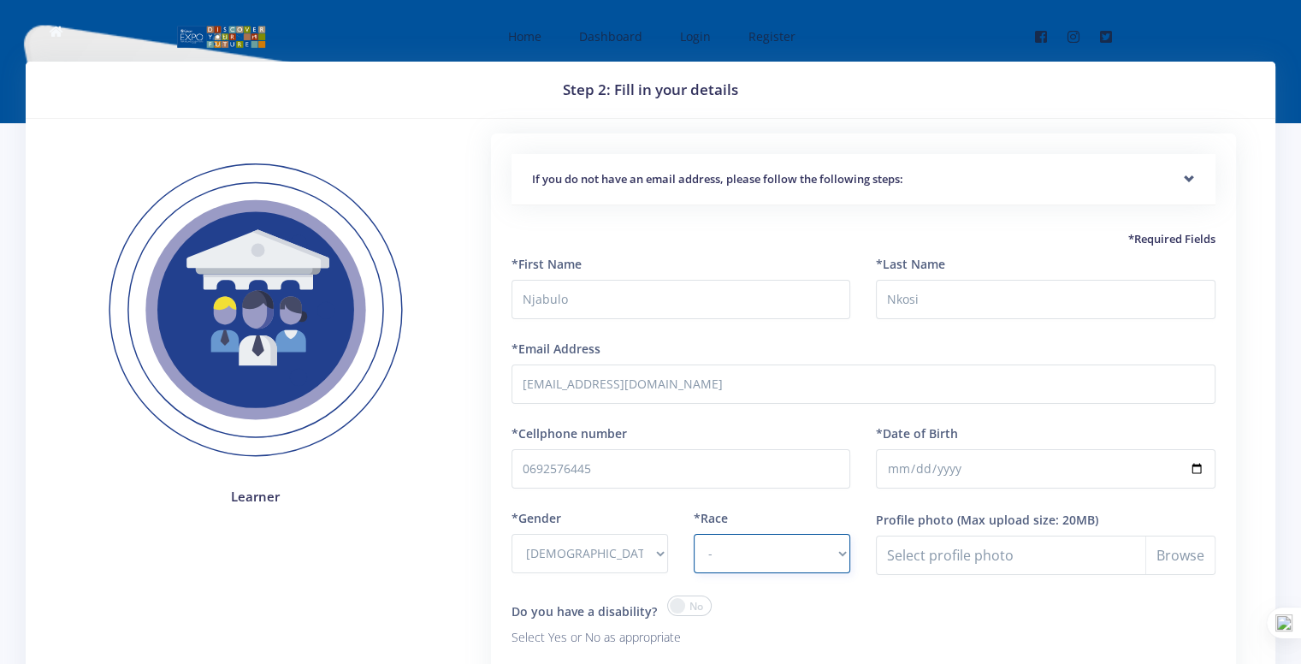
click at [728, 555] on select "- African Asian Coloured Indian White Other" at bounding box center [771, 553] width 156 height 39
select select "African"
click at [693, 534] on select "- African Asian Coloured Indian White Other" at bounding box center [771, 553] width 156 height 39
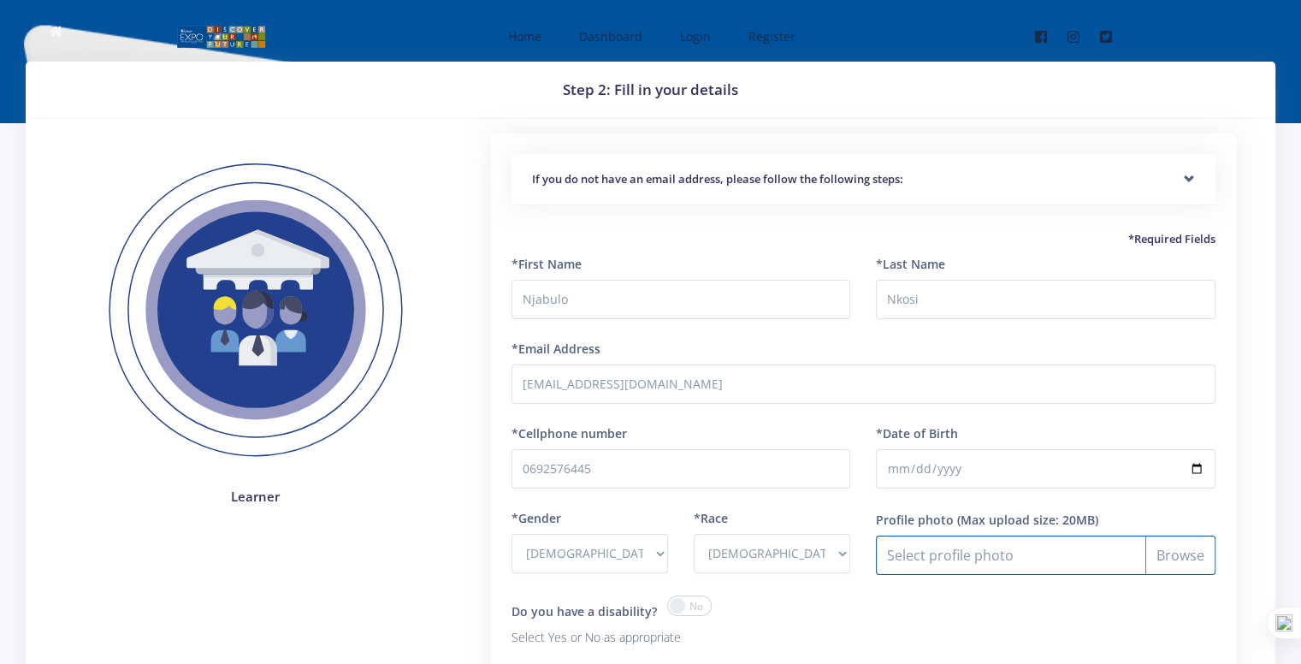
click at [944, 557] on input "Profile photo" at bounding box center [1045, 554] width 339 height 39
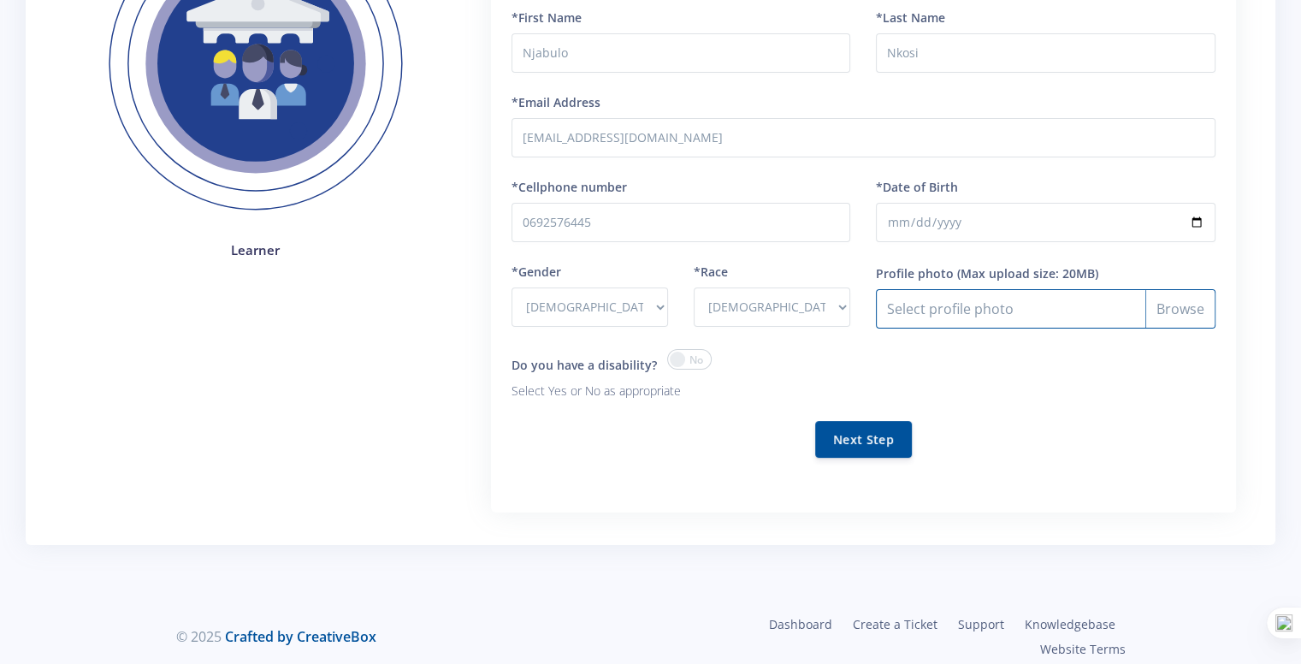
scroll to position [251, 0]
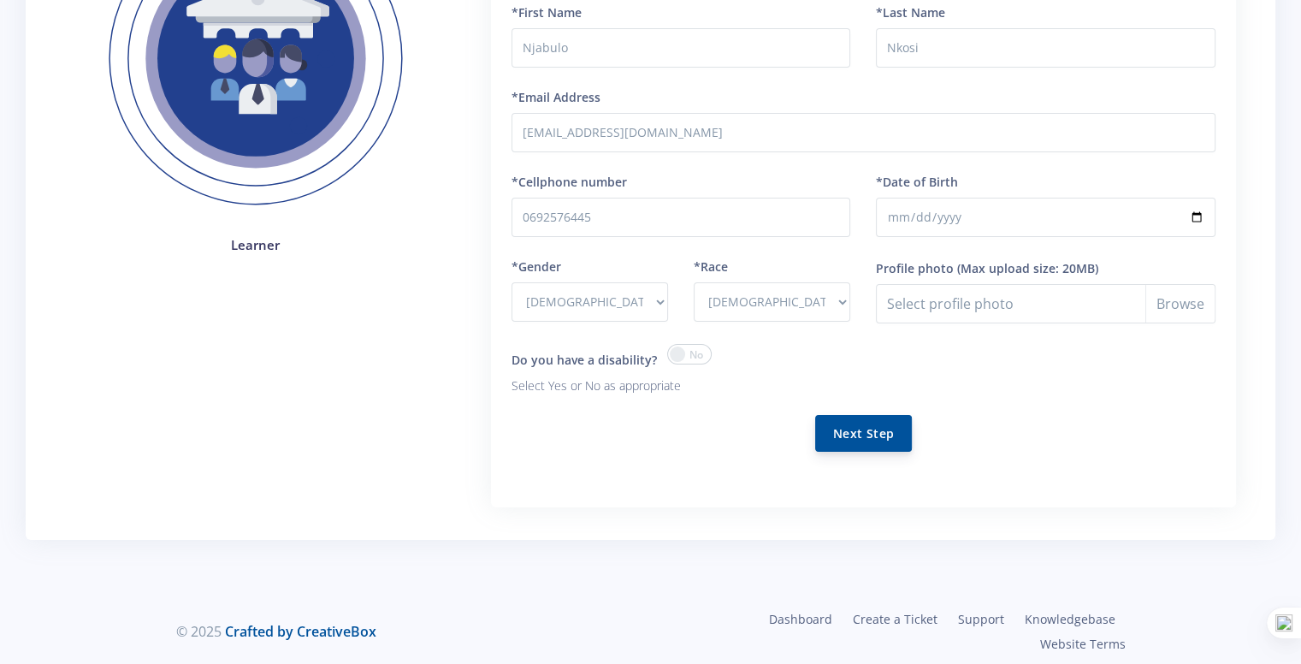
click at [845, 428] on button "Next Step" at bounding box center [863, 433] width 97 height 37
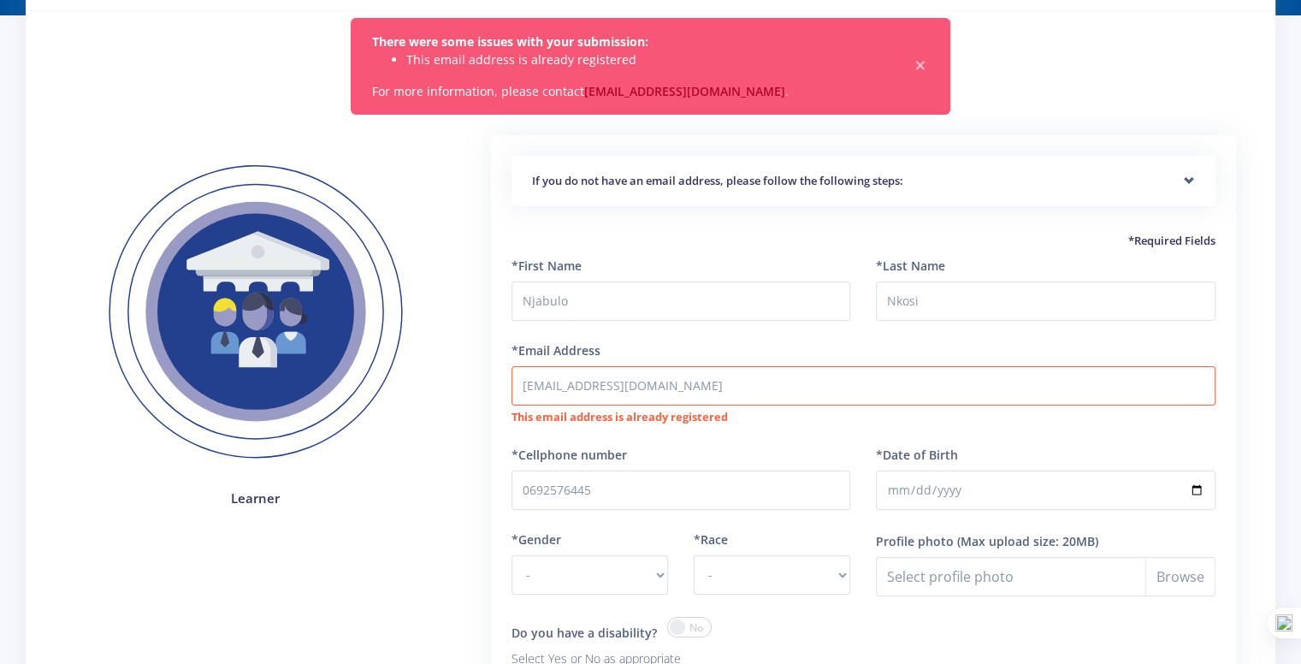
scroll to position [109, 0]
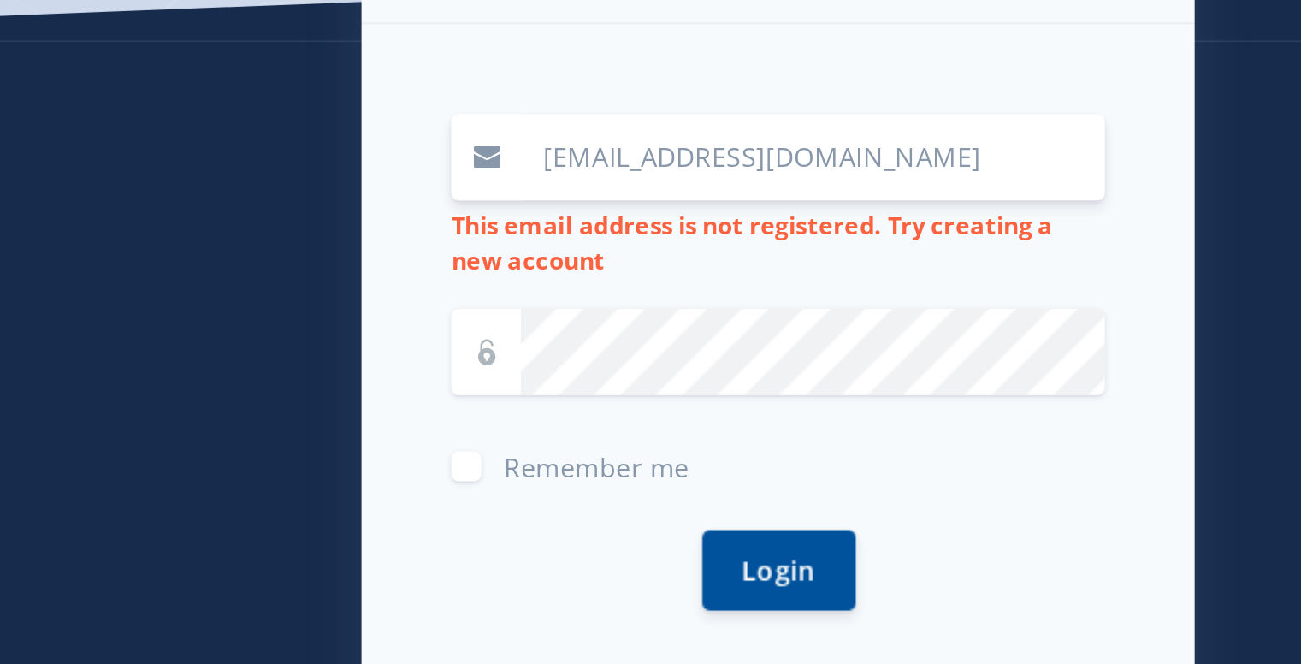
scroll to position [259, 0]
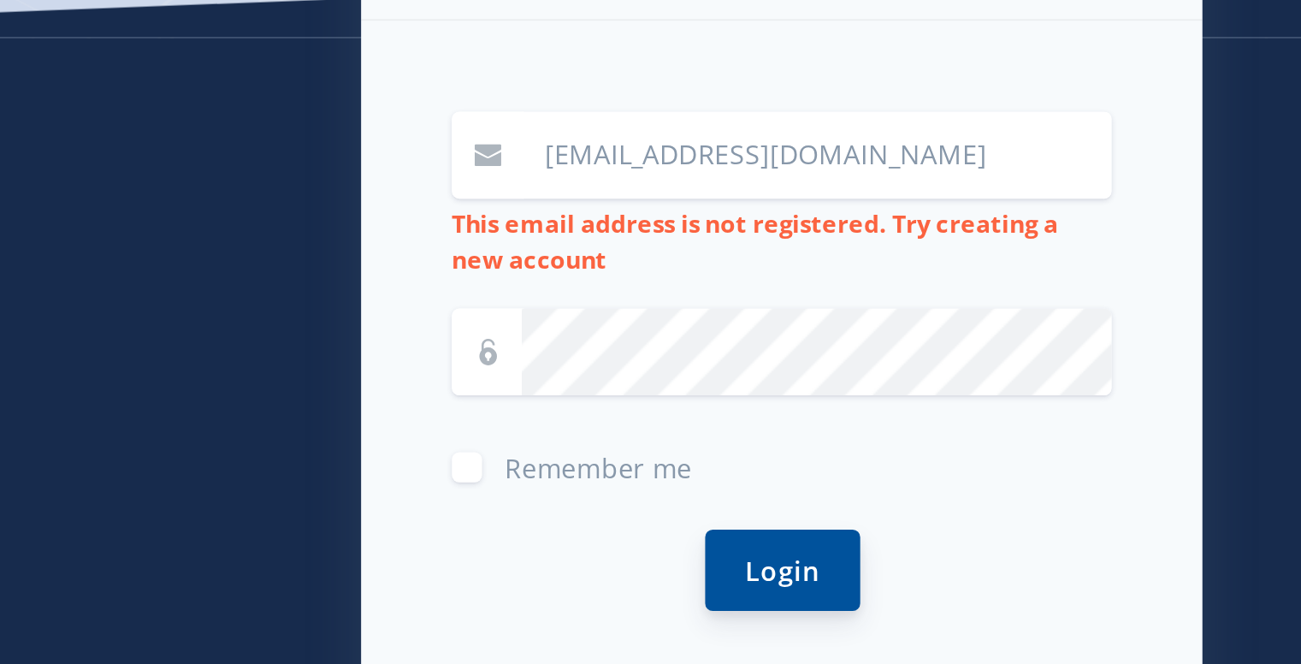
click at [634, 387] on button "Login" at bounding box center [651, 388] width 70 height 37
click at [518, 293] on span at bounding box center [517, 289] width 32 height 39
click at [518, 293] on icon at bounding box center [517, 290] width 12 height 12
click at [513, 290] on icon at bounding box center [517, 290] width 12 height 12
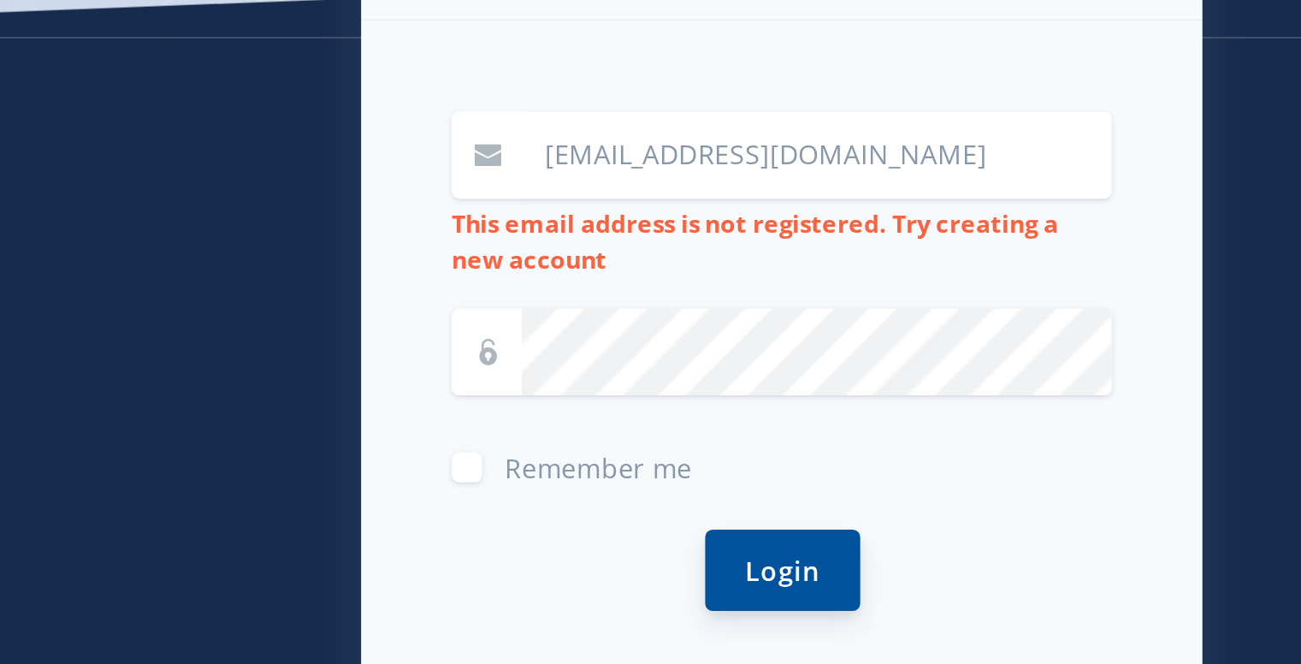
click at [620, 378] on button "Login" at bounding box center [651, 388] width 70 height 37
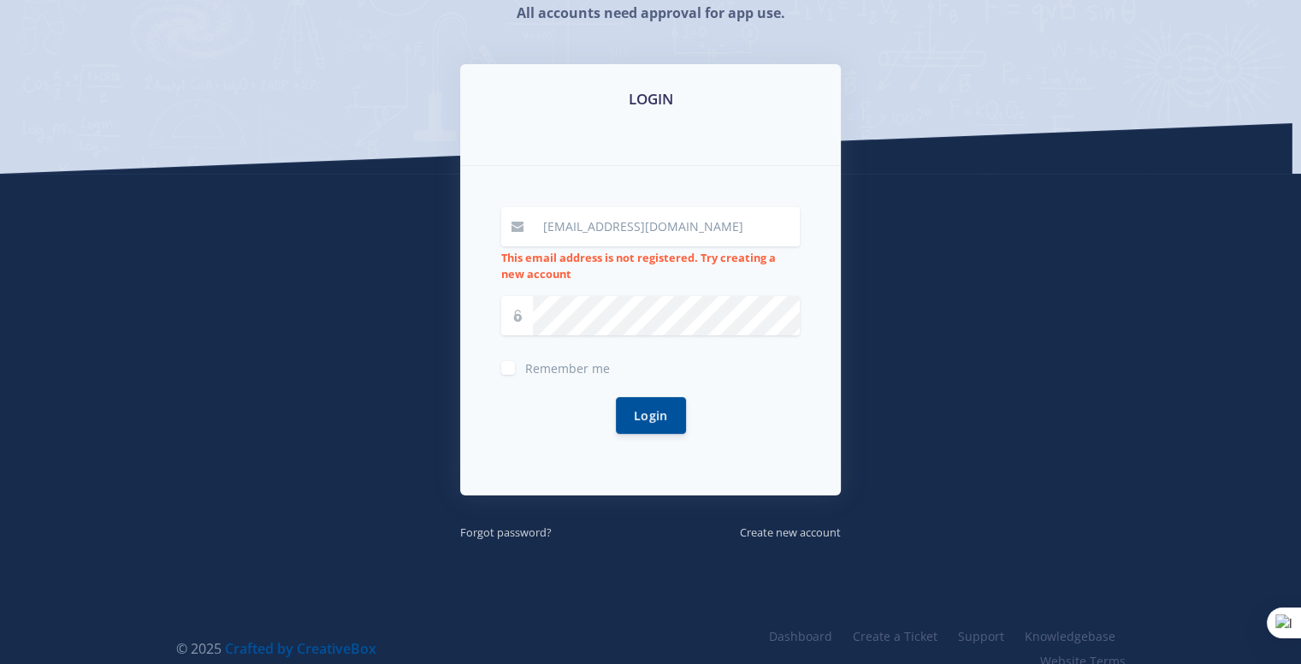
scroll to position [260, 0]
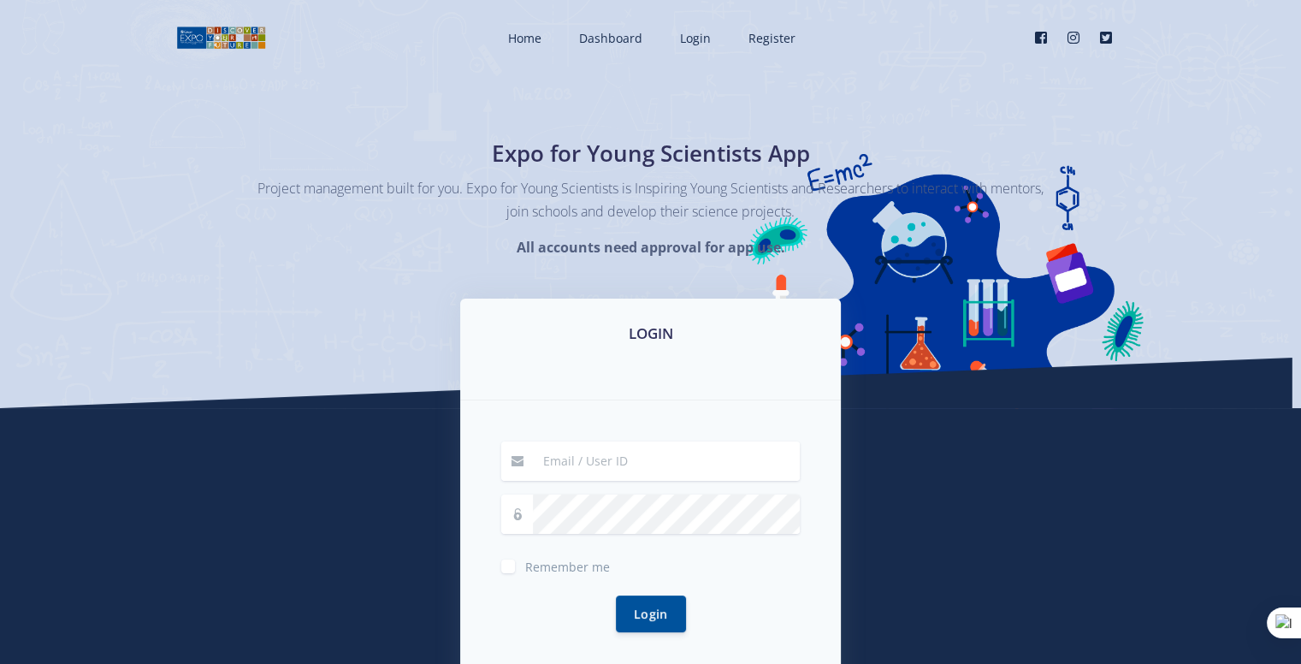
scroll to position [159, 0]
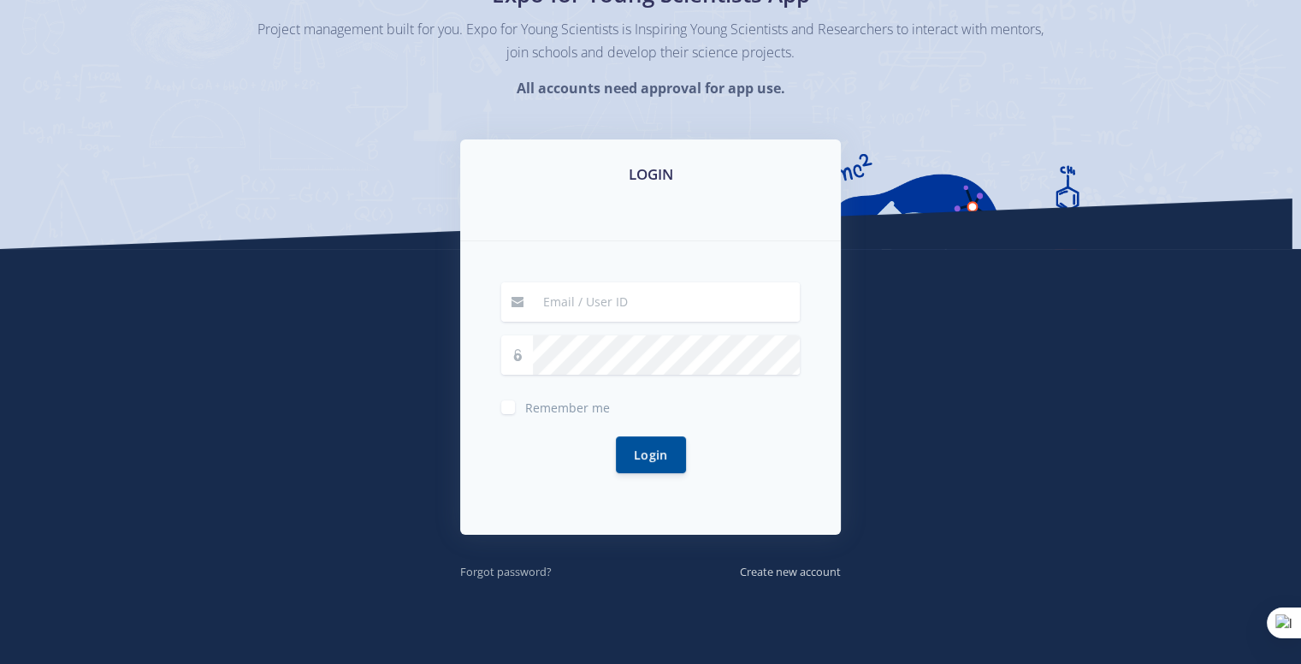
type input "36718"
click at [516, 567] on small "Forgot password?" at bounding box center [505, 571] width 91 height 15
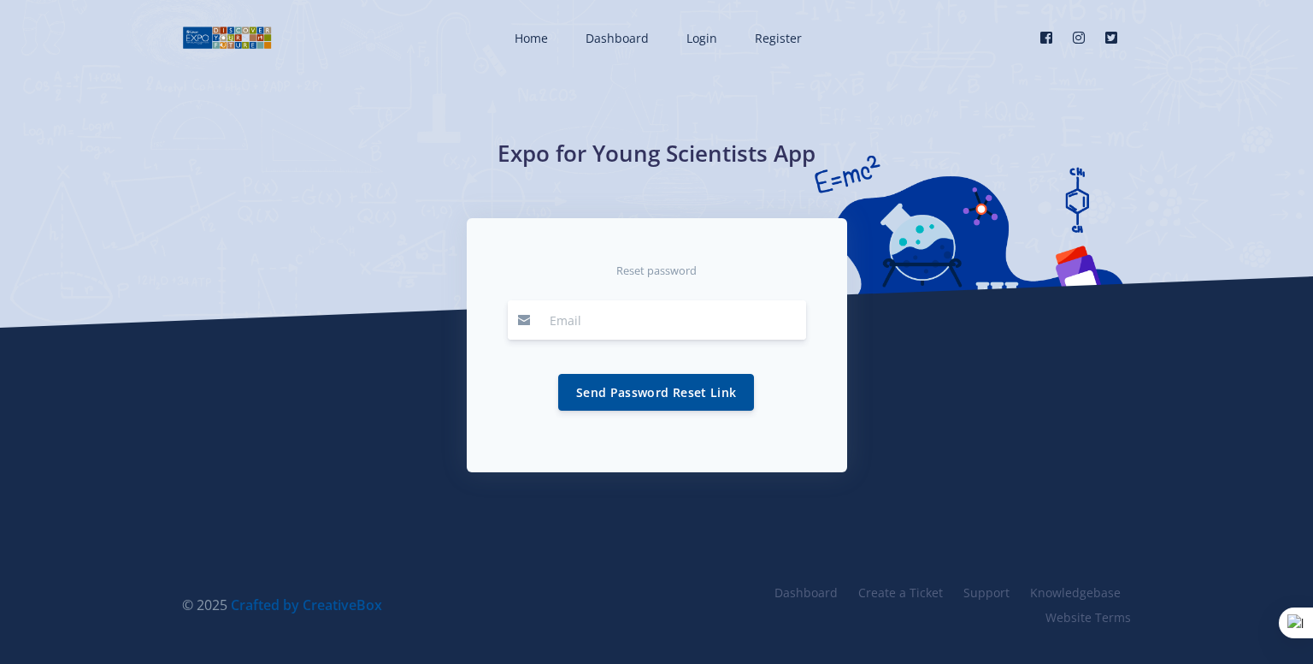
click at [598, 329] on input "email" at bounding box center [673, 319] width 267 height 39
type input "[EMAIL_ADDRESS][DOMAIN_NAME]"
click at [614, 391] on button "Send Password Reset Link" at bounding box center [656, 391] width 196 height 37
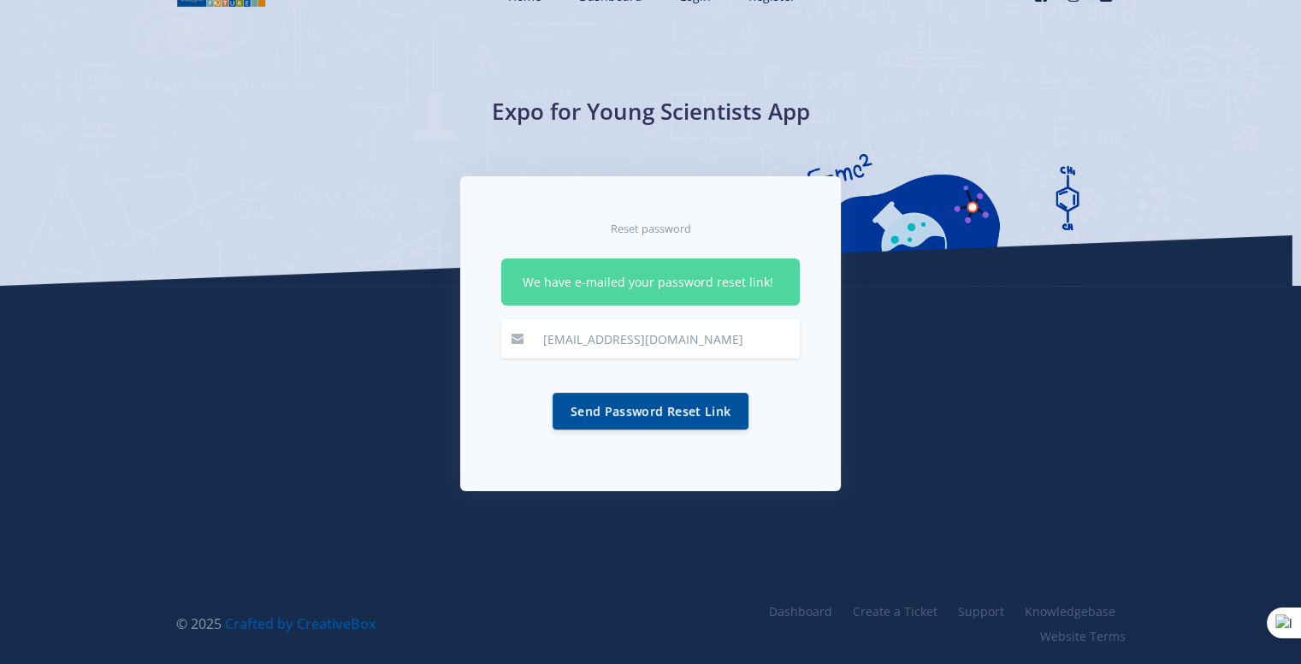
scroll to position [42, 0]
click at [1020, 247] on div "Expo for Young Scientists App" at bounding box center [650, 122] width 1301 height 328
